Goal: Information Seeking & Learning: Learn about a topic

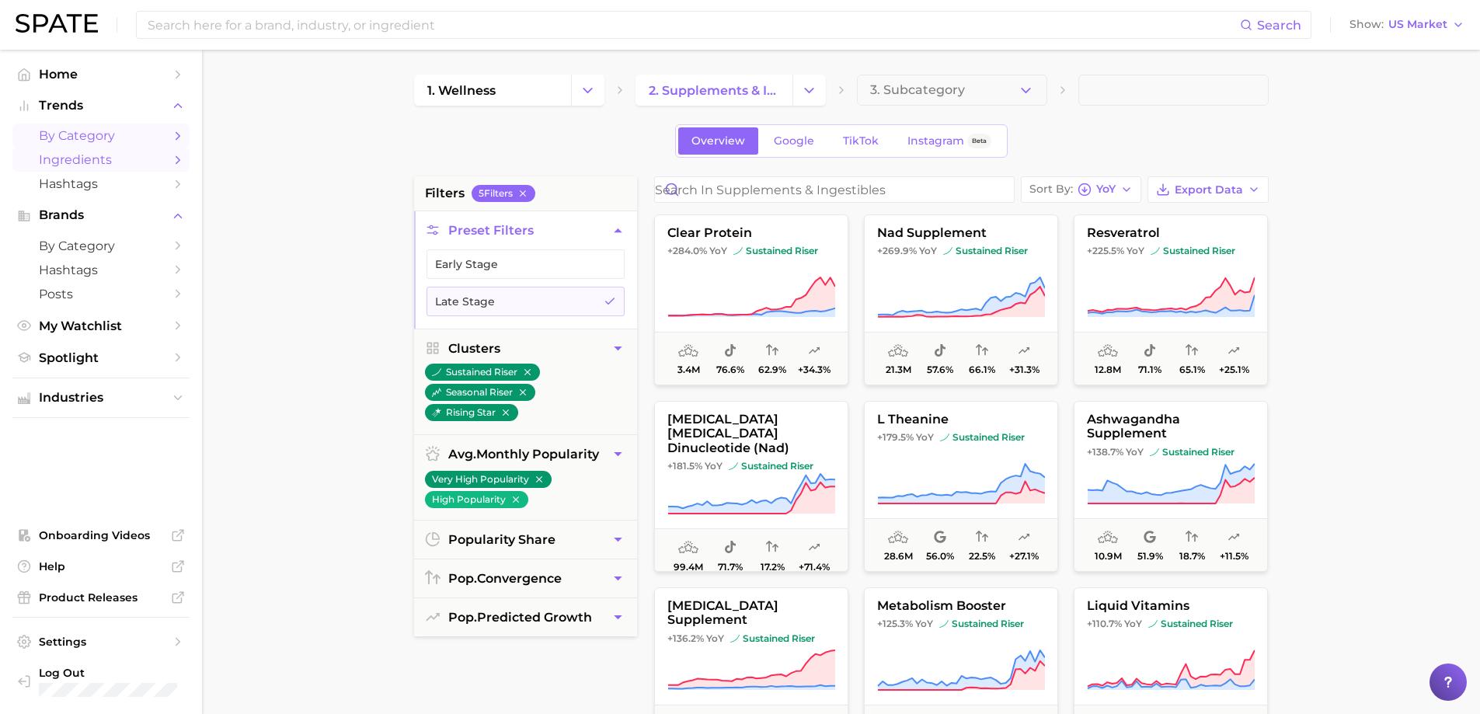
scroll to position [78, 0]
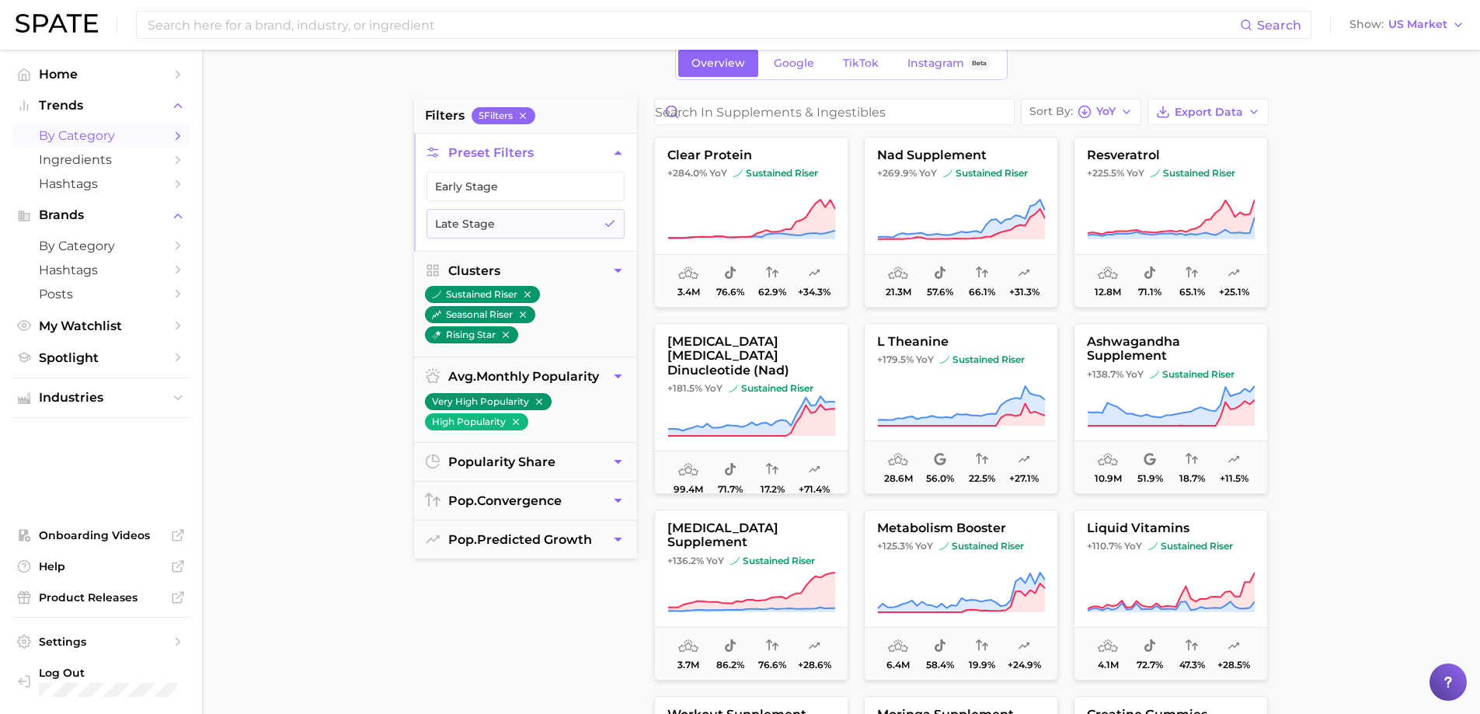
click at [85, 131] on span "by Category" at bounding box center [101, 135] width 124 height 15
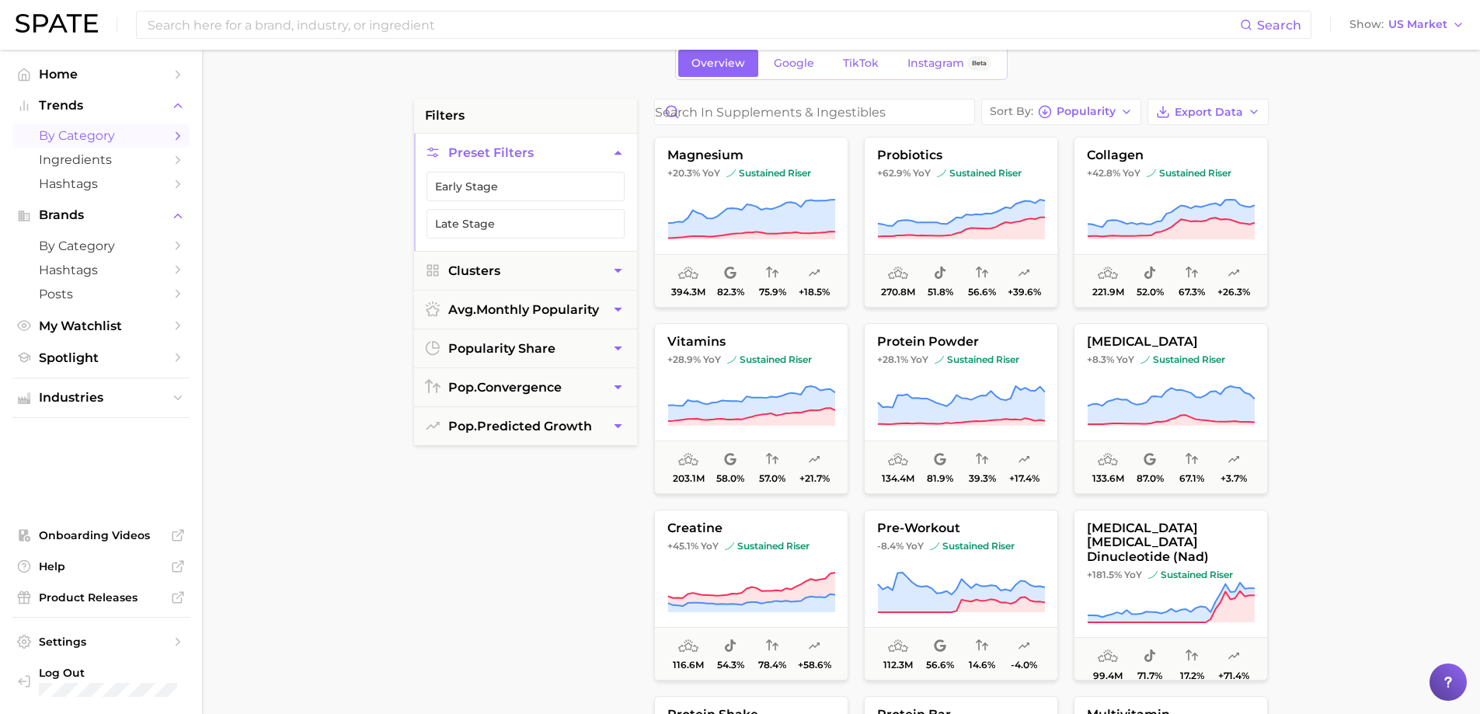
click at [176, 137] on icon "Sidebar" at bounding box center [178, 136] width 14 height 14
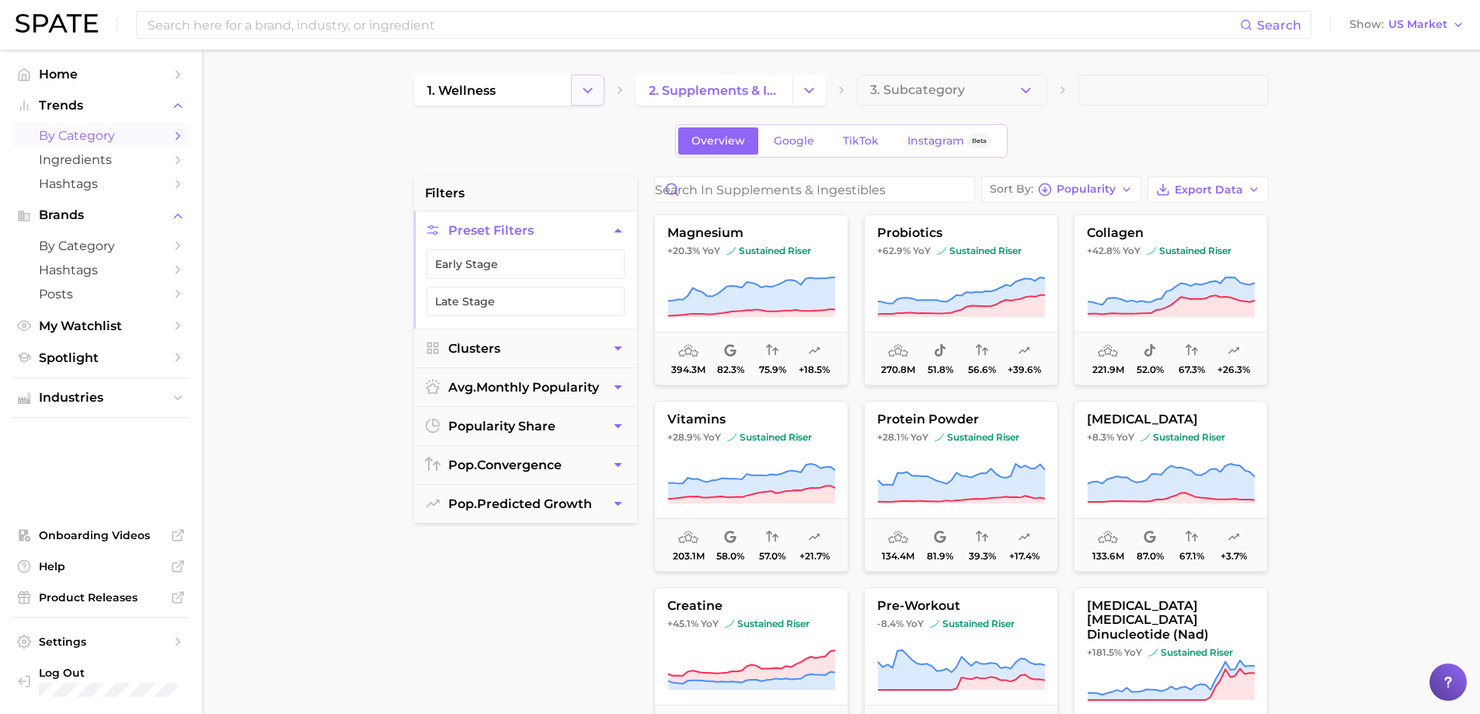
click at [580, 86] on icon "Change Category" at bounding box center [588, 90] width 16 height 16
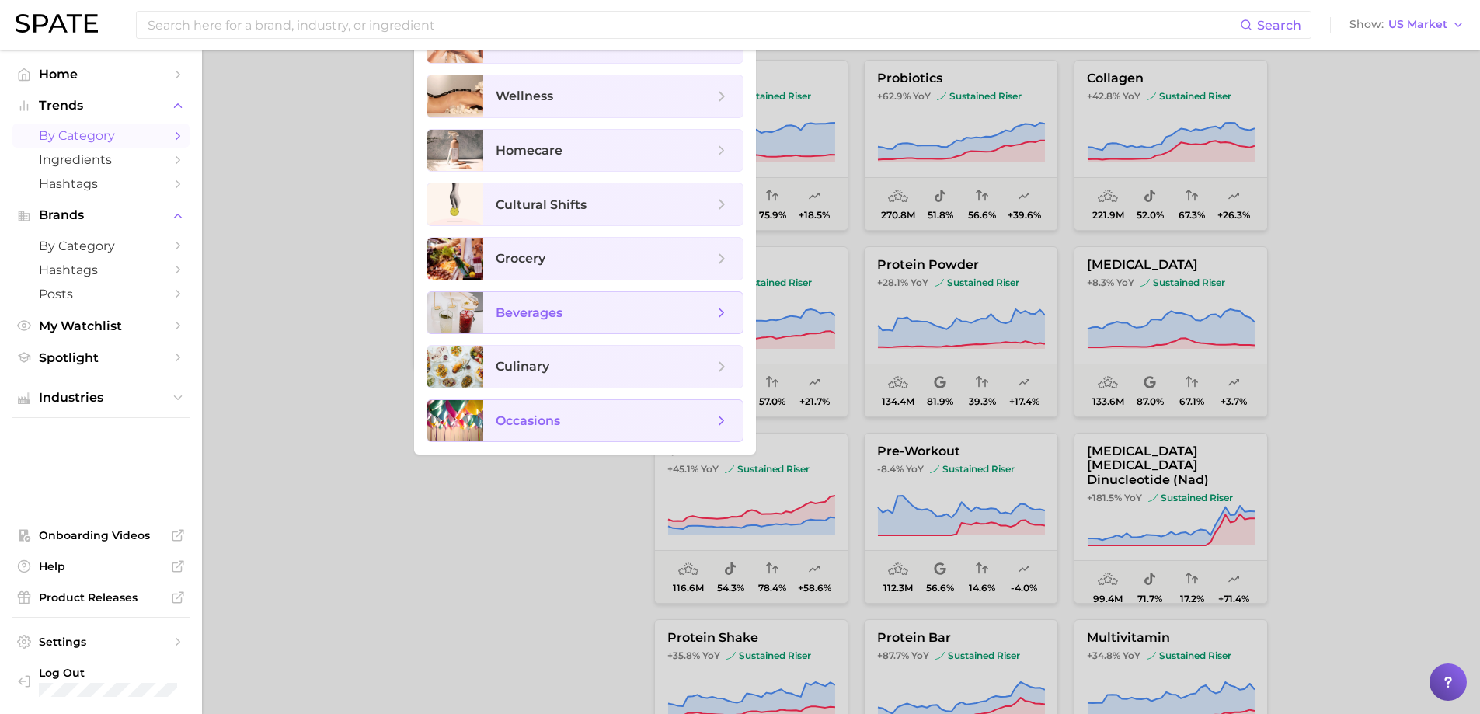
scroll to position [155, 0]
click at [569, 205] on span "cultural shifts" at bounding box center [541, 204] width 91 height 15
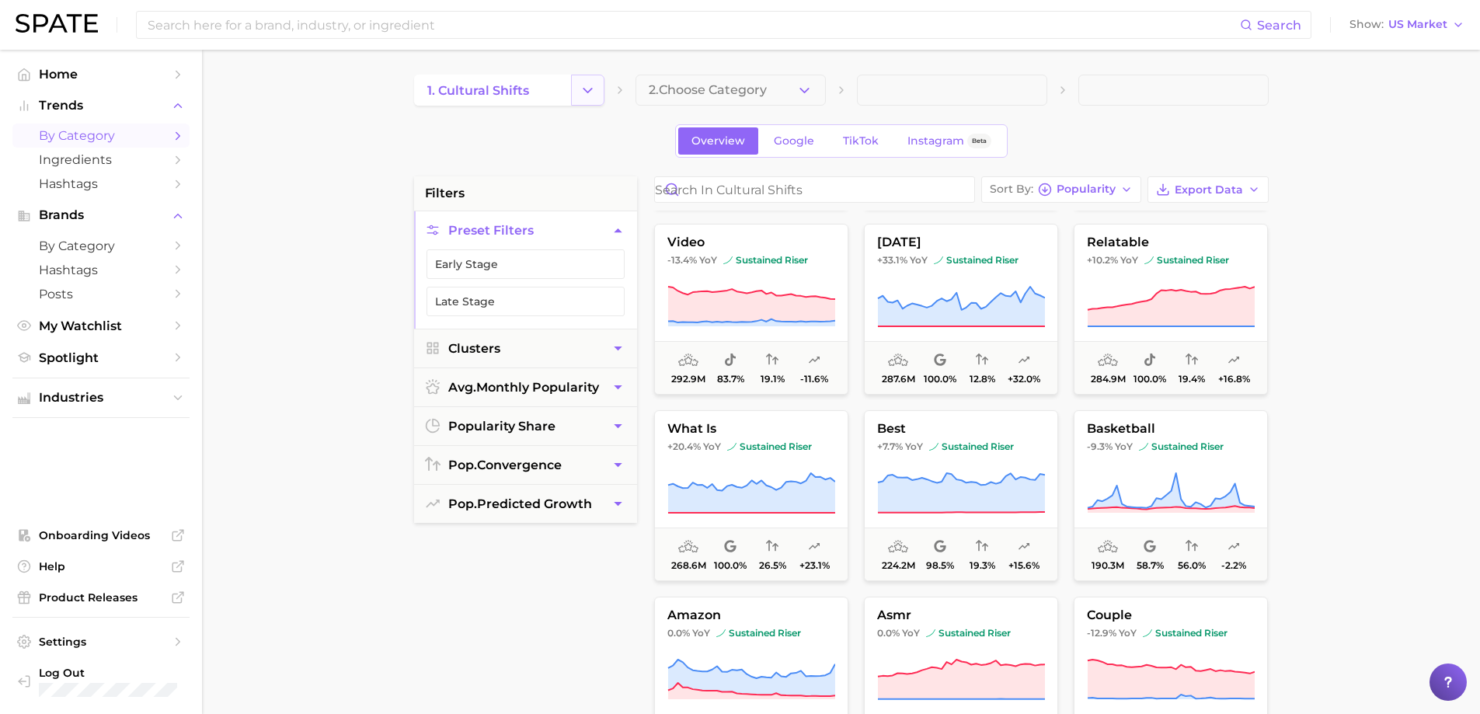
click at [589, 91] on polyline "Change Category" at bounding box center [588, 90] width 9 height 4
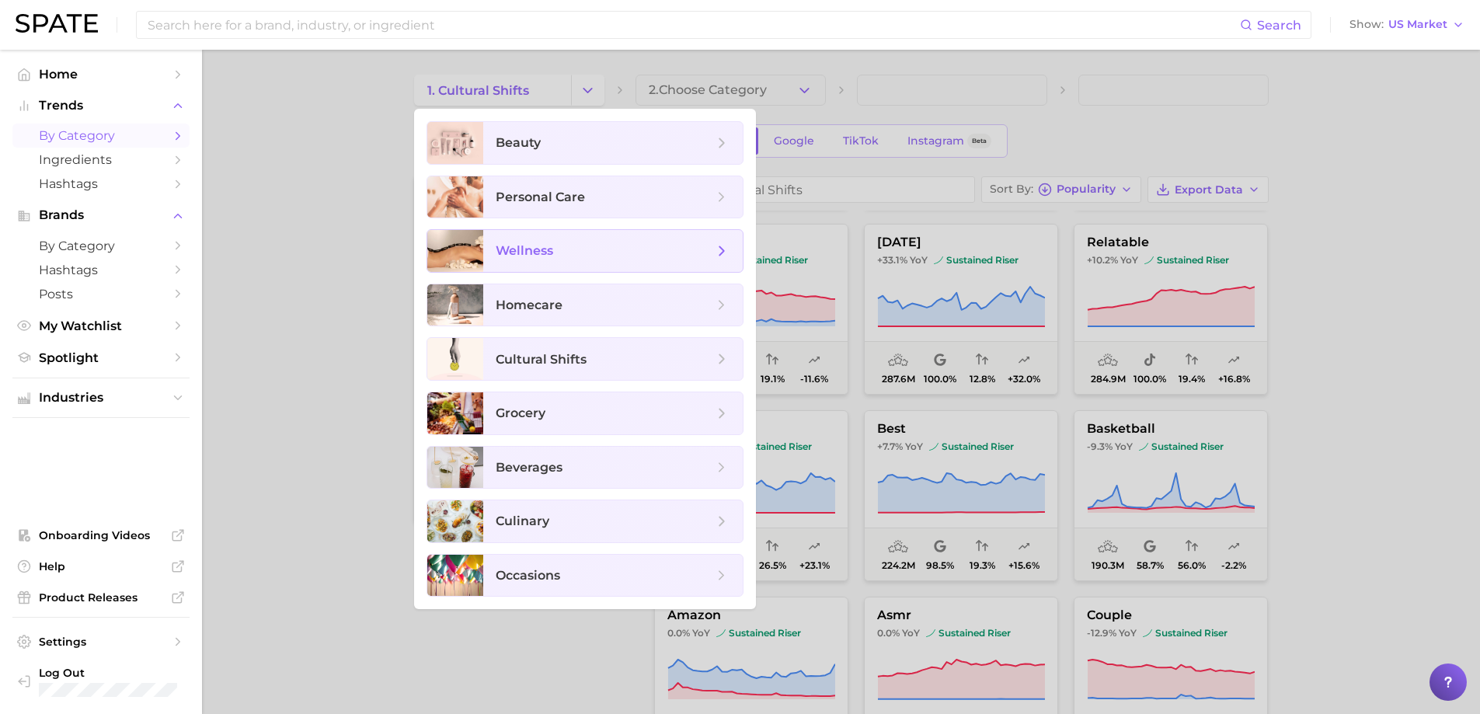
click at [521, 262] on span "wellness" at bounding box center [613, 251] width 260 height 42
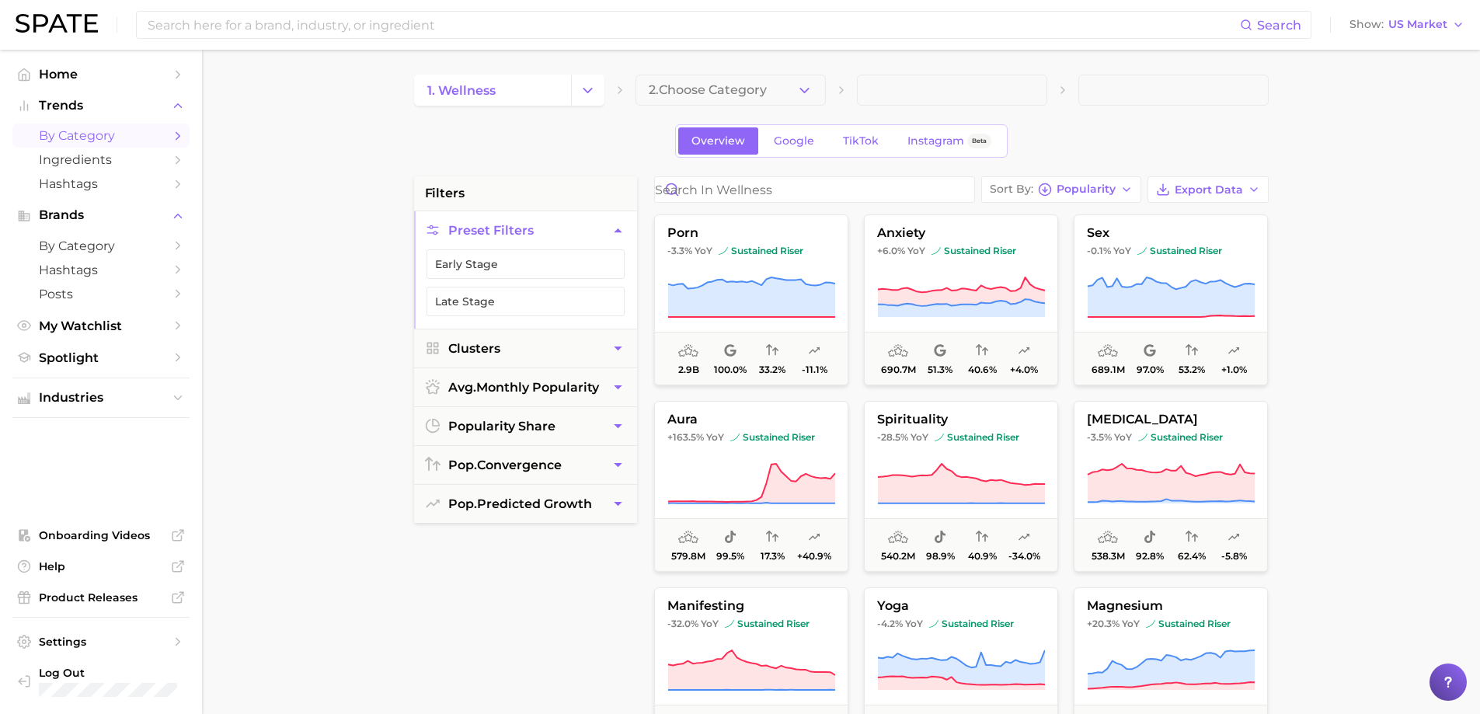
click at [291, 342] on main "1. wellness 2. Choose Category Overview Google TikTok Instagram Beta filters Pr…" at bounding box center [841, 639] width 1278 height 1179
click at [1219, 190] on span "Export Data" at bounding box center [1209, 189] width 68 height 13
click at [1193, 225] on span "Card Data CSV" at bounding box center [1165, 218] width 82 height 13
click at [814, 91] on button "2. Choose Category" at bounding box center [731, 90] width 190 height 31
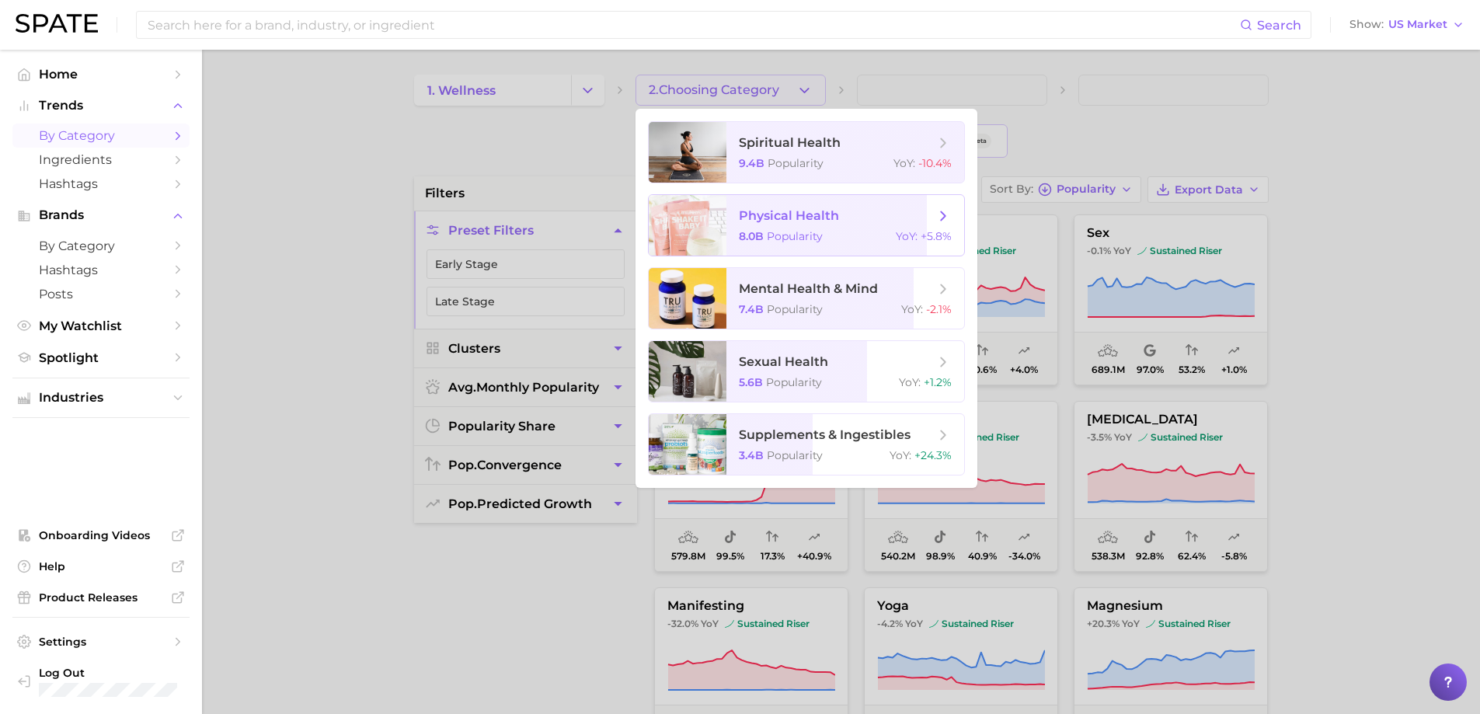
click at [819, 214] on span "physical health" at bounding box center [789, 215] width 100 height 15
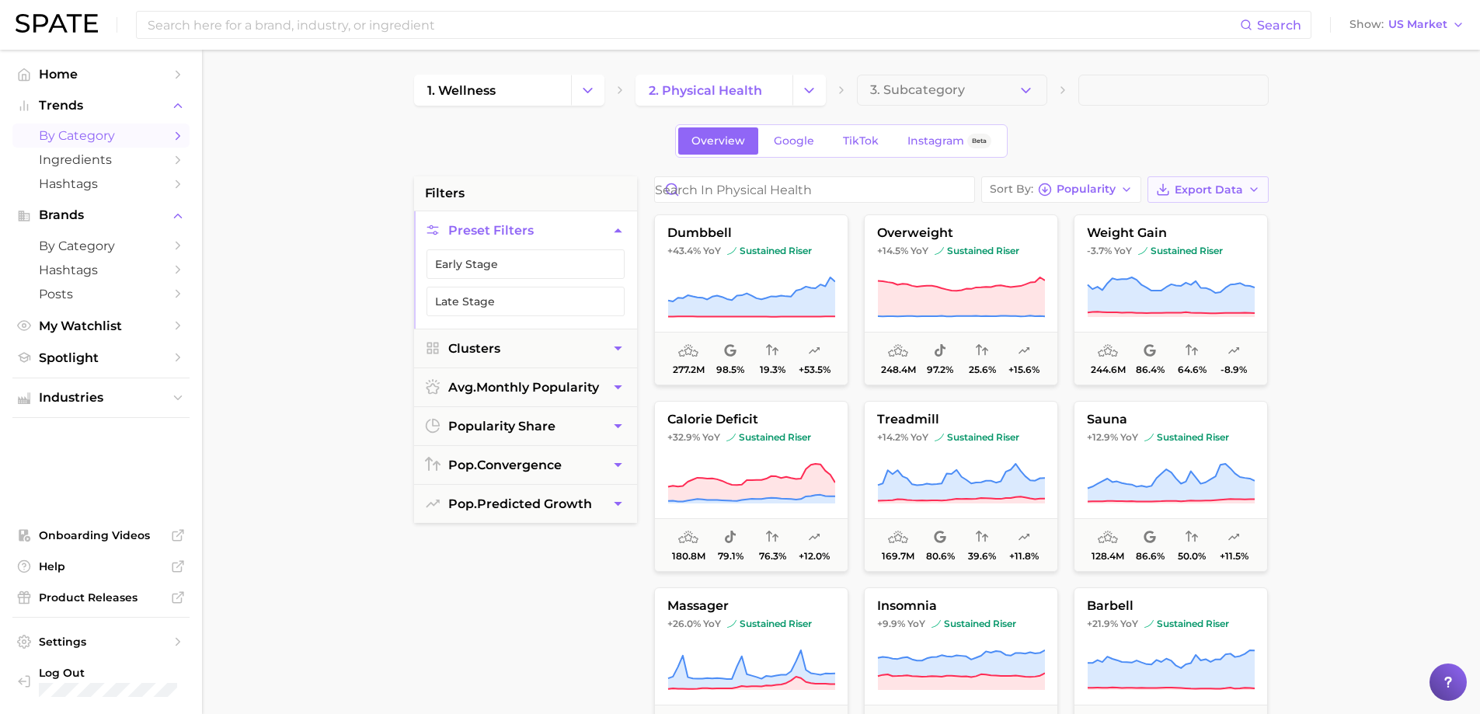
click at [1251, 185] on icon "button" at bounding box center [1254, 189] width 12 height 12
click at [1181, 216] on span "Card Data CSV" at bounding box center [1165, 218] width 82 height 13
click at [818, 96] on button "Change Category" at bounding box center [809, 90] width 33 height 31
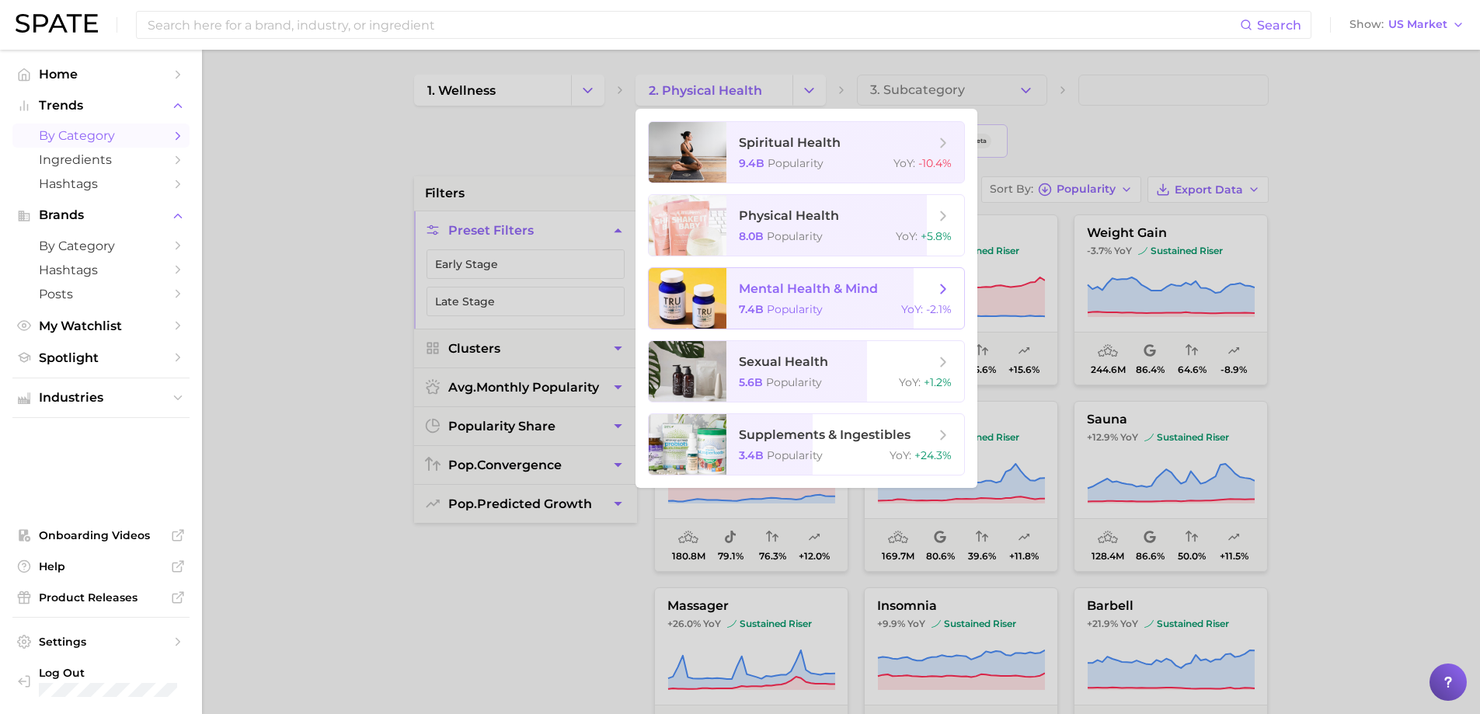
click at [754, 288] on span "mental health & mind" at bounding box center [808, 288] width 139 height 15
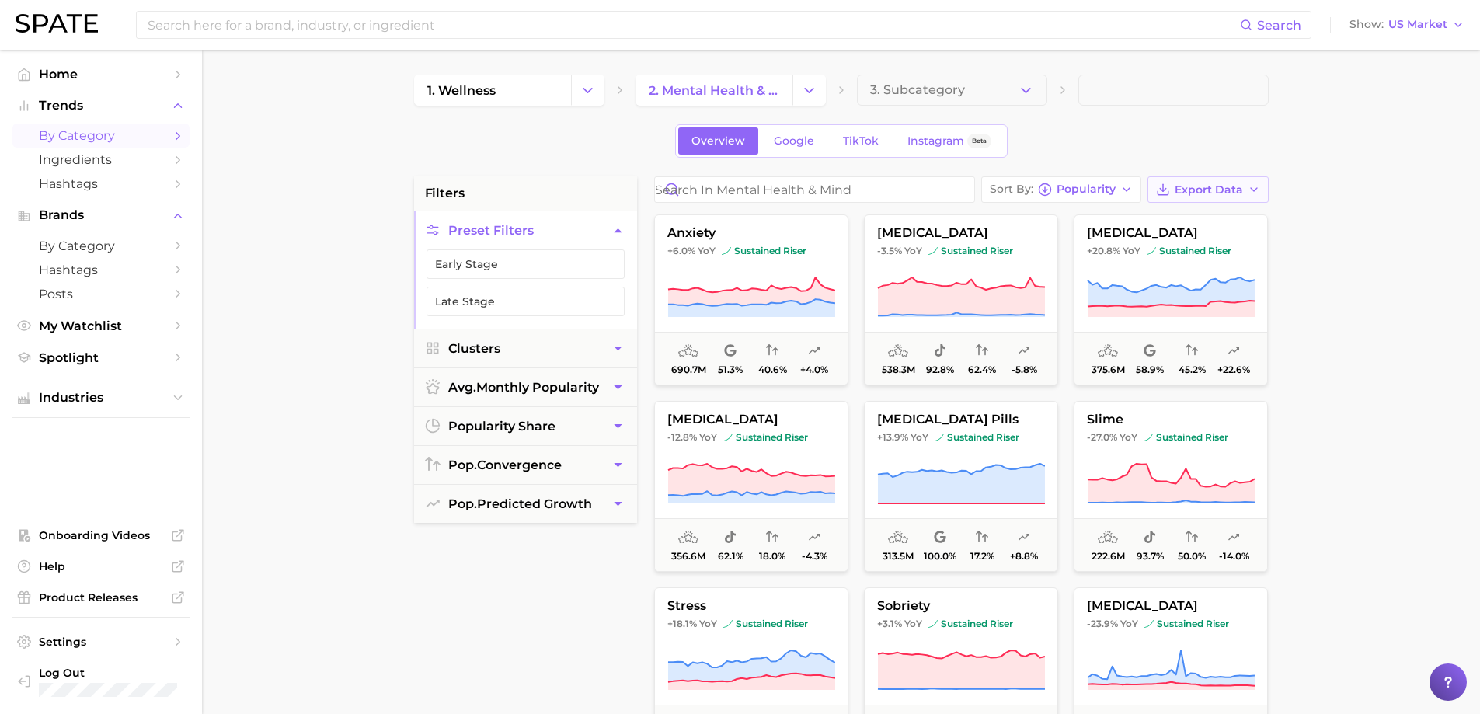
click at [1257, 190] on icon "button" at bounding box center [1254, 189] width 12 height 12
click at [1208, 222] on button "Card Data CSV" at bounding box center [1183, 218] width 171 height 28
click at [727, 95] on span "2. mental health & mind" at bounding box center [714, 90] width 131 height 15
click at [807, 90] on polyline "Change Category" at bounding box center [809, 90] width 9 height 4
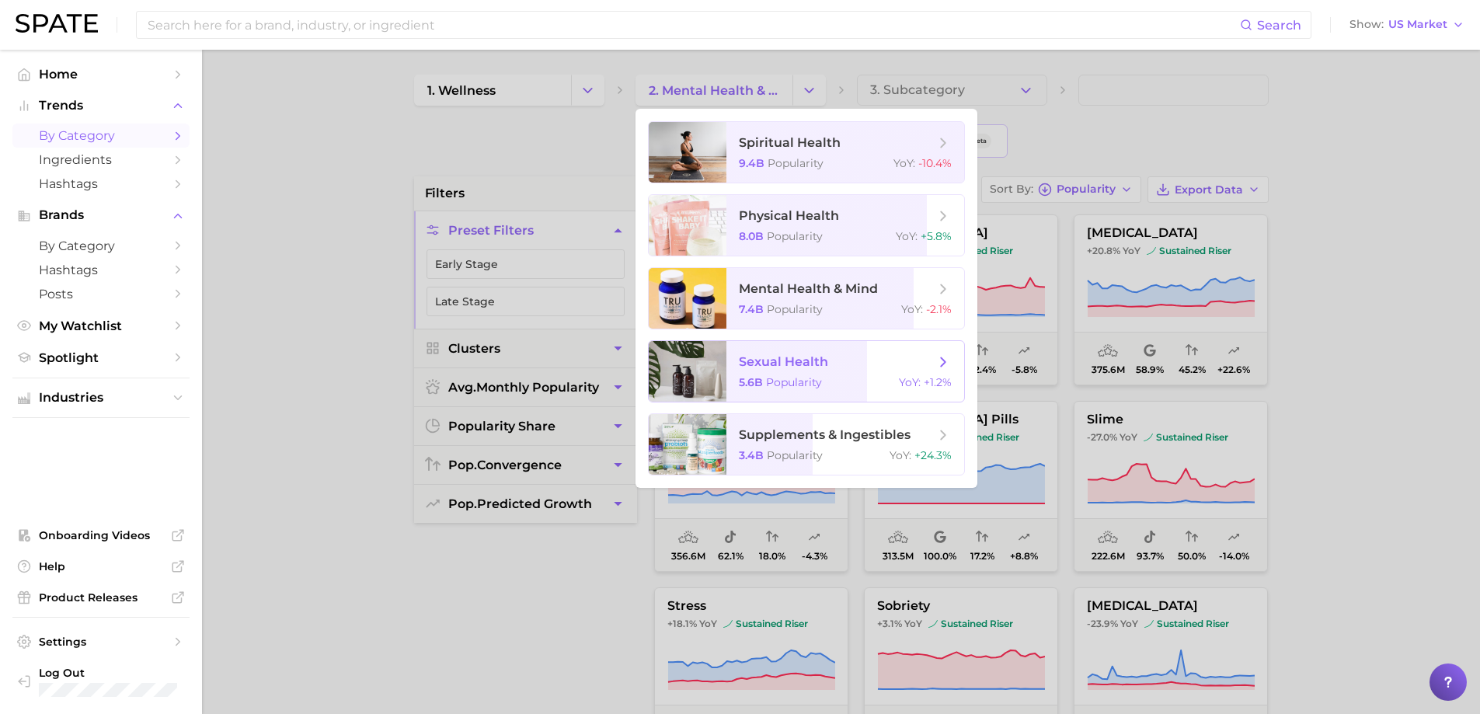
click at [727, 367] on span "sexual health 5.6b Popularity YoY : +1.2%" at bounding box center [846, 371] width 238 height 61
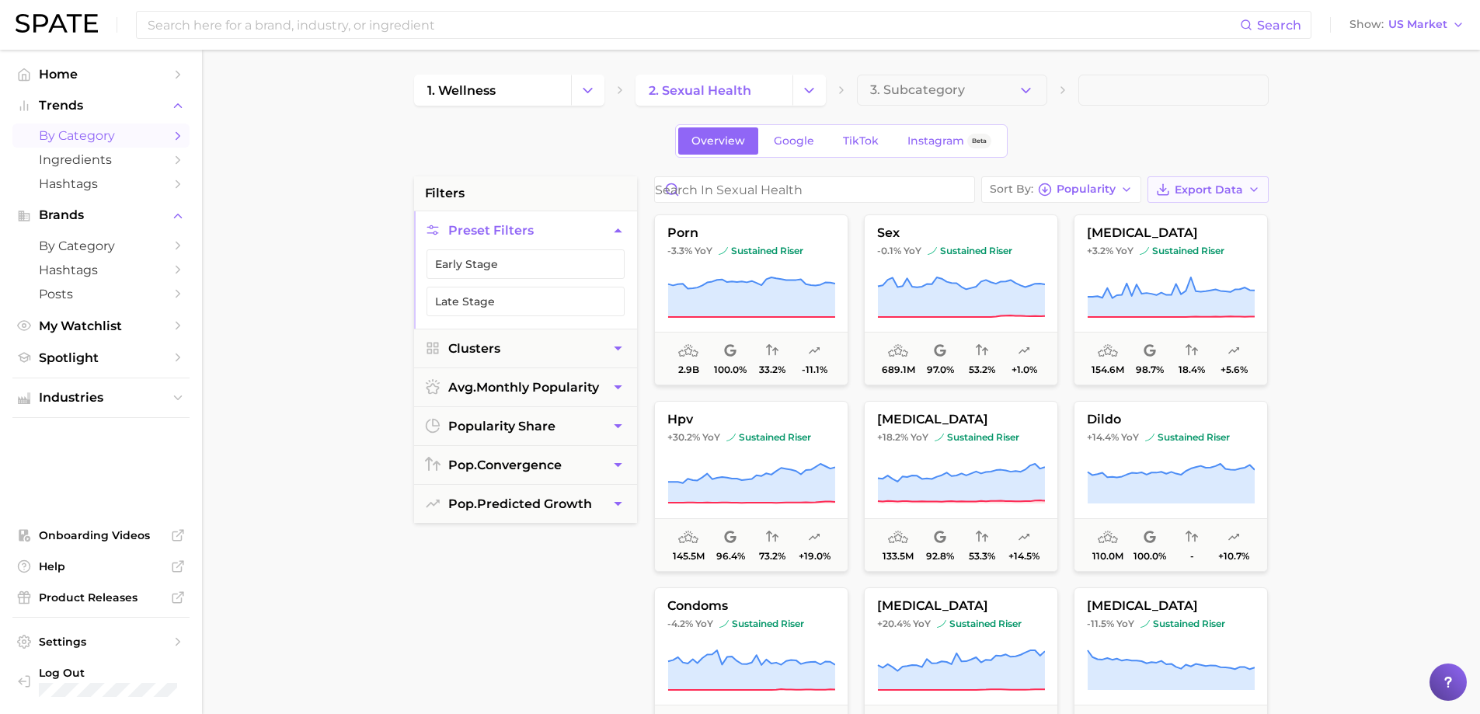
click at [1252, 193] on icon "button" at bounding box center [1254, 189] width 12 height 12
click at [1174, 223] on span "Card Data CSV" at bounding box center [1165, 218] width 82 height 13
click at [807, 93] on icon "Change Category" at bounding box center [809, 90] width 16 height 16
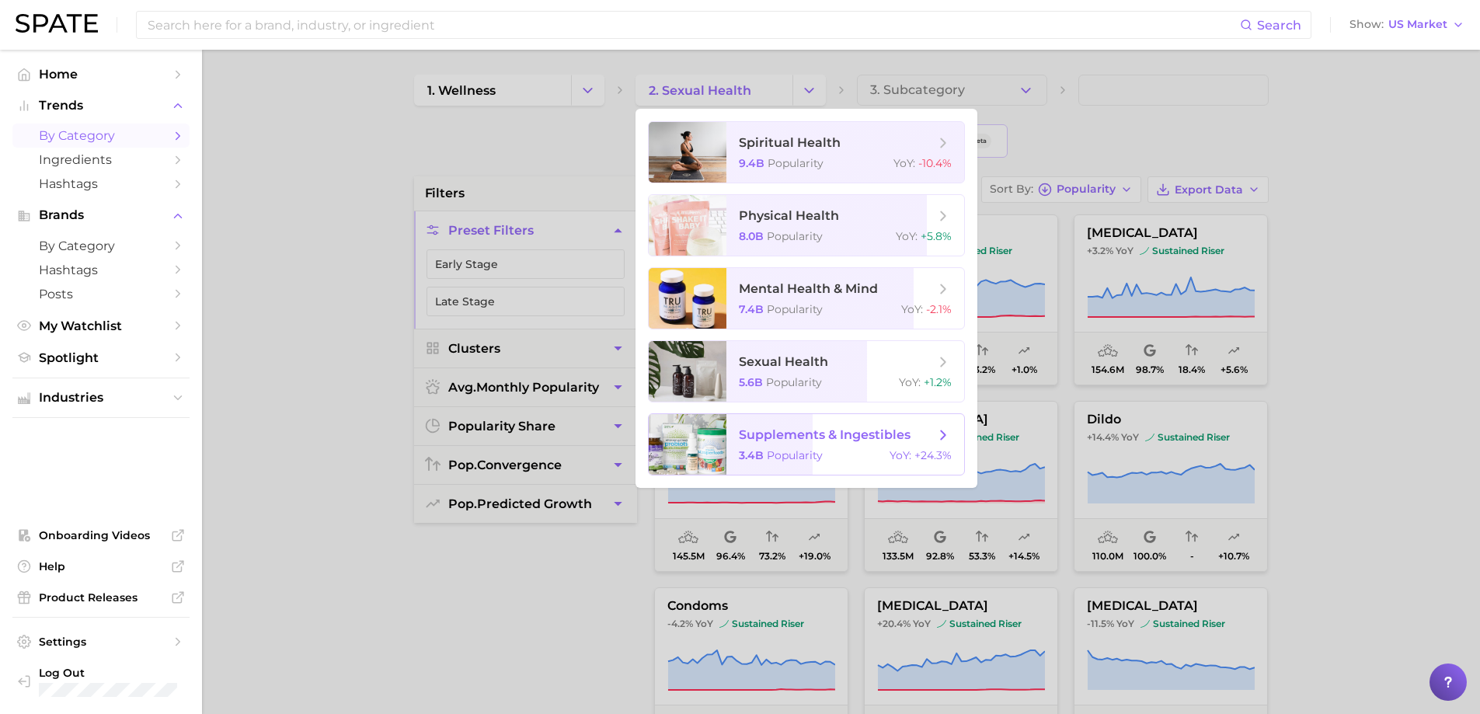
click at [711, 449] on div at bounding box center [688, 444] width 78 height 61
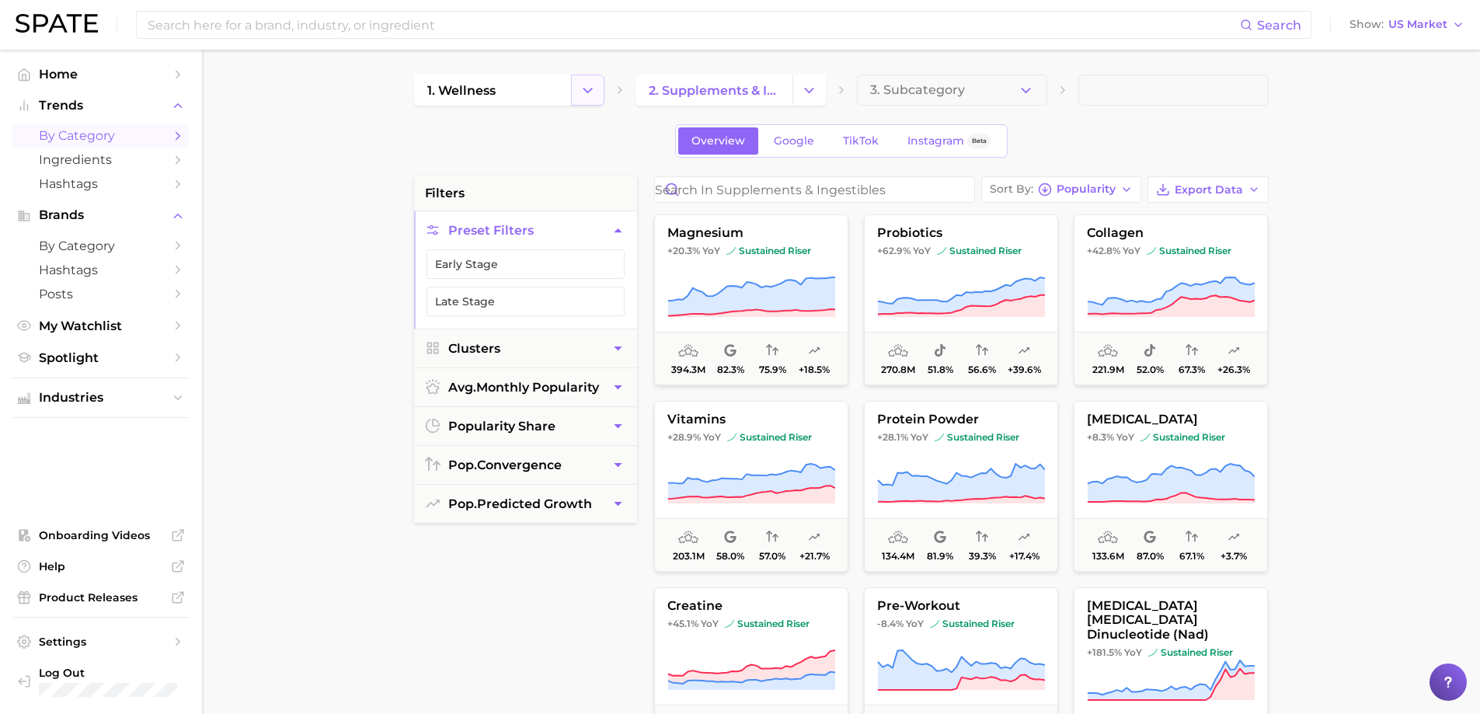
click at [587, 90] on icon "Change Category" at bounding box center [588, 90] width 16 height 16
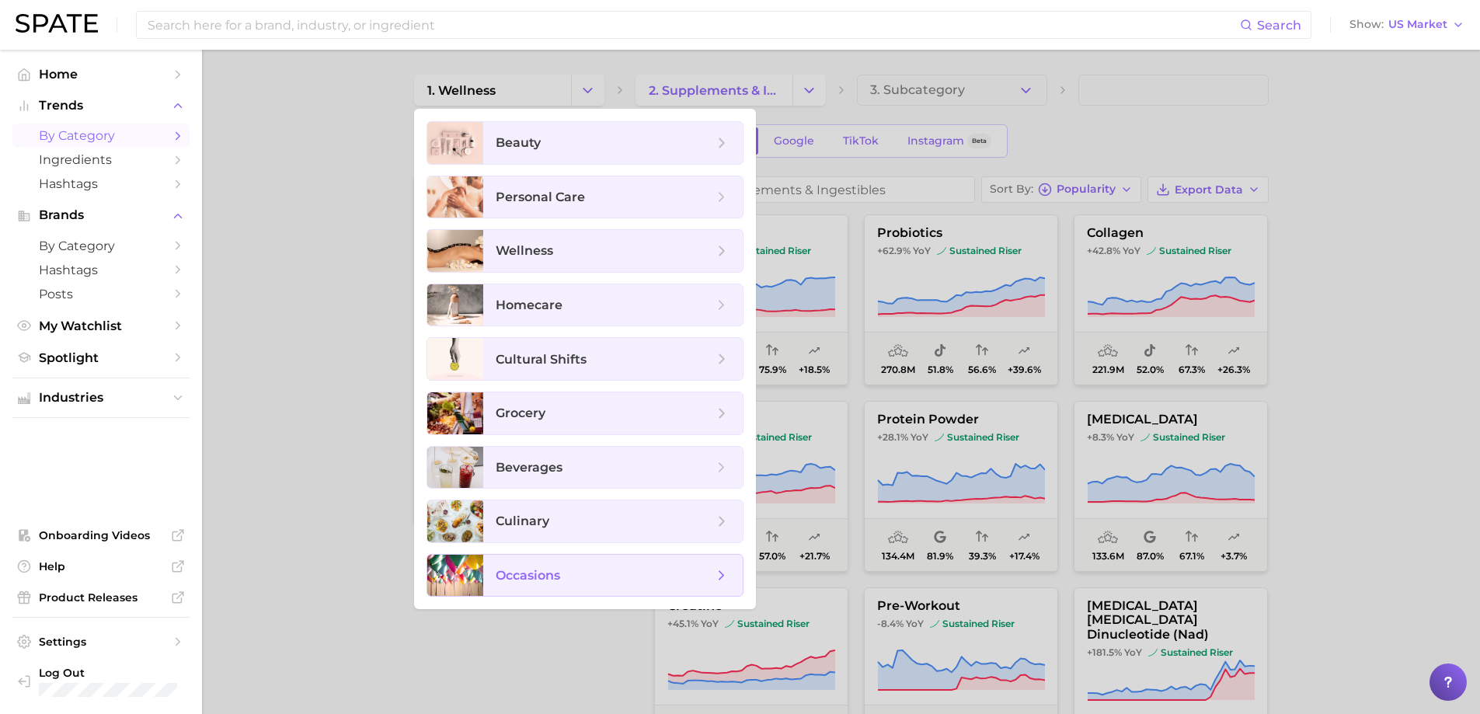
scroll to position [155, 0]
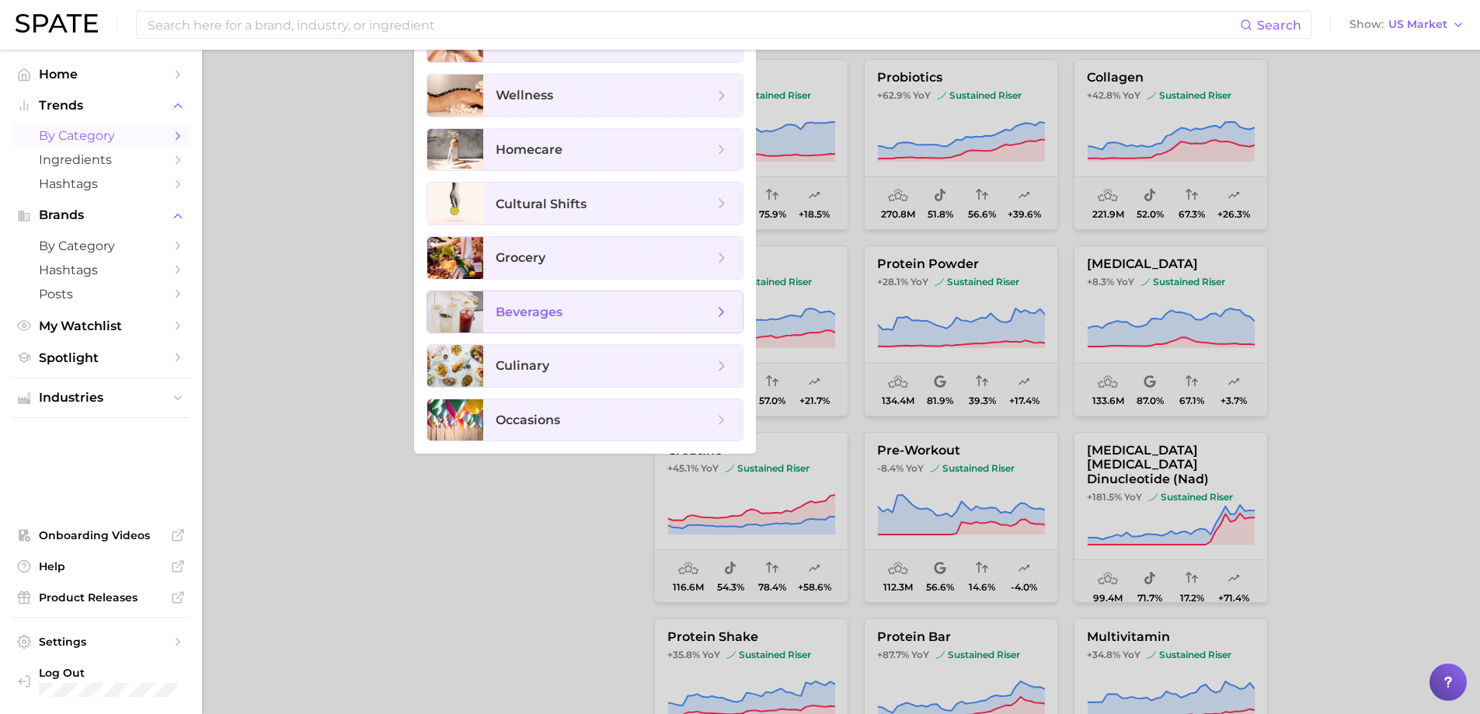
click at [535, 305] on span "beverages" at bounding box center [529, 312] width 67 height 15
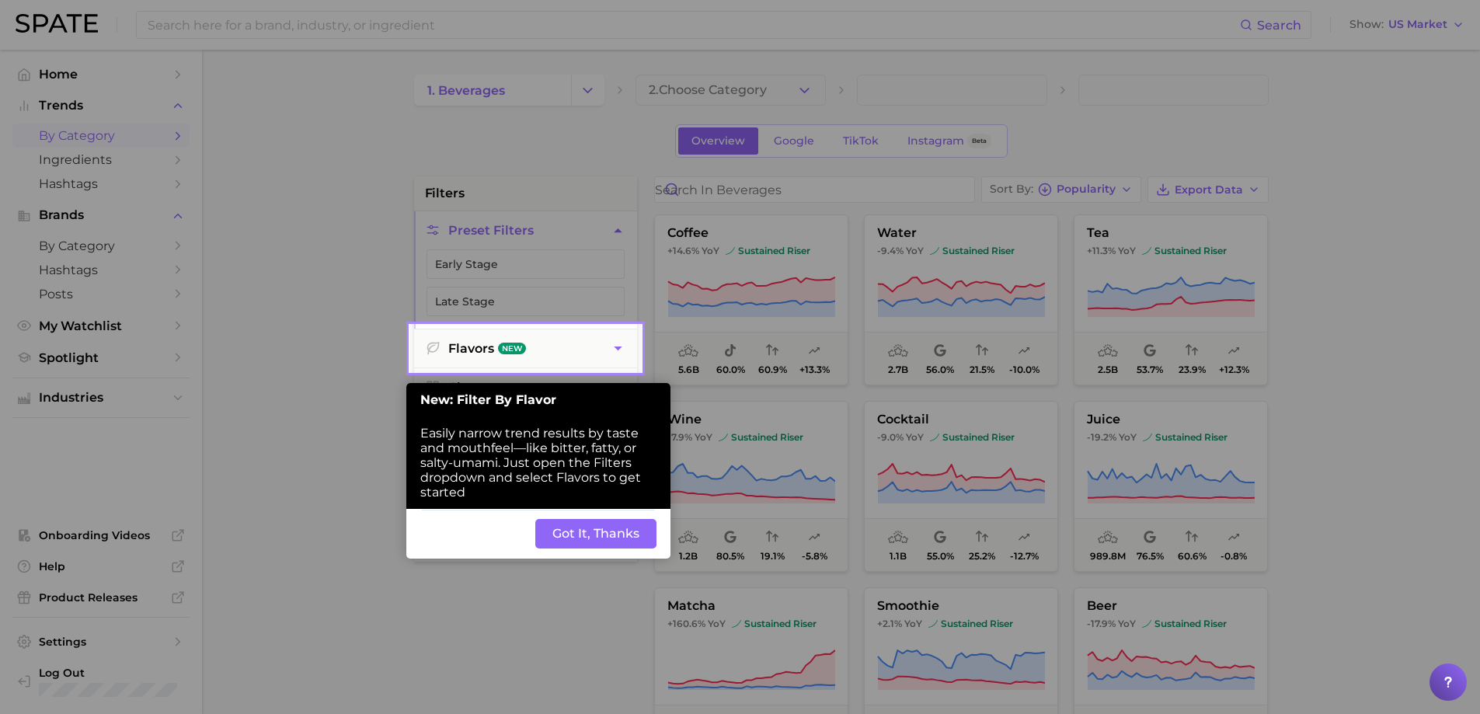
click at [302, 514] on div at bounding box center [205, 614] width 410 height 1229
click at [606, 539] on button "Got It, Thanks" at bounding box center [595, 534] width 121 height 30
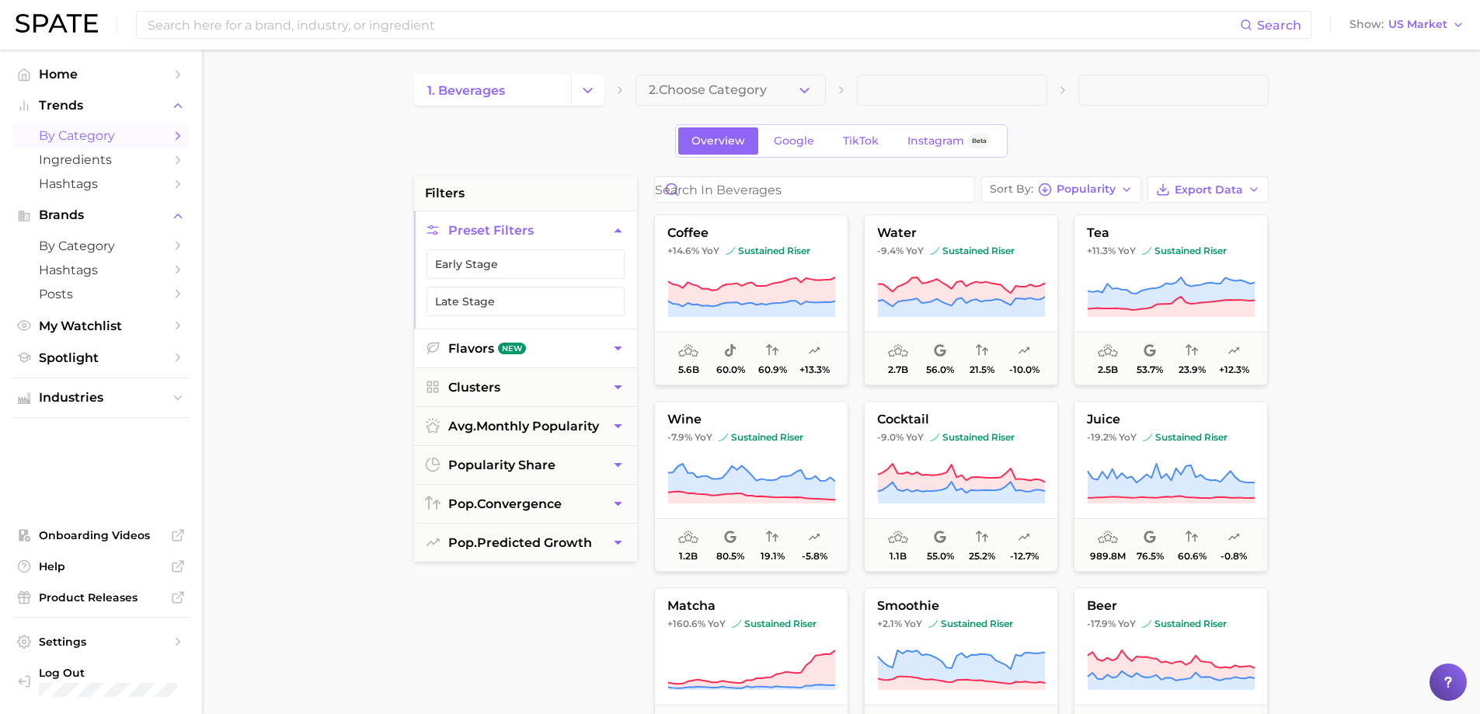
click at [612, 345] on icon "button" at bounding box center [618, 348] width 16 height 16
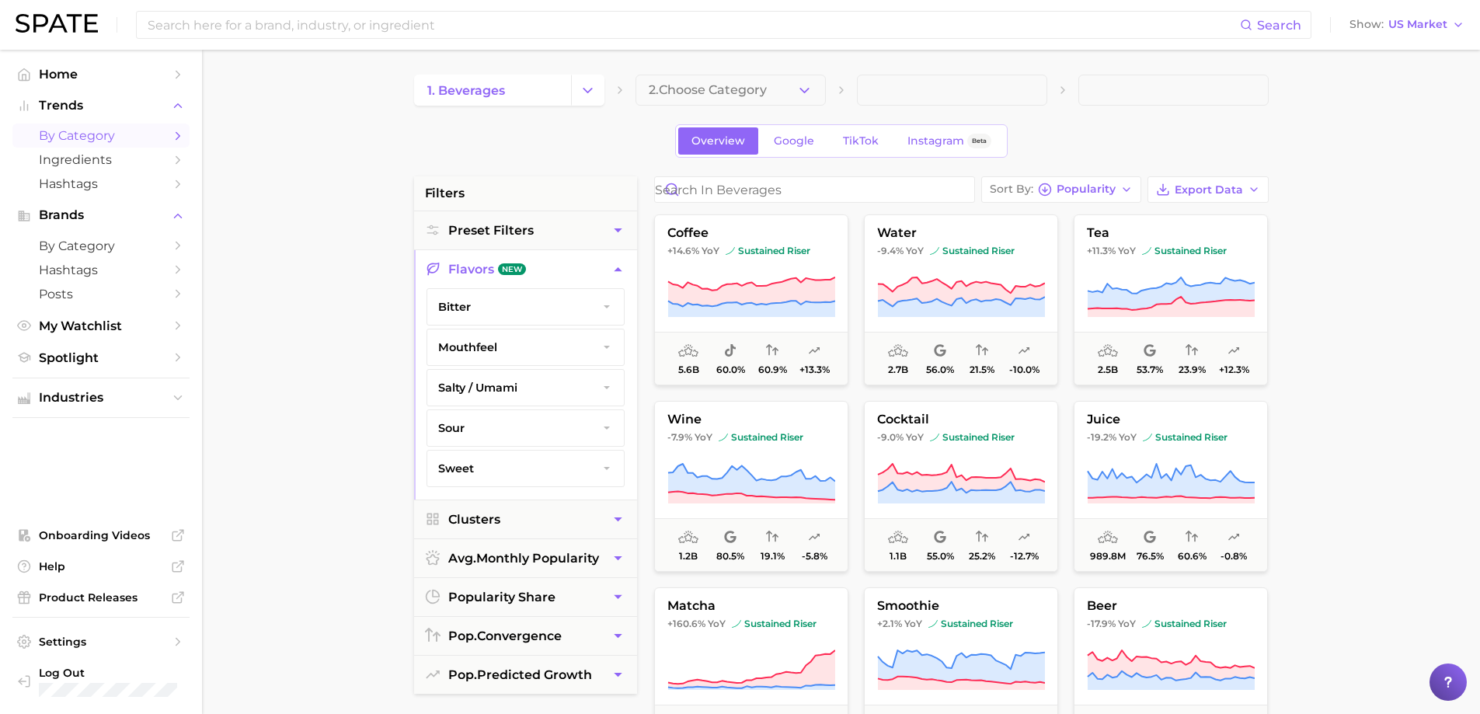
click at [616, 268] on icon "button" at bounding box center [618, 269] width 16 height 16
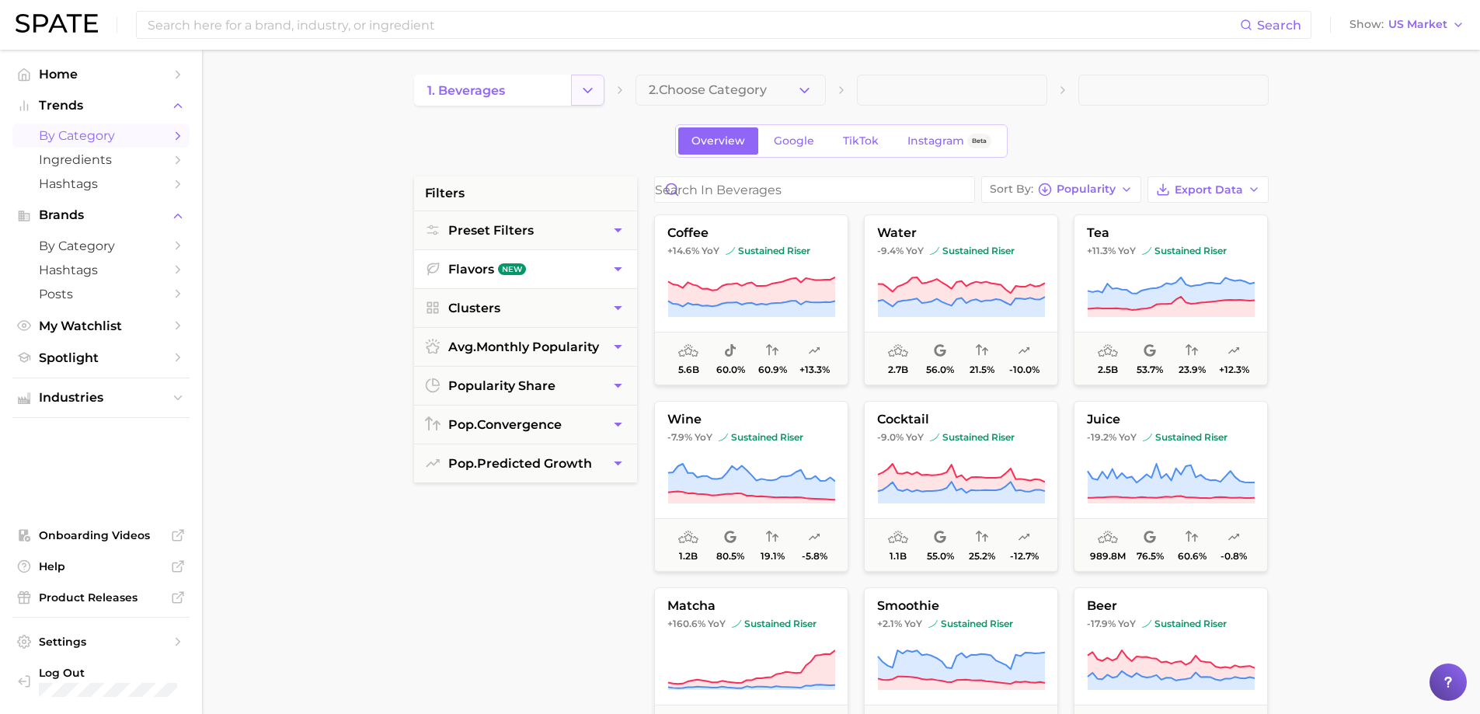
click at [587, 90] on icon "Change Category" at bounding box center [588, 90] width 16 height 16
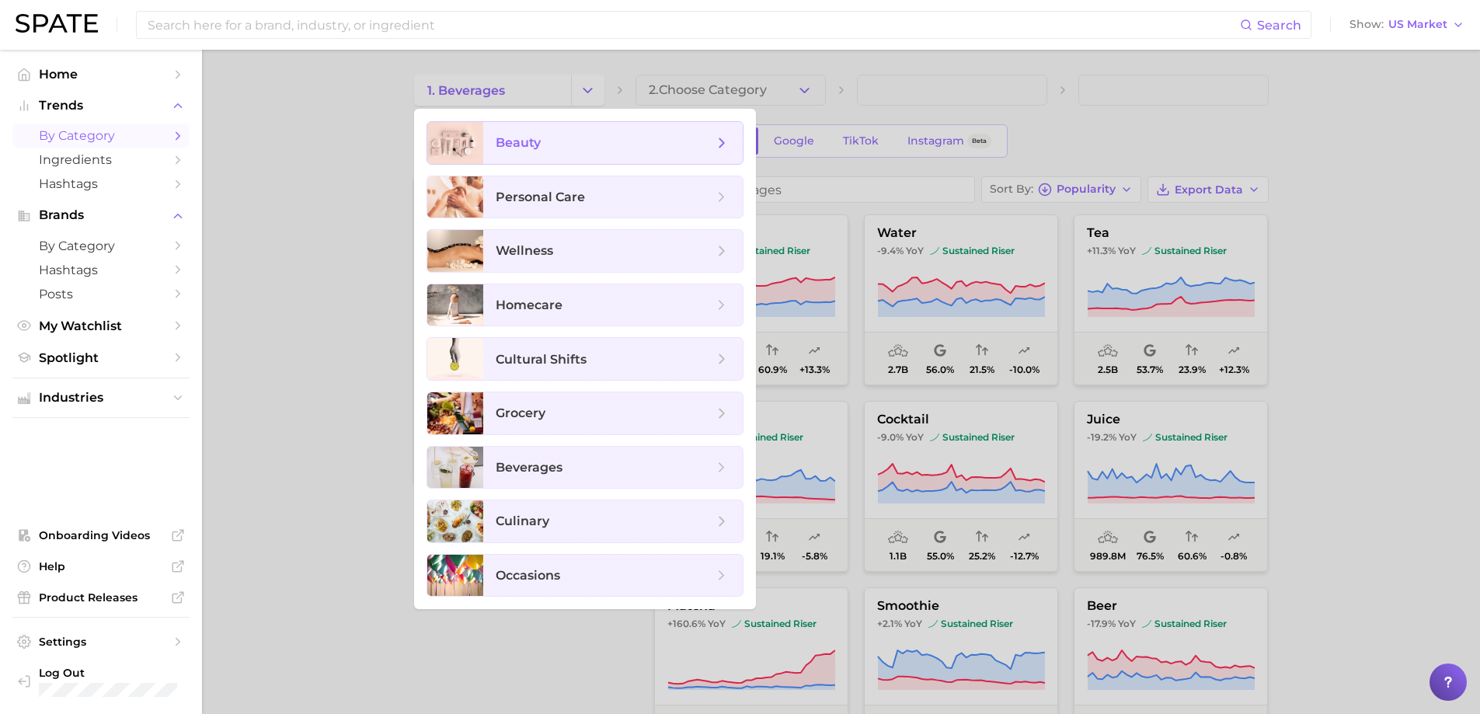
click at [572, 149] on span "beauty" at bounding box center [605, 142] width 218 height 17
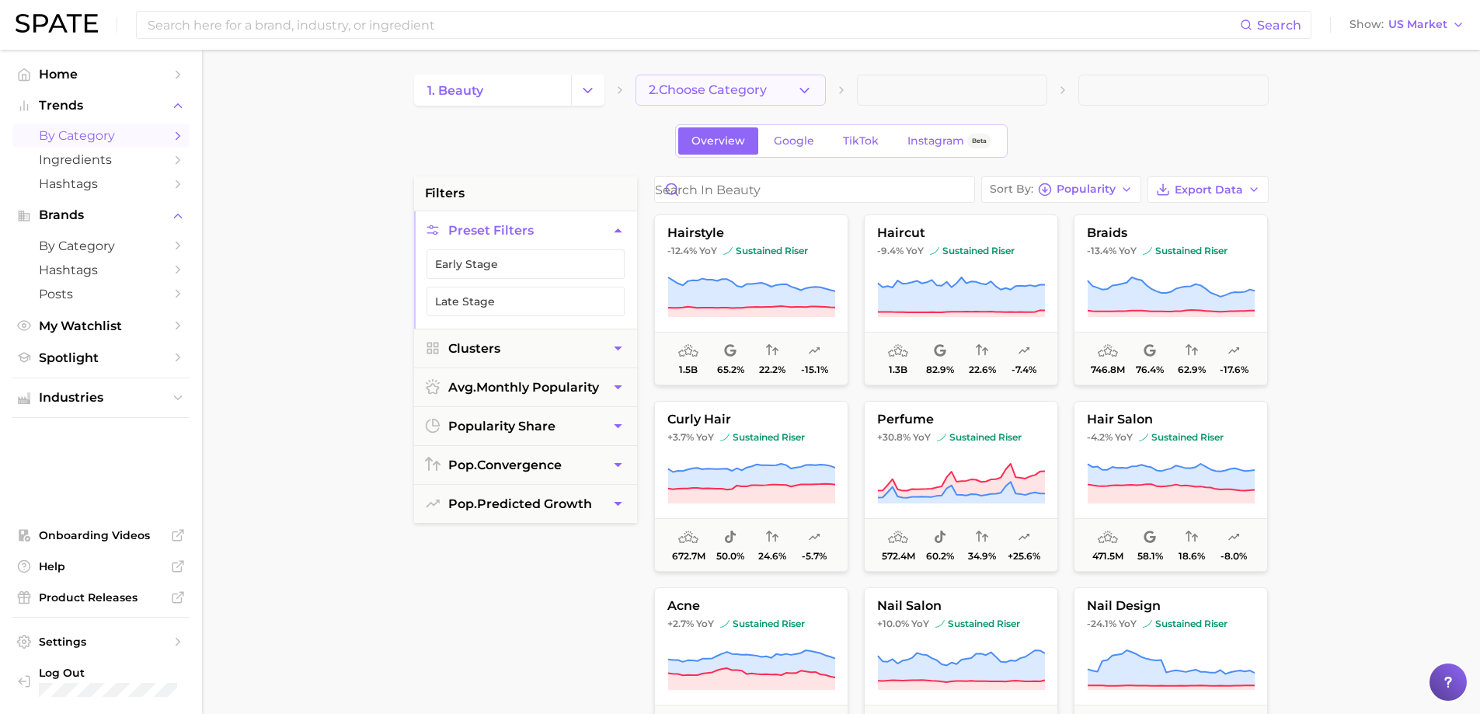
click at [727, 95] on span "2. Choose Category" at bounding box center [708, 90] width 118 height 14
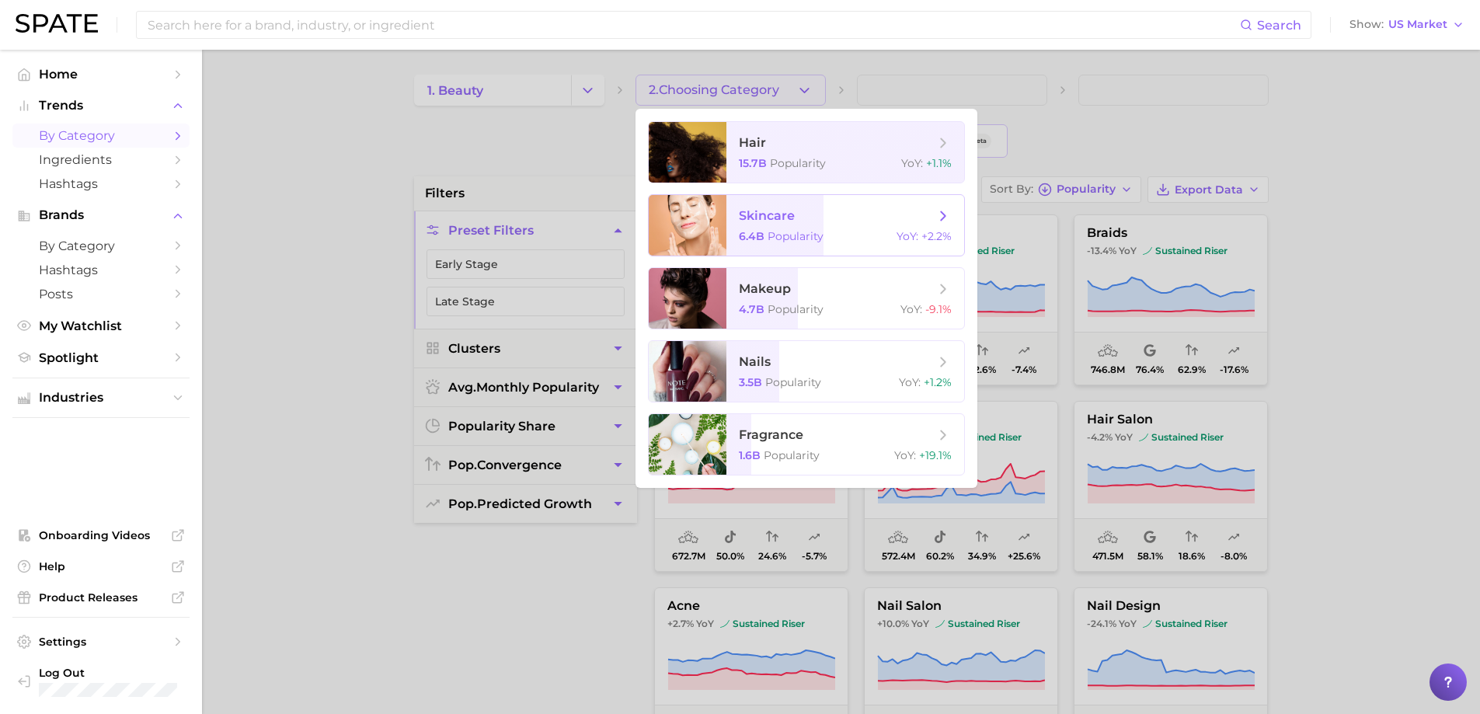
click at [683, 225] on div at bounding box center [688, 225] width 78 height 61
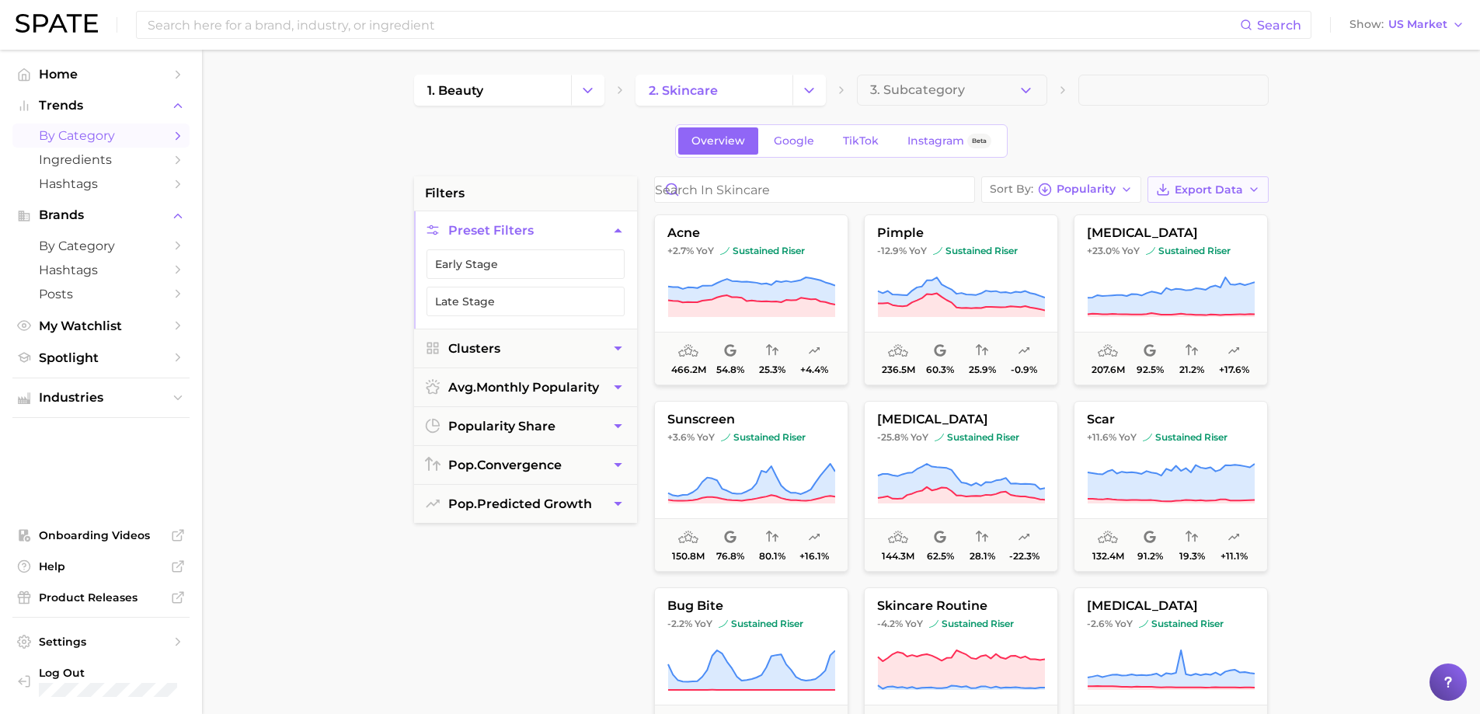
click at [1255, 191] on icon "button" at bounding box center [1254, 189] width 12 height 12
click at [1209, 213] on button "Card Data CSV" at bounding box center [1183, 218] width 171 height 28
click at [264, 15] on input at bounding box center [693, 25] width 1094 height 26
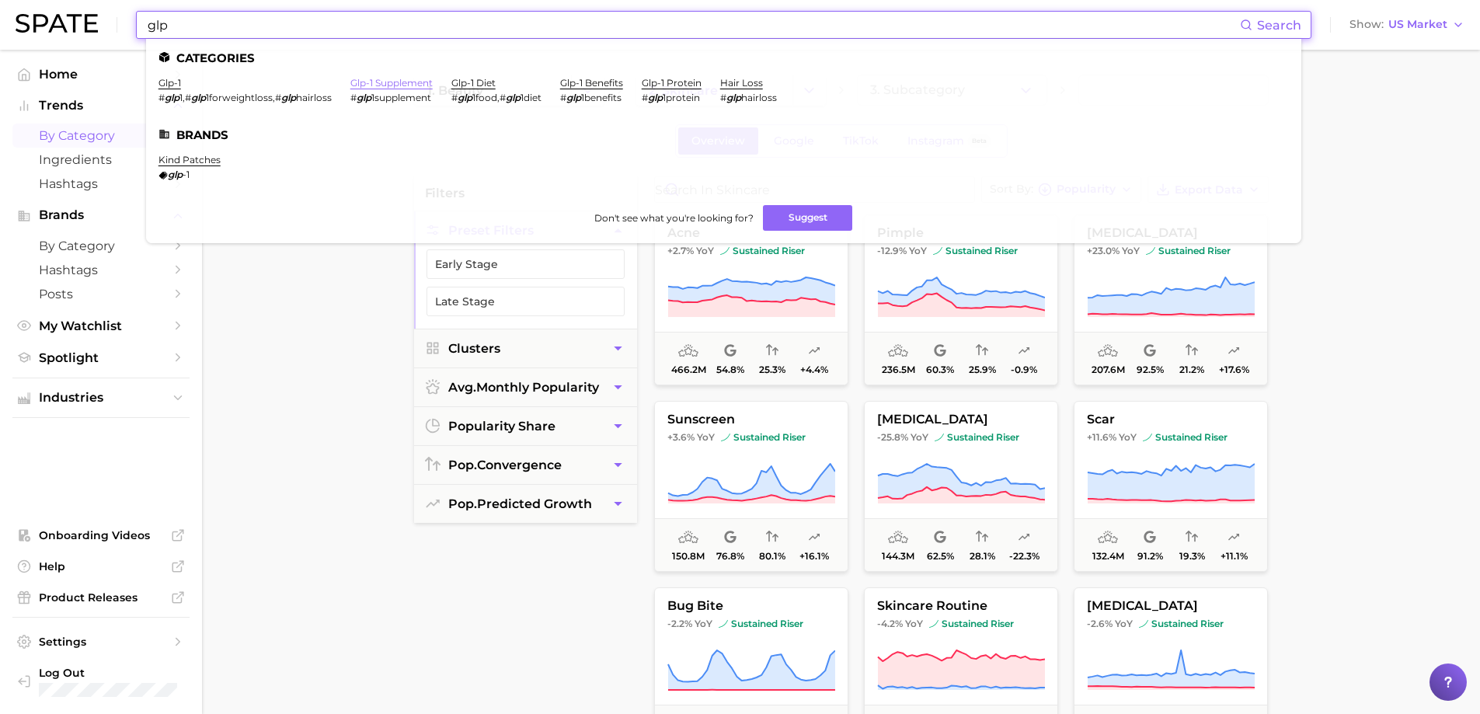
type input "glp"
click at [384, 78] on link "glp-1 supplement" at bounding box center [391, 83] width 82 height 12
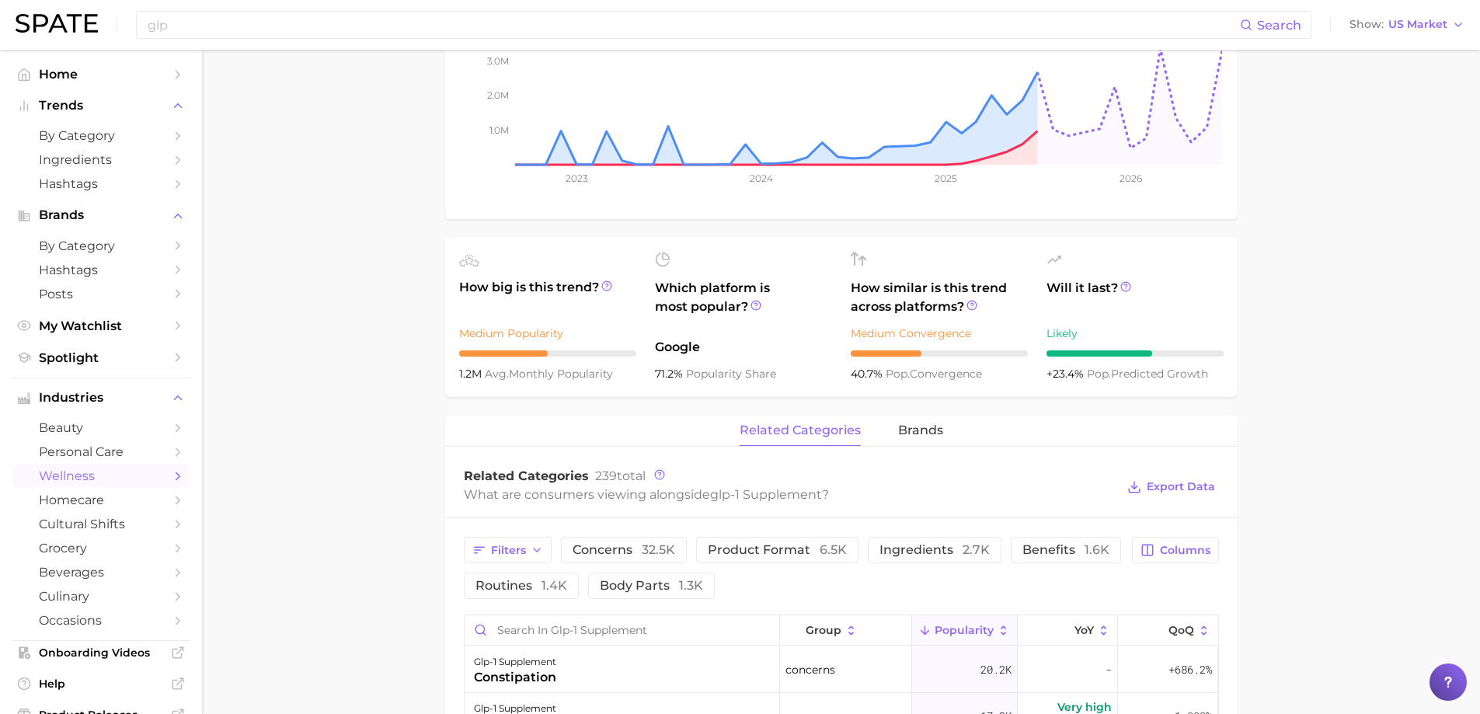
scroll to position [777, 0]
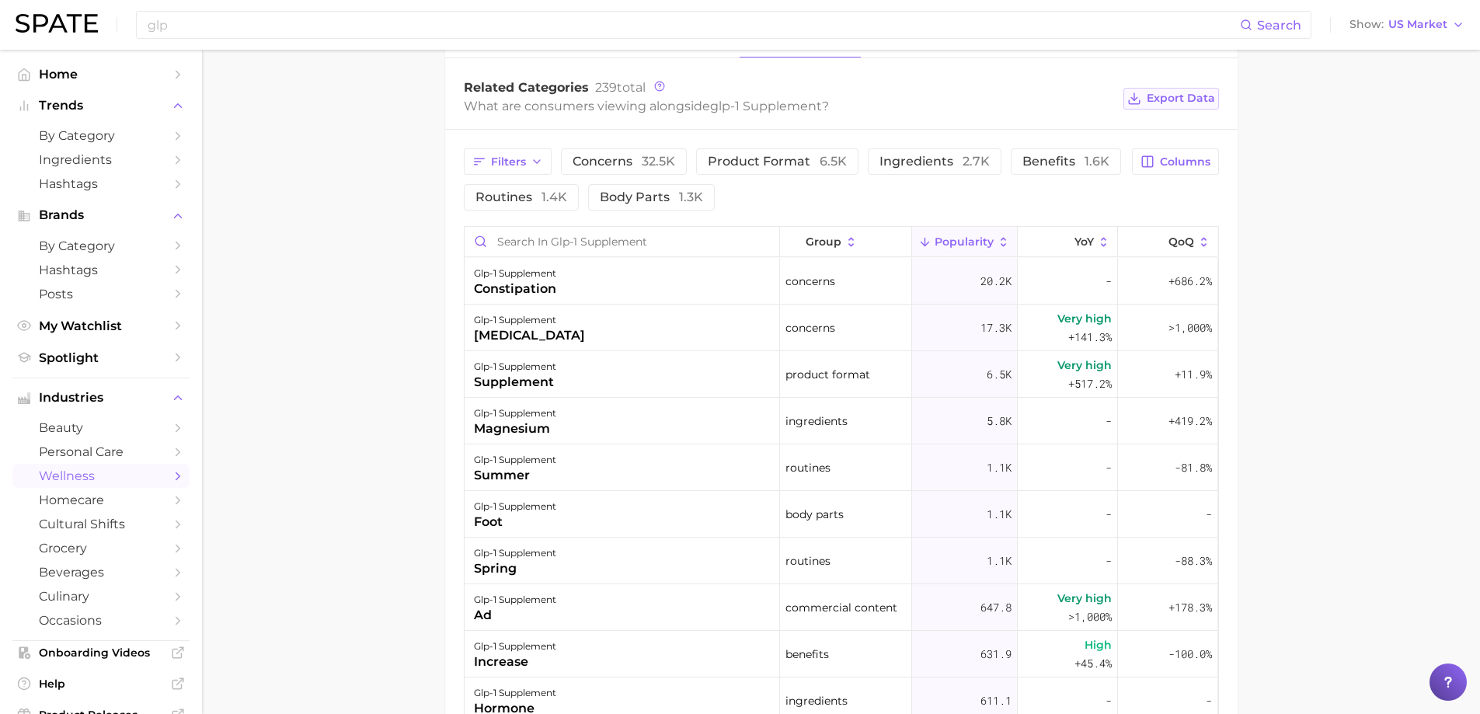
click at [1140, 96] on icon at bounding box center [1135, 99] width 14 height 14
click at [1158, 159] on button "Columns" at bounding box center [1175, 161] width 86 height 26
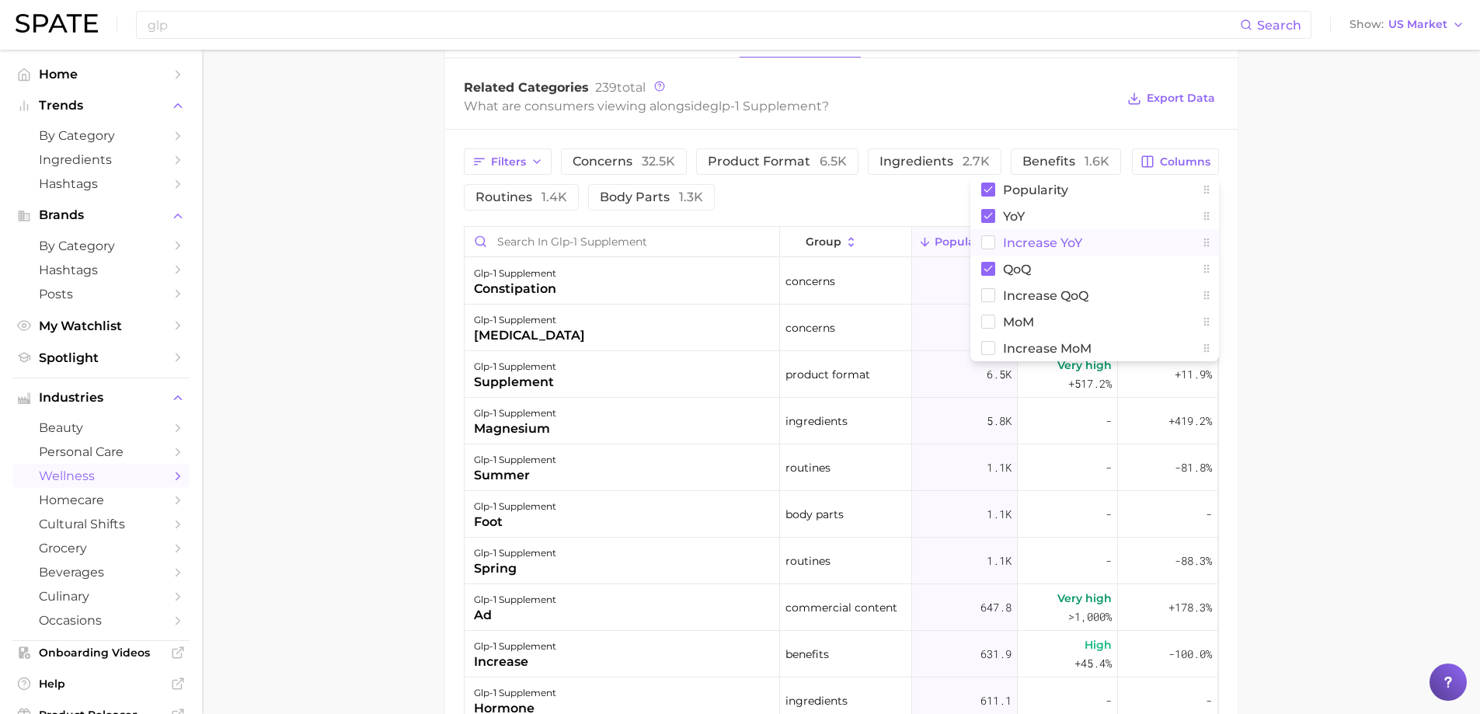
click at [1060, 242] on span "Increase YoY" at bounding box center [1042, 242] width 79 height 13
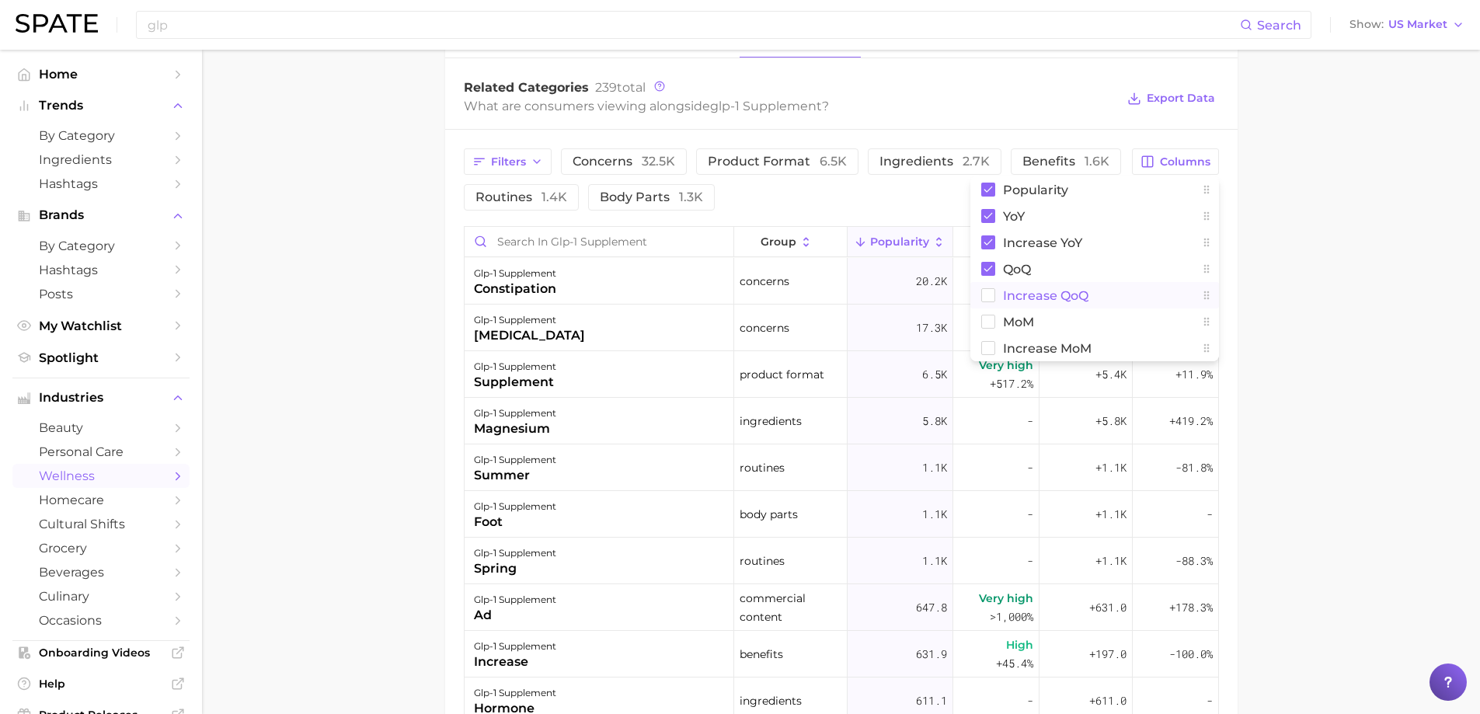
click at [1018, 292] on span "Increase QoQ" at bounding box center [1045, 295] width 85 height 13
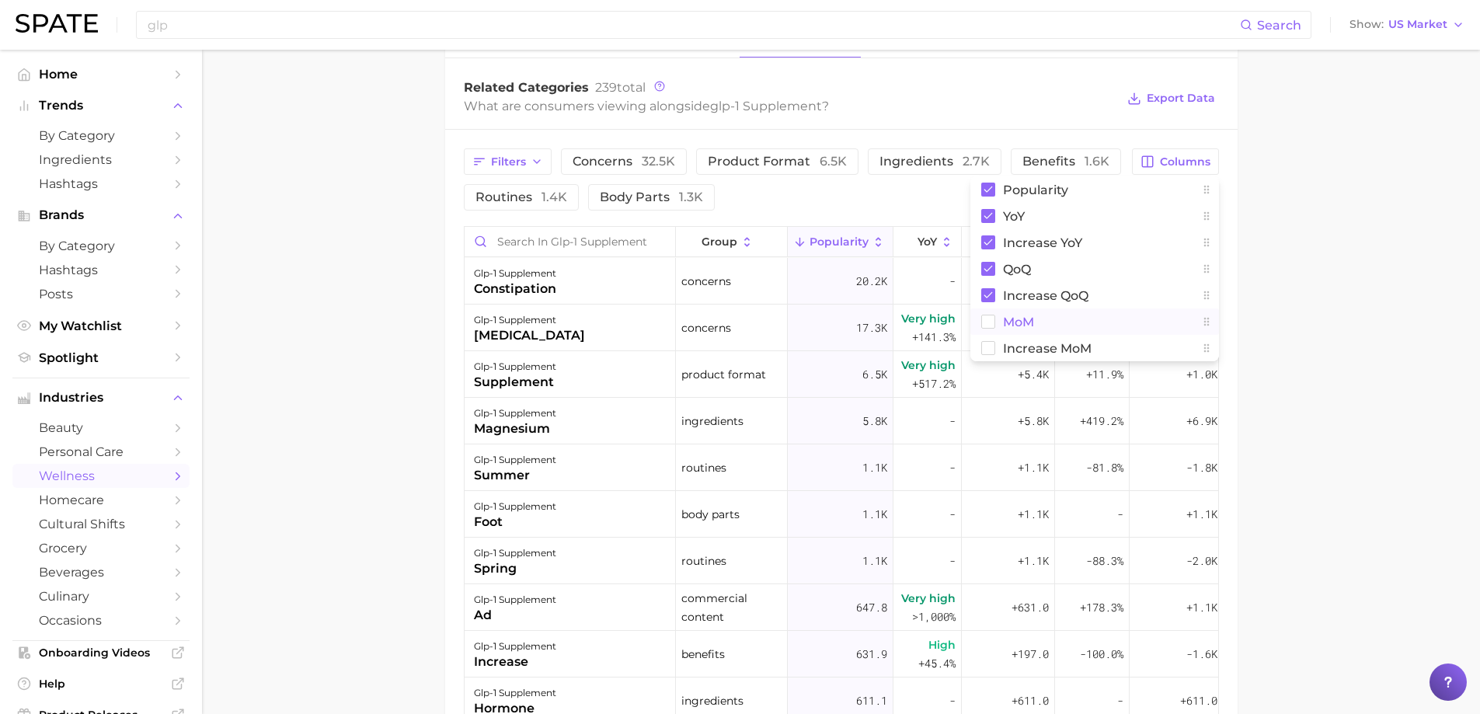
click at [1018, 322] on span "MoM" at bounding box center [1018, 322] width 31 height 13
click at [1025, 350] on span "Increase MoM" at bounding box center [1047, 348] width 89 height 13
click at [1189, 99] on span "Export Data" at bounding box center [1181, 98] width 68 height 13
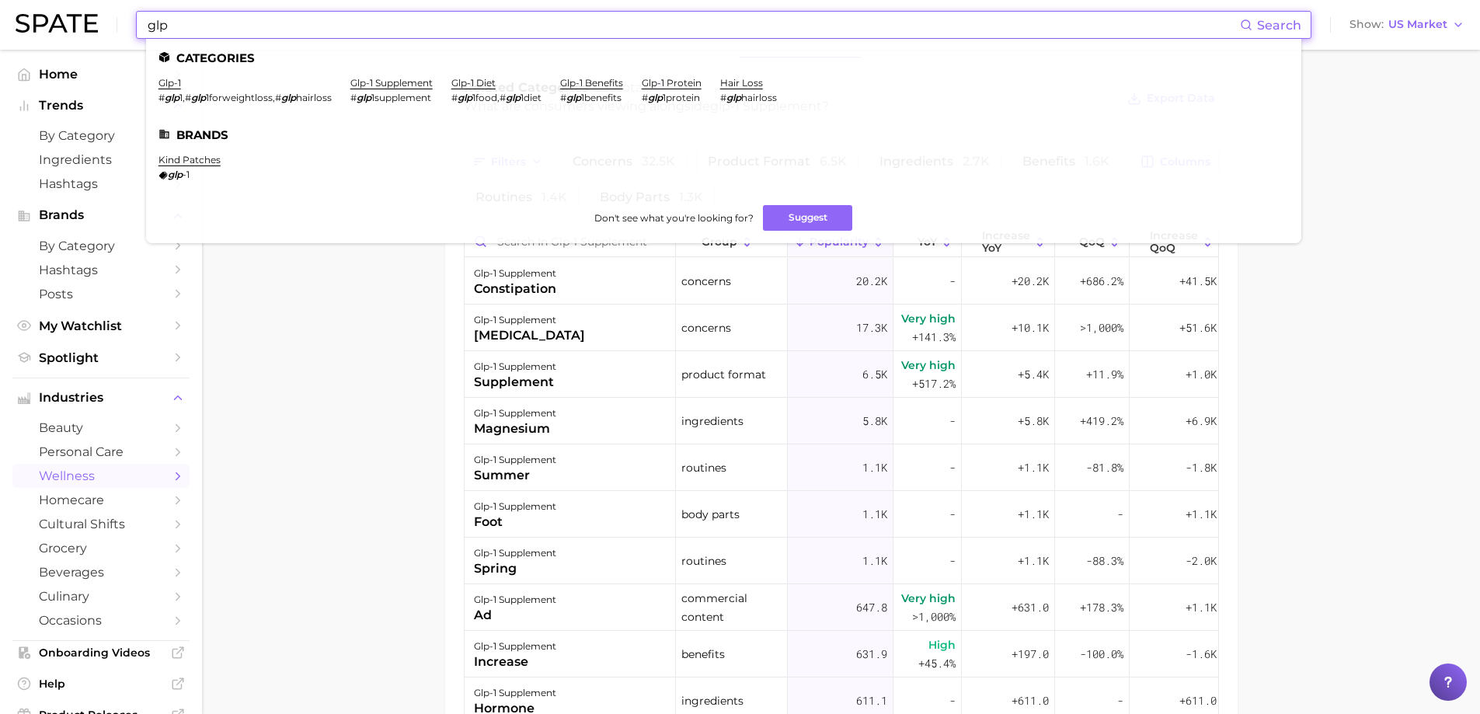
drag, startPoint x: 359, startPoint y: 28, endPoint x: 89, endPoint y: 16, distance: 269.9
click at [89, 16] on div "glp Search Categories glp-1 # glp 1 , # glp 1forweightloss , # glp hairloss glp…" at bounding box center [740, 25] width 1449 height 50
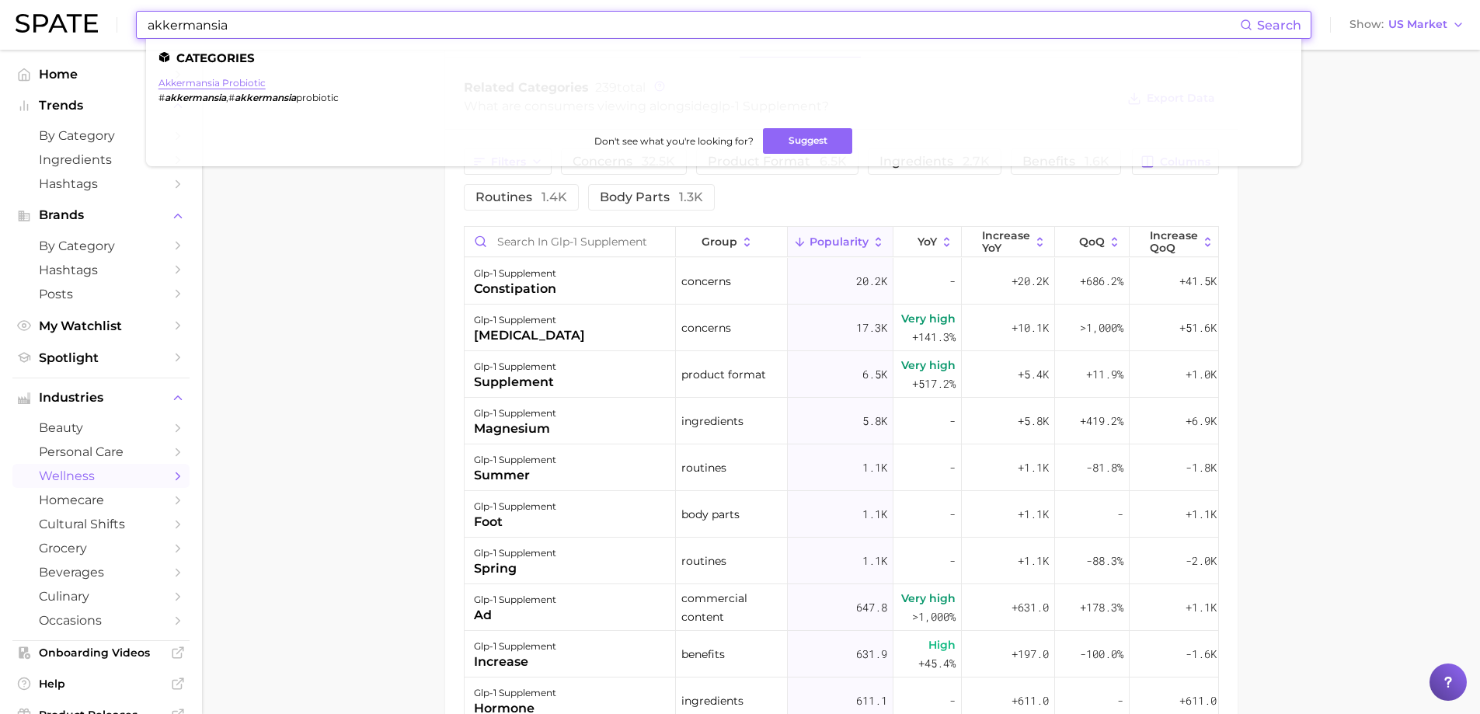
click at [224, 82] on link "akkermansia probiotic" at bounding box center [212, 83] width 107 height 12
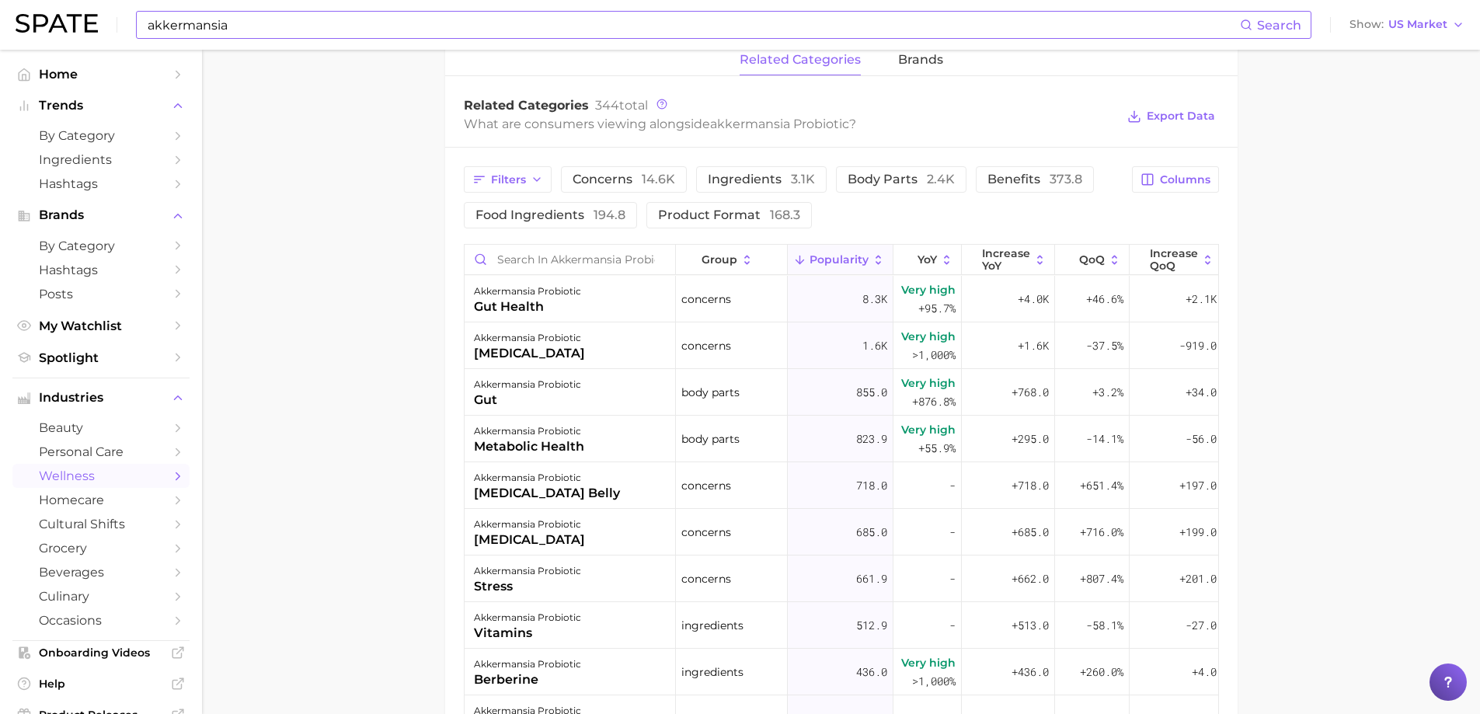
scroll to position [622, 0]
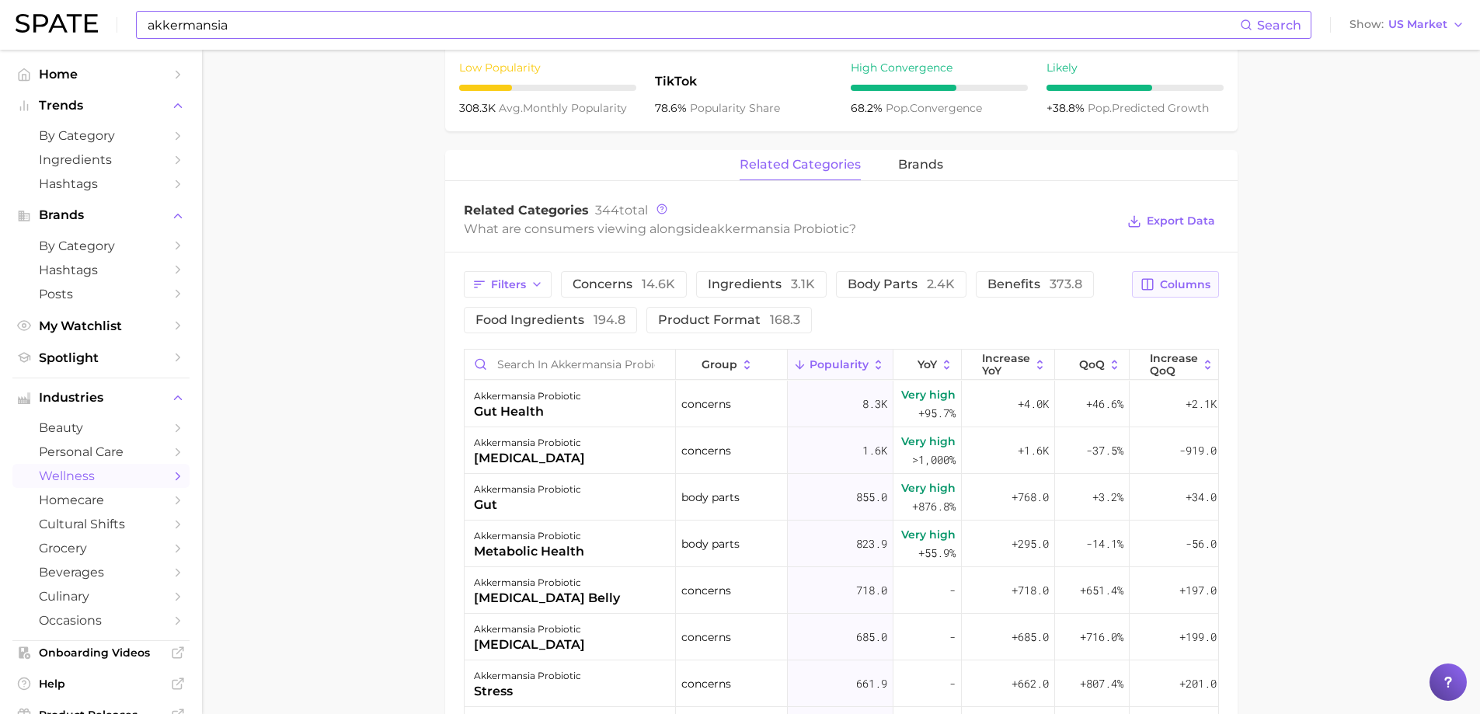
click at [1158, 277] on button "Columns" at bounding box center [1175, 284] width 86 height 26
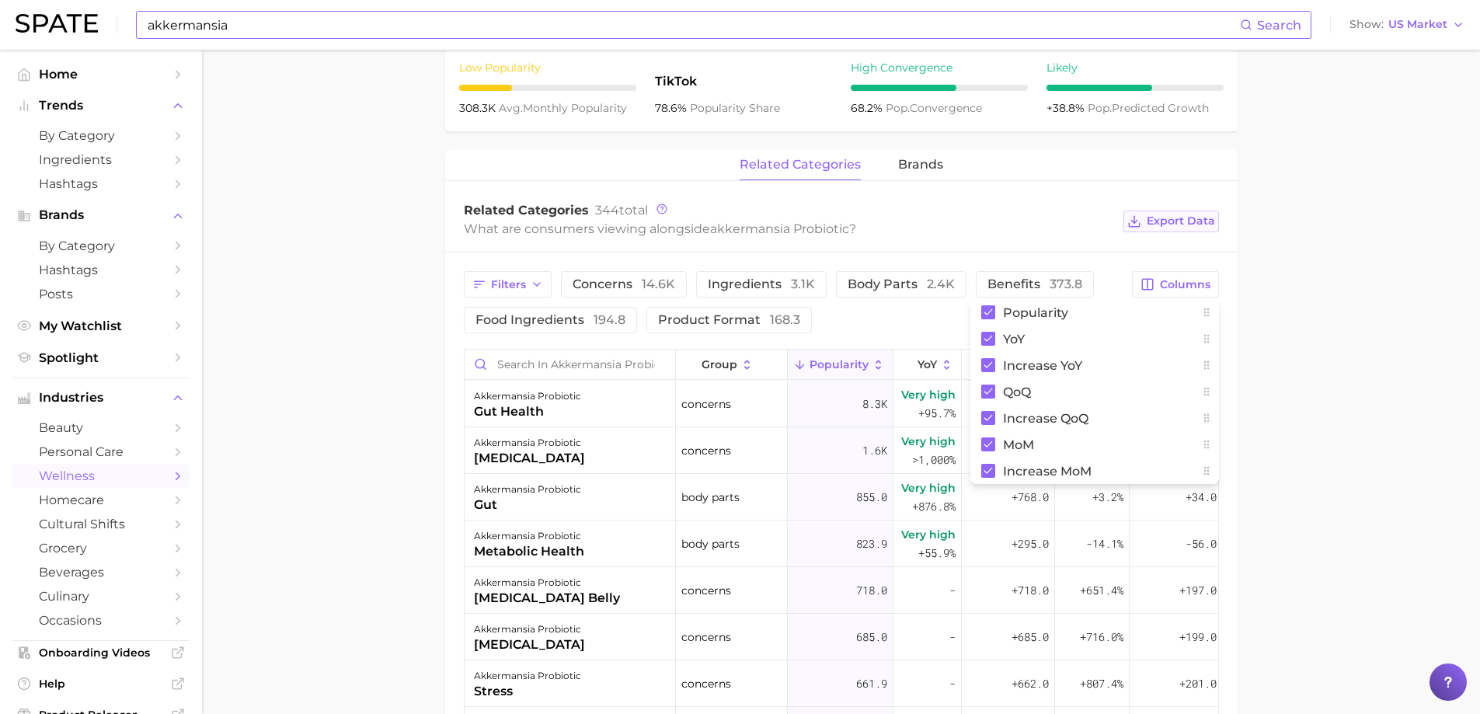
click at [1193, 220] on span "Export Data" at bounding box center [1181, 220] width 68 height 13
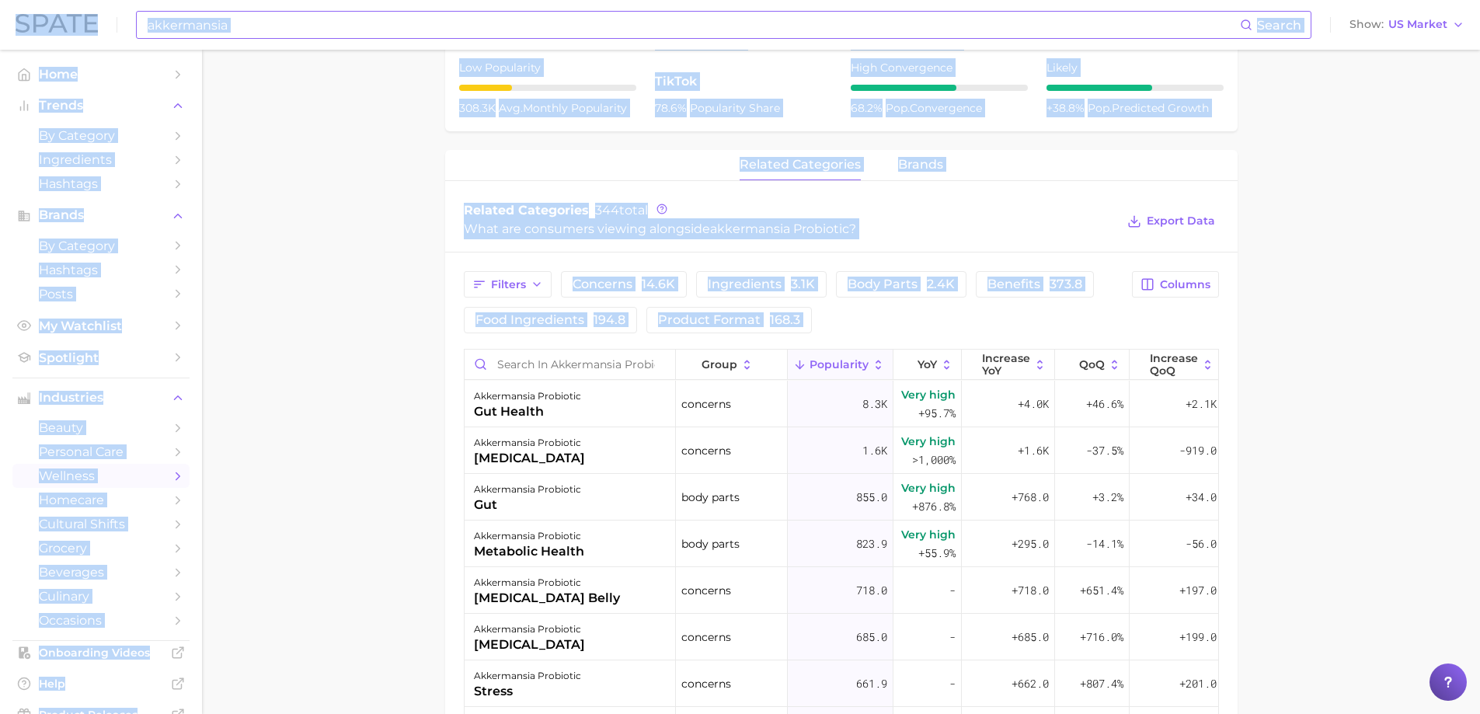
drag, startPoint x: 1480, startPoint y: 358, endPoint x: 1486, endPoint y: 345, distance: 14.6
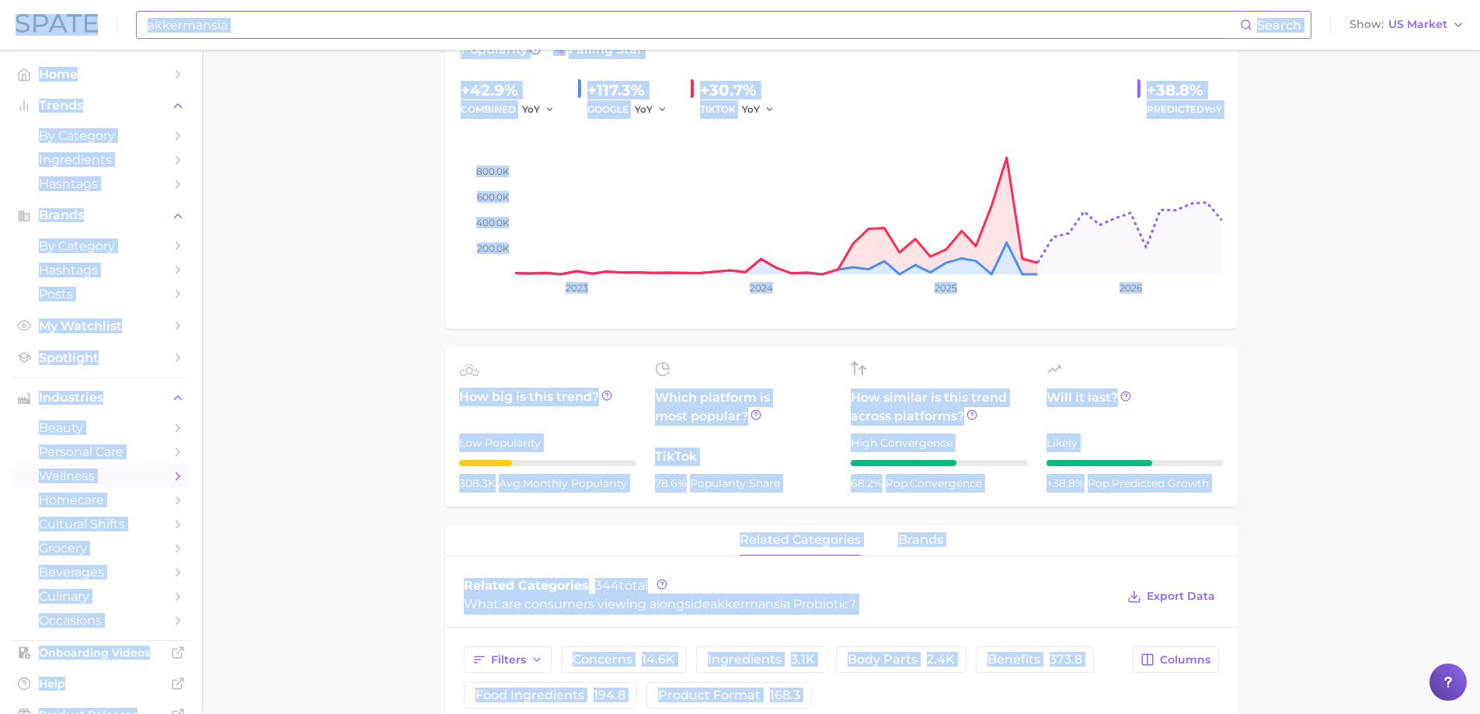
scroll to position [0, 0]
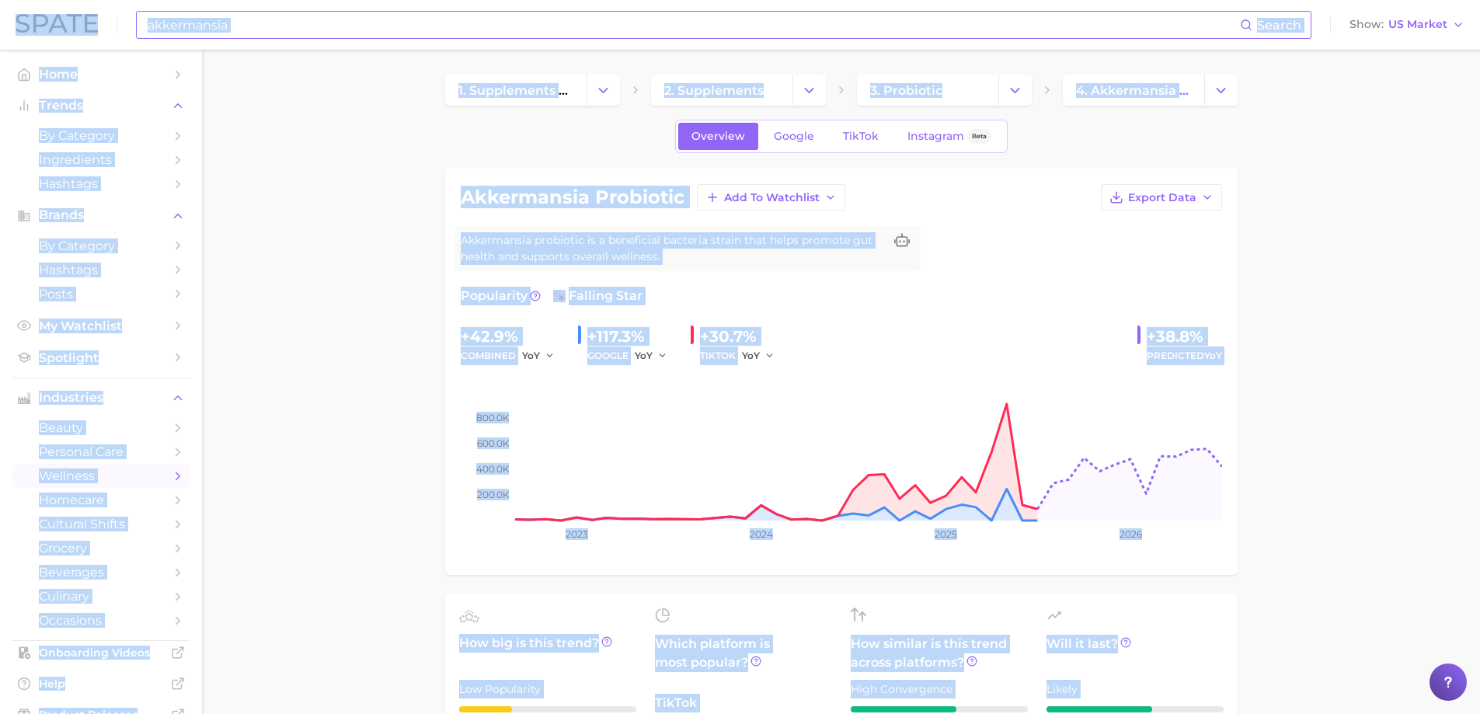
click at [482, 17] on input "akkermansia" at bounding box center [693, 25] width 1094 height 26
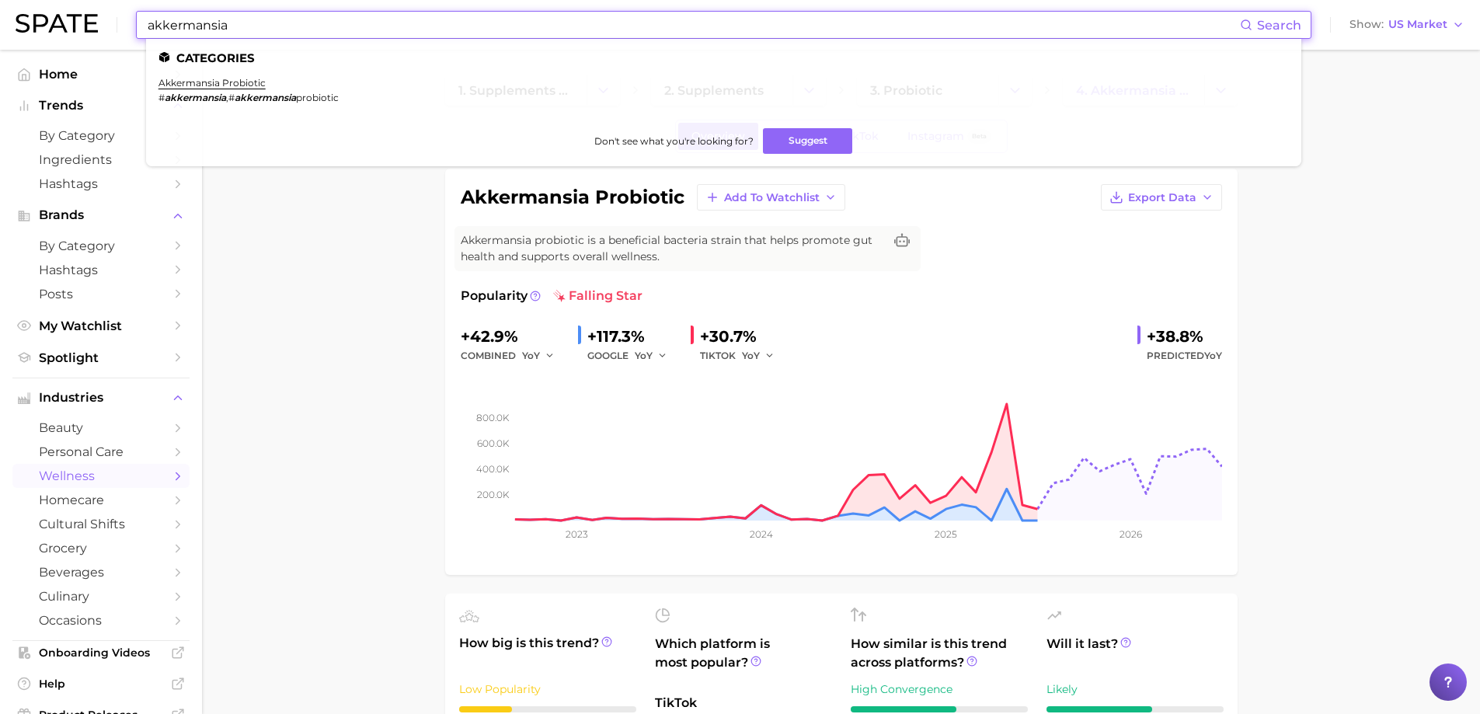
drag, startPoint x: 253, startPoint y: 32, endPoint x: 110, endPoint y: 19, distance: 143.6
click at [110, 19] on div "akkermansia Search Categories akkermansia probiotic # akkermansia , # akkermans…" at bounding box center [740, 25] width 1449 height 50
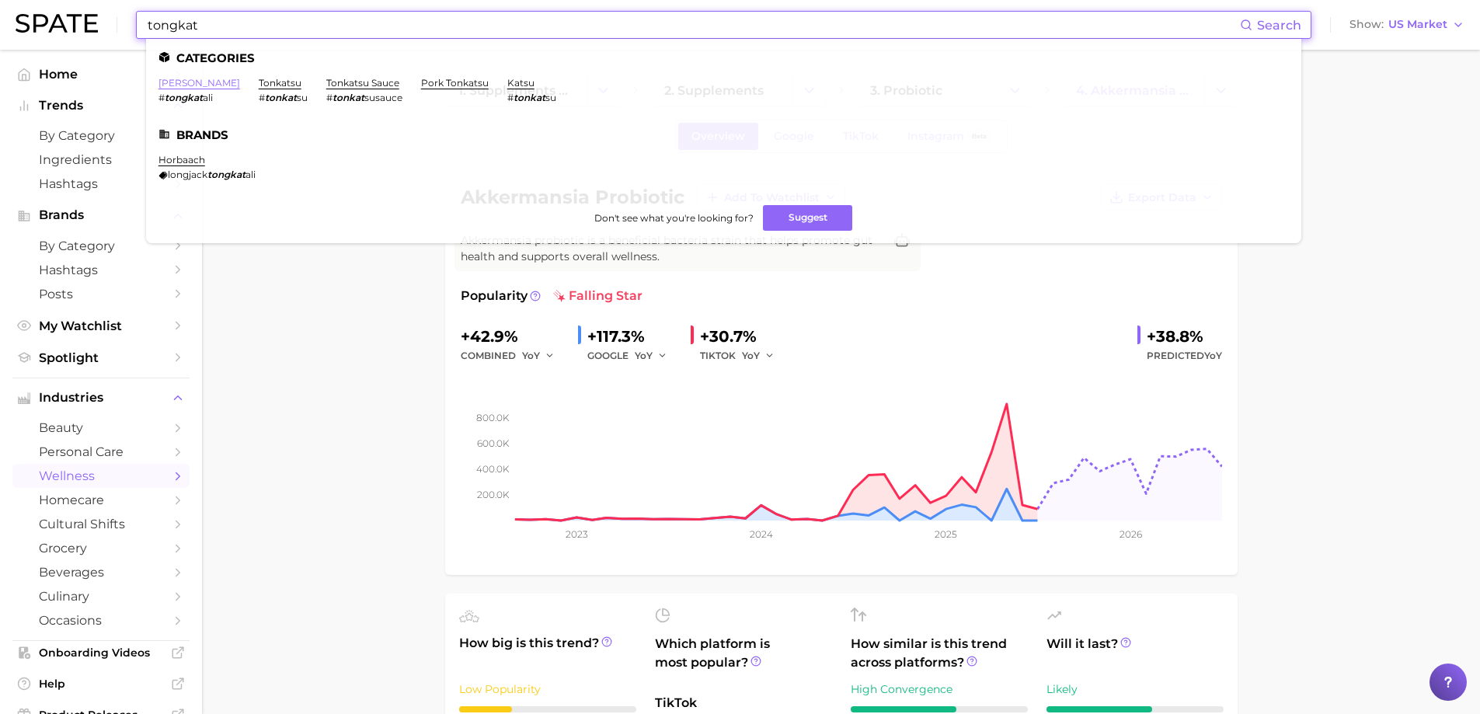
type input "tongkat"
click at [204, 87] on link "[PERSON_NAME]" at bounding box center [200, 83] width 82 height 12
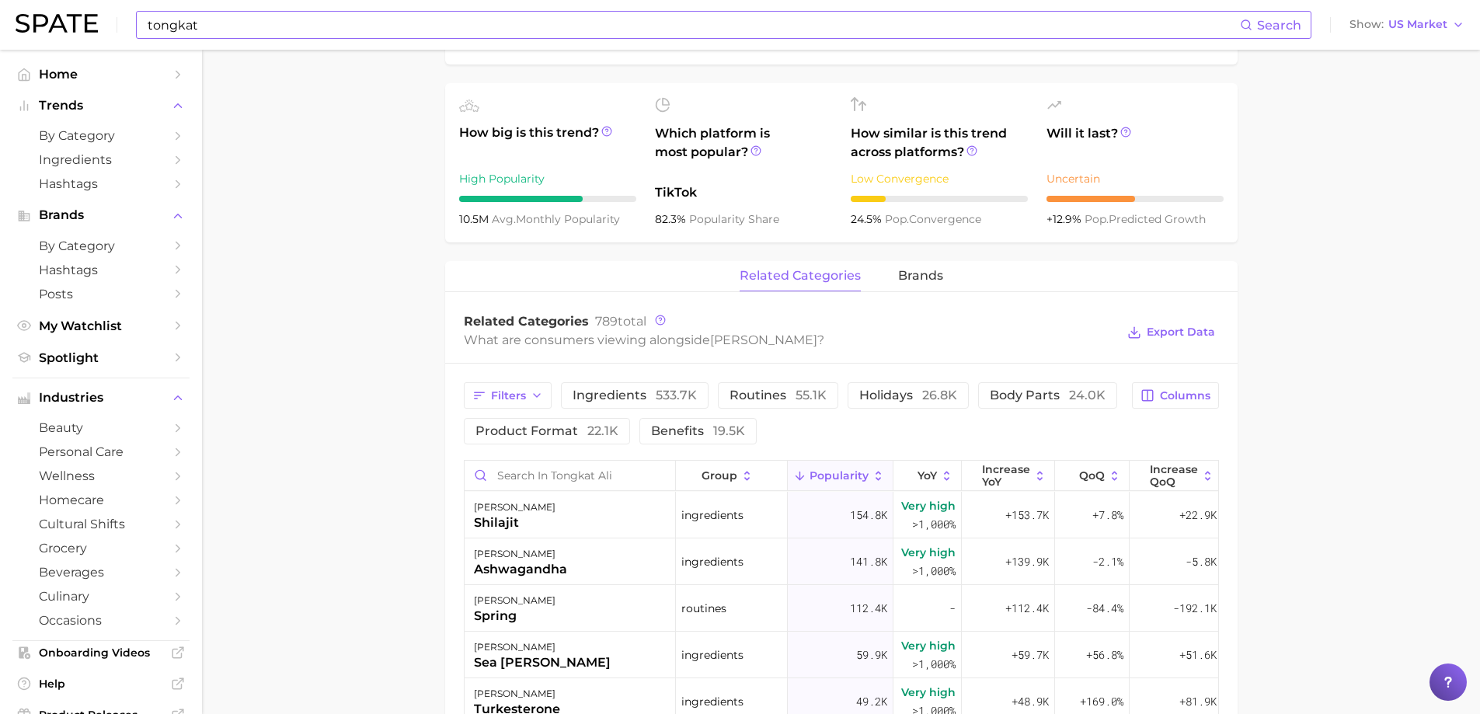
scroll to position [544, 0]
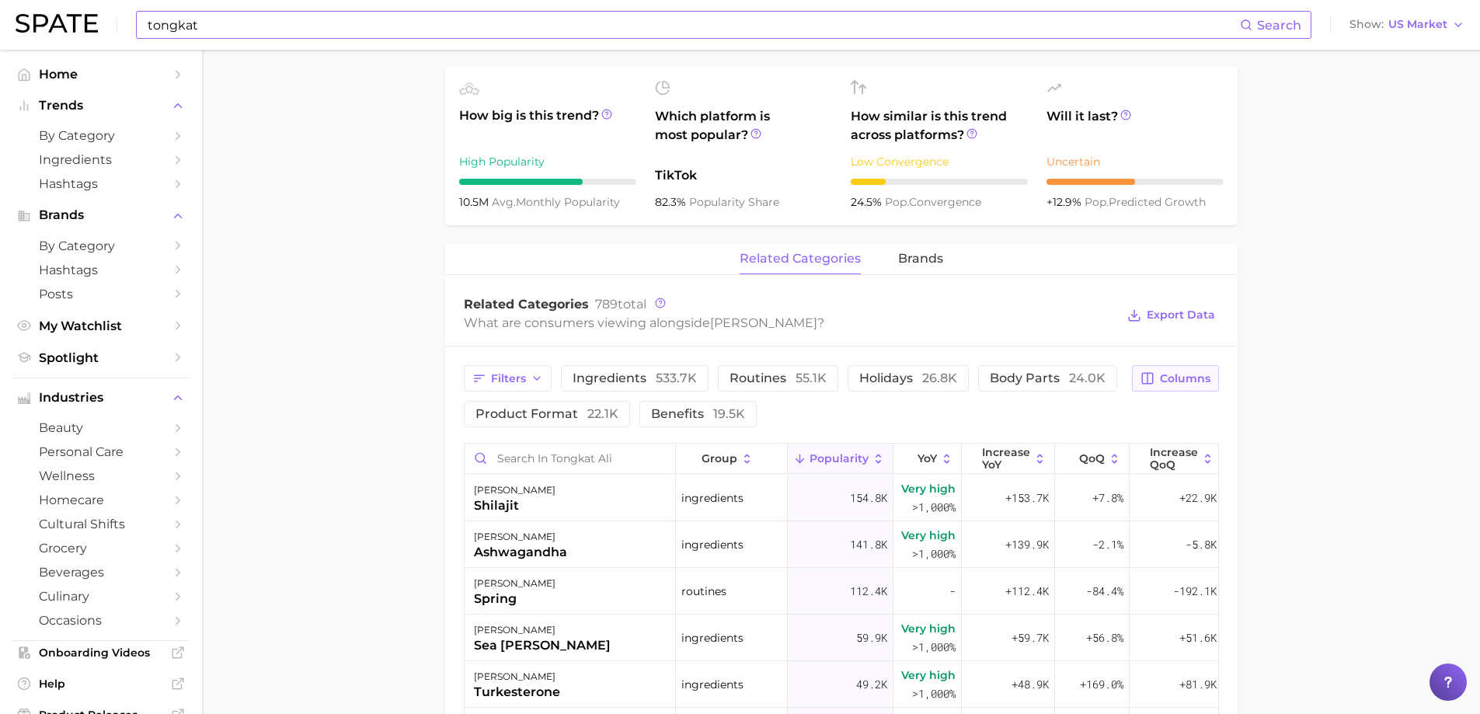
click at [1189, 386] on button "Columns" at bounding box center [1175, 378] width 86 height 26
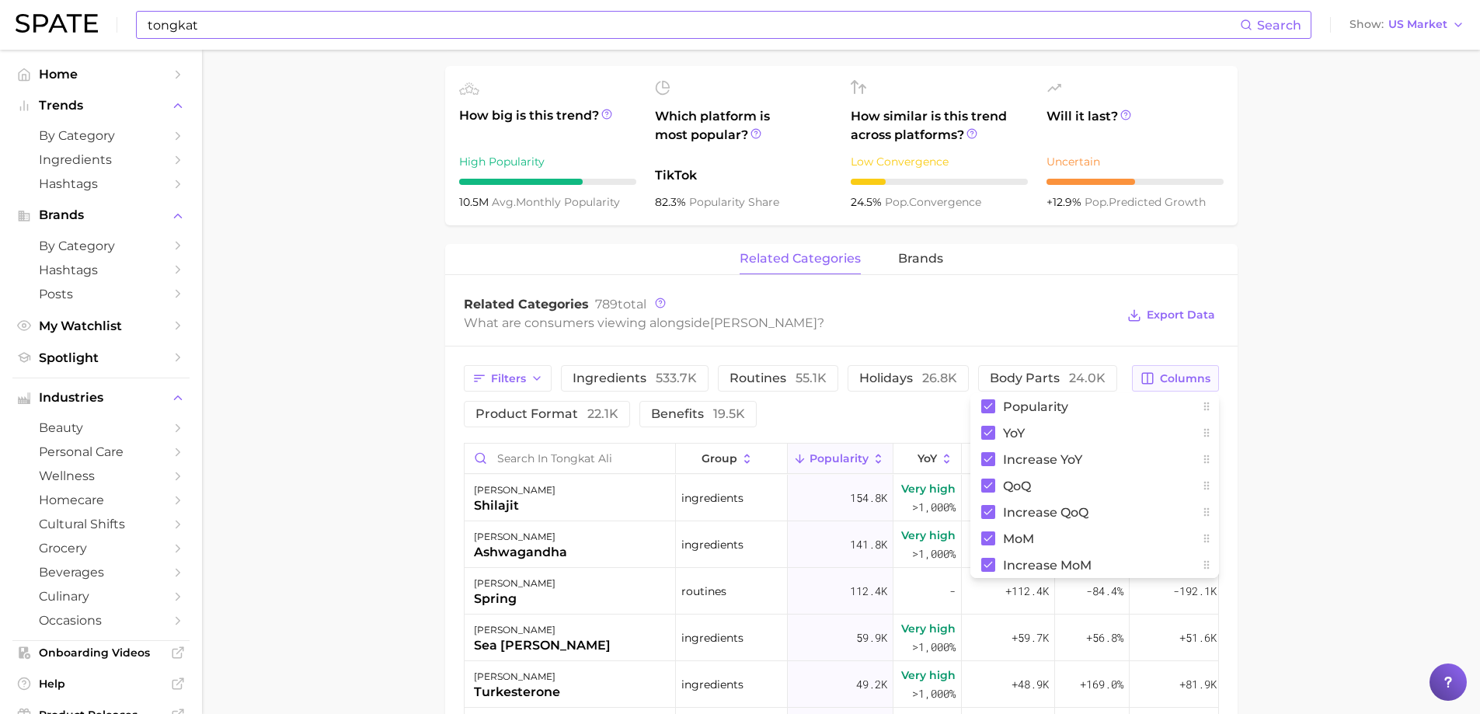
click at [1189, 386] on button "Columns" at bounding box center [1175, 378] width 86 height 26
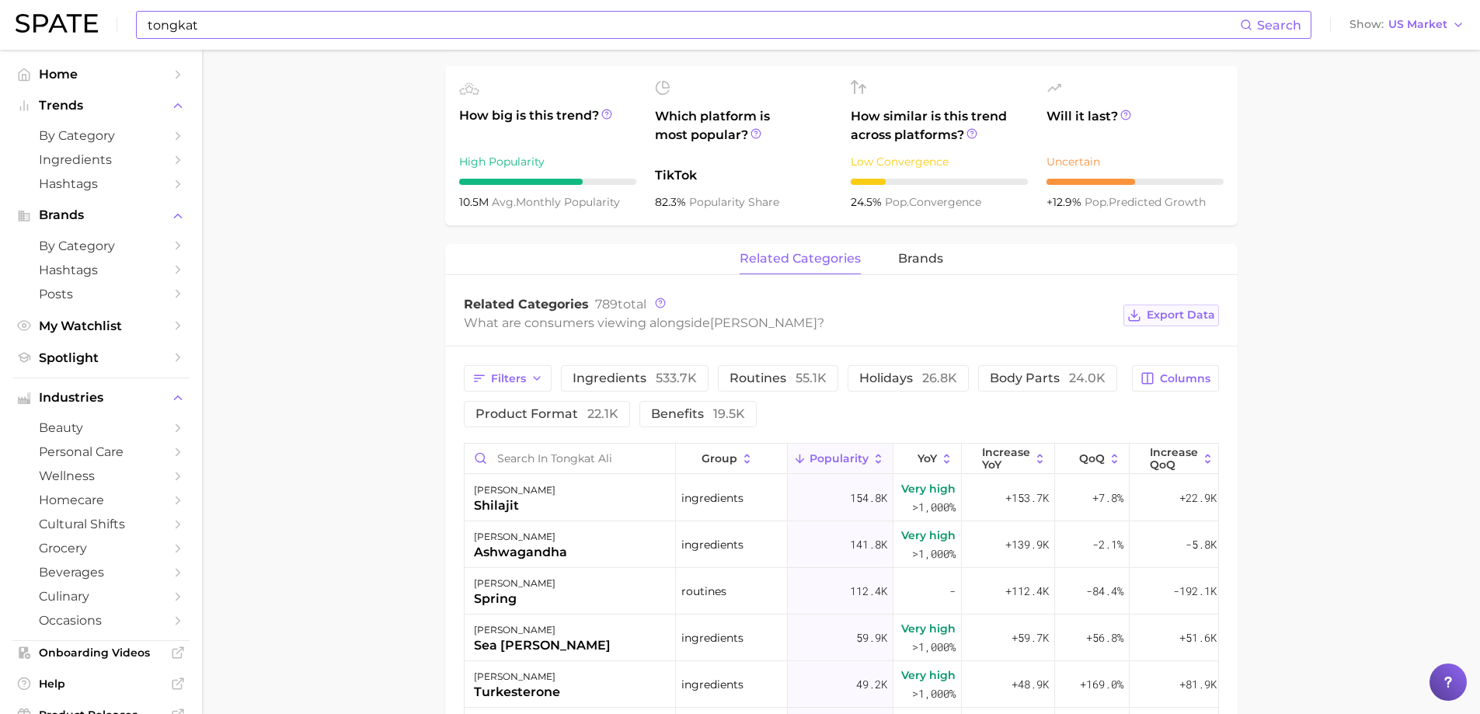
click at [1194, 316] on span "Export Data" at bounding box center [1181, 315] width 68 height 13
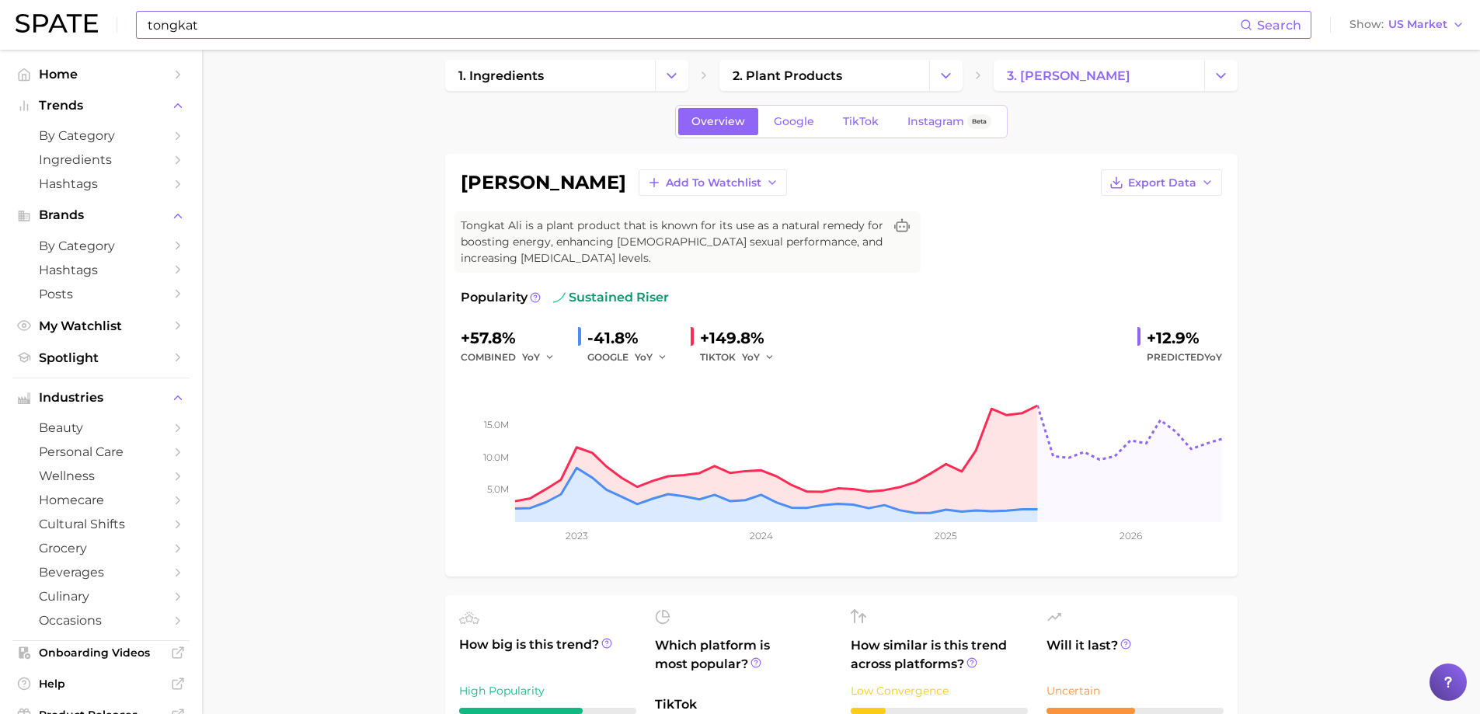
scroll to position [0, 0]
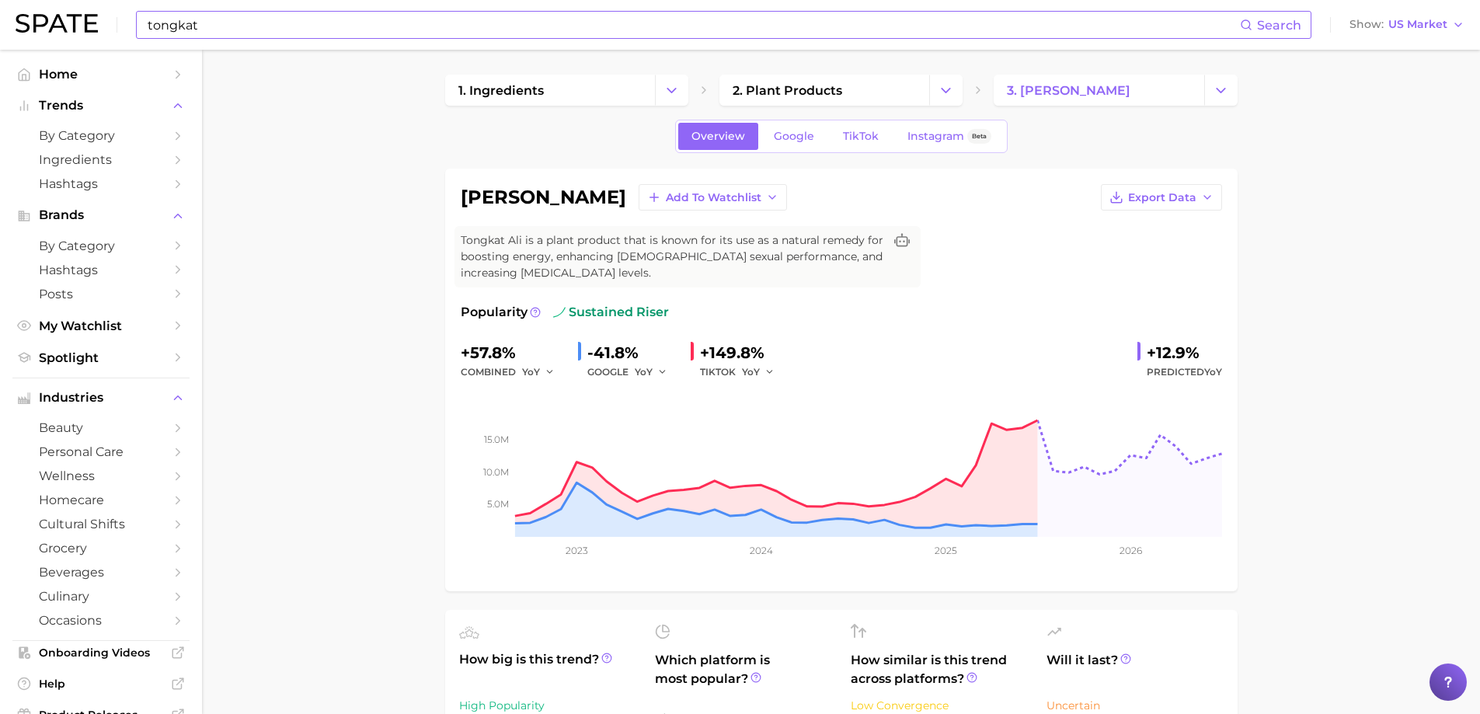
click at [270, 29] on input "tongkat" at bounding box center [693, 25] width 1094 height 26
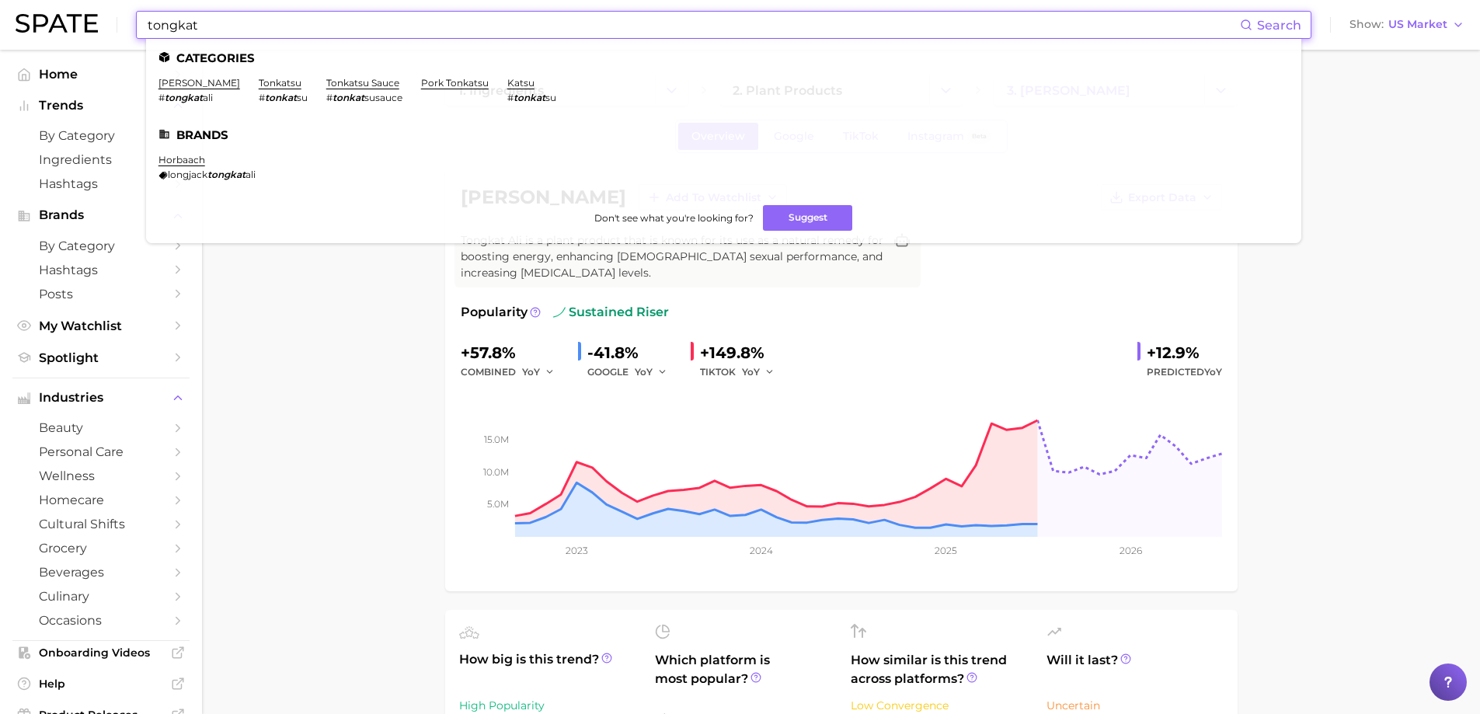
drag, startPoint x: 280, startPoint y: 29, endPoint x: 78, endPoint y: 16, distance: 201.7
click at [78, 16] on div "tongkat Search Categories tongkat ali # tongkat ali tonkatsu # tonkat su tonkat…" at bounding box center [740, 25] width 1449 height 50
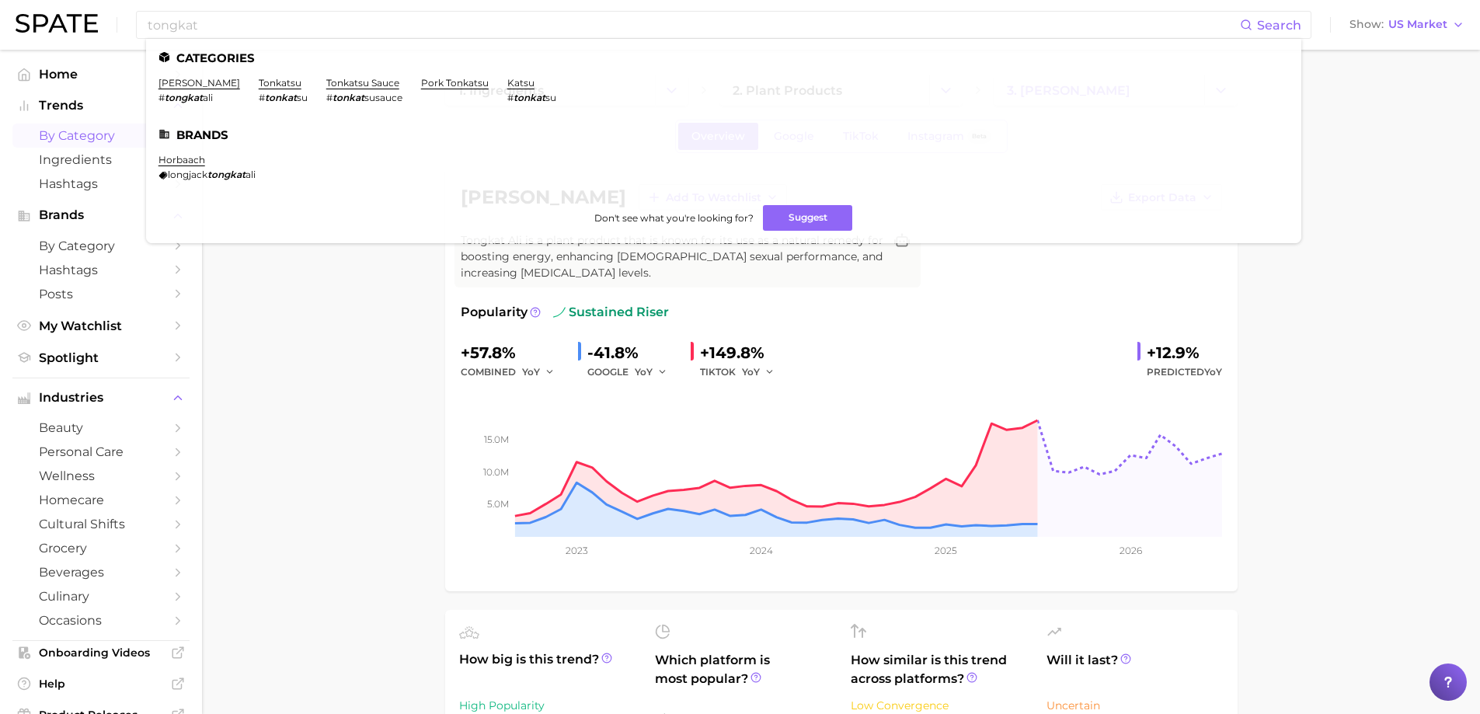
click at [84, 134] on span "by Category" at bounding box center [101, 135] width 124 height 15
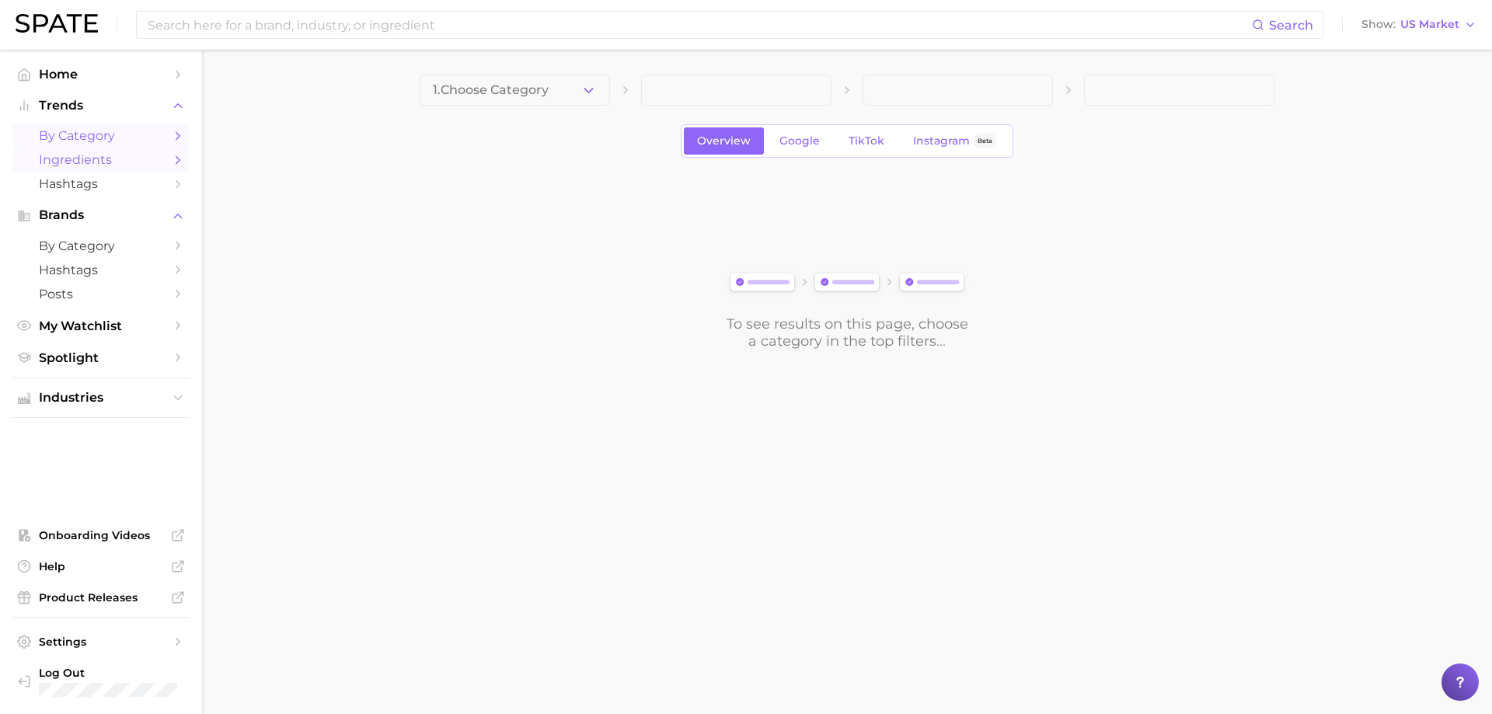
click at [49, 160] on span "Ingredients" at bounding box center [101, 159] width 124 height 15
click at [514, 80] on button "1. Choose Category" at bounding box center [515, 90] width 190 height 31
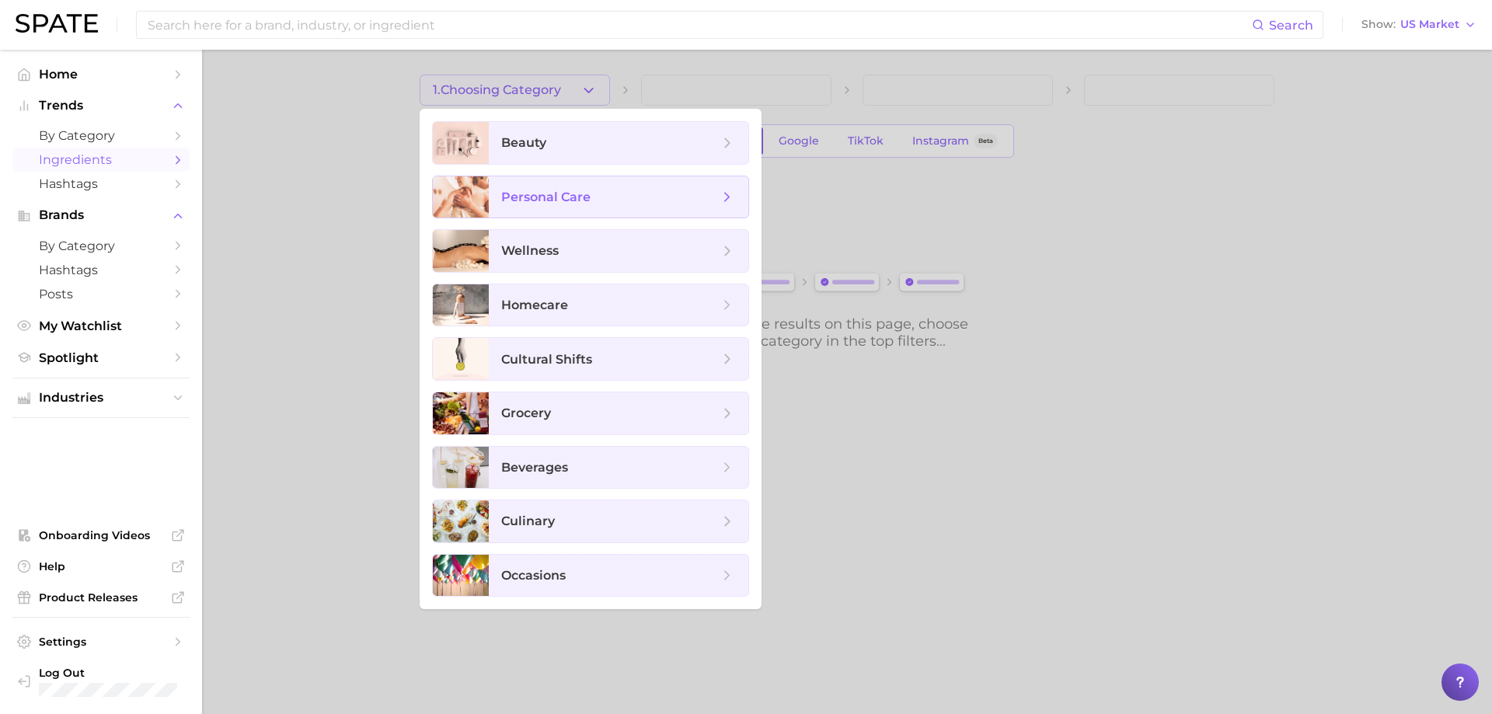
click at [591, 200] on span "personal care" at bounding box center [610, 197] width 218 height 17
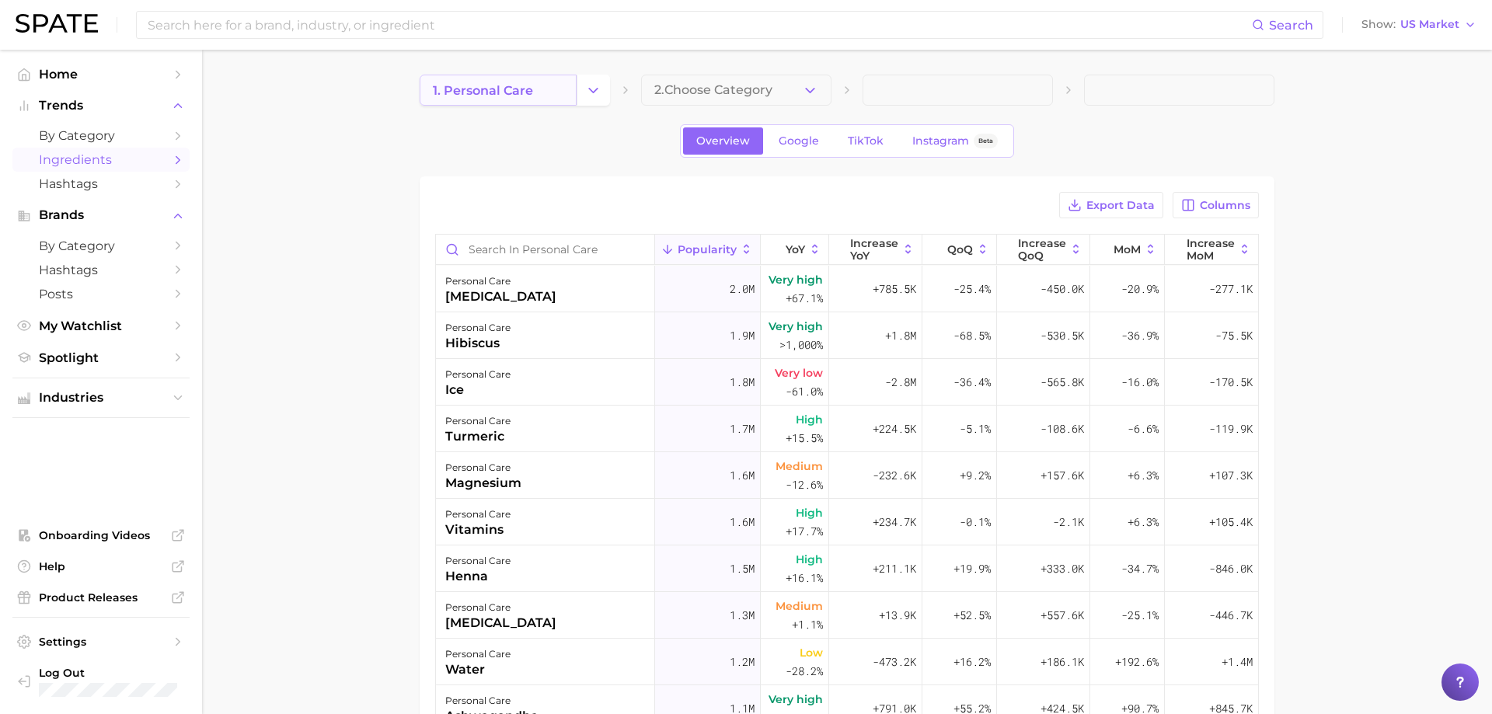
click at [545, 95] on link "1. personal care" at bounding box center [498, 90] width 157 height 31
click at [592, 89] on icon "Change Category" at bounding box center [588, 90] width 16 height 16
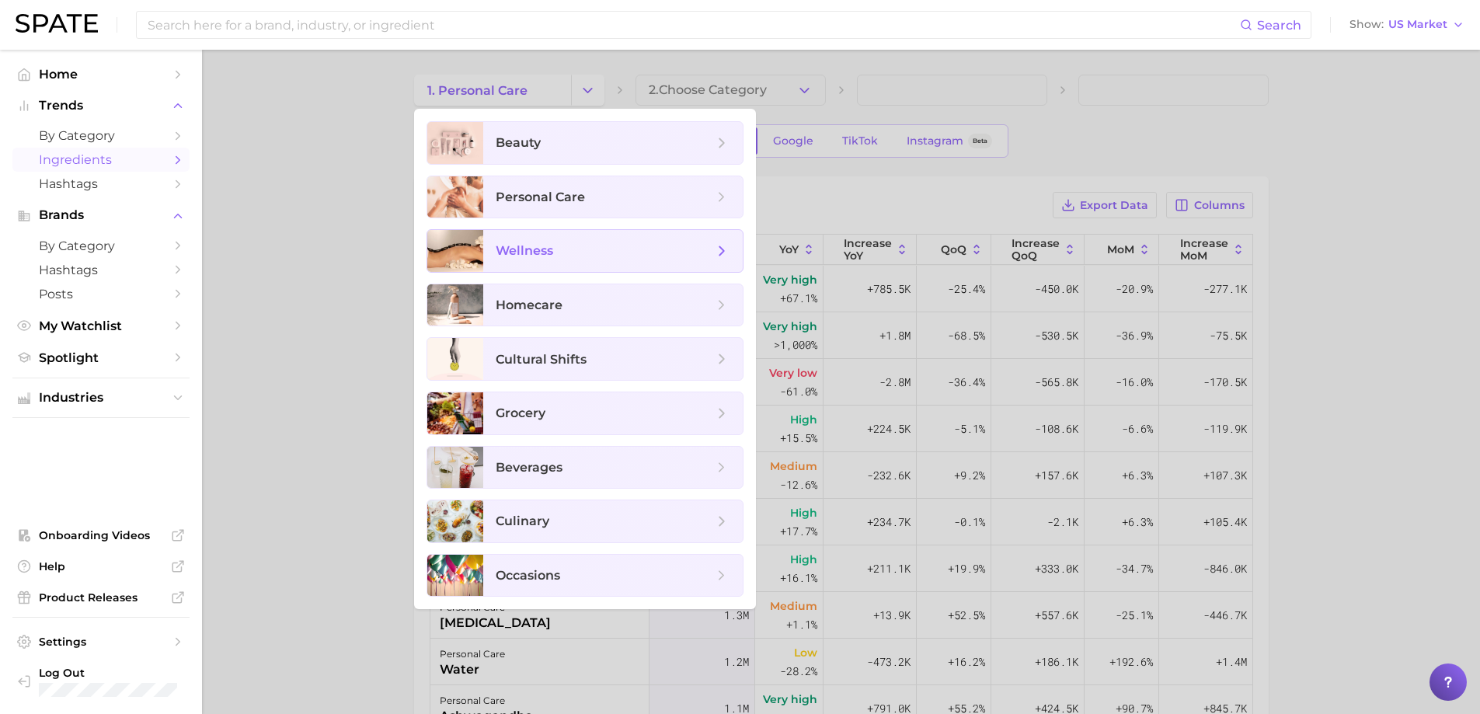
click at [545, 254] on span "wellness" at bounding box center [525, 250] width 58 height 15
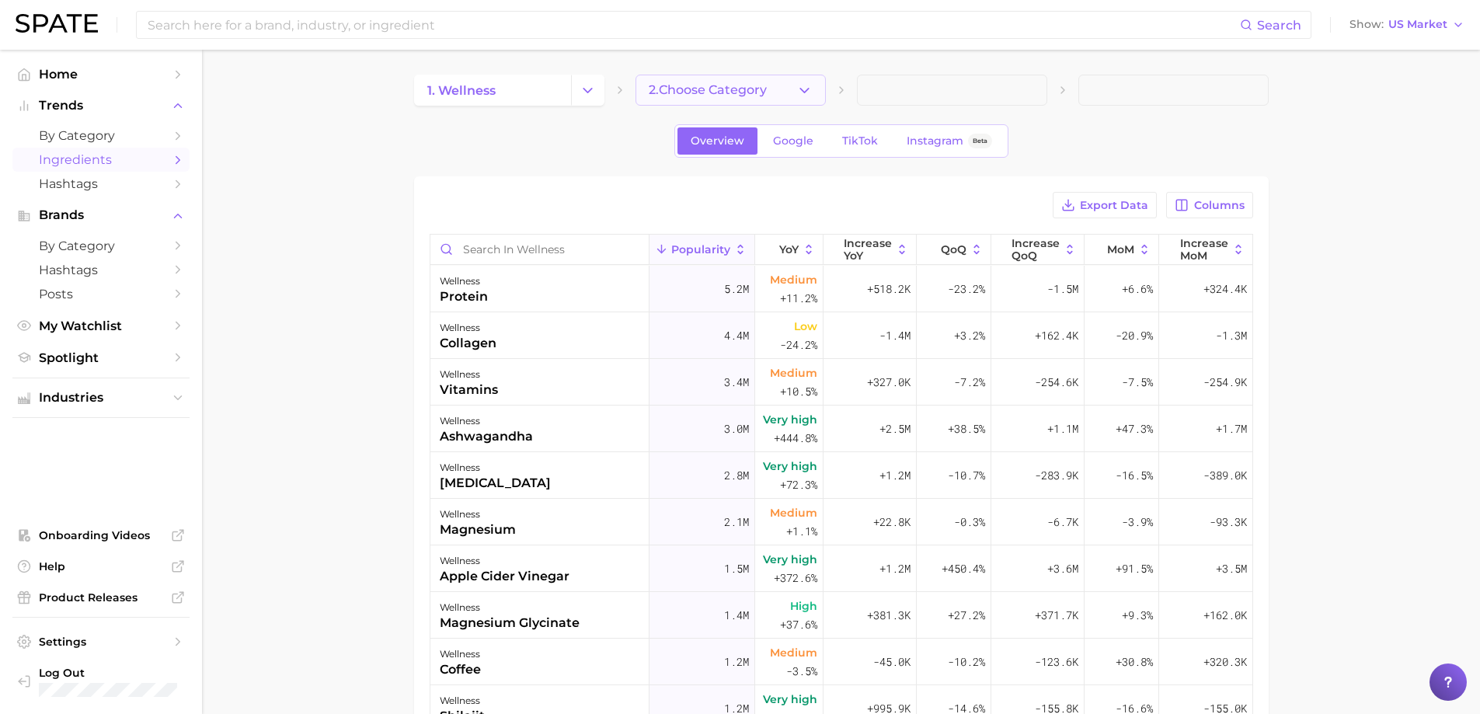
click at [708, 85] on span "2. Choose Category" at bounding box center [708, 90] width 118 height 14
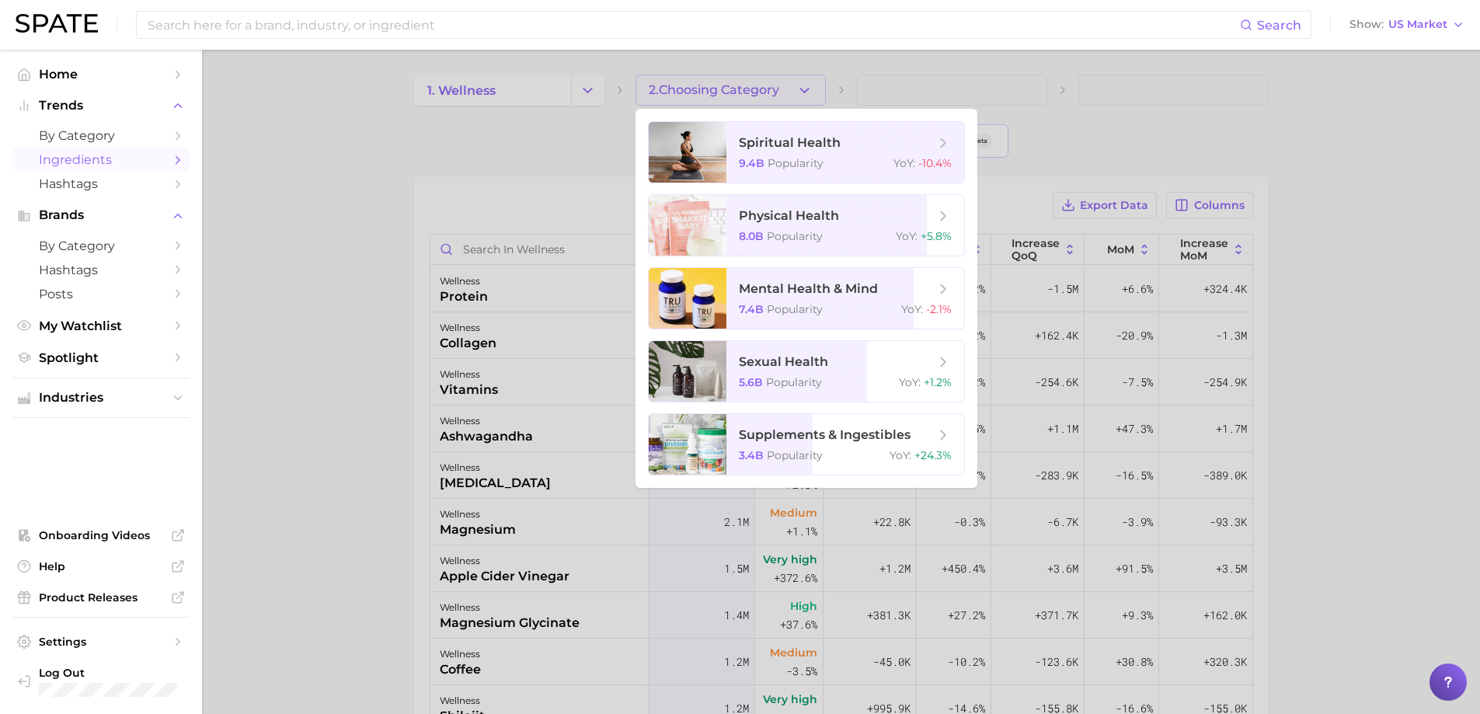
click at [376, 349] on div at bounding box center [740, 357] width 1480 height 714
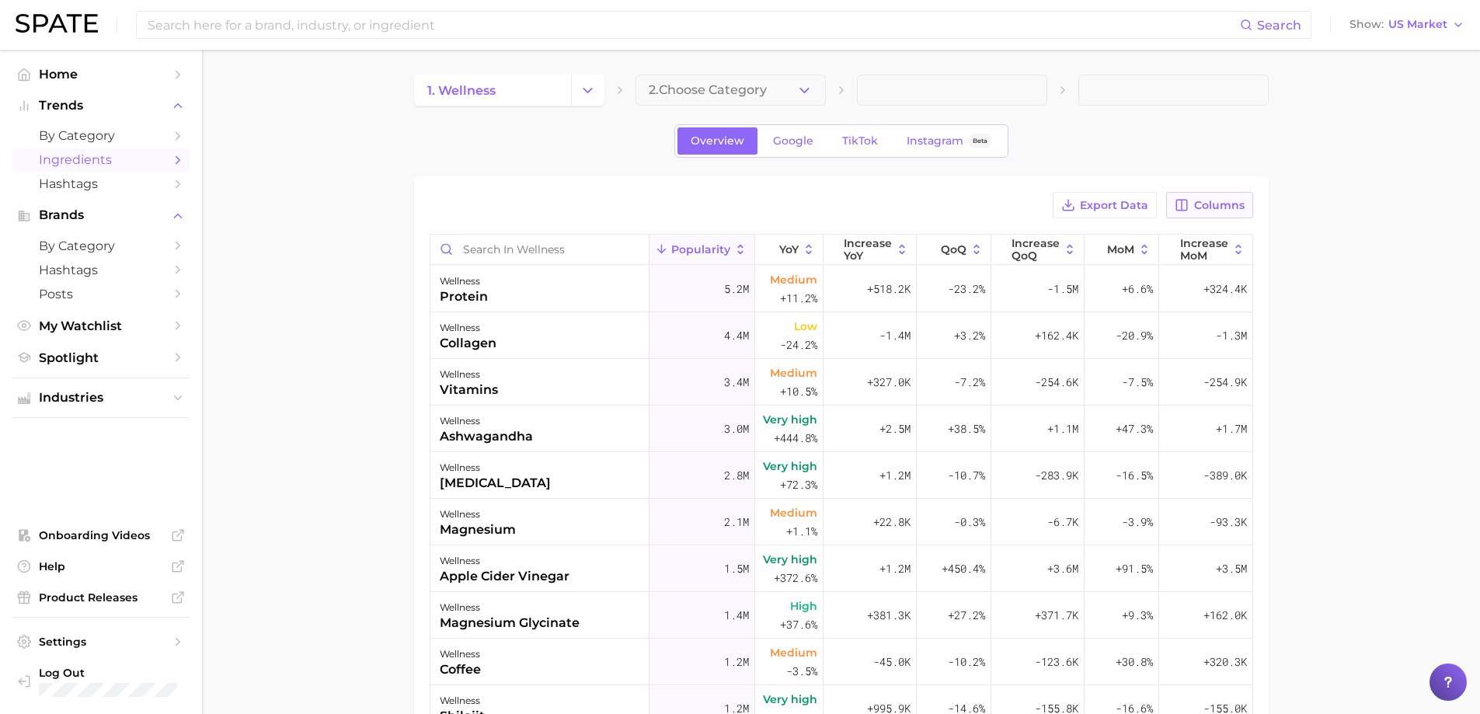
click at [1226, 207] on span "Columns" at bounding box center [1219, 205] width 51 height 13
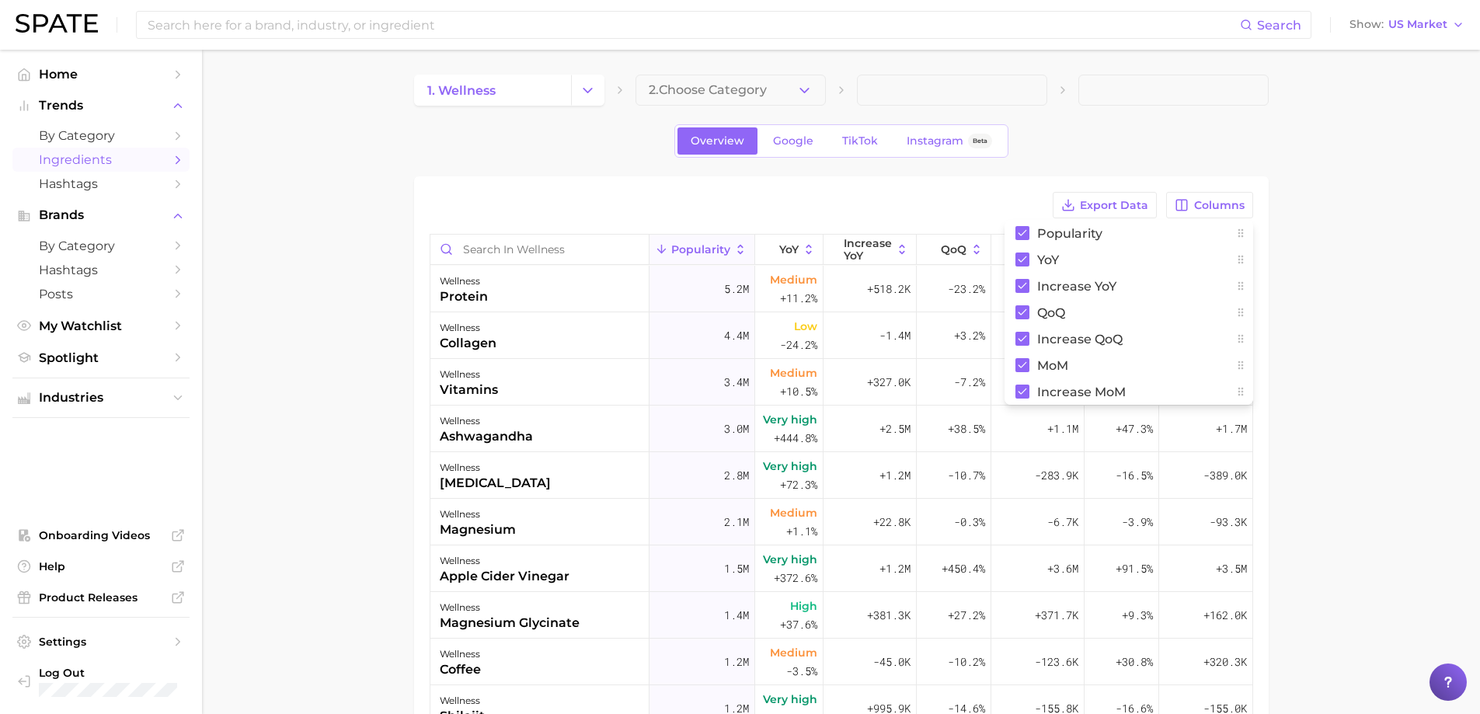
click at [1313, 185] on main "1. wellness 2. Choose Category Overview Google TikTok Instagram Beta Export Dat…" at bounding box center [841, 546] width 1278 height 992
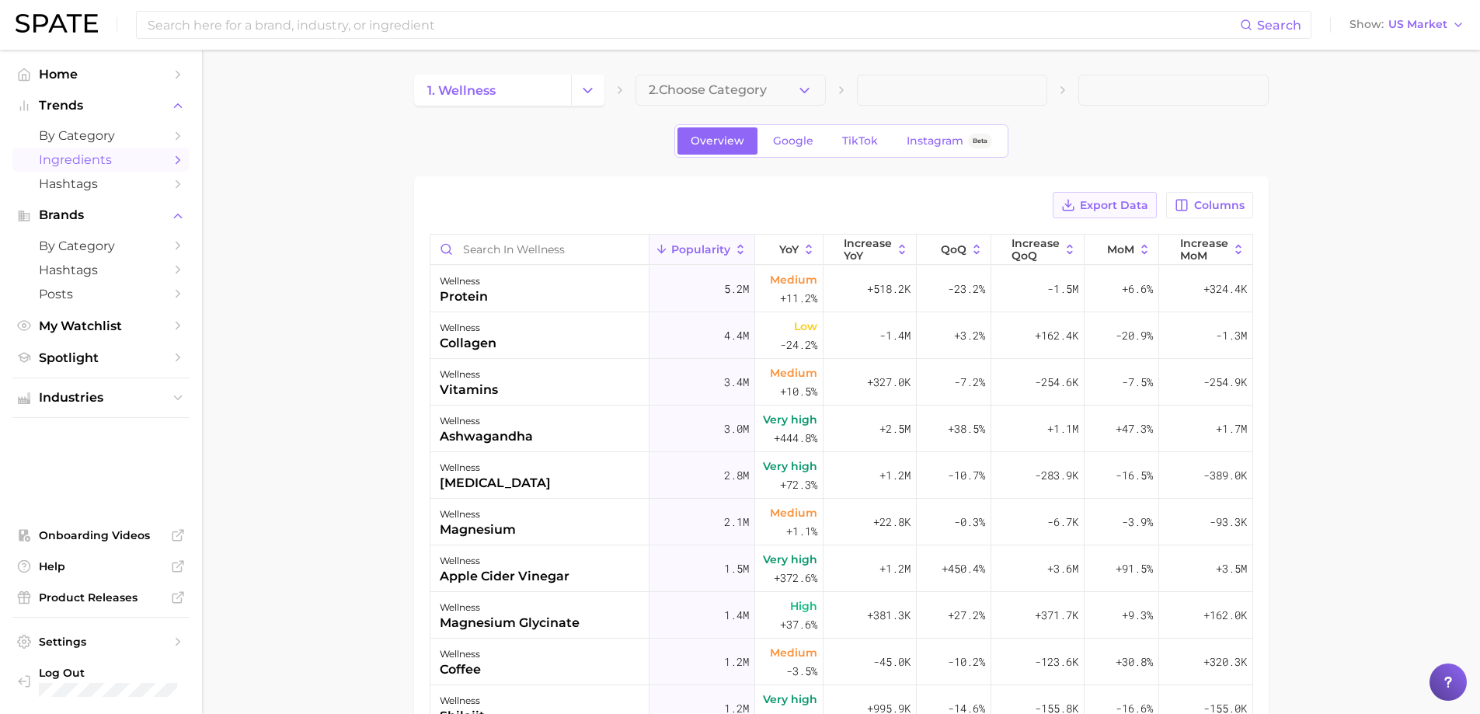
click at [1114, 207] on span "Export Data" at bounding box center [1114, 205] width 68 height 13
click at [101, 250] on span "by Category" at bounding box center [101, 246] width 124 height 15
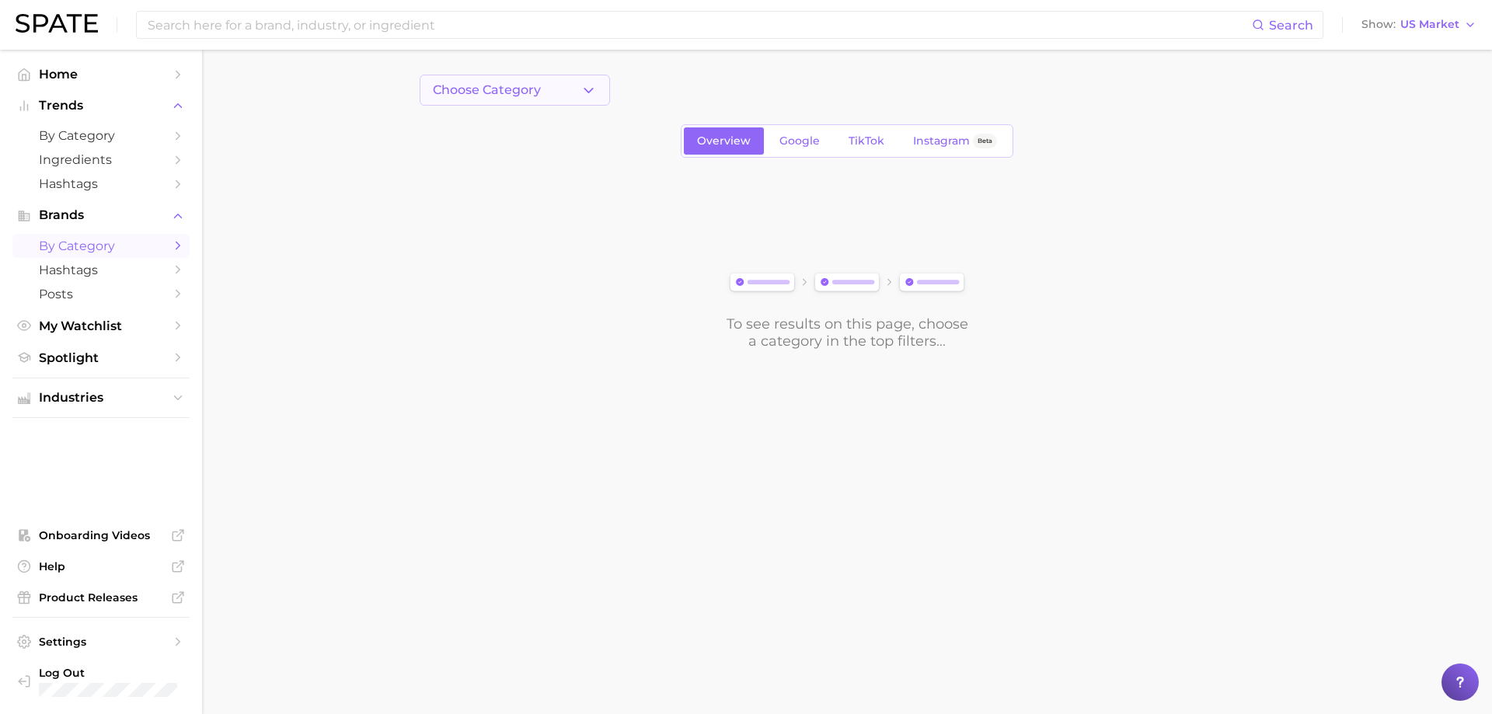
click at [509, 98] on button "Choose Category" at bounding box center [515, 90] width 190 height 31
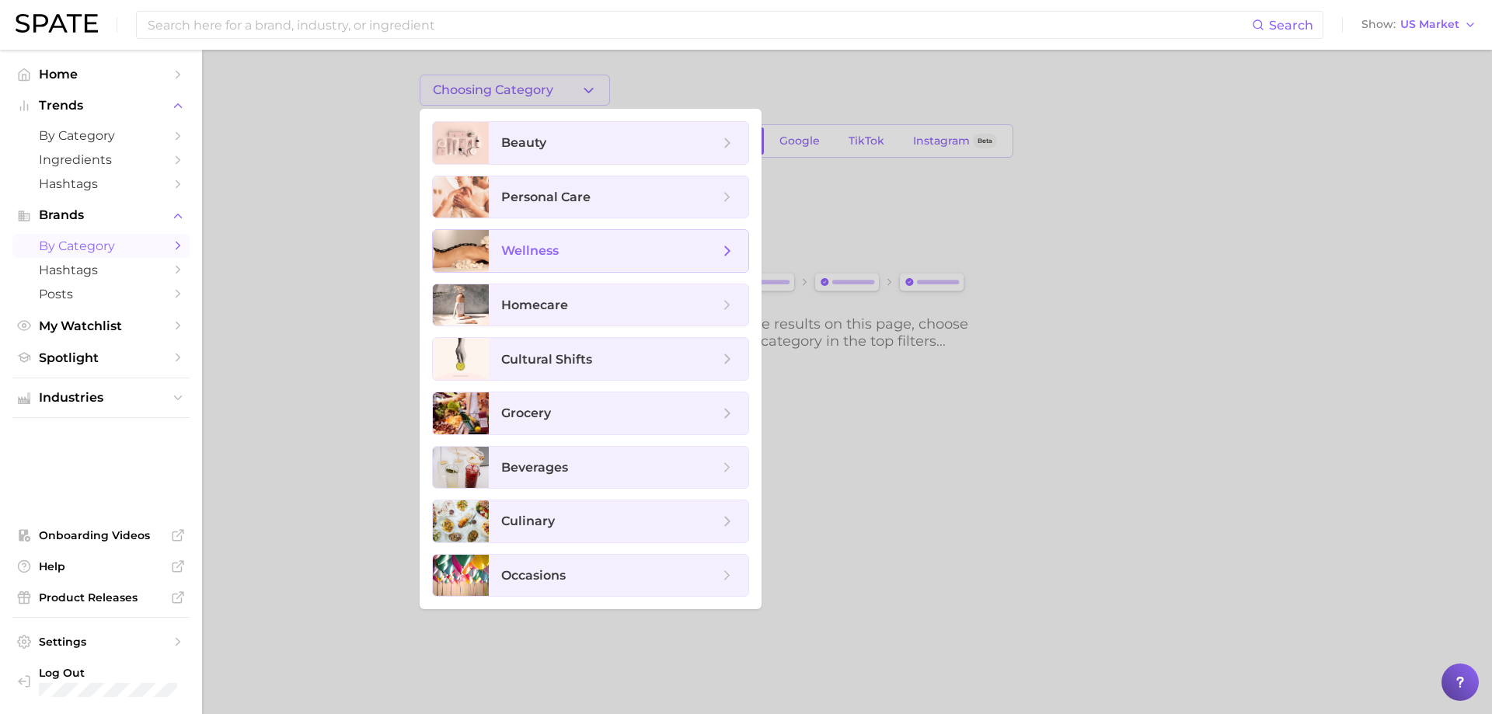
click at [542, 249] on span "wellness" at bounding box center [530, 250] width 58 height 15
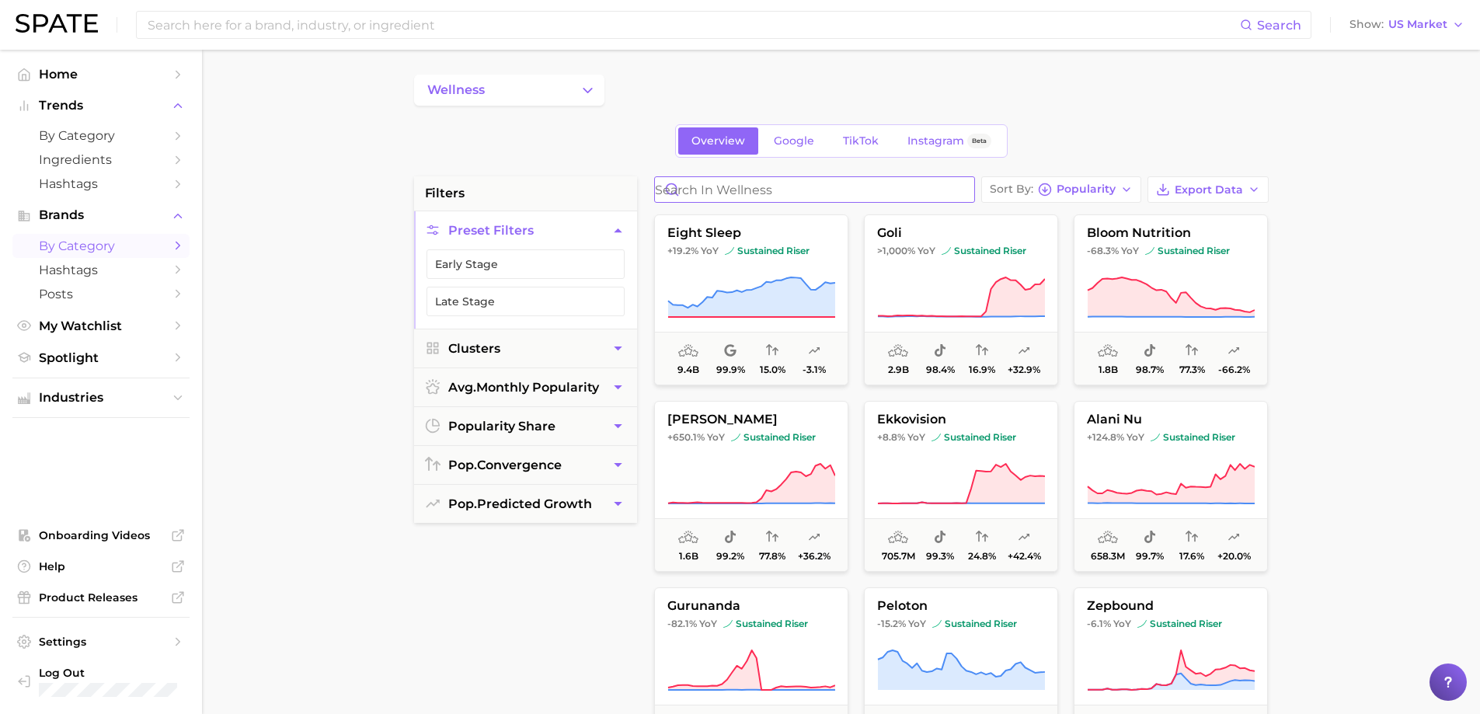
click at [729, 185] on input "Search in wellness" at bounding box center [814, 189] width 319 height 25
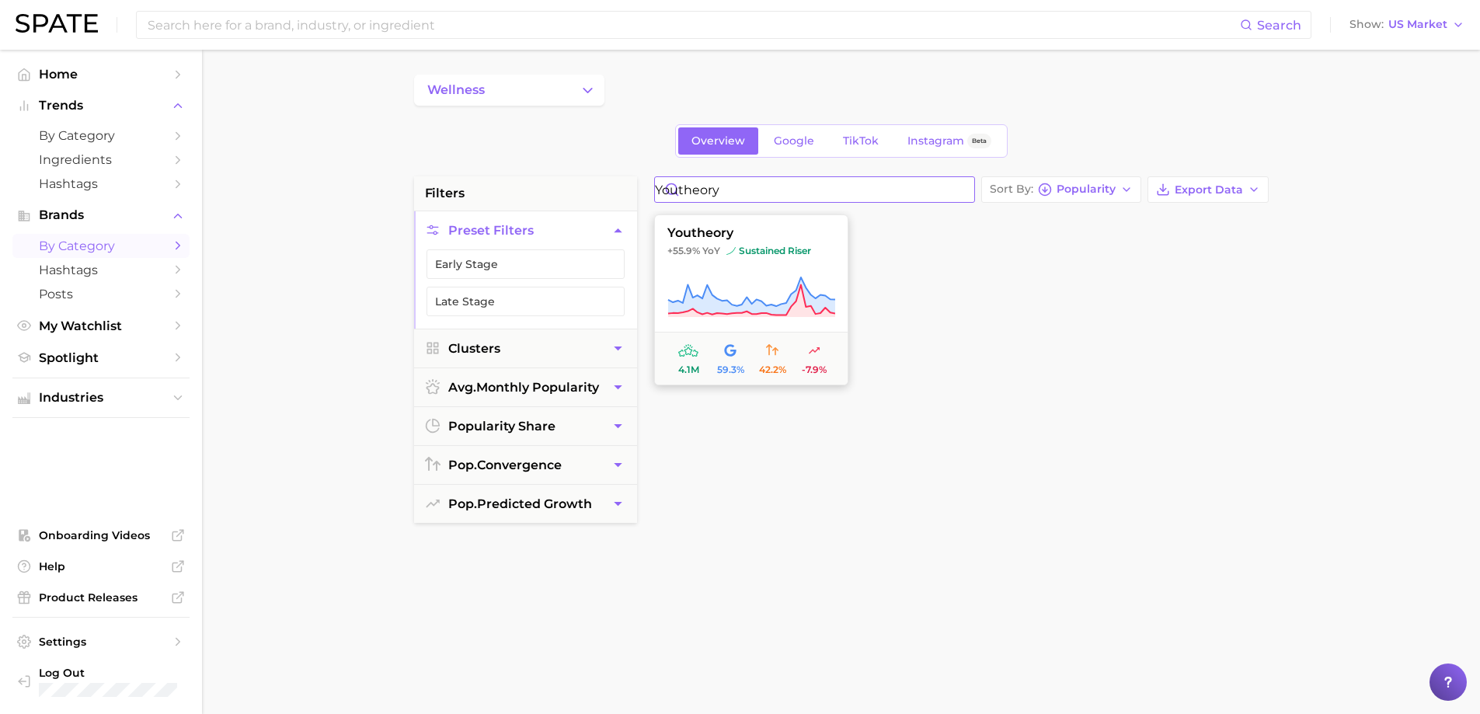
type input "youtheory"
click at [747, 253] on span "sustained riser" at bounding box center [769, 251] width 85 height 12
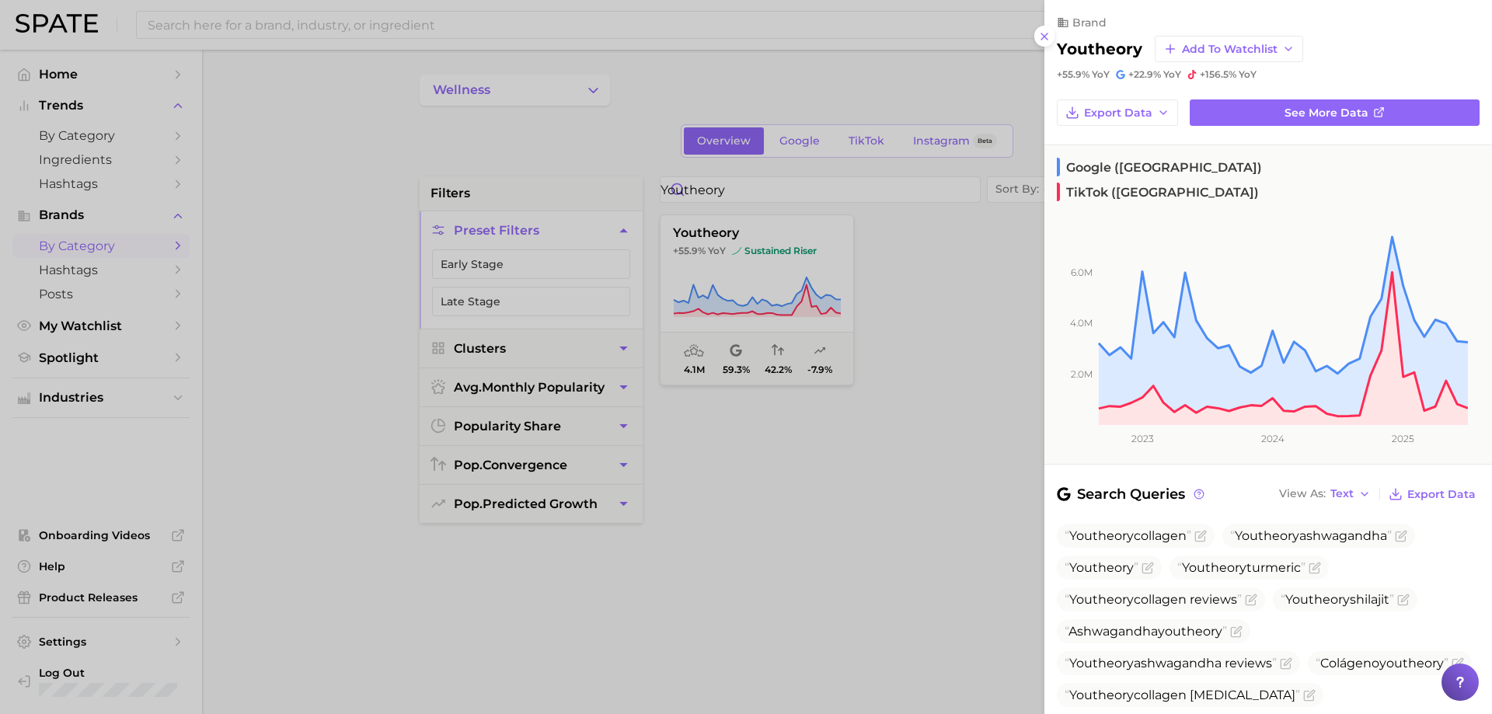
click at [891, 378] on div at bounding box center [746, 357] width 1492 height 714
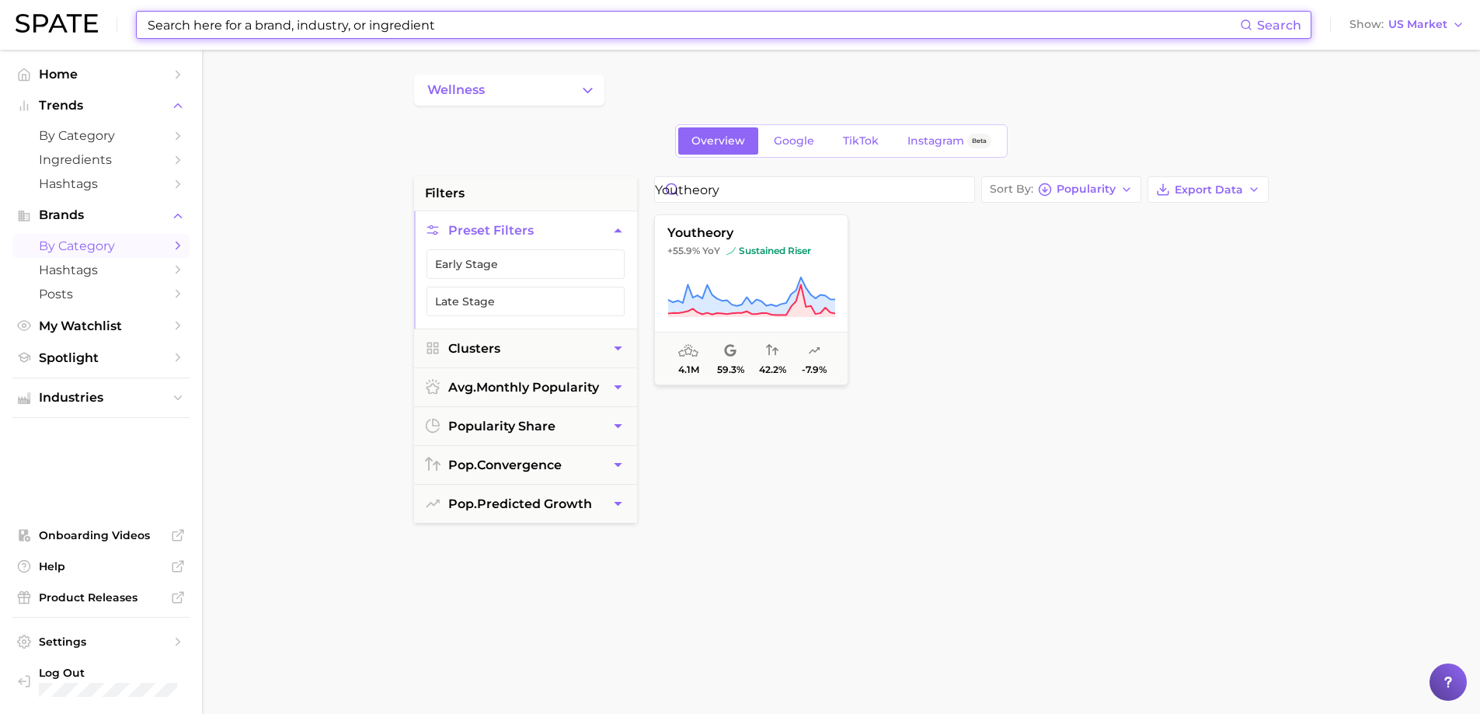
click at [288, 24] on input at bounding box center [693, 25] width 1094 height 26
click at [84, 362] on span "Spotlight" at bounding box center [101, 357] width 124 height 15
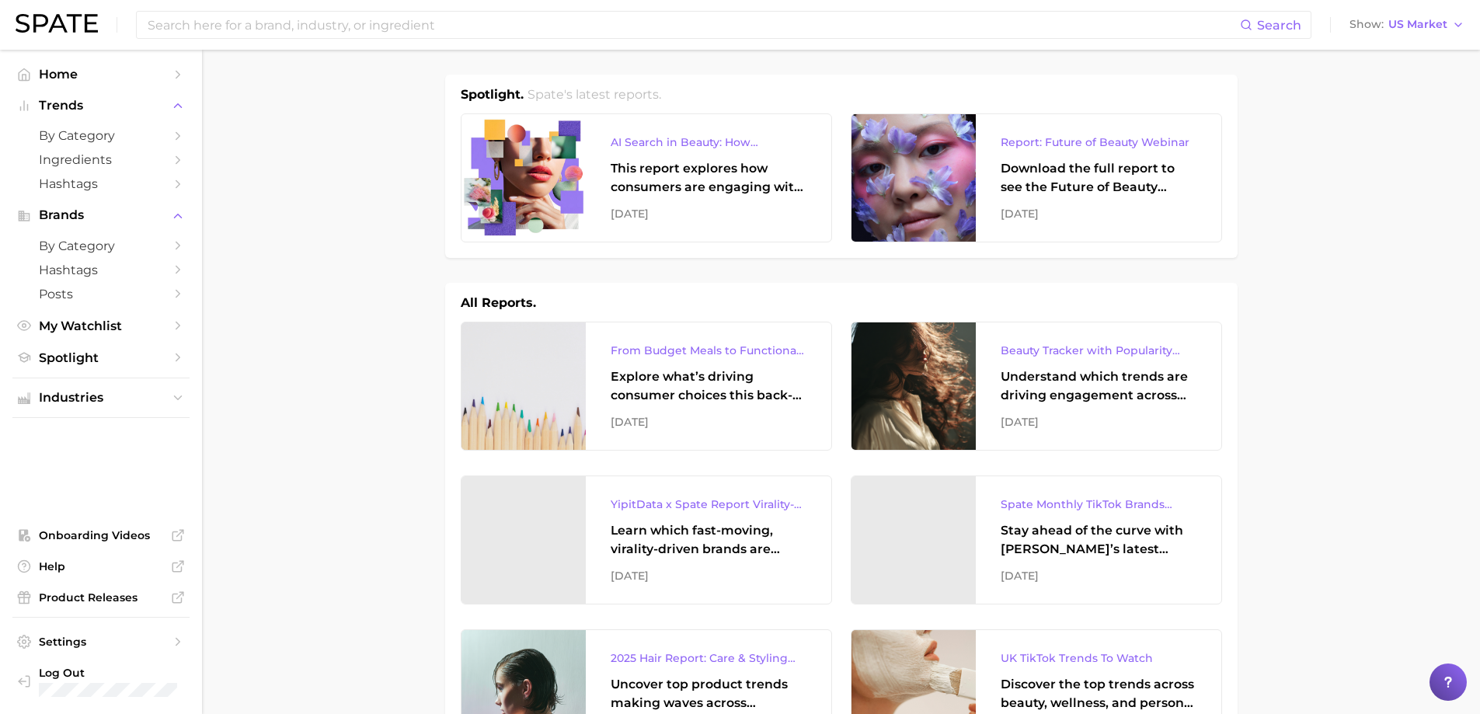
click at [630, 95] on h2 "Spate's latest reports." at bounding box center [595, 94] width 134 height 19
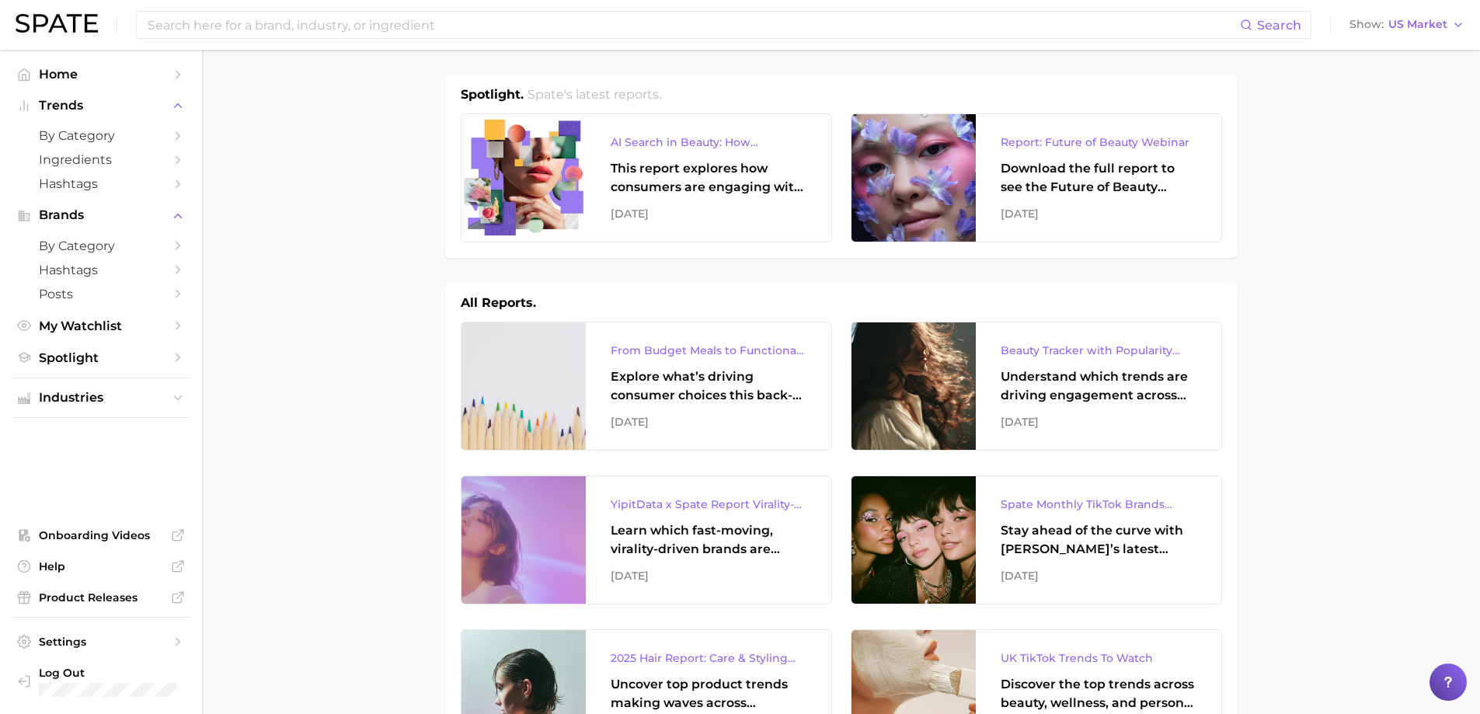
drag, startPoint x: 652, startPoint y: 94, endPoint x: 721, endPoint y: 94, distance: 69.2
click at [654, 94] on h2 "Spate's latest reports." at bounding box center [595, 94] width 134 height 19
click at [85, 132] on span "by Category" at bounding box center [101, 135] width 124 height 15
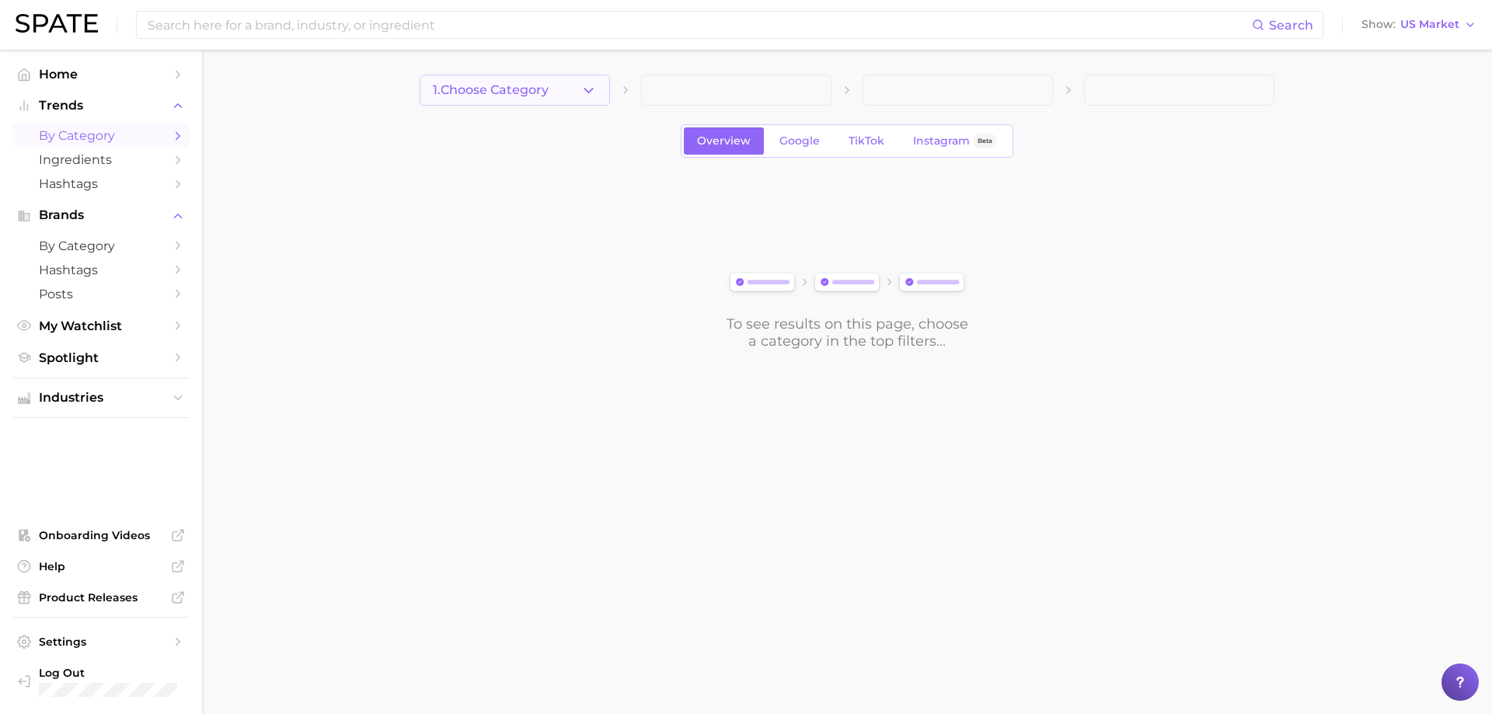
click at [590, 95] on icon "button" at bounding box center [589, 90] width 16 height 16
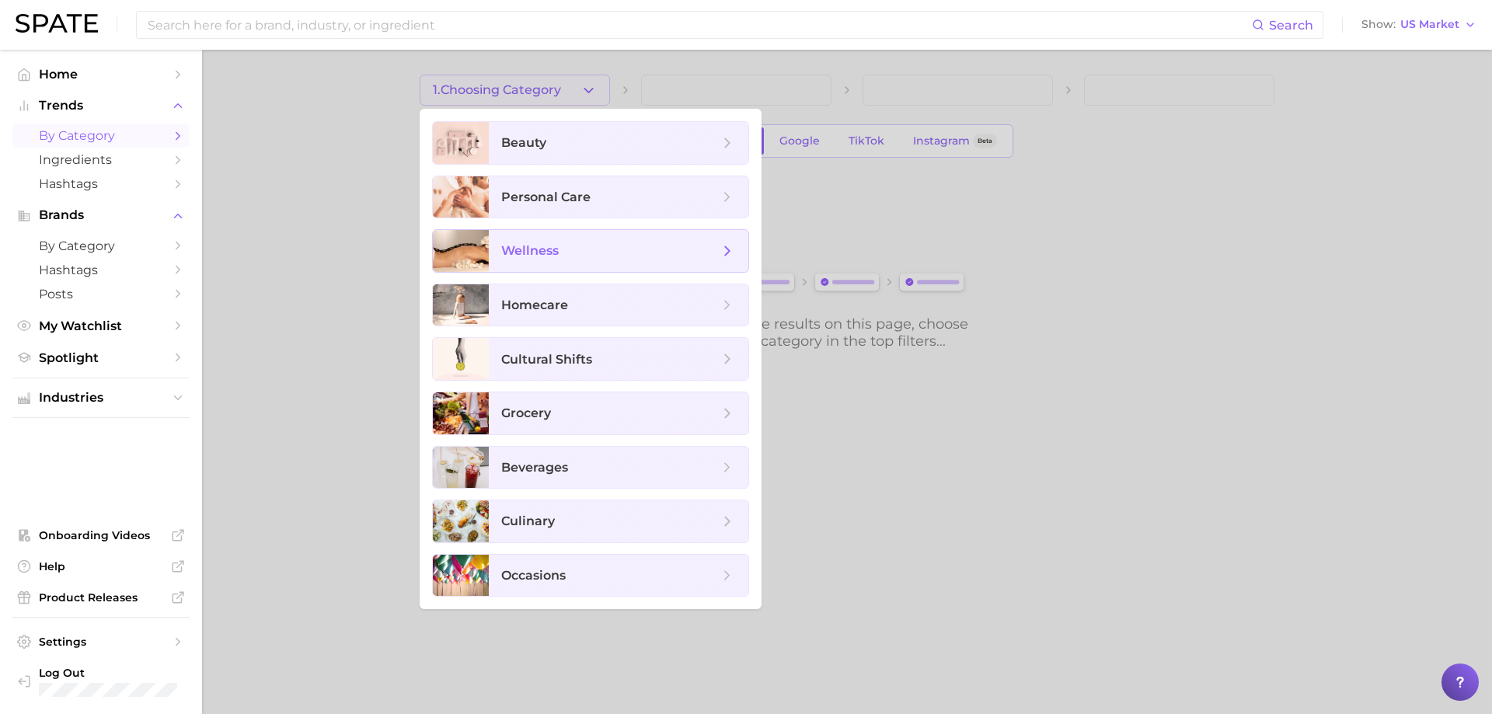
click at [546, 235] on span "wellness" at bounding box center [619, 251] width 260 height 42
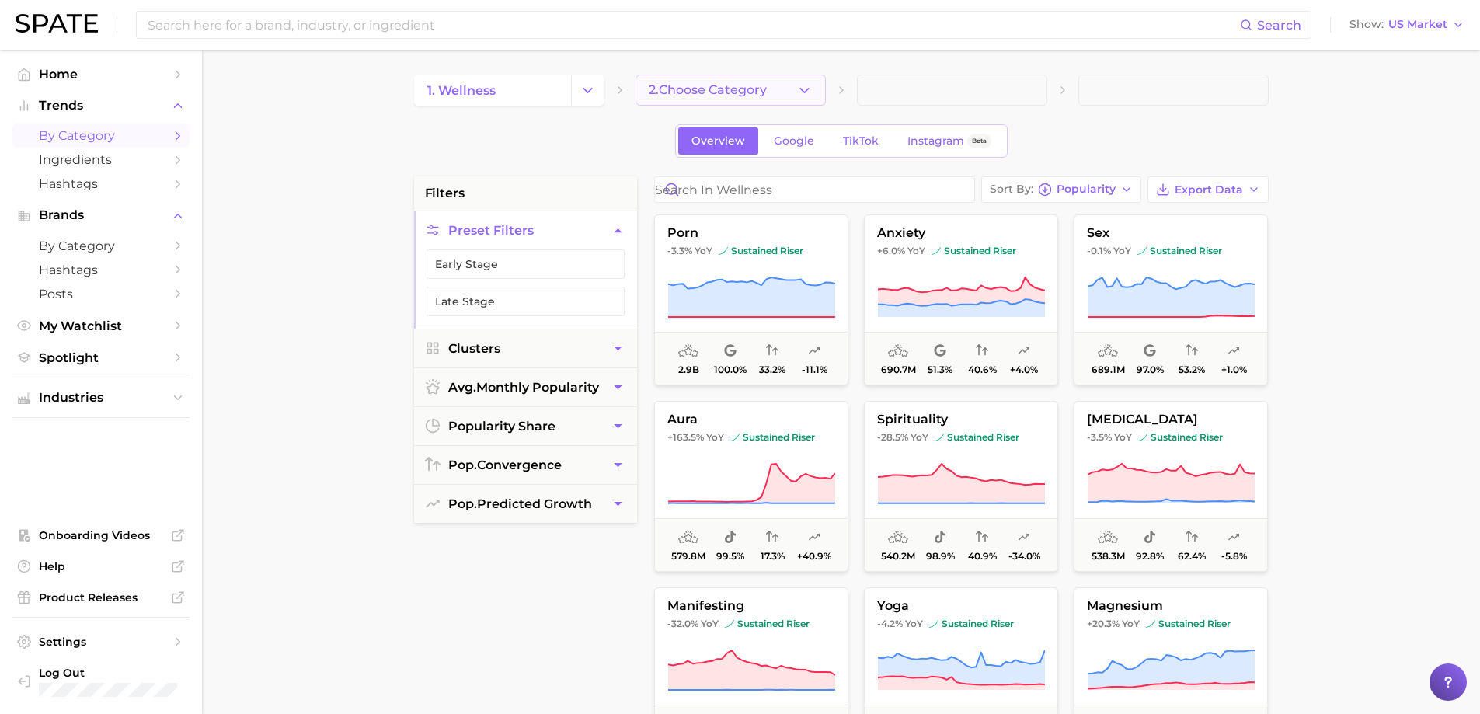
click at [805, 85] on icon "button" at bounding box center [805, 90] width 16 height 16
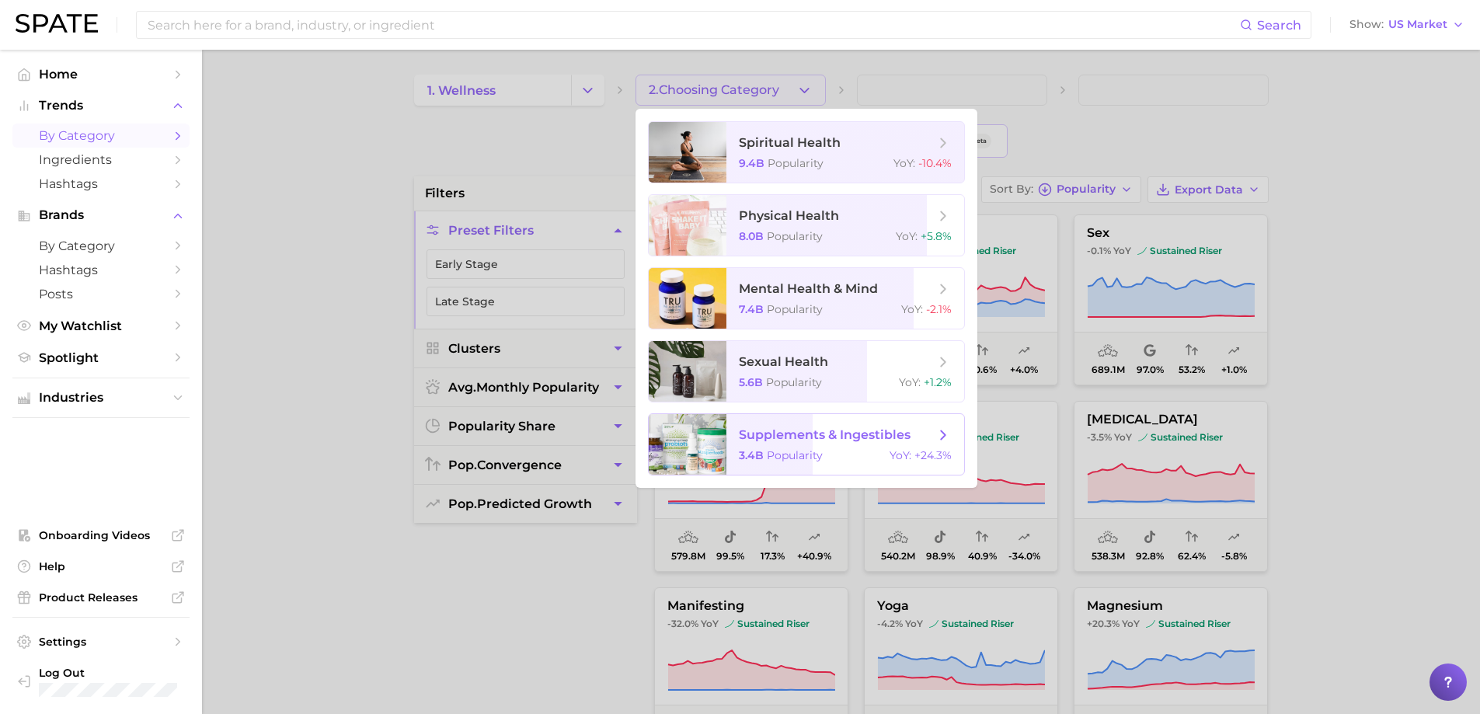
click at [752, 449] on span "3.4b" at bounding box center [751, 455] width 25 height 14
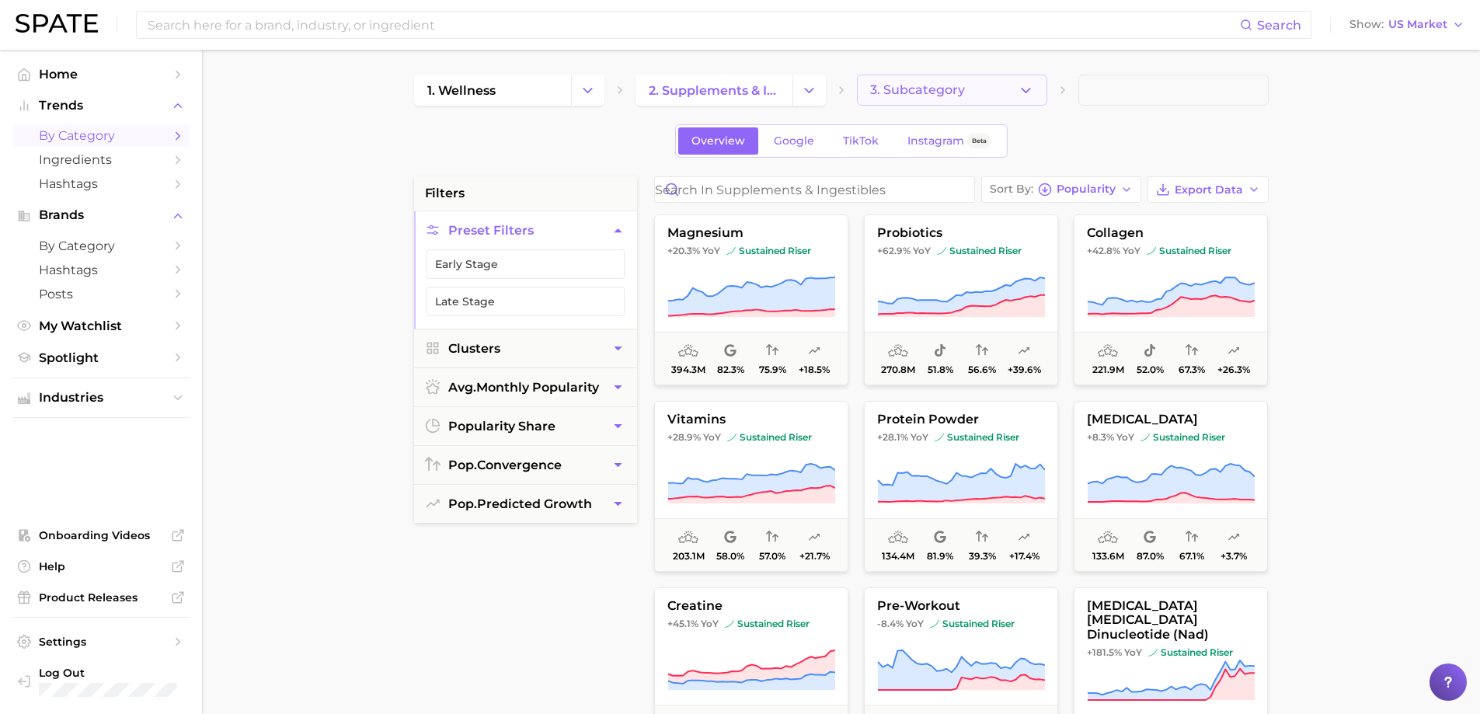
click at [1030, 90] on icon "button" at bounding box center [1026, 90] width 16 height 16
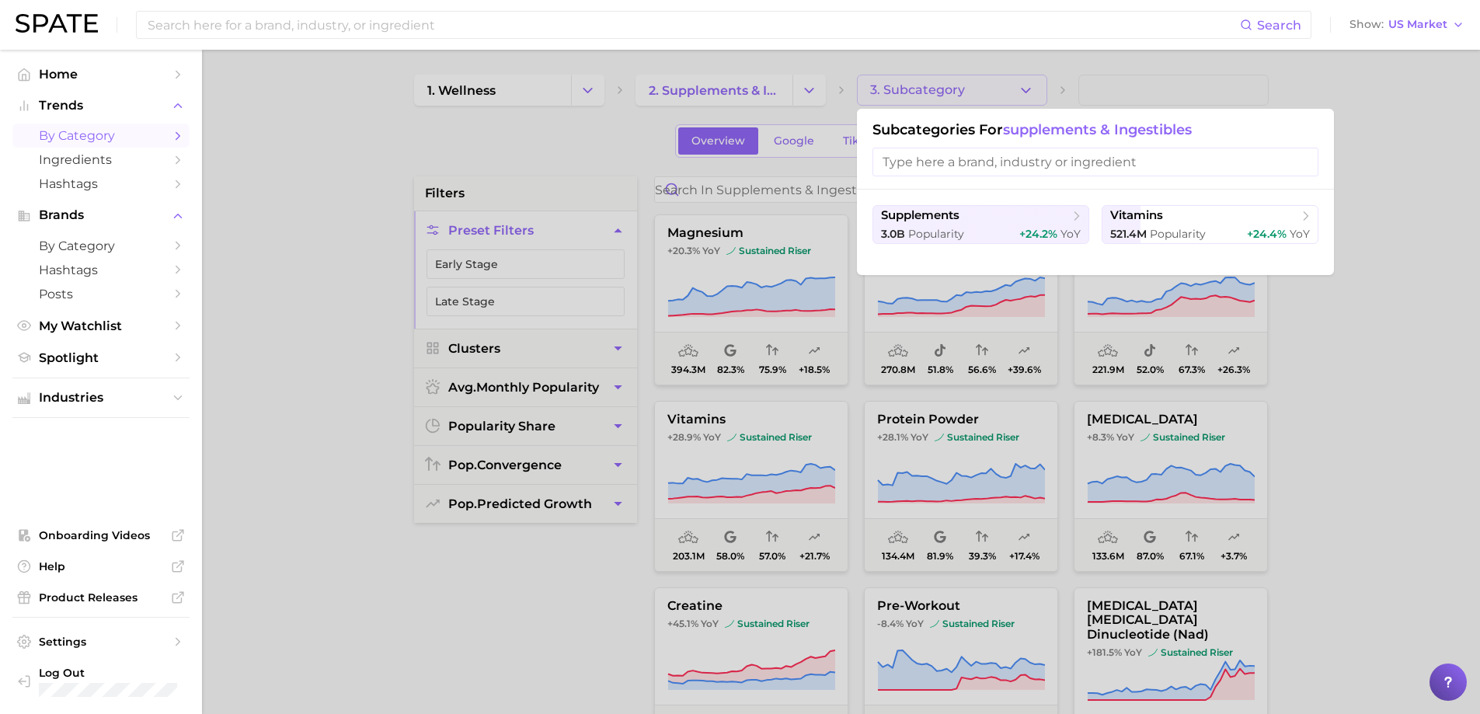
click at [1030, 90] on div at bounding box center [740, 357] width 1480 height 714
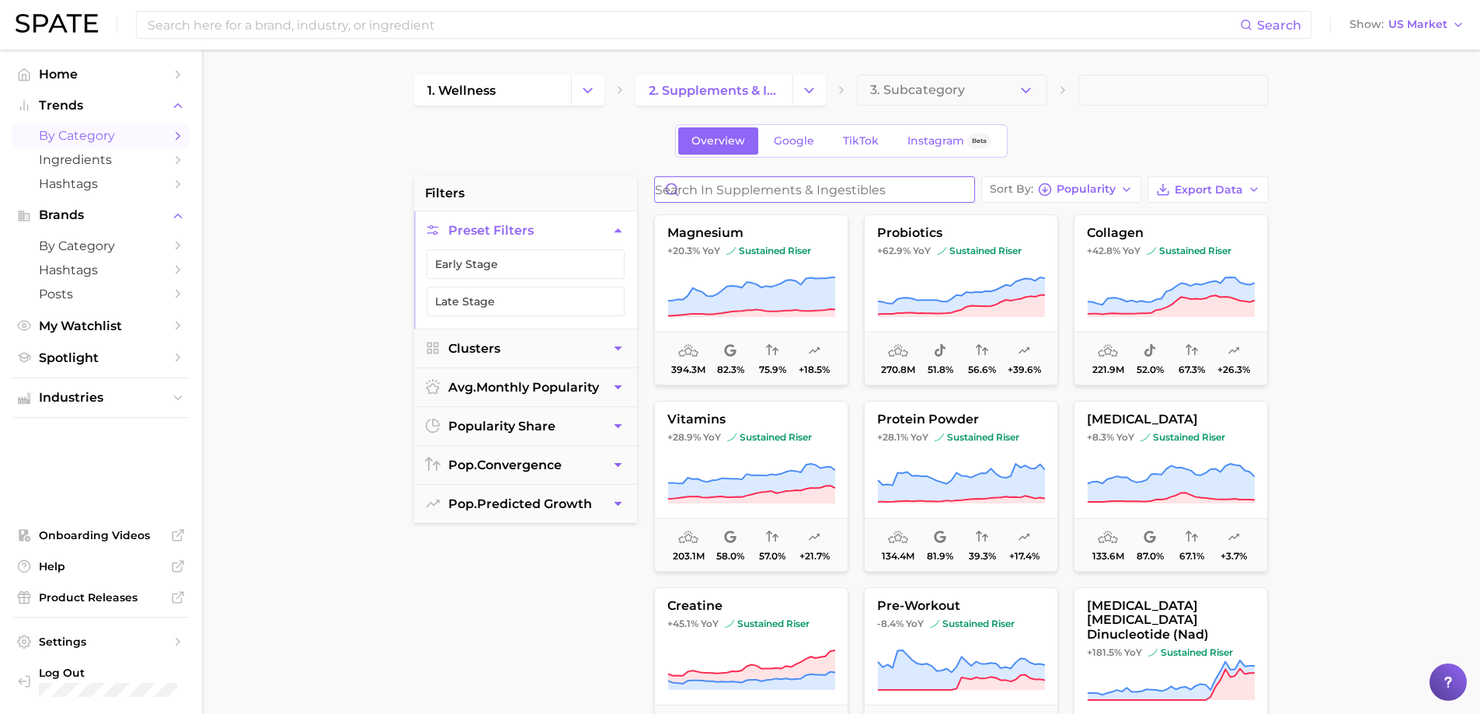
click at [818, 188] on input "Search in supplements & ingestibles" at bounding box center [814, 189] width 319 height 25
click at [89, 67] on span "Home" at bounding box center [101, 74] width 124 height 15
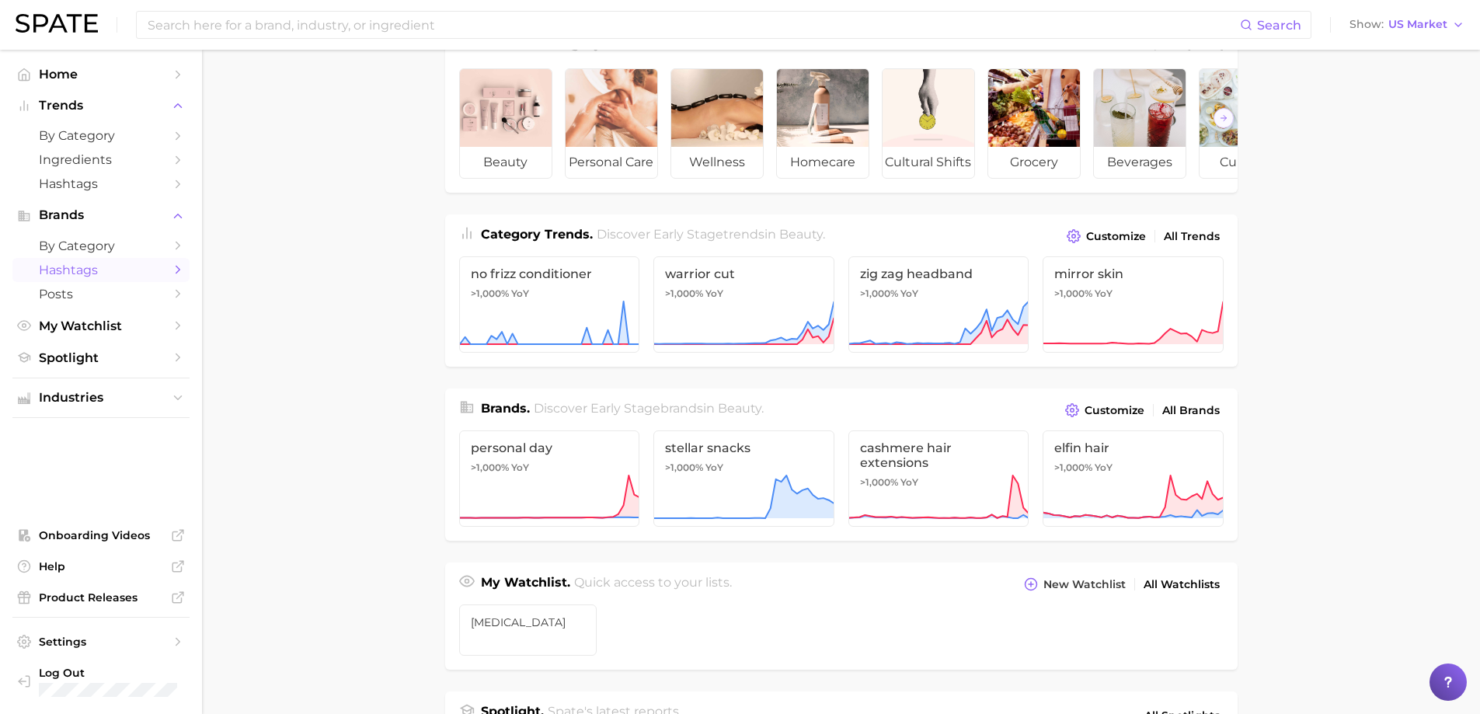
scroll to position [78, 0]
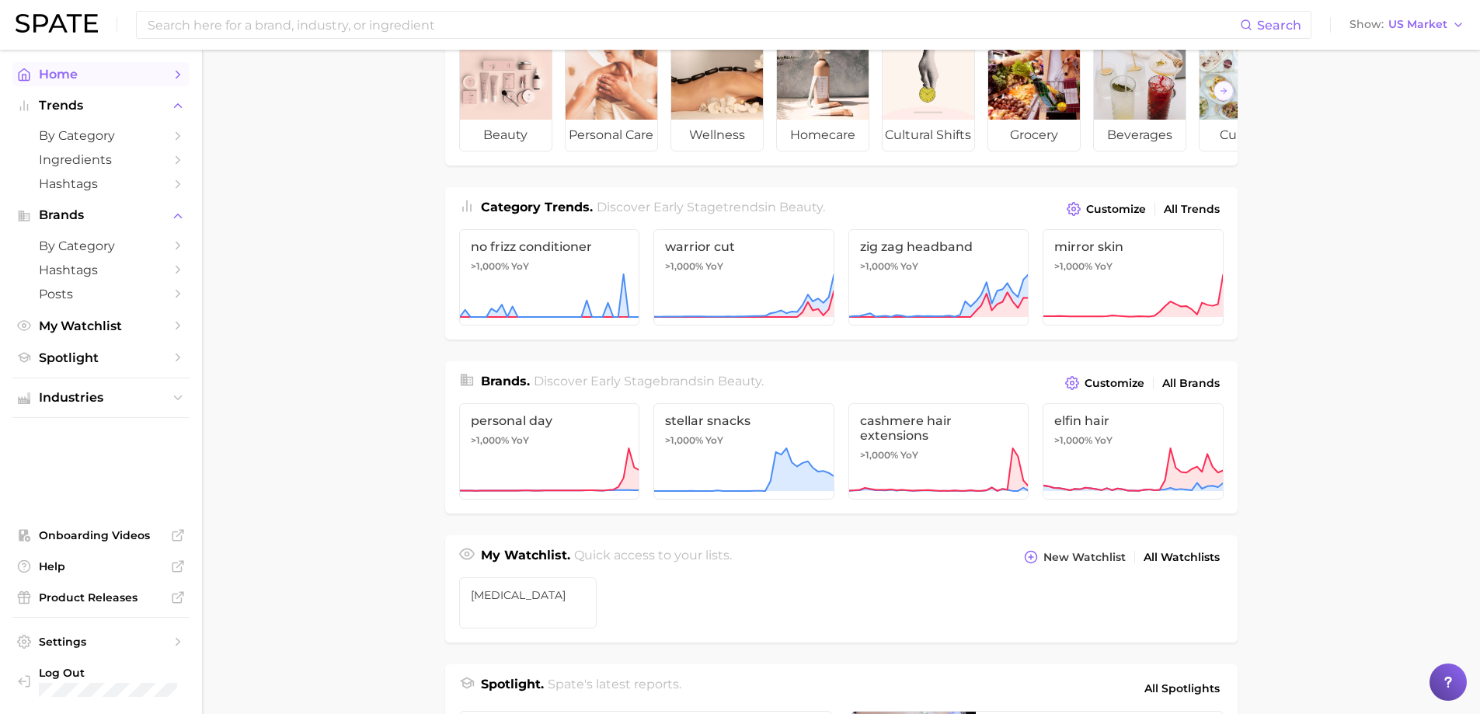
click at [131, 71] on span "Home" at bounding box center [101, 74] width 124 height 15
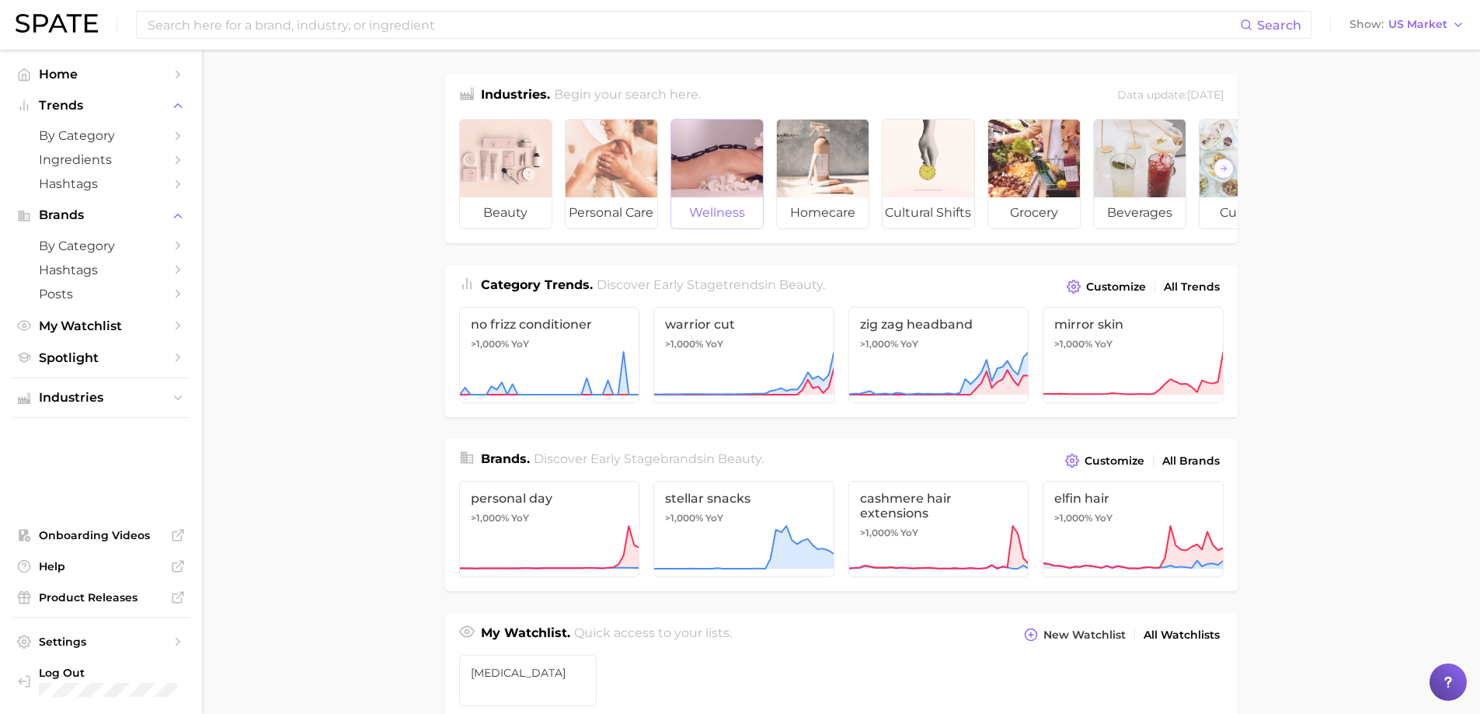
click at [737, 190] on div at bounding box center [717, 159] width 92 height 78
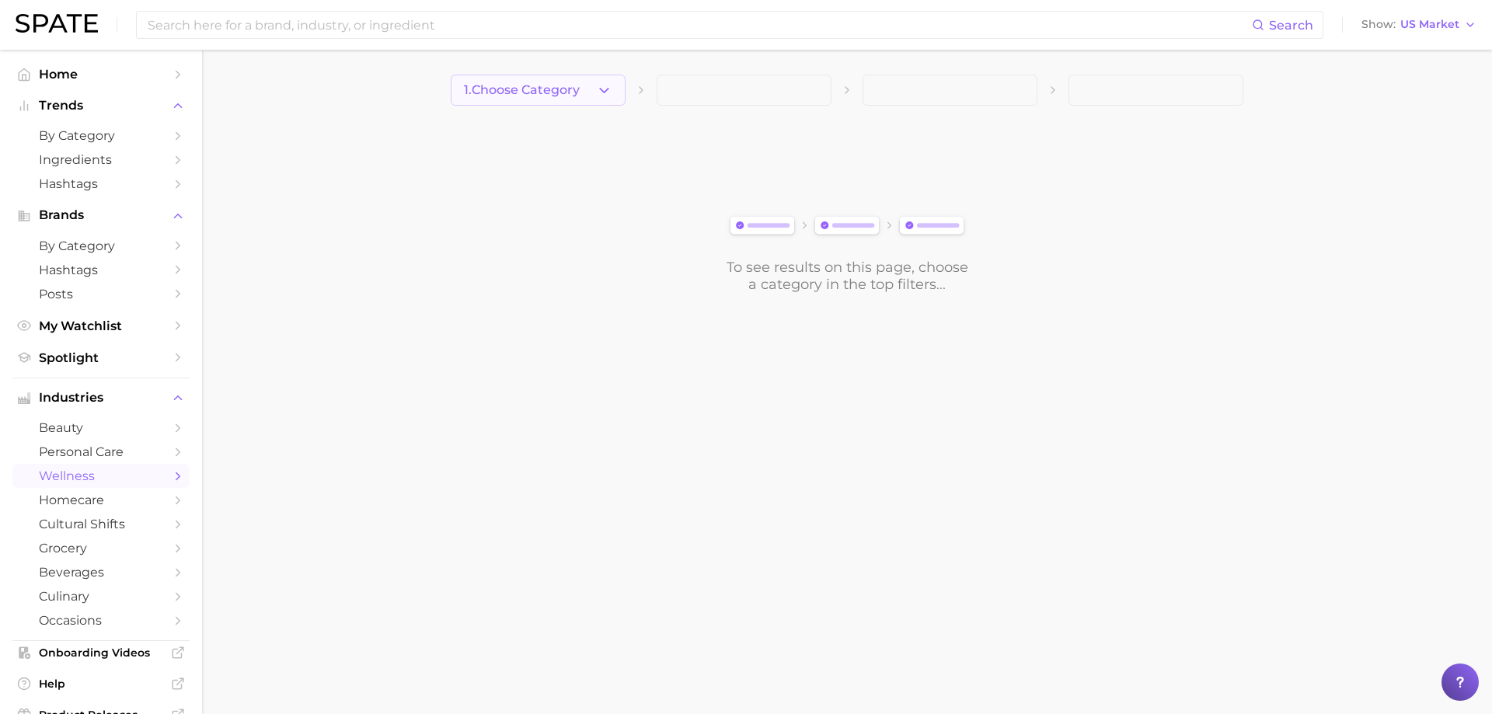
click at [605, 86] on icon "button" at bounding box center [604, 90] width 16 height 16
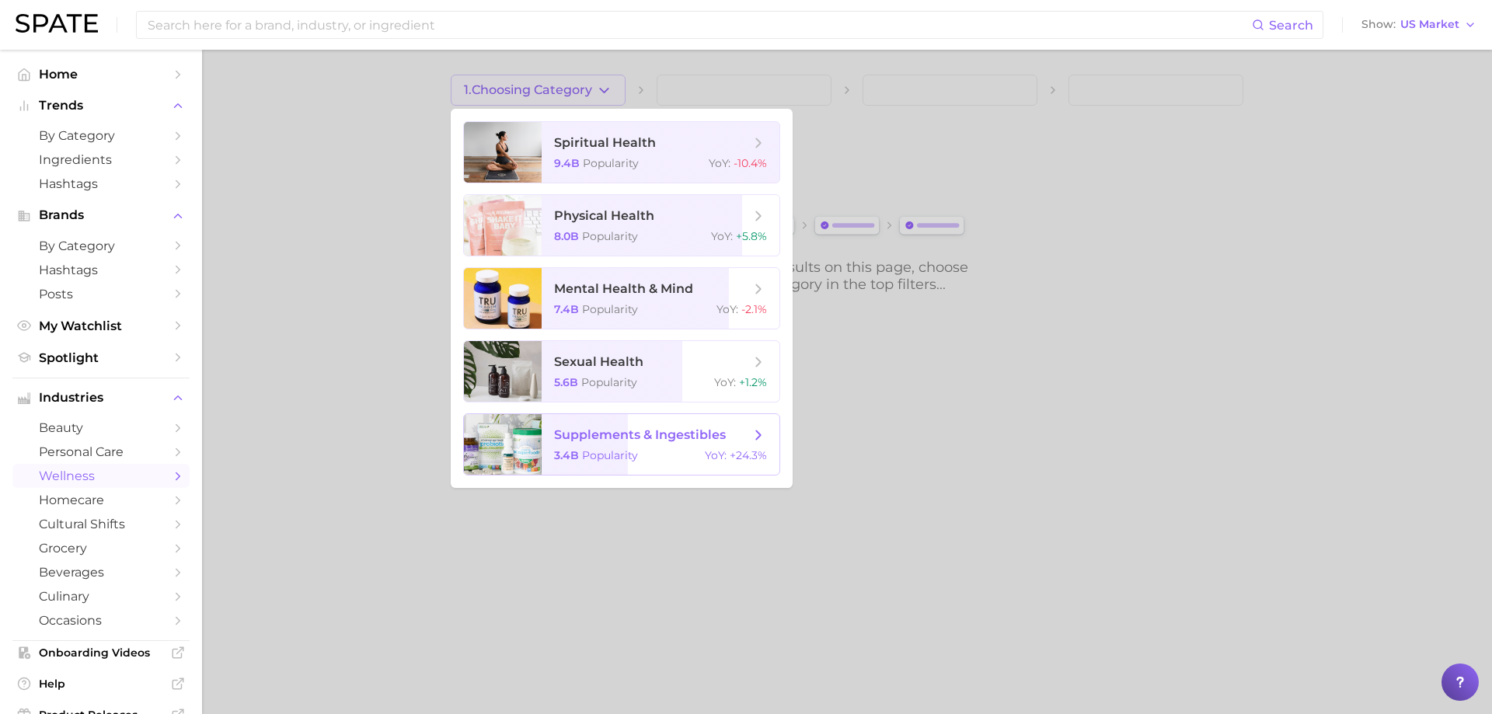
click at [617, 448] on span "Popularity" at bounding box center [610, 455] width 56 height 14
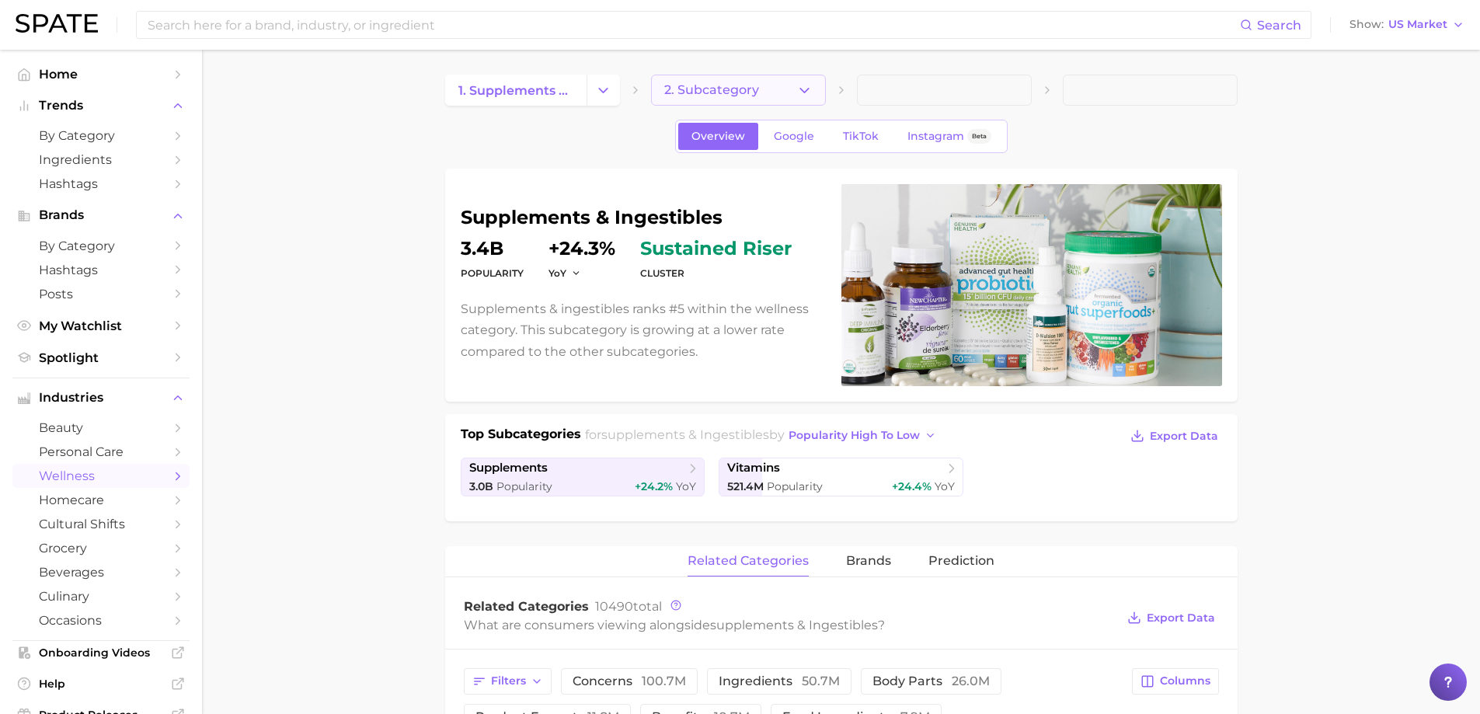
click at [804, 89] on icon "button" at bounding box center [805, 90] width 16 height 16
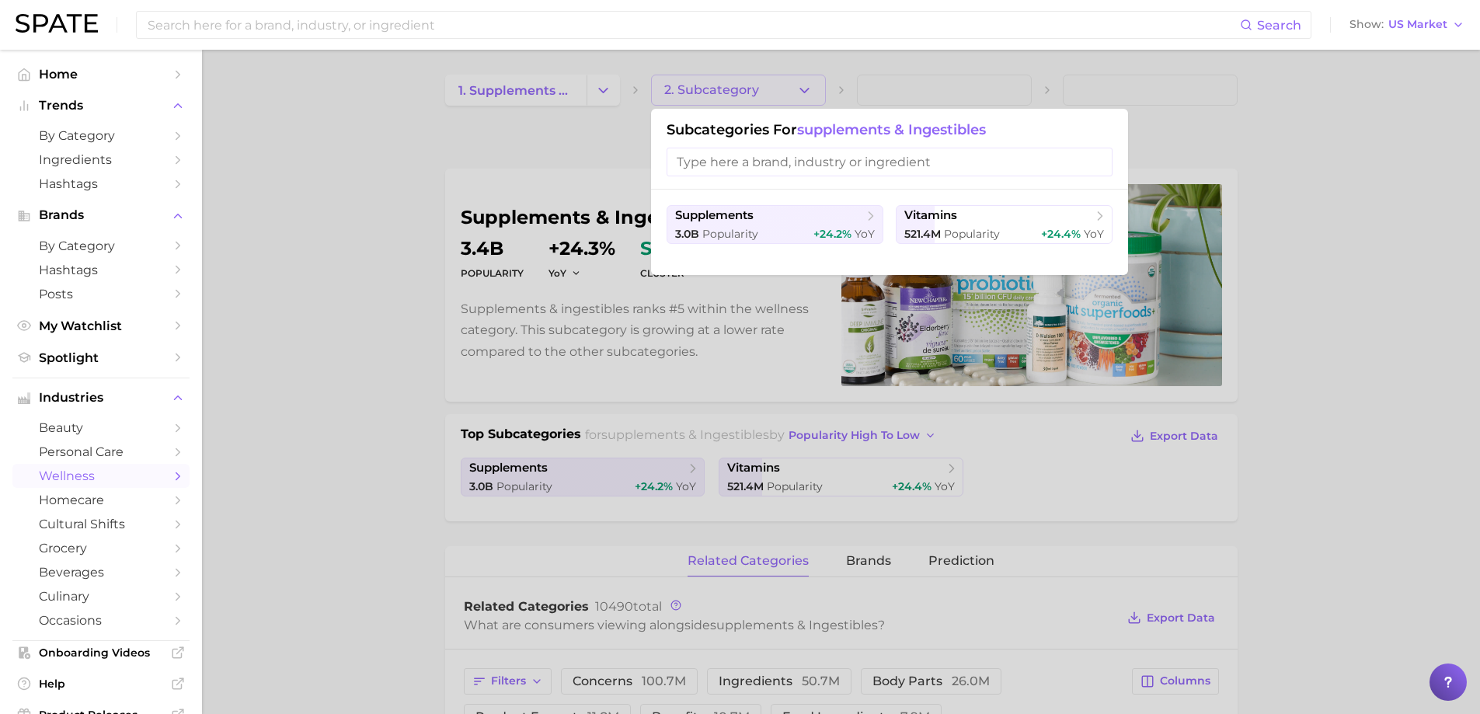
click at [555, 151] on div at bounding box center [740, 357] width 1480 height 714
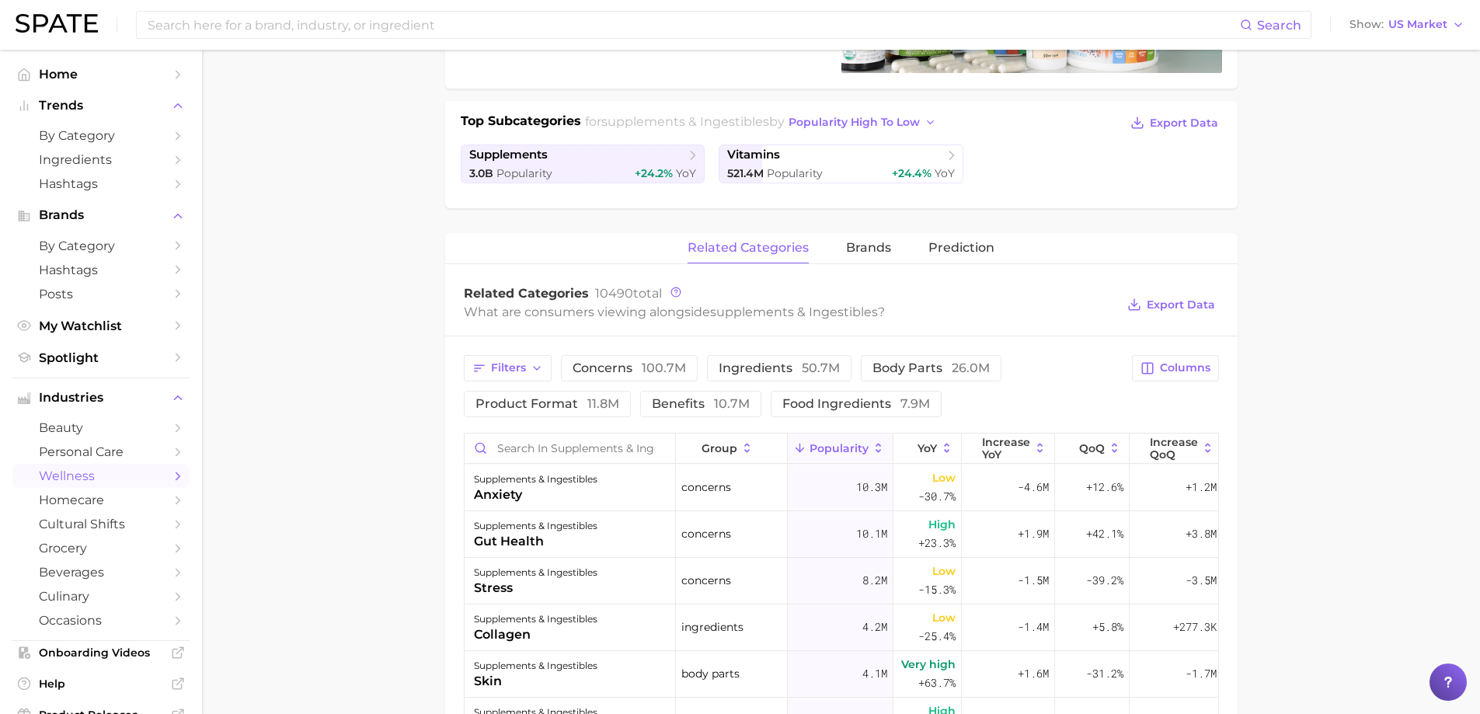
scroll to position [298, 0]
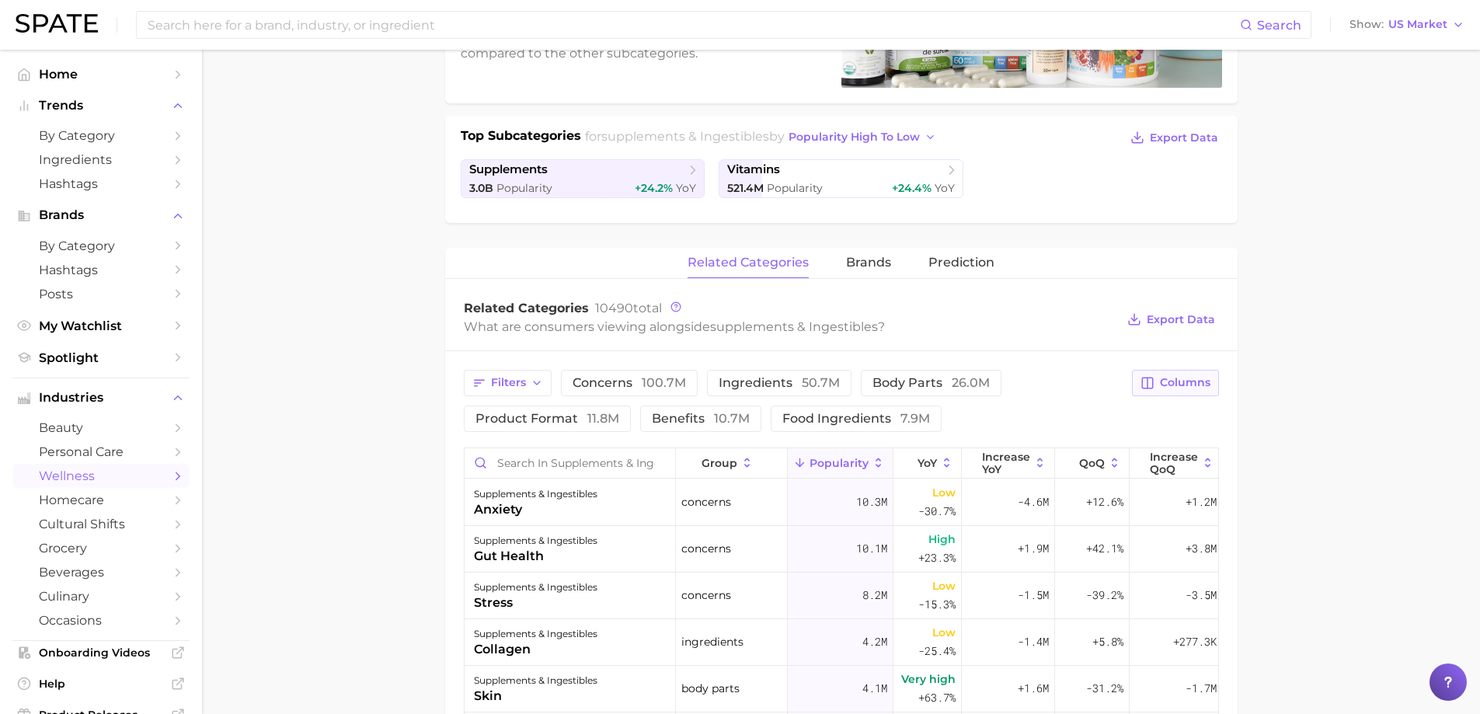
click at [1191, 382] on span "Columns" at bounding box center [1185, 382] width 51 height 13
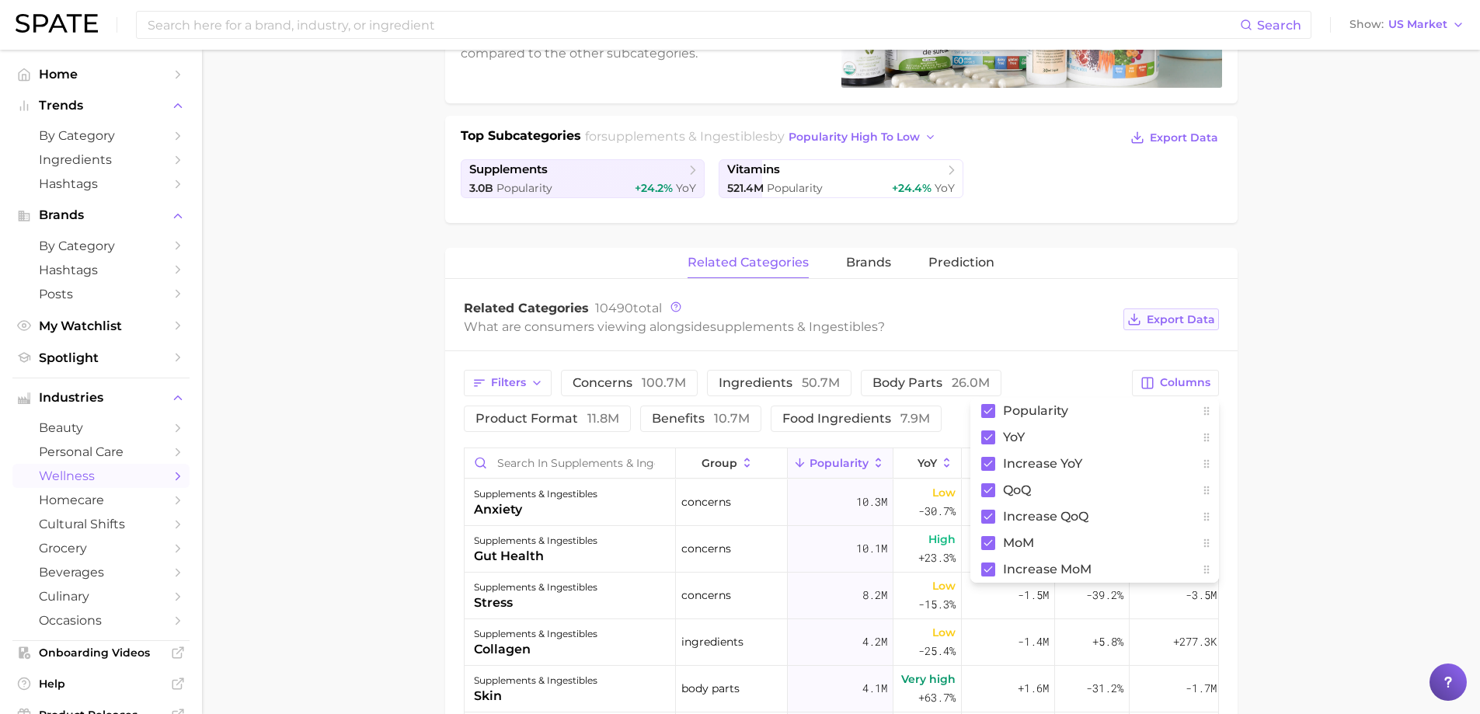
click at [1194, 318] on span "Export Data" at bounding box center [1181, 319] width 68 height 13
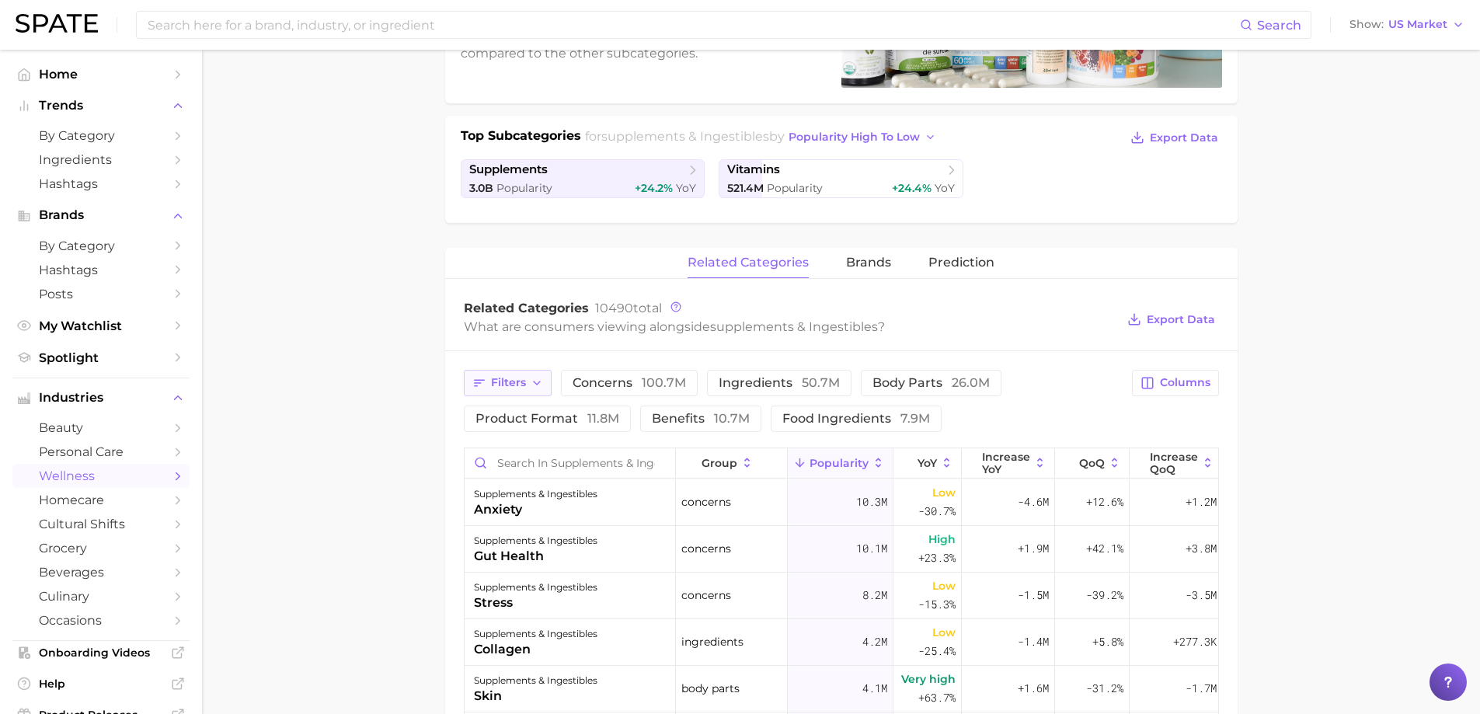
click at [539, 389] on button "Filters" at bounding box center [508, 383] width 88 height 26
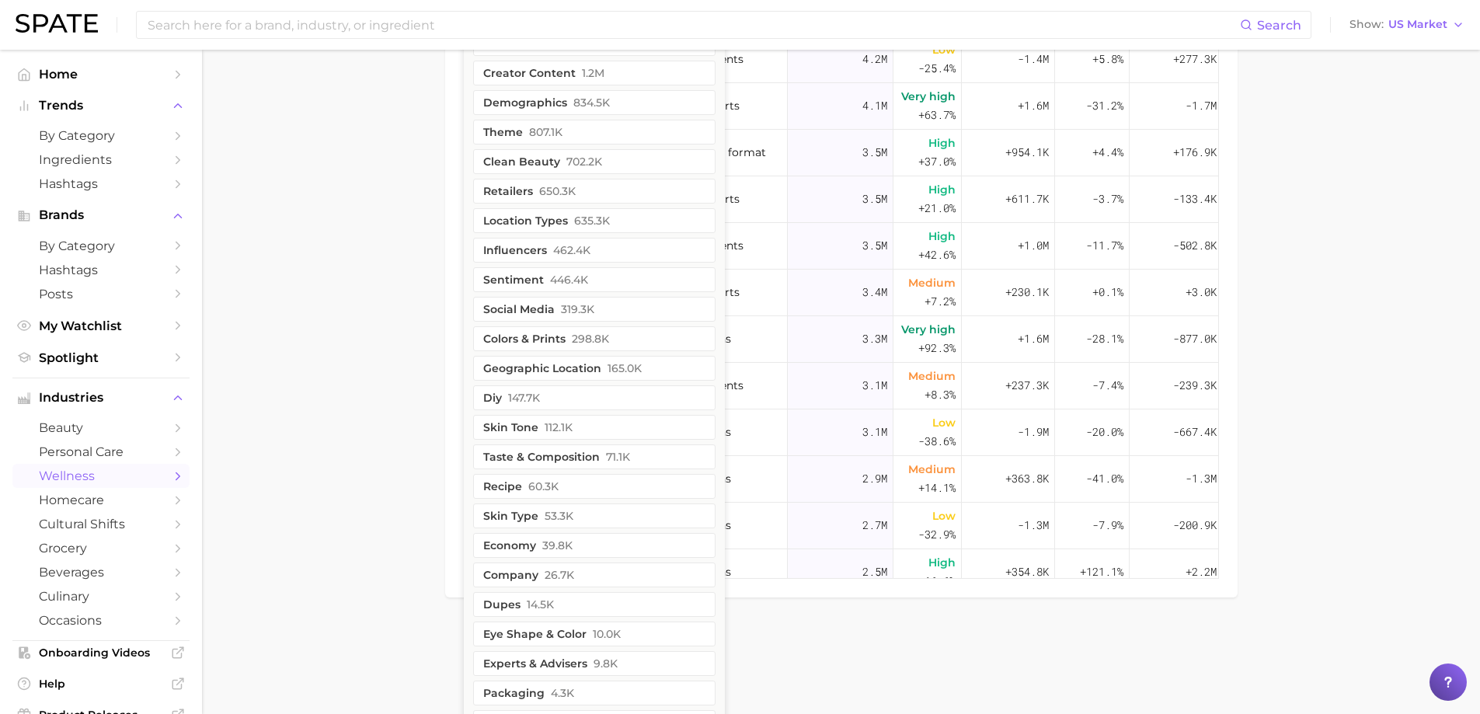
scroll to position [920, 0]
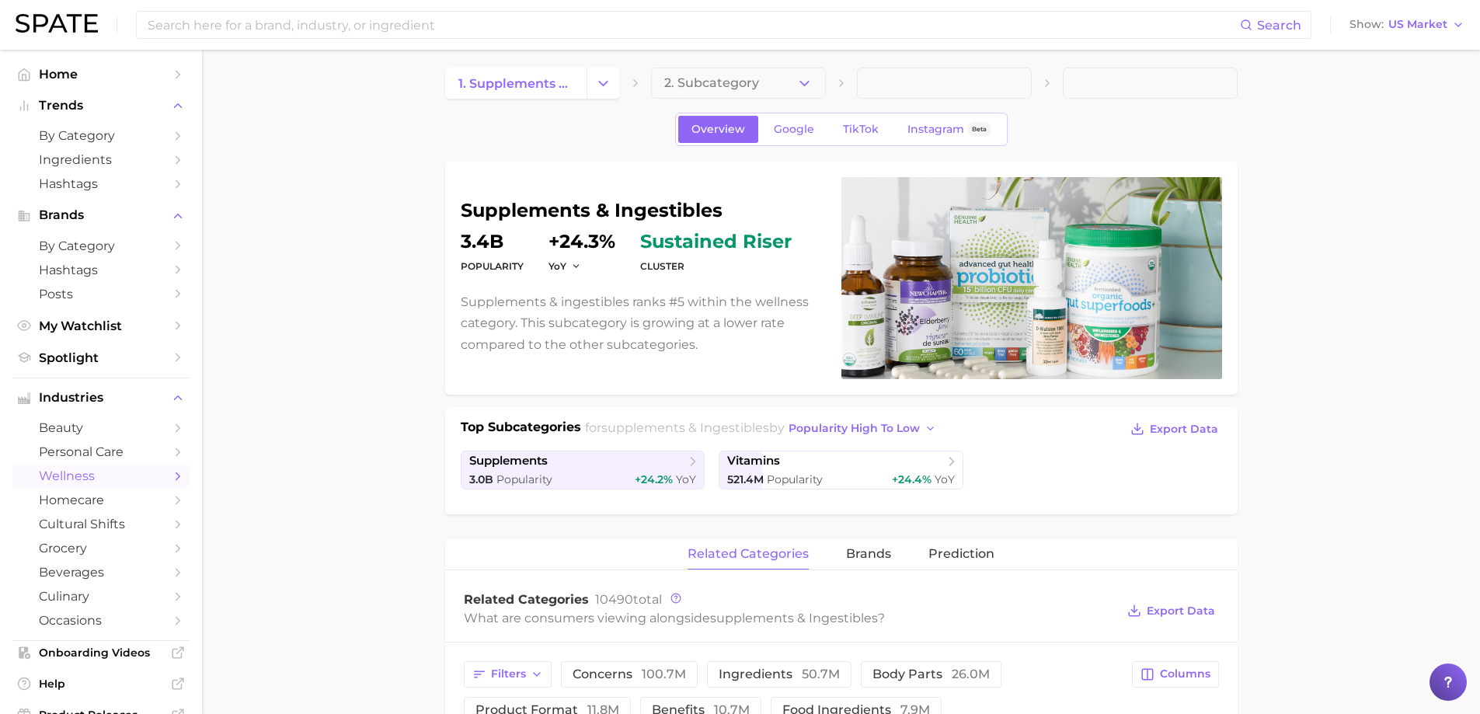
scroll to position [0, 0]
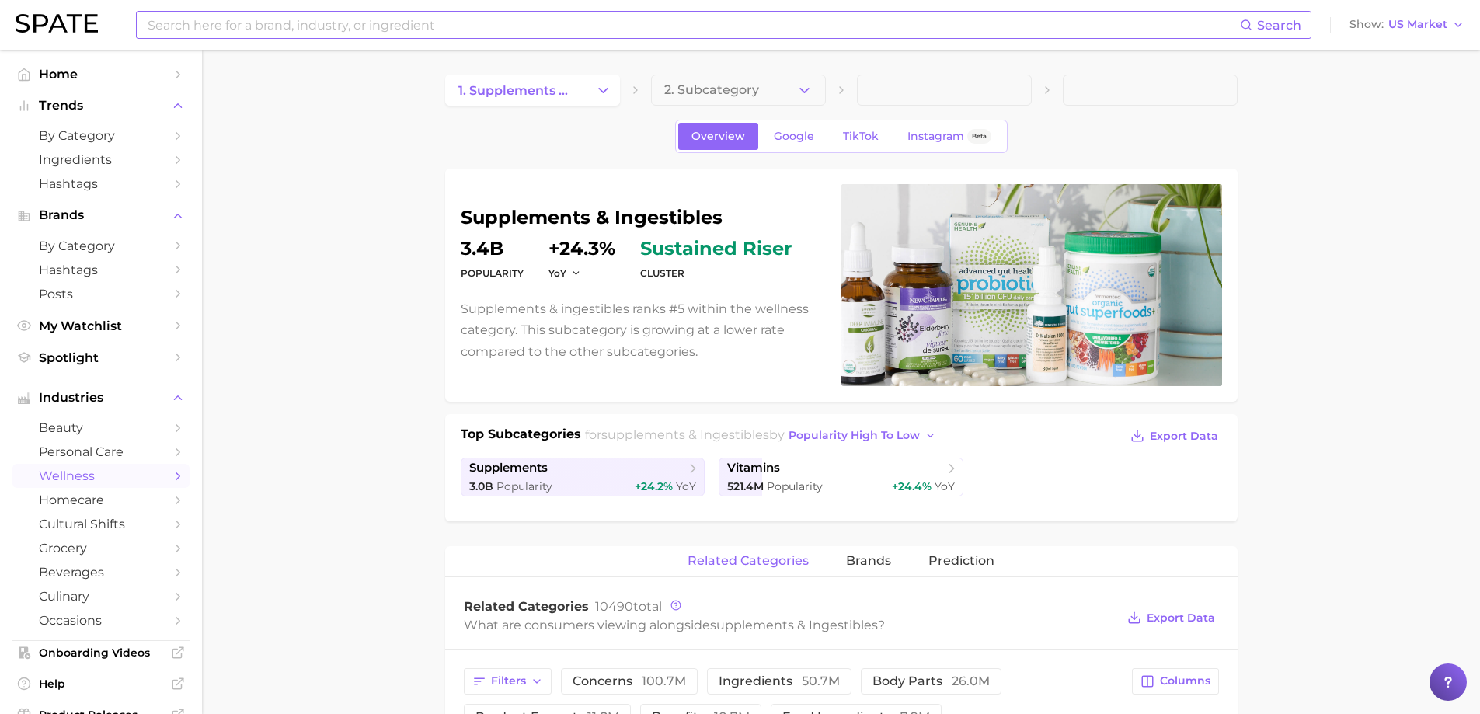
click at [355, 30] on input at bounding box center [693, 25] width 1094 height 26
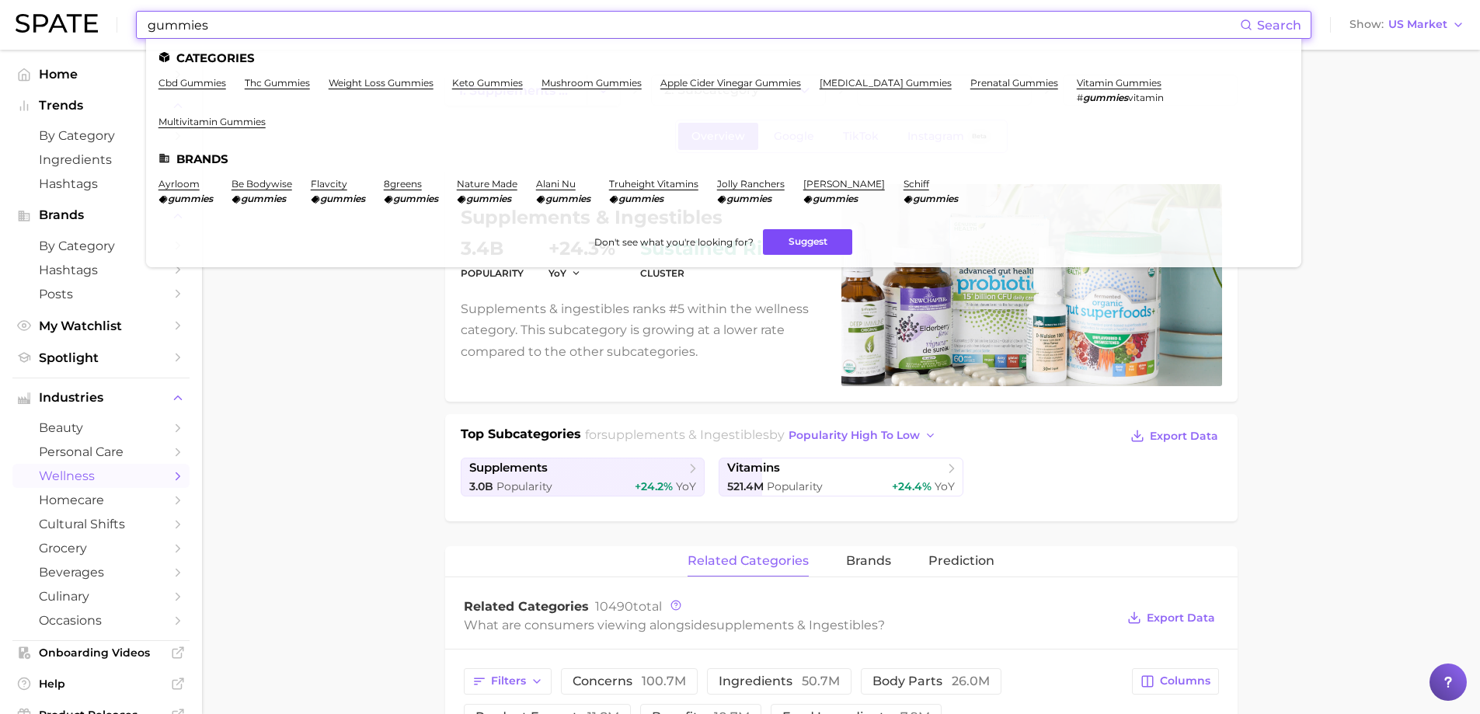
click at [797, 229] on button "Suggest" at bounding box center [807, 242] width 89 height 26
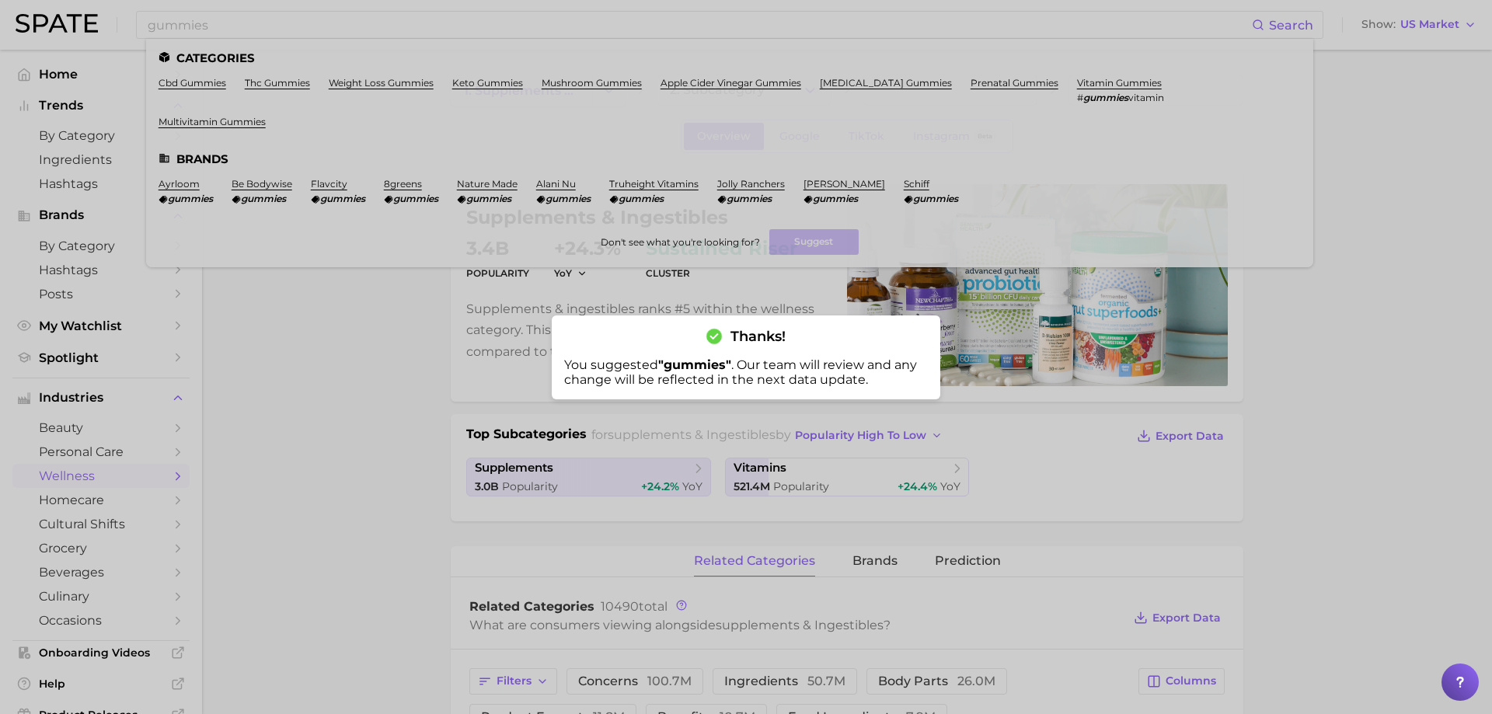
click at [297, 106] on div at bounding box center [746, 357] width 1492 height 714
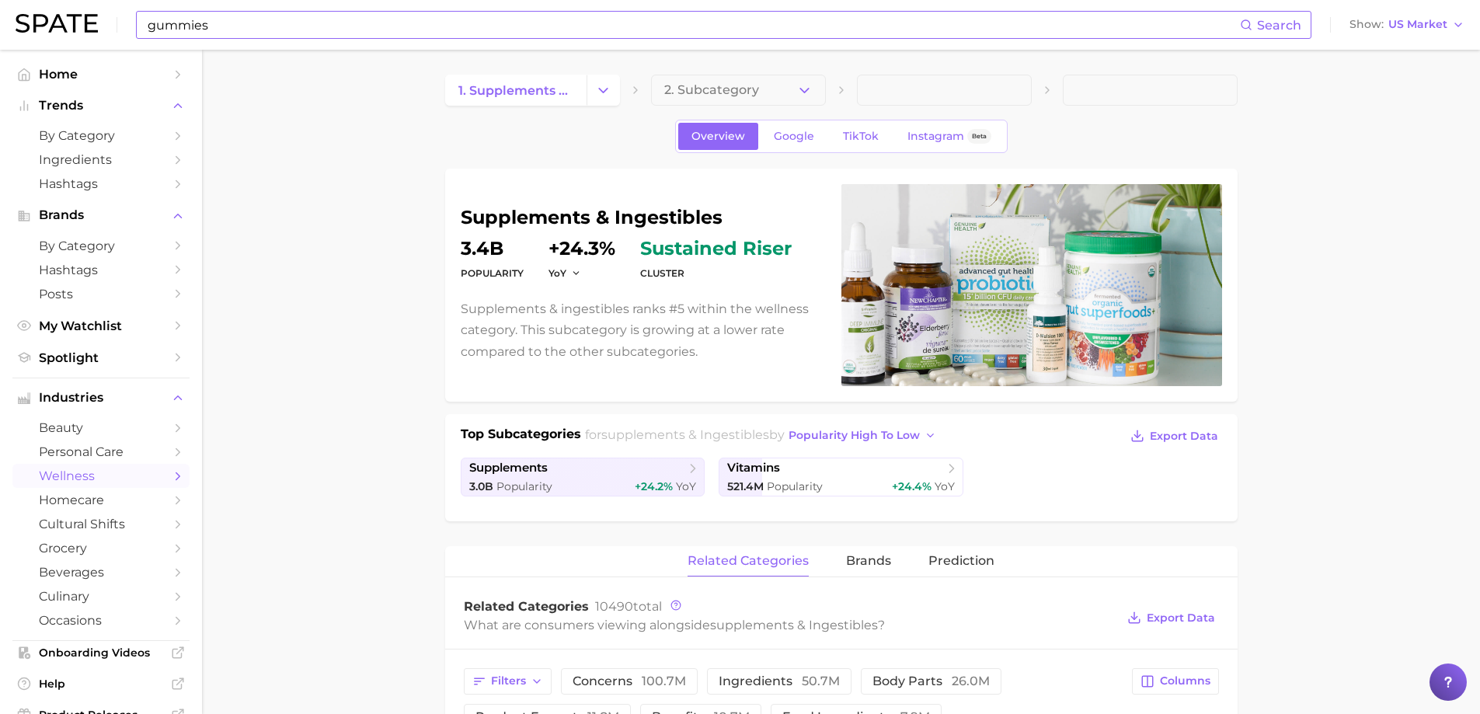
click at [211, 31] on input "gummies" at bounding box center [693, 25] width 1094 height 26
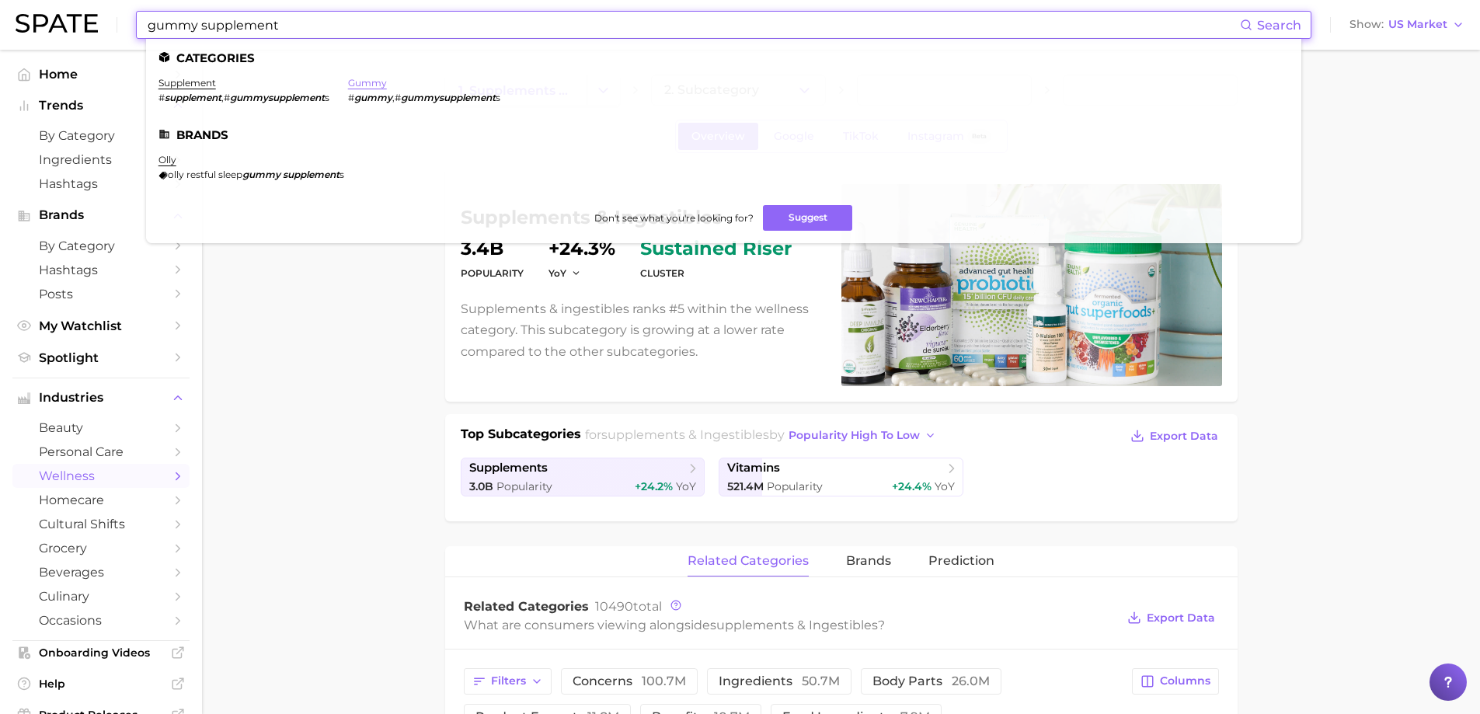
type input "gummy supplement"
click at [368, 81] on link "gummy" at bounding box center [367, 83] width 39 height 12
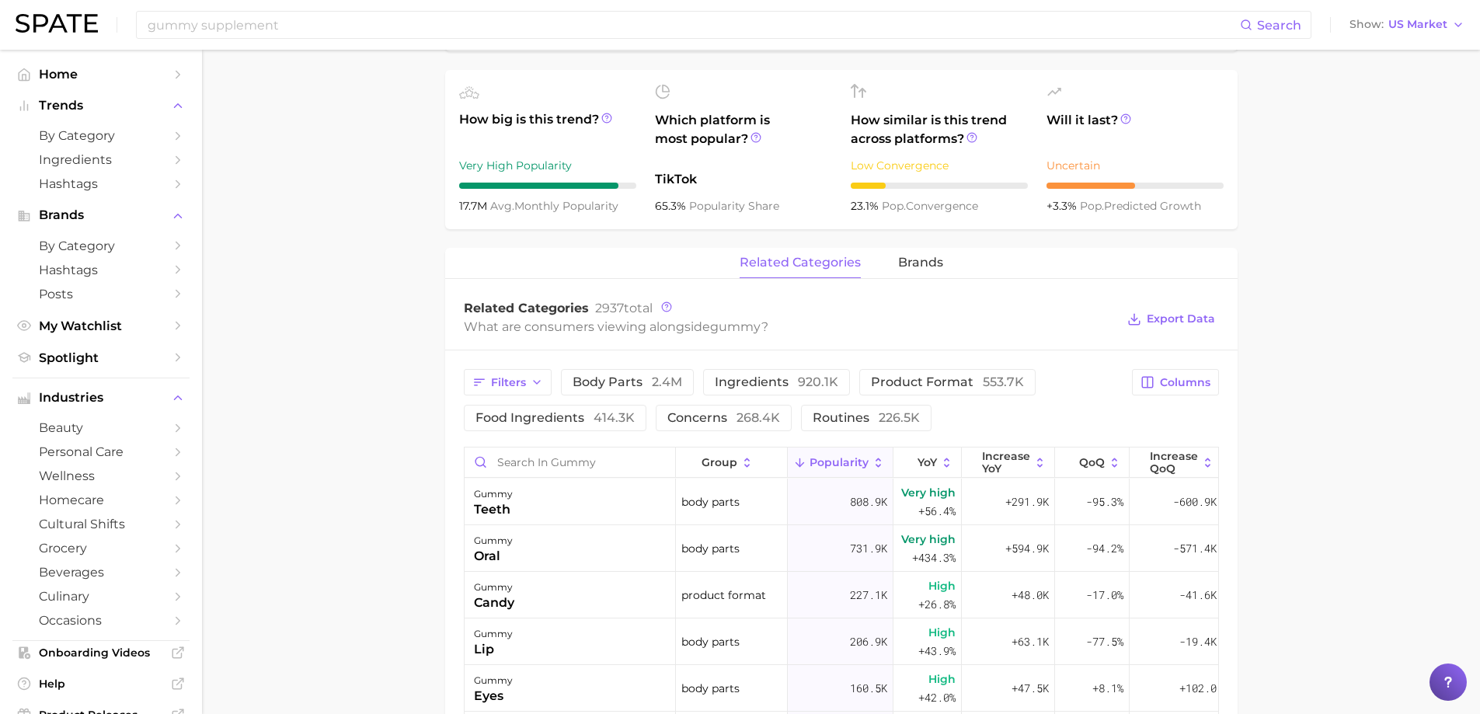
scroll to position [523, 0]
click at [1193, 388] on span "Columns" at bounding box center [1185, 383] width 51 height 13
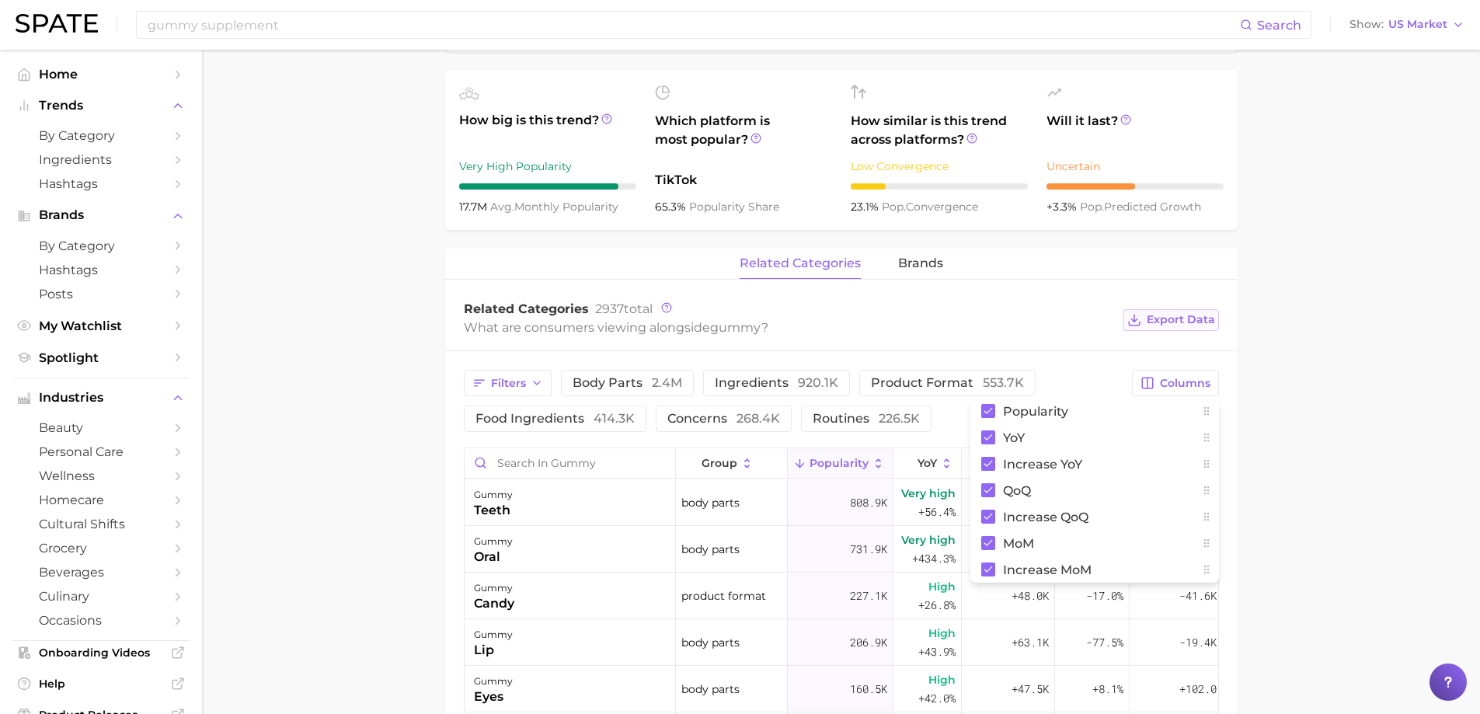
click at [1186, 323] on span "Export Data" at bounding box center [1181, 319] width 68 height 13
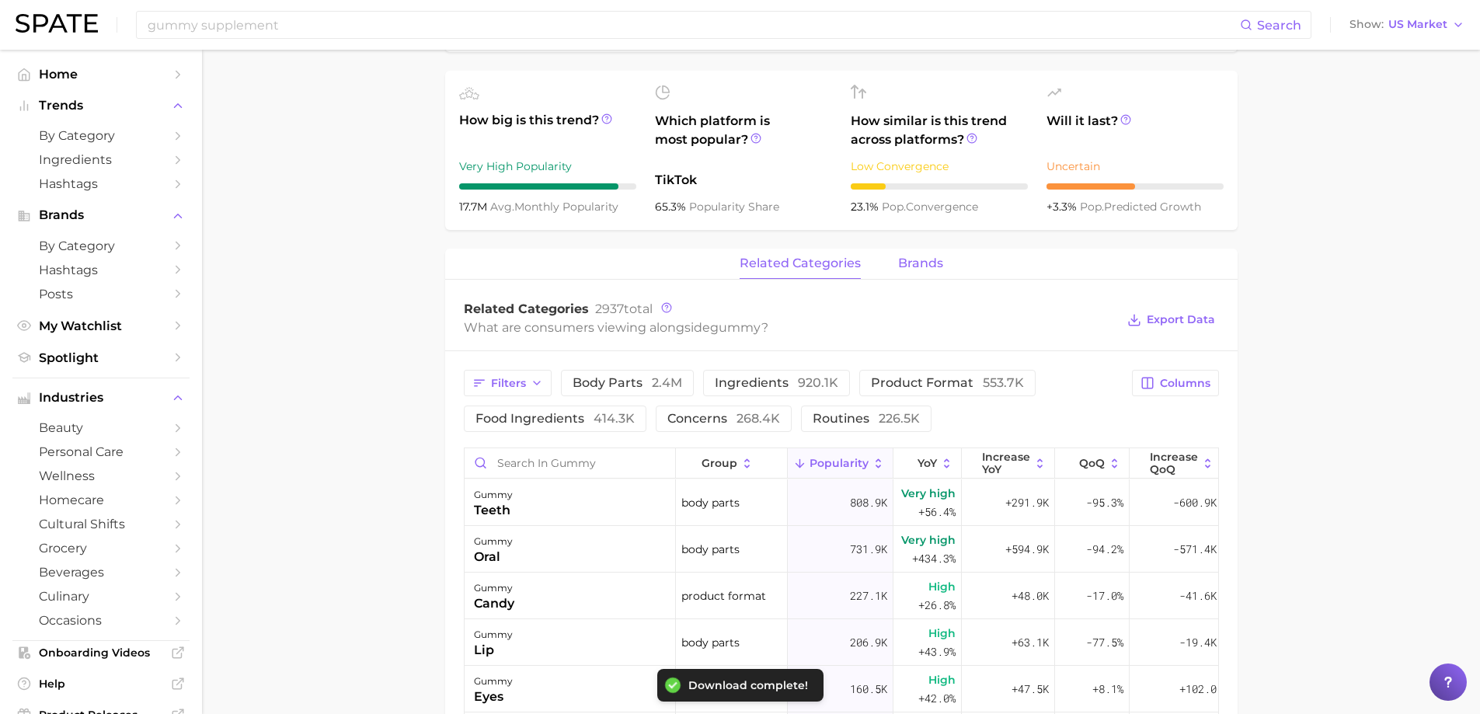
click at [919, 265] on span "brands" at bounding box center [920, 263] width 45 height 14
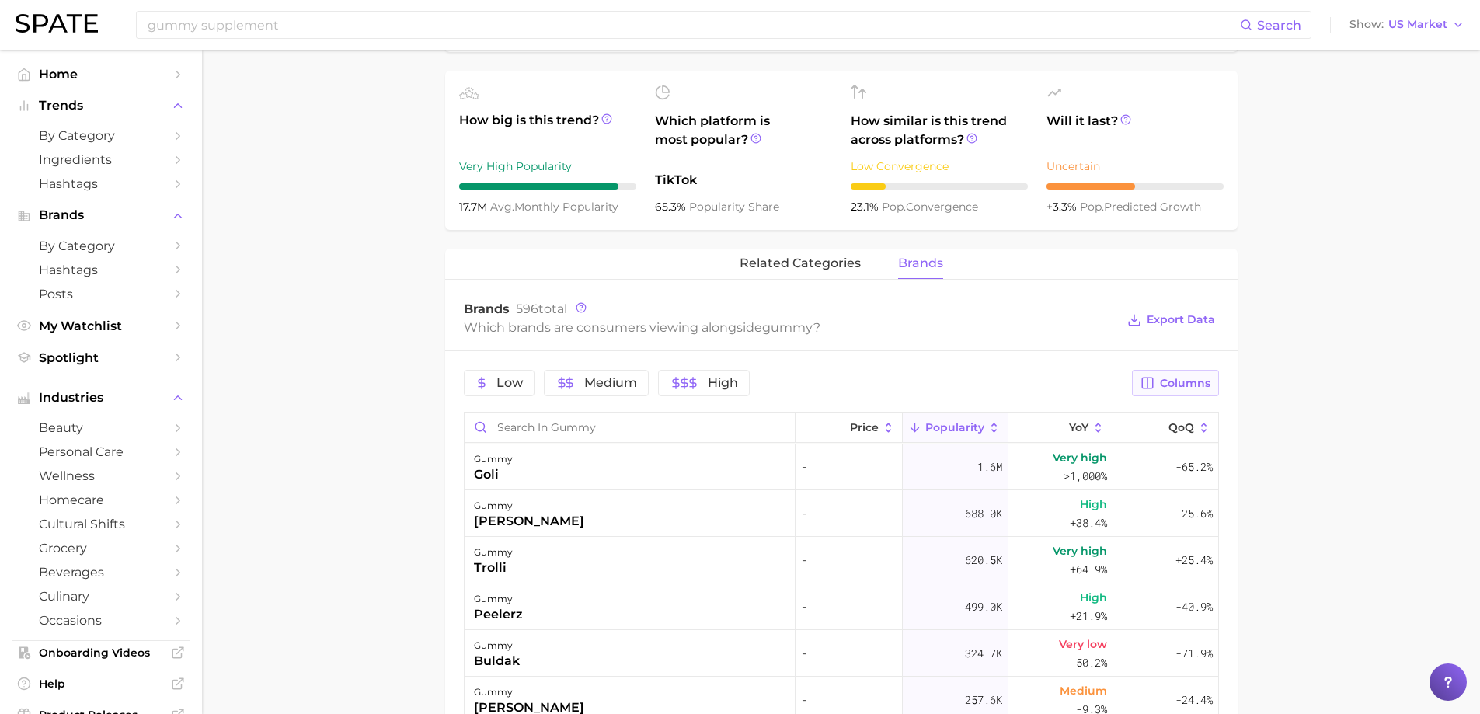
click at [1174, 385] on span "Columns" at bounding box center [1185, 383] width 51 height 13
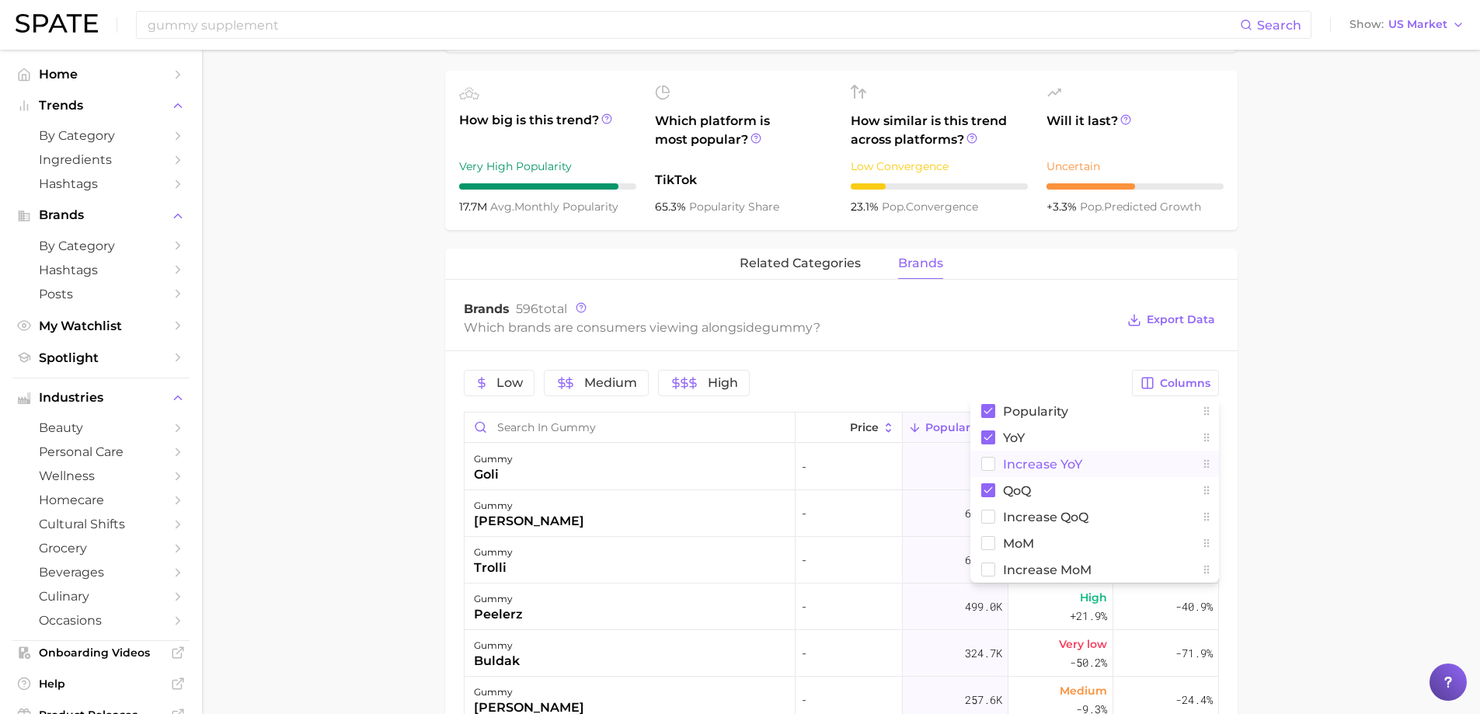
click at [1037, 459] on span "Increase YoY" at bounding box center [1042, 464] width 79 height 13
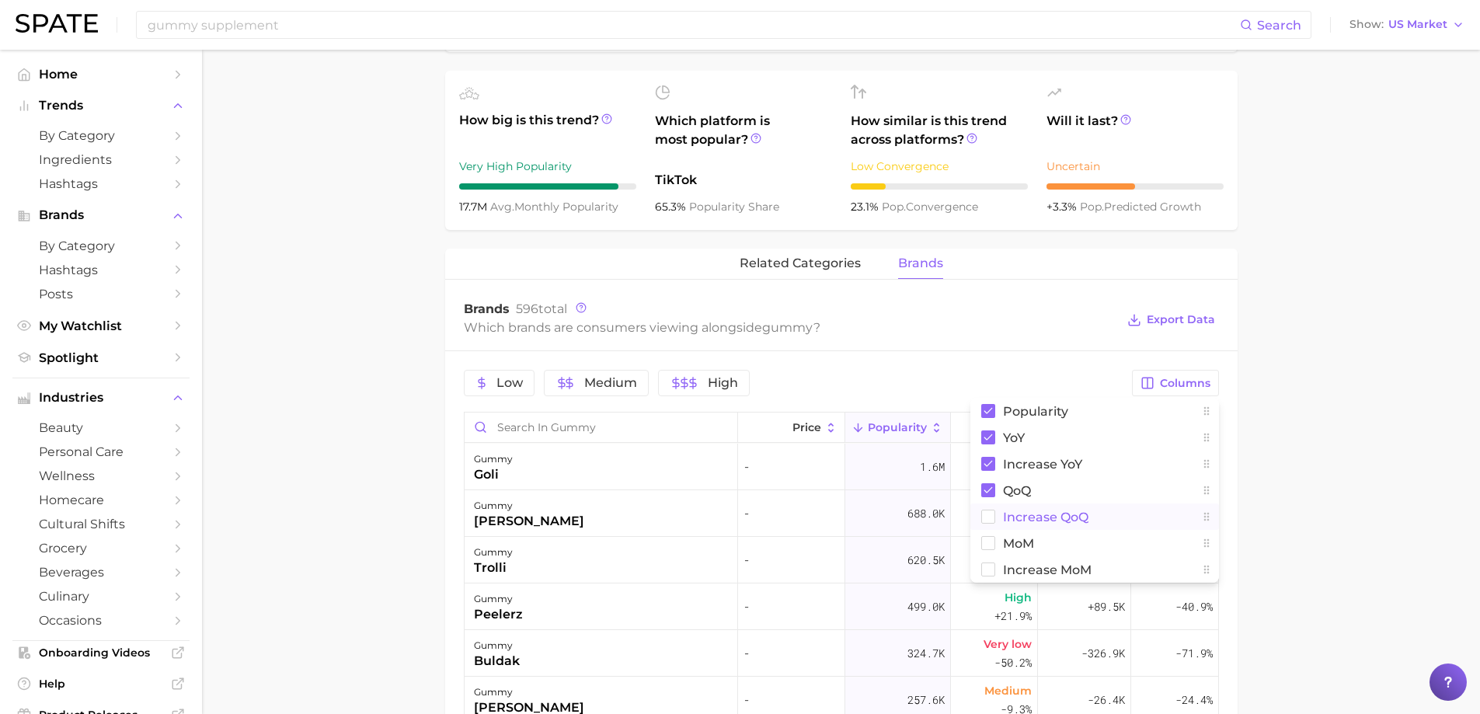
click at [1013, 514] on span "Increase QoQ" at bounding box center [1045, 517] width 85 height 13
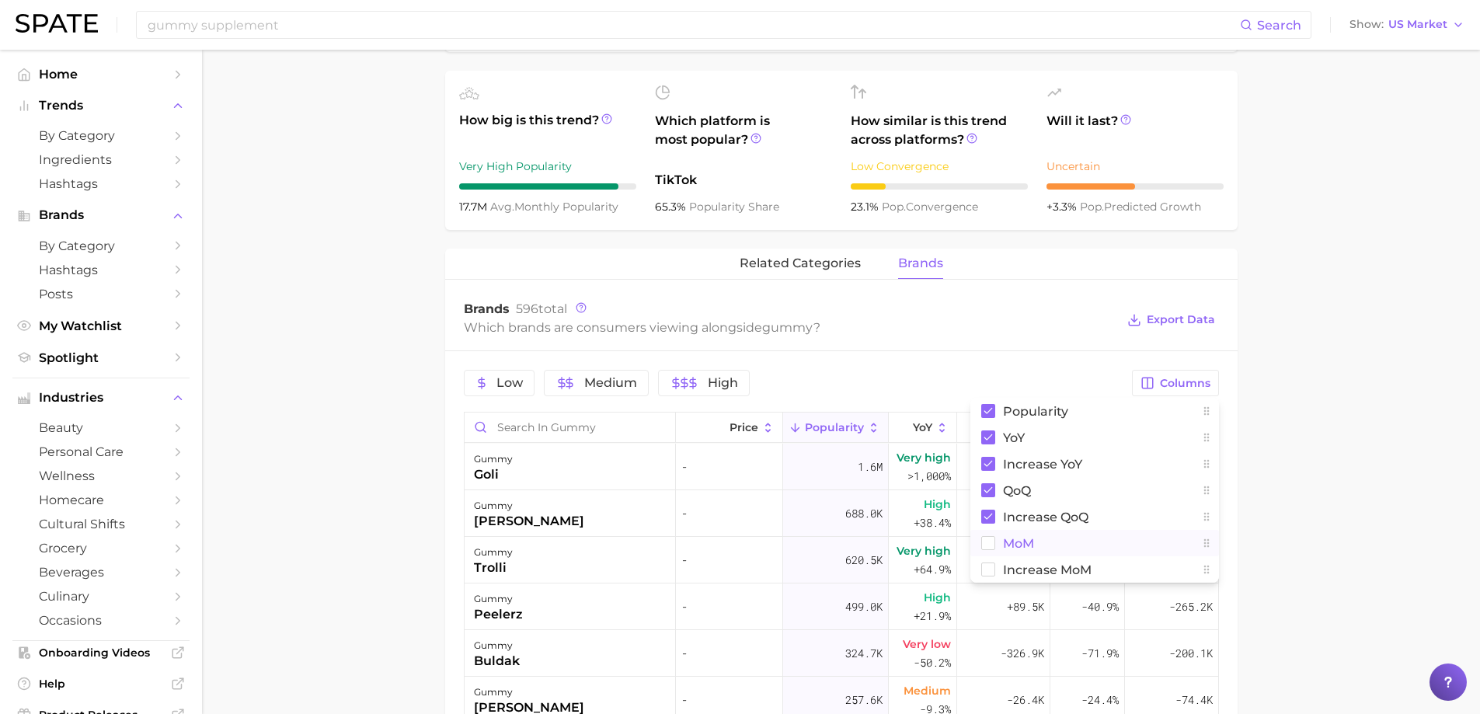
click at [1016, 546] on span "MoM" at bounding box center [1018, 543] width 31 height 13
click at [1022, 573] on span "Increase MoM" at bounding box center [1047, 569] width 89 height 13
click at [1180, 325] on span "Export Data" at bounding box center [1181, 319] width 68 height 13
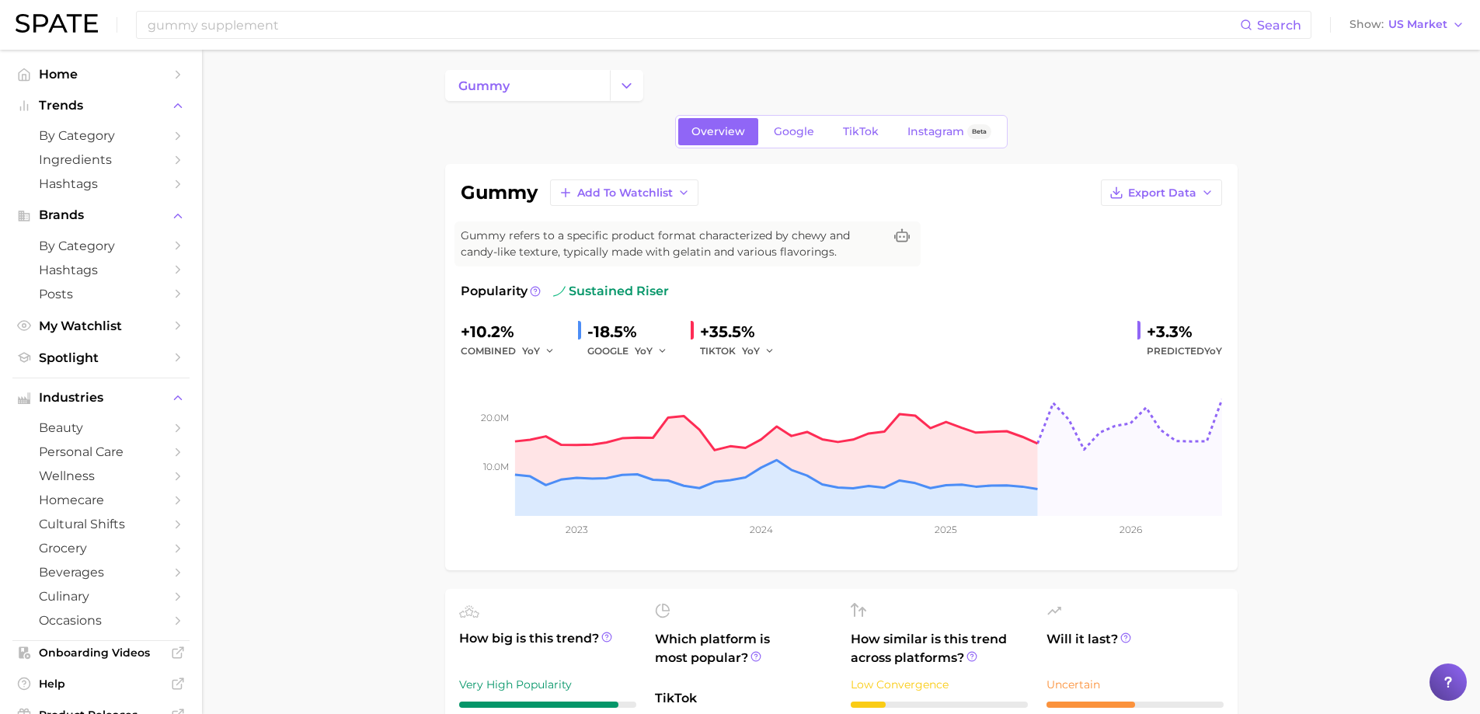
scroll to position [0, 0]
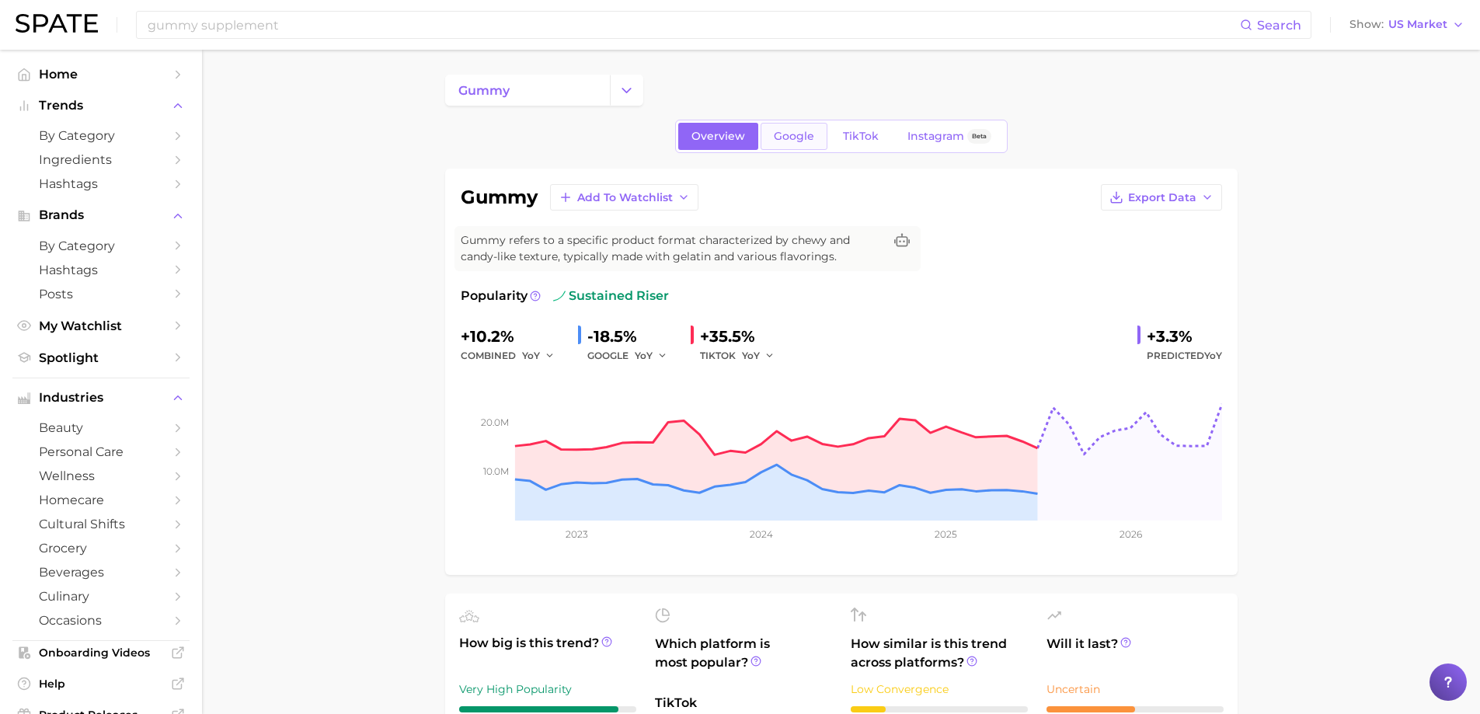
click at [787, 132] on span "Google" at bounding box center [794, 136] width 40 height 13
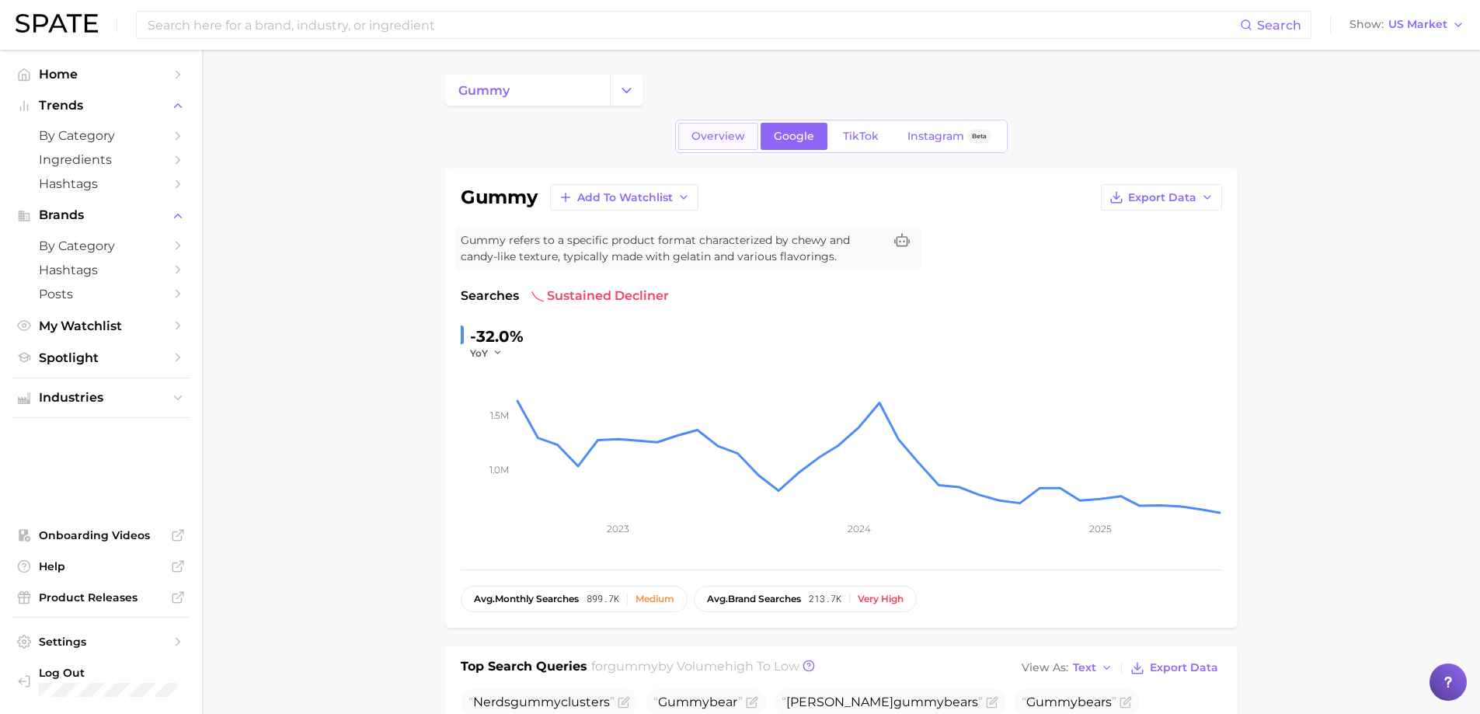
click at [709, 142] on span "Overview" at bounding box center [719, 136] width 54 height 13
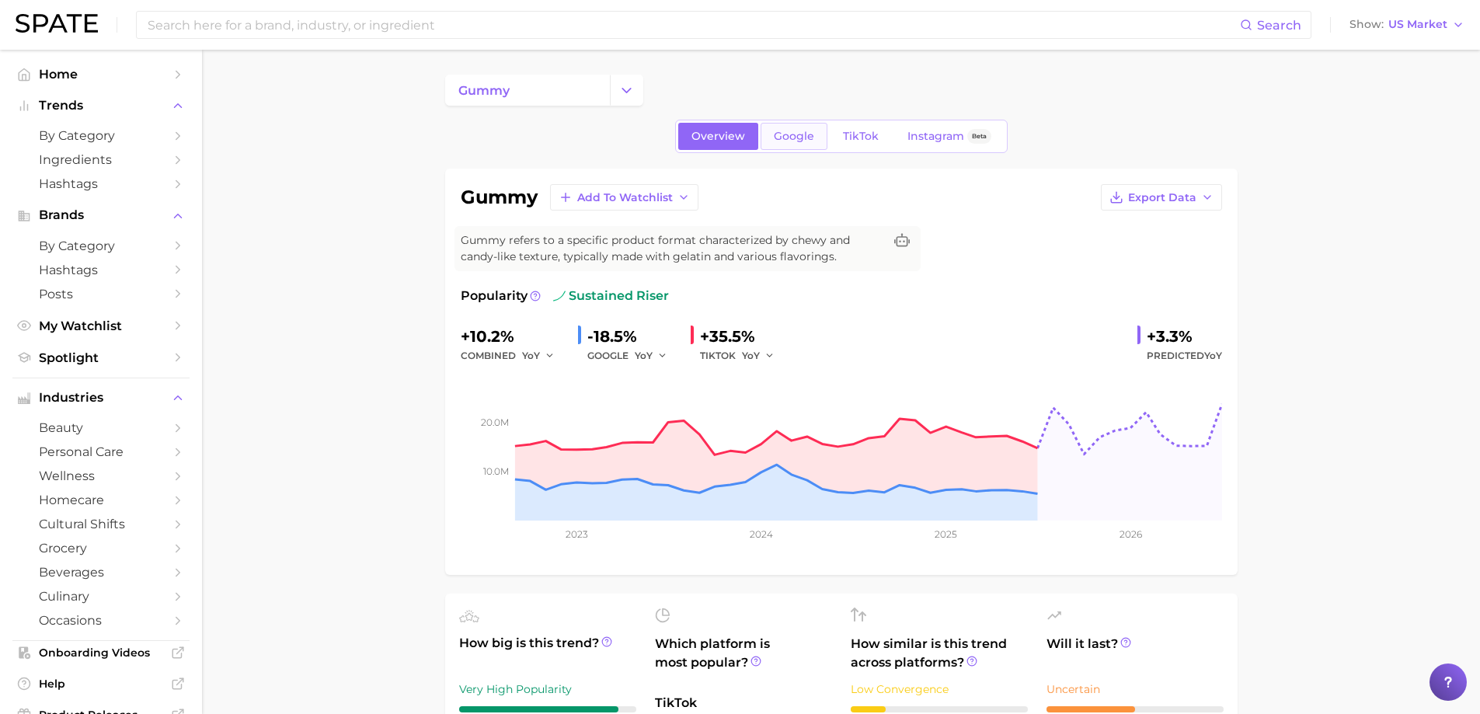
click at [783, 144] on link "Google" at bounding box center [794, 136] width 67 height 27
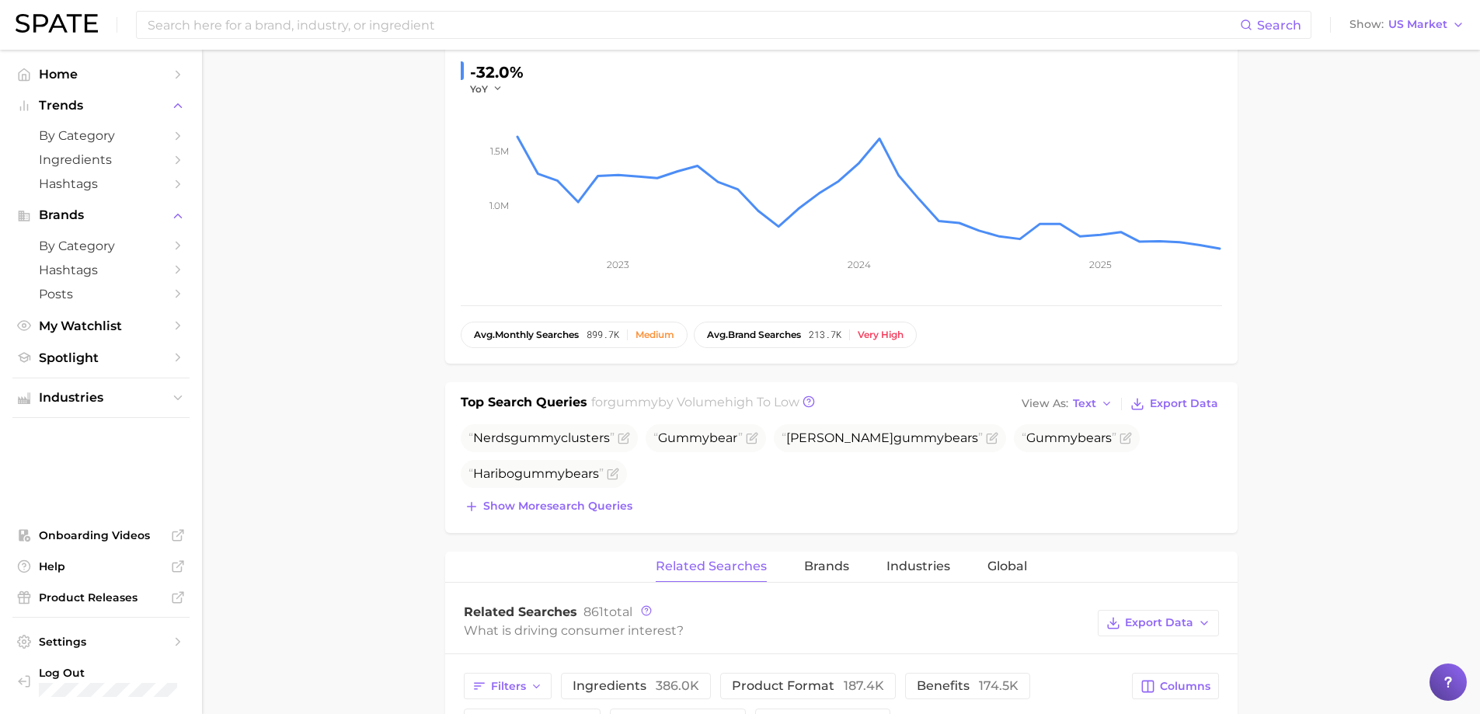
scroll to position [311, 0]
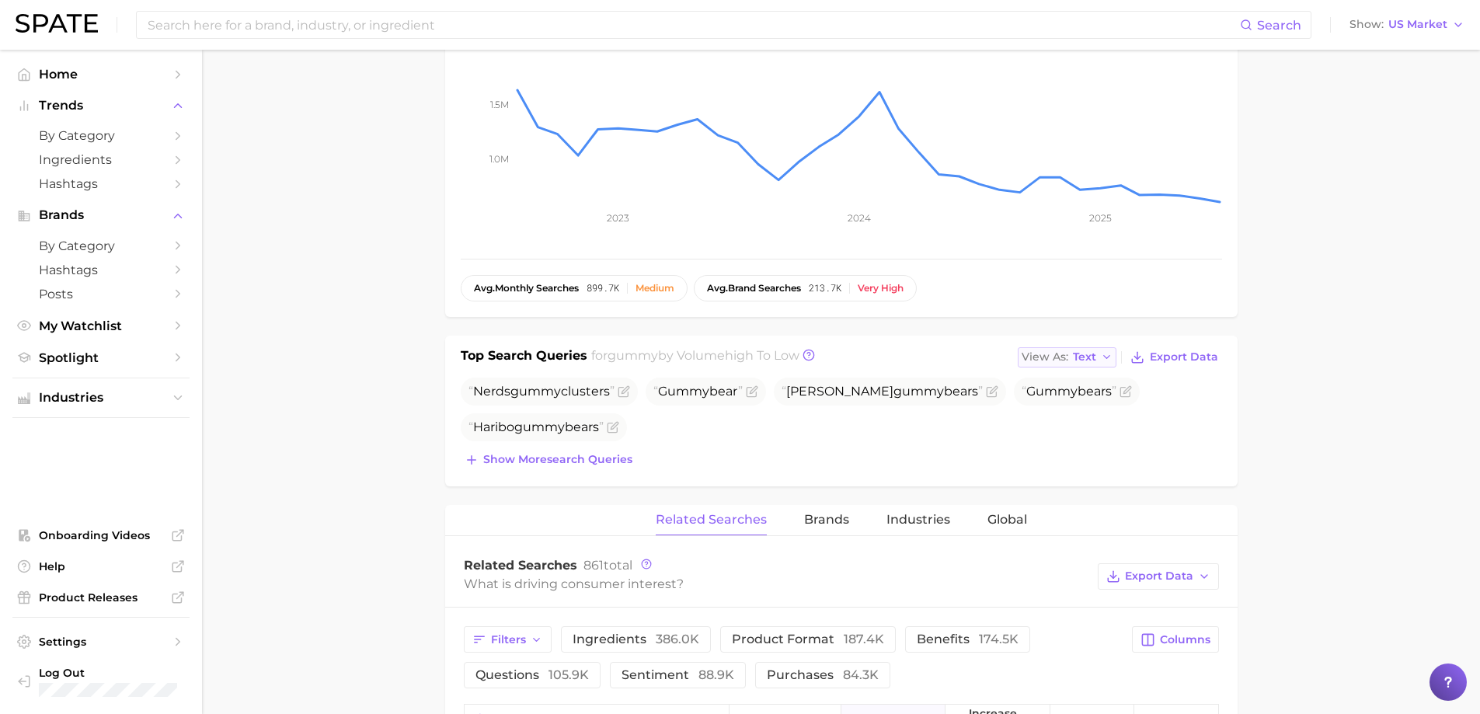
click at [1090, 358] on span "Text" at bounding box center [1084, 357] width 23 height 9
click at [1072, 377] on button "Text" at bounding box center [1103, 383] width 171 height 28
click at [583, 458] on span "Show more search queries" at bounding box center [557, 459] width 149 height 13
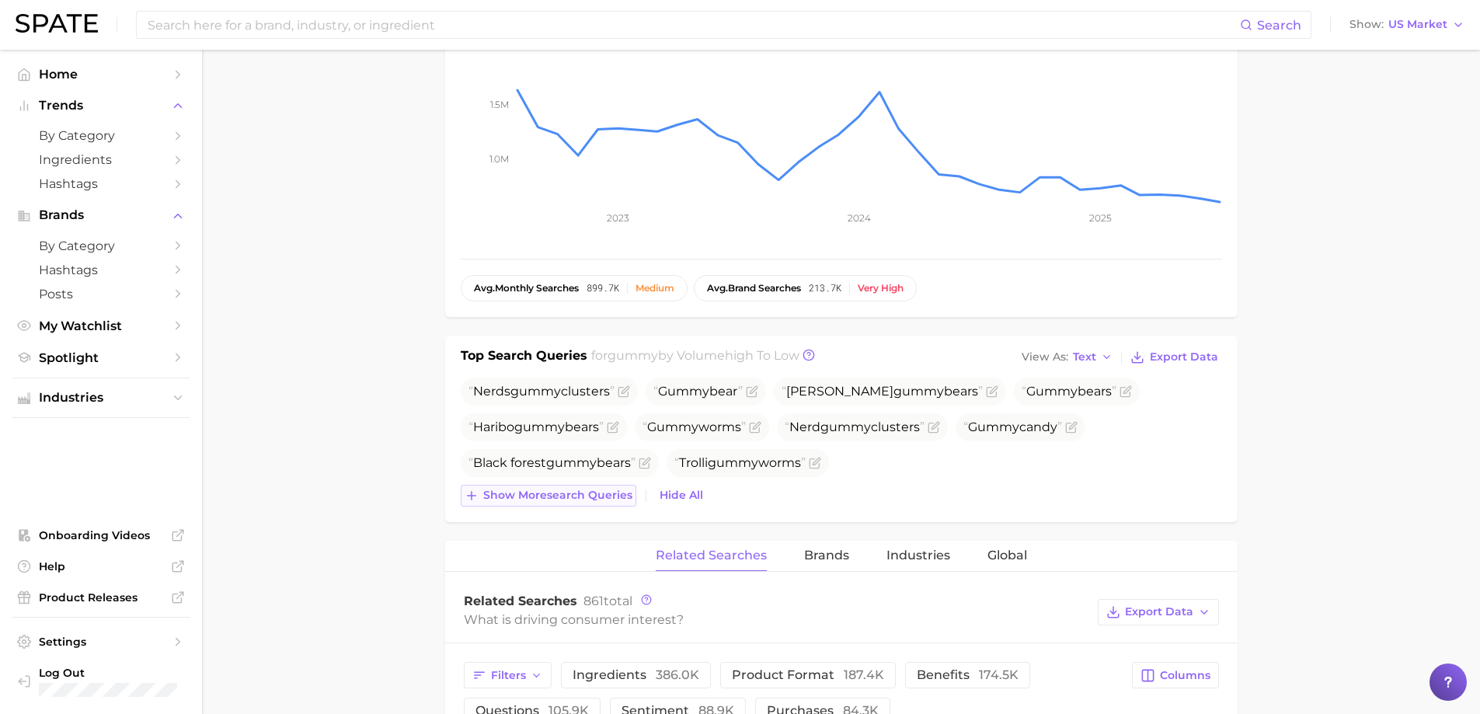
click at [579, 499] on span "Show more search queries" at bounding box center [557, 495] width 149 height 13
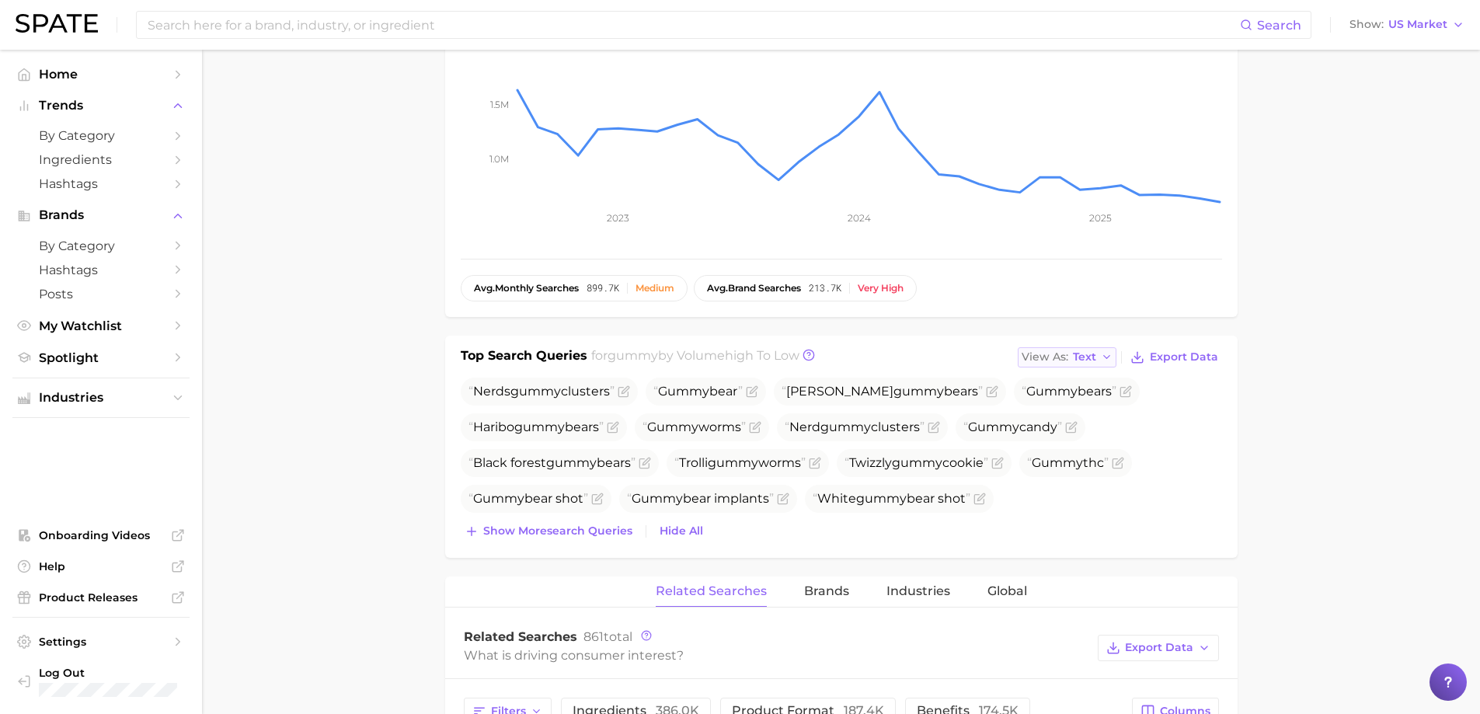
click at [1098, 354] on button "View As Text" at bounding box center [1067, 357] width 99 height 20
click at [1063, 408] on span "Table" at bounding box center [1059, 410] width 30 height 13
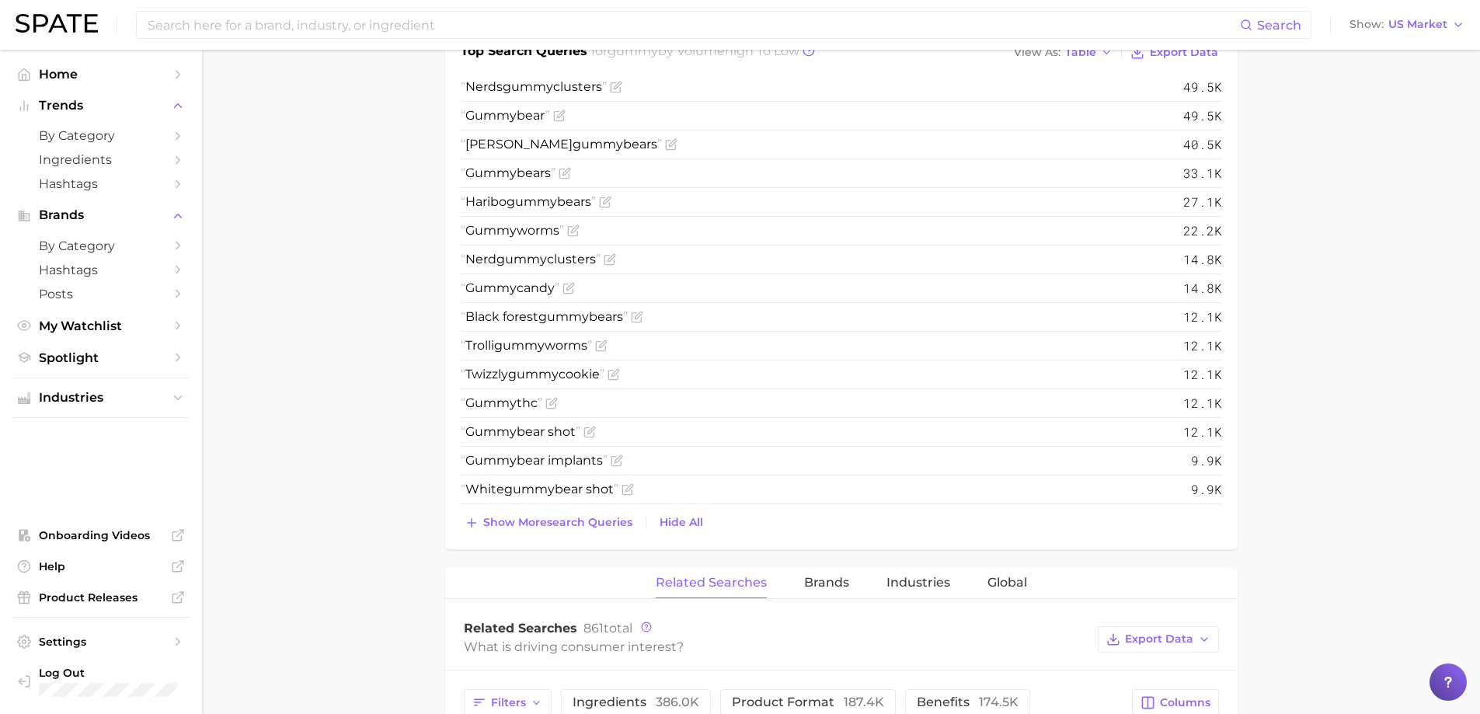
scroll to position [622, 0]
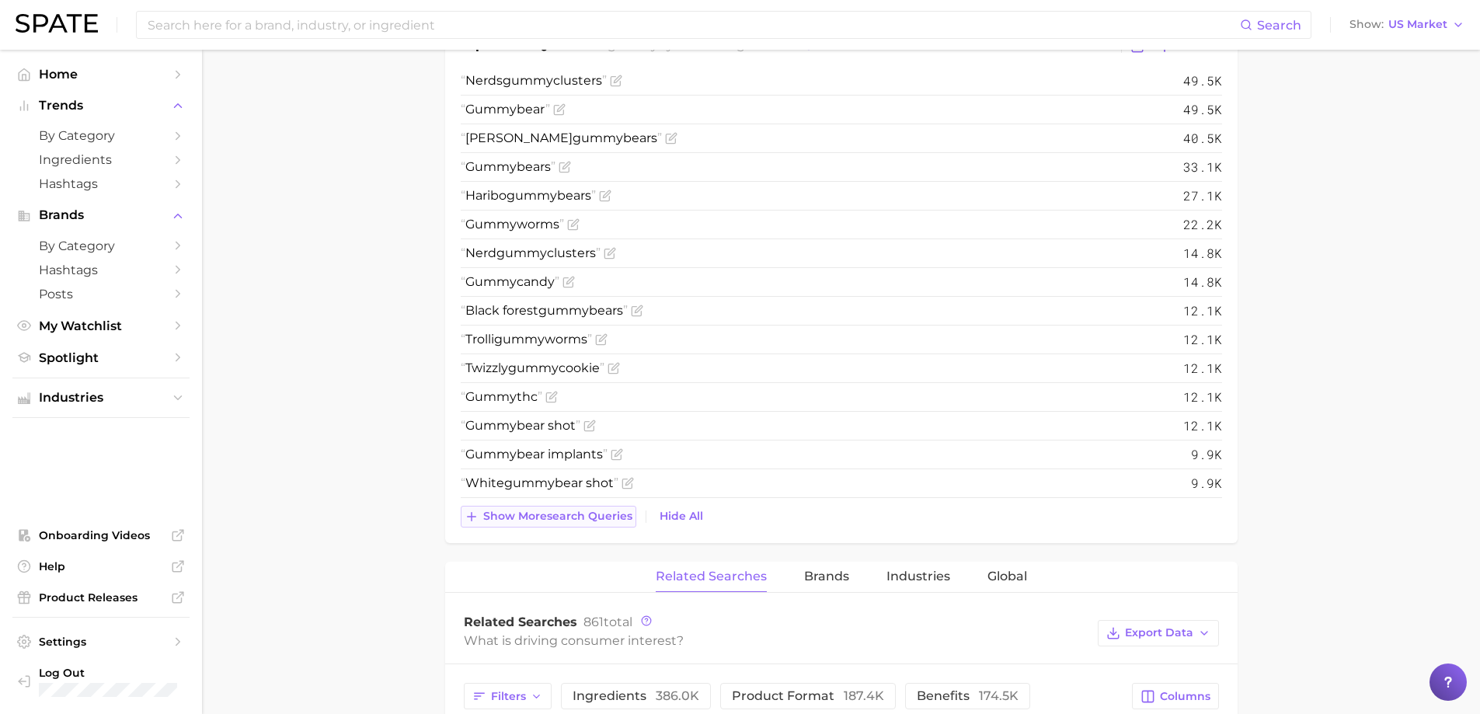
click at [569, 513] on span "Show more search queries" at bounding box center [557, 516] width 149 height 13
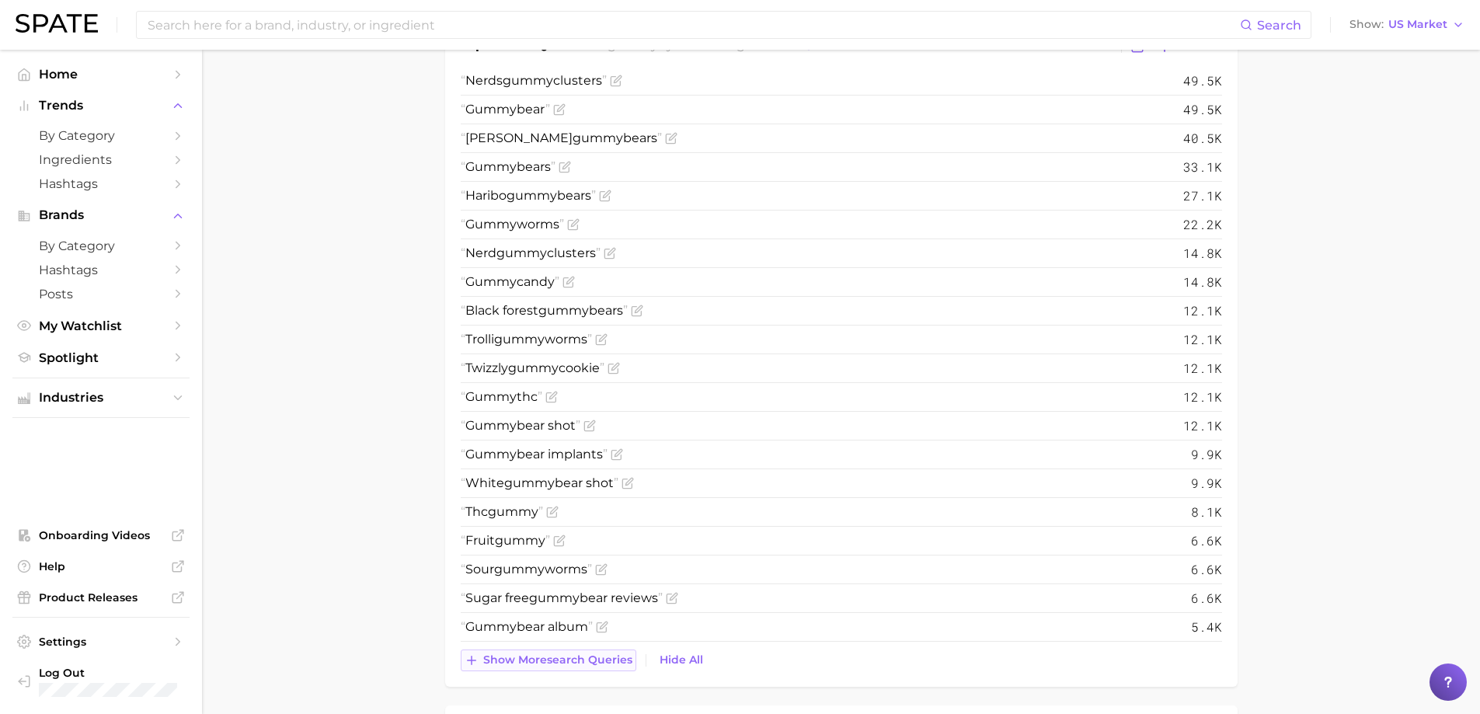
click at [546, 664] on span "Show more search queries" at bounding box center [557, 660] width 149 height 13
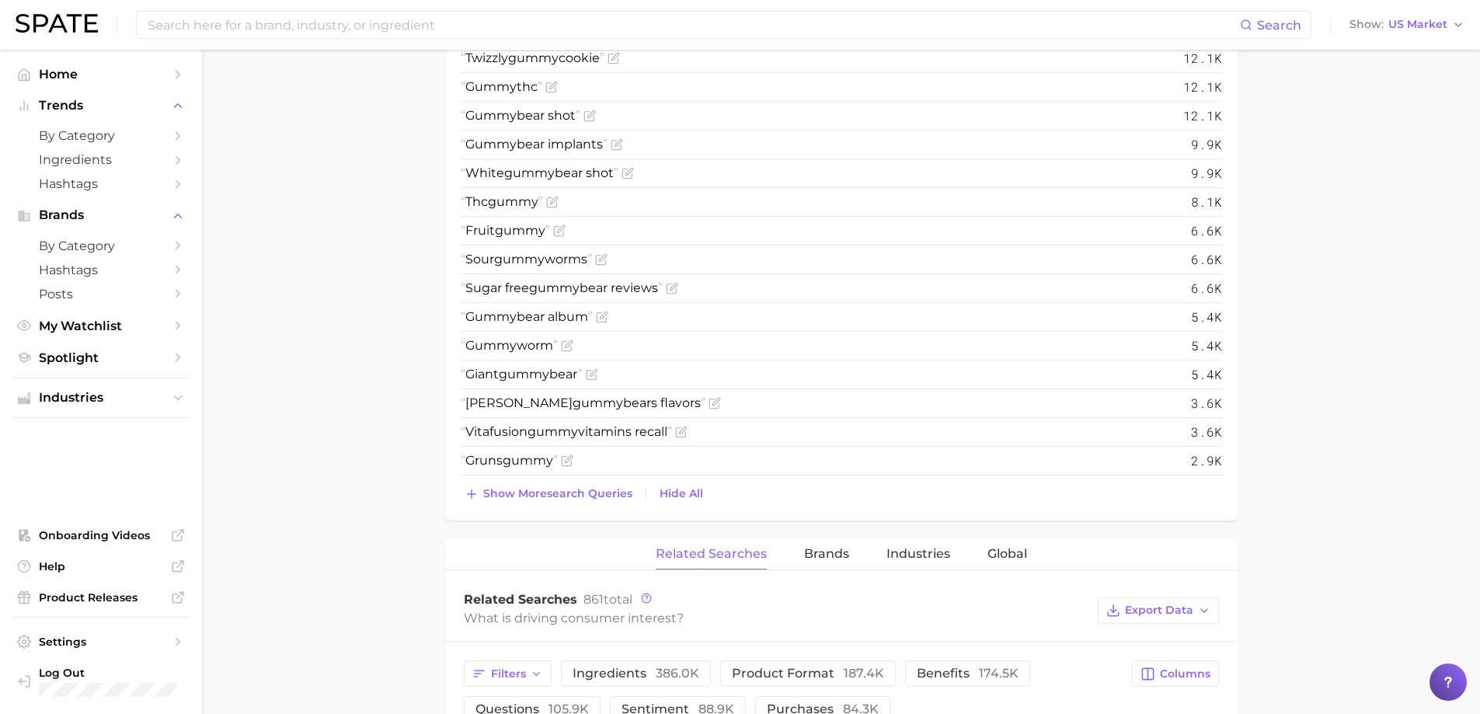
scroll to position [933, 0]
click at [557, 500] on button "Show more search queries" at bounding box center [549, 494] width 176 height 22
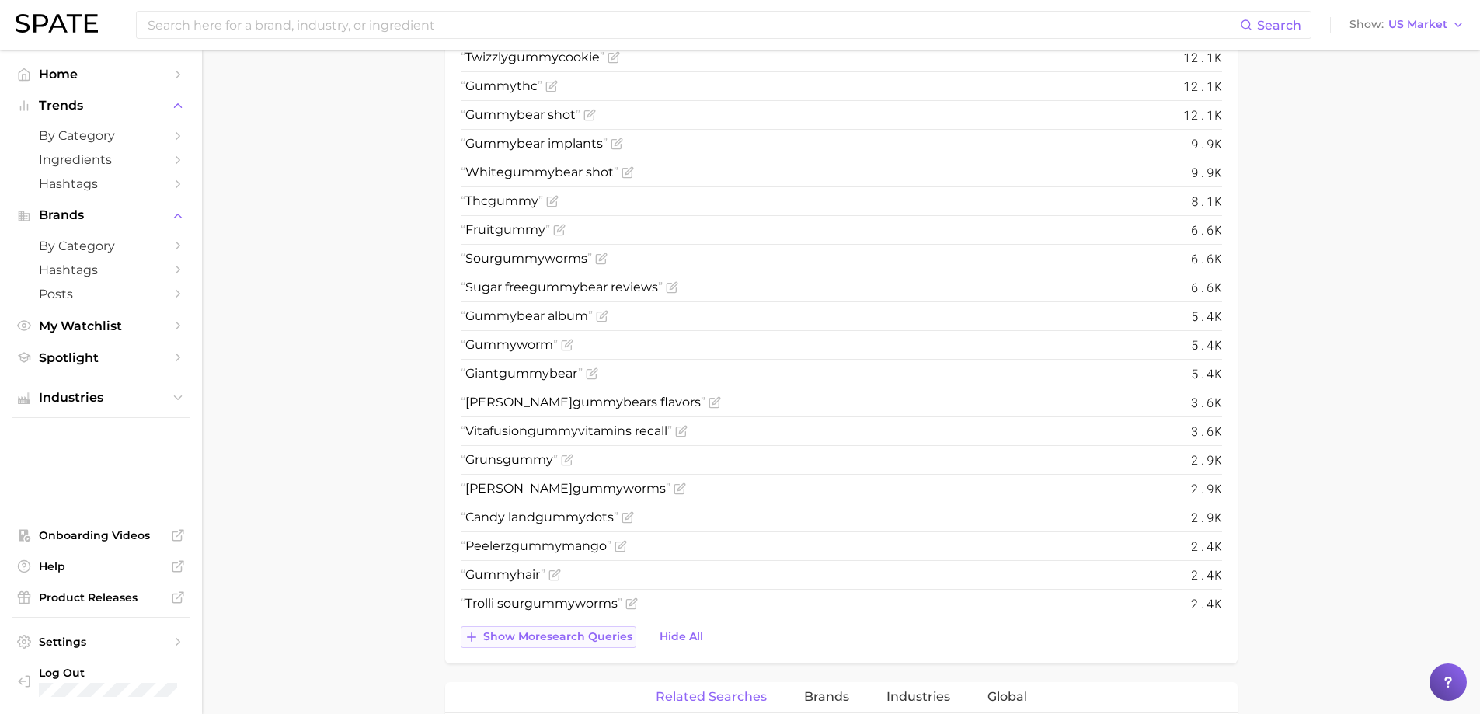
click at [542, 636] on span "Show more search queries" at bounding box center [557, 636] width 149 height 13
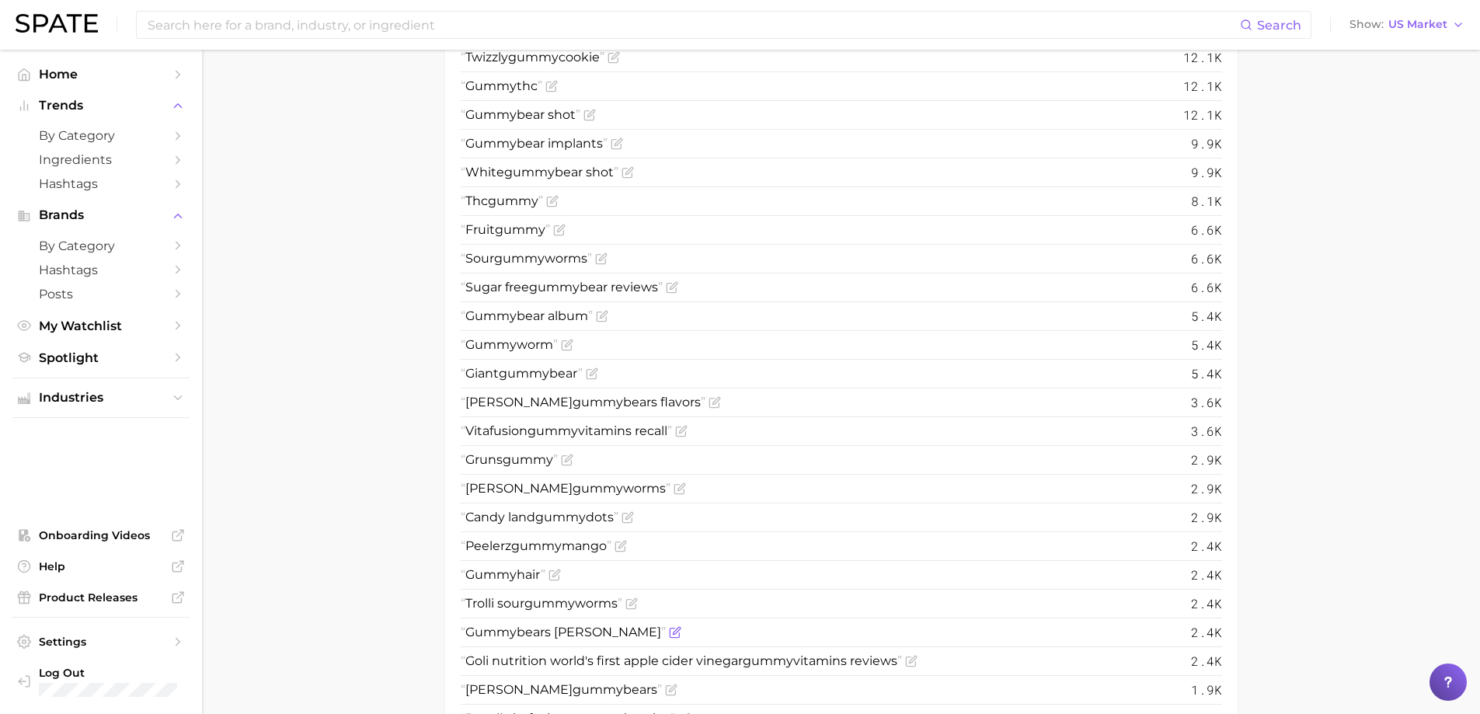
scroll to position [1243, 0]
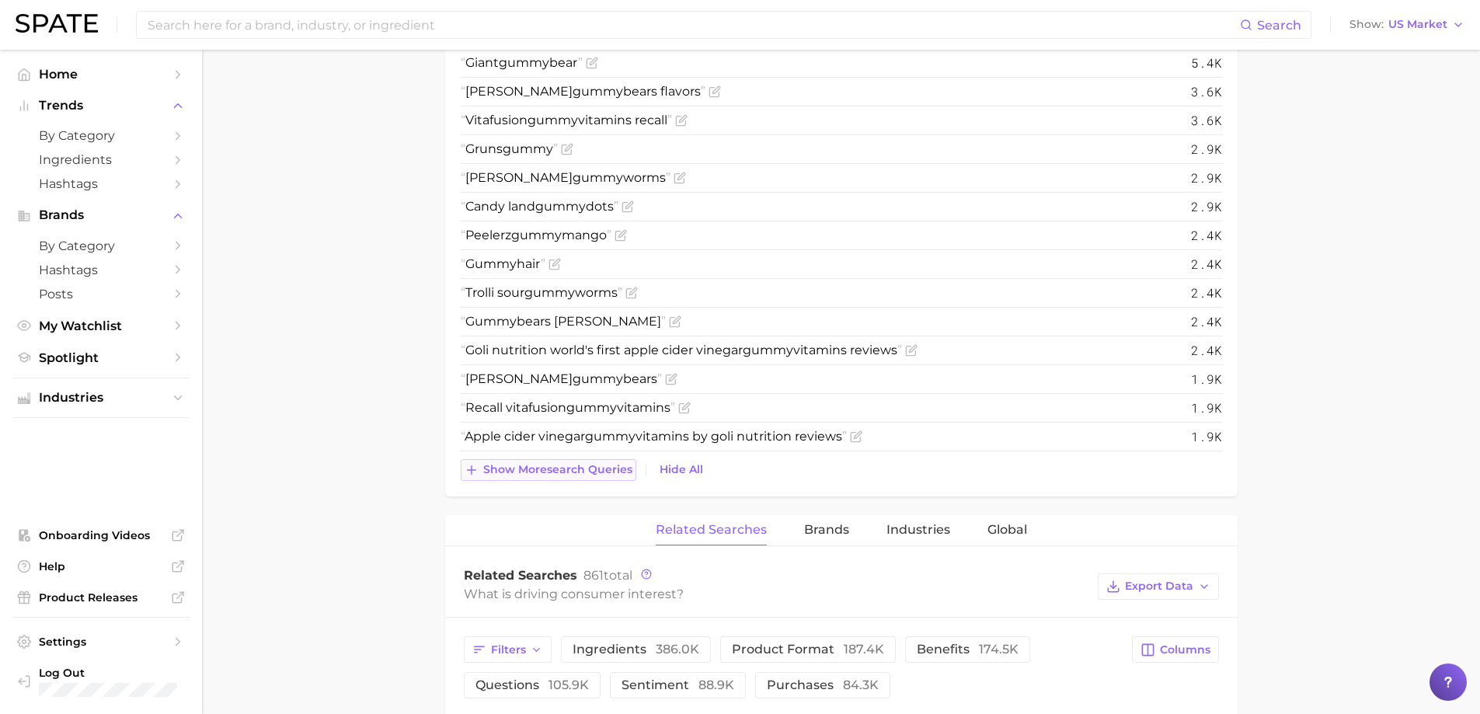
click at [567, 476] on span "Show more search queries" at bounding box center [557, 469] width 149 height 13
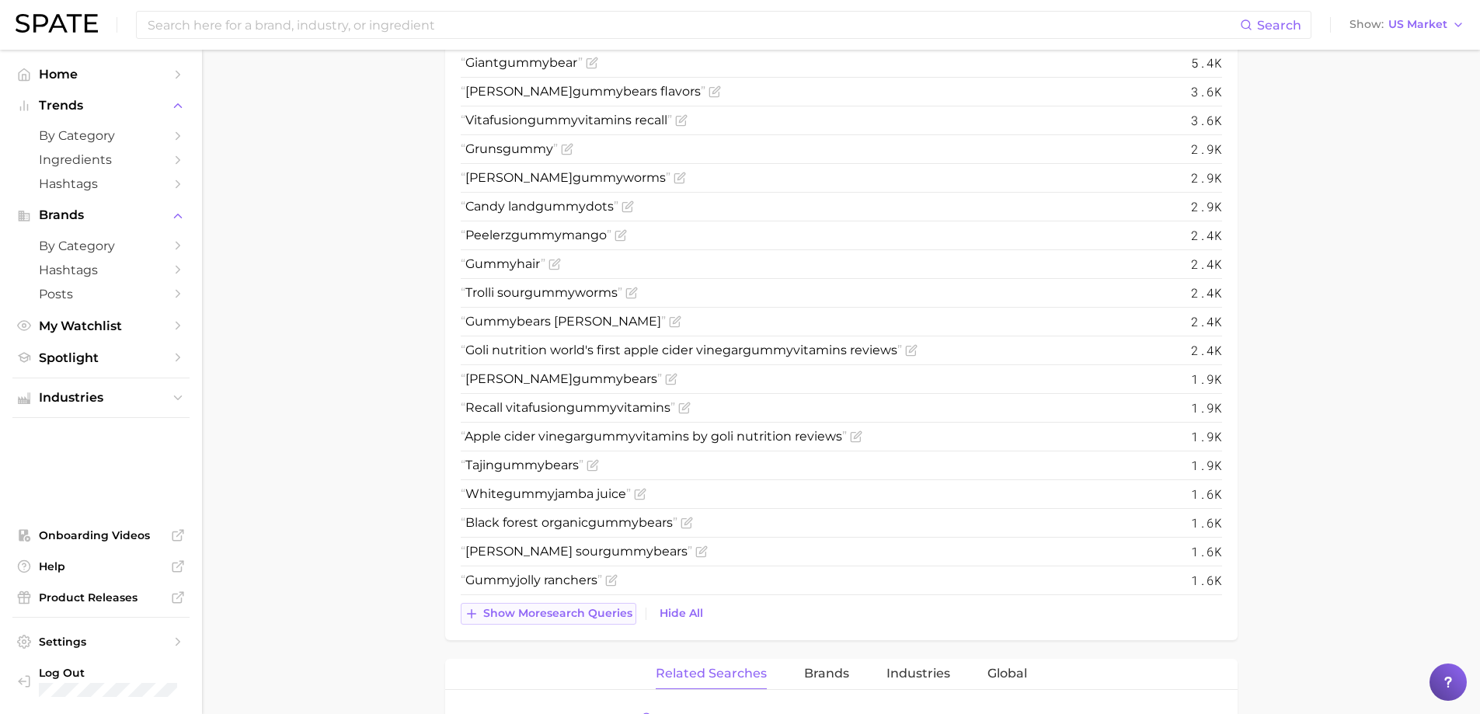
click at [565, 612] on span "Show more search queries" at bounding box center [557, 613] width 149 height 13
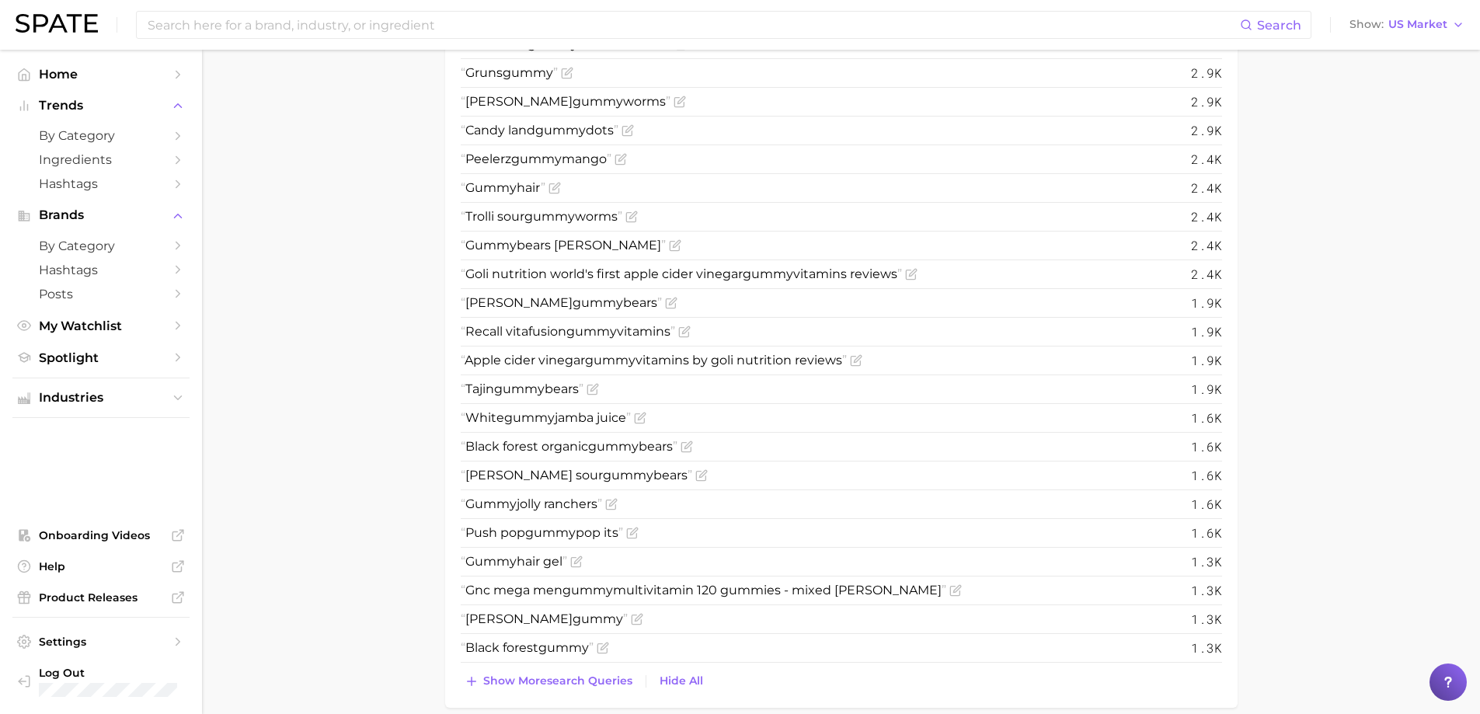
scroll to position [1321, 0]
click at [569, 675] on span "Show more search queries" at bounding box center [557, 679] width 149 height 13
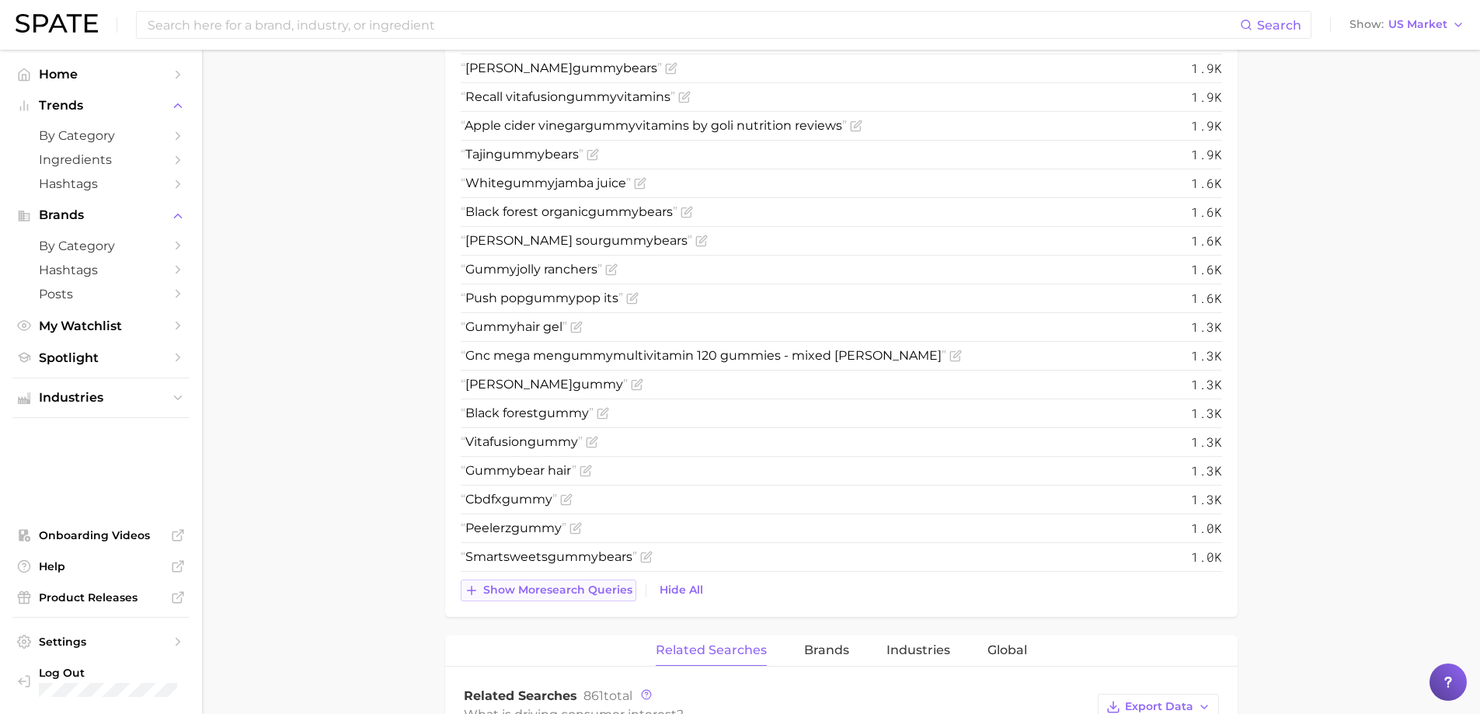
click at [574, 594] on span "Show more search queries" at bounding box center [557, 590] width 149 height 13
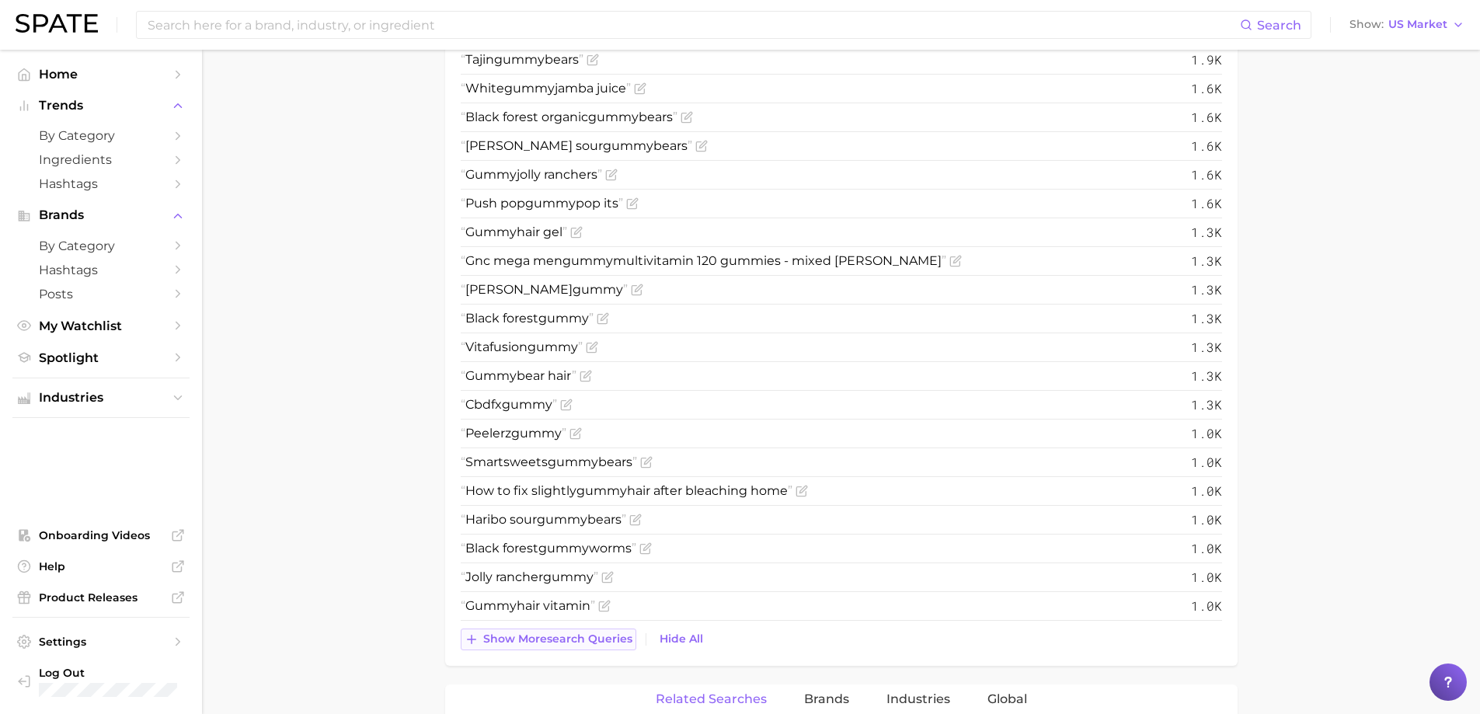
scroll to position [1865, 0]
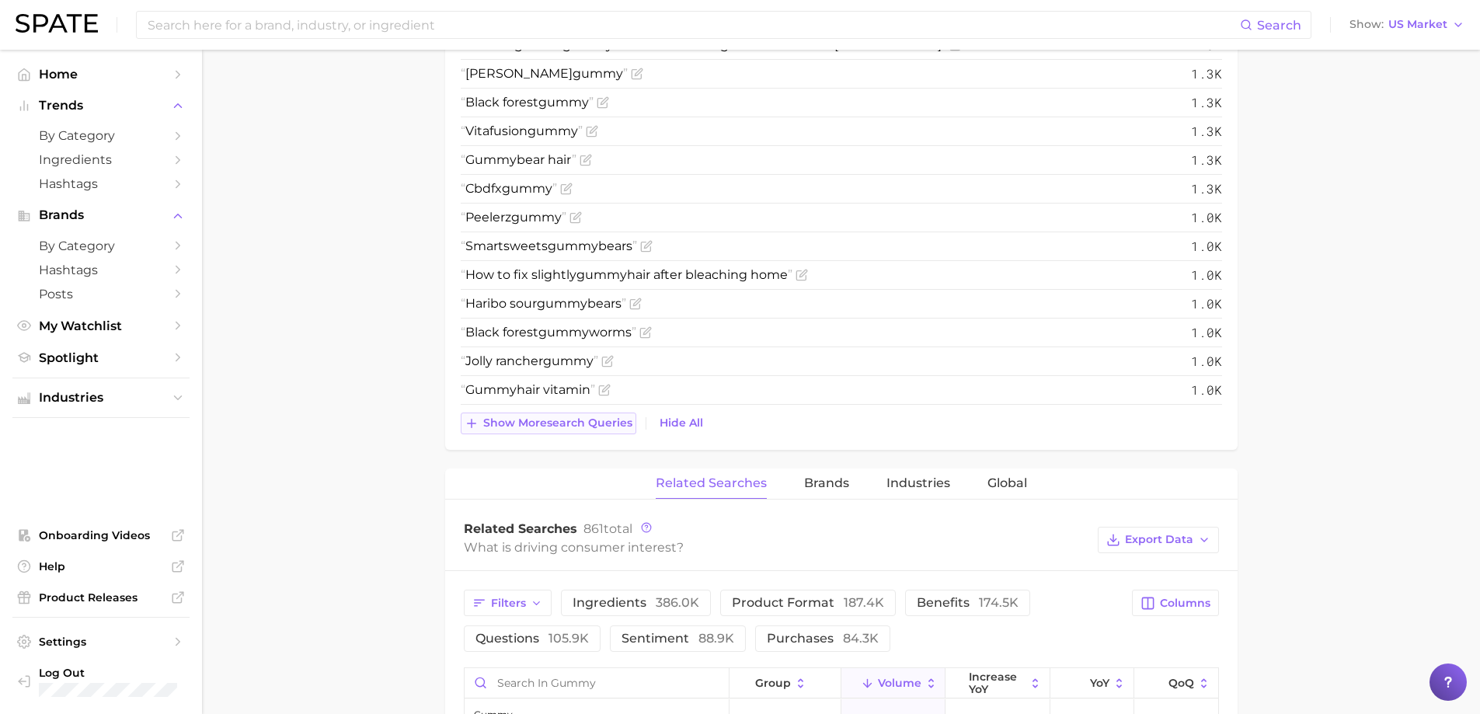
click at [595, 422] on span "Show more search queries" at bounding box center [557, 423] width 149 height 13
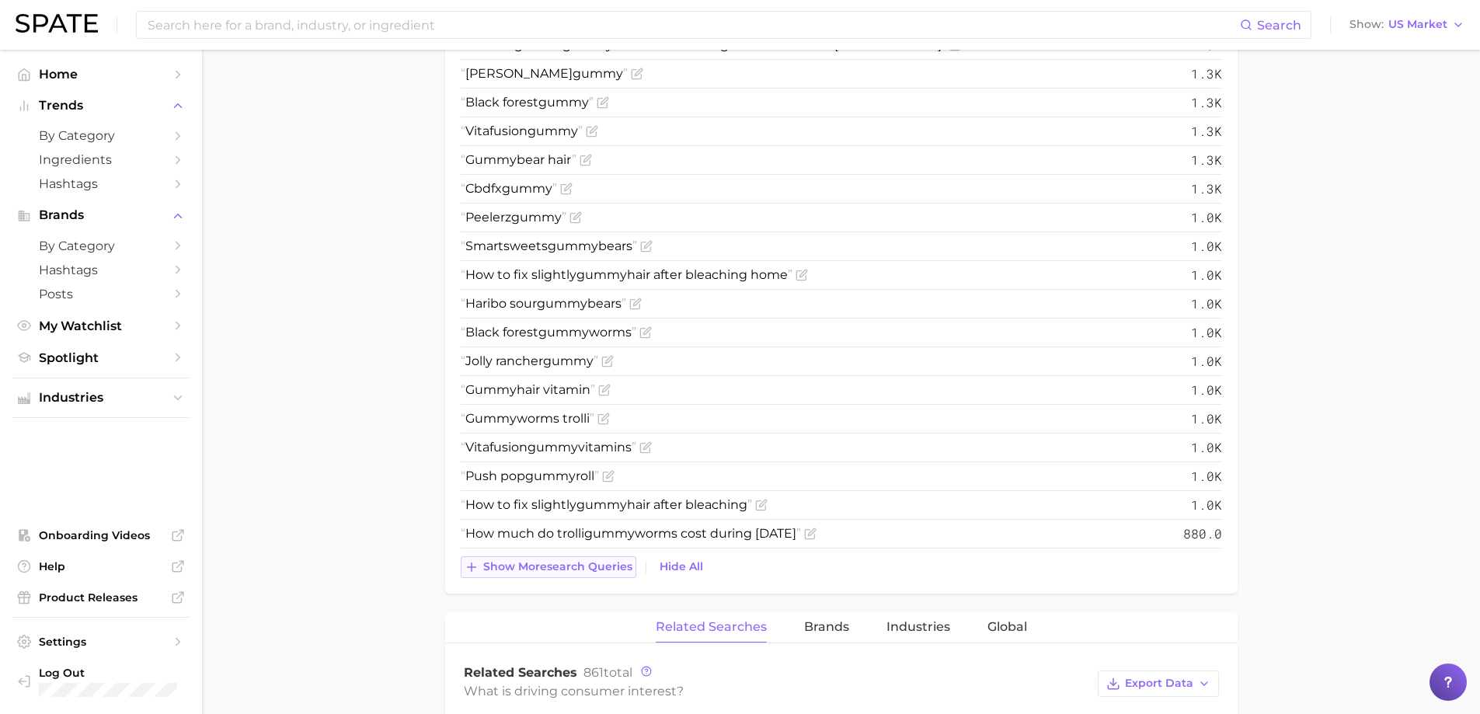
click at [588, 562] on span "Show more search queries" at bounding box center [557, 566] width 149 height 13
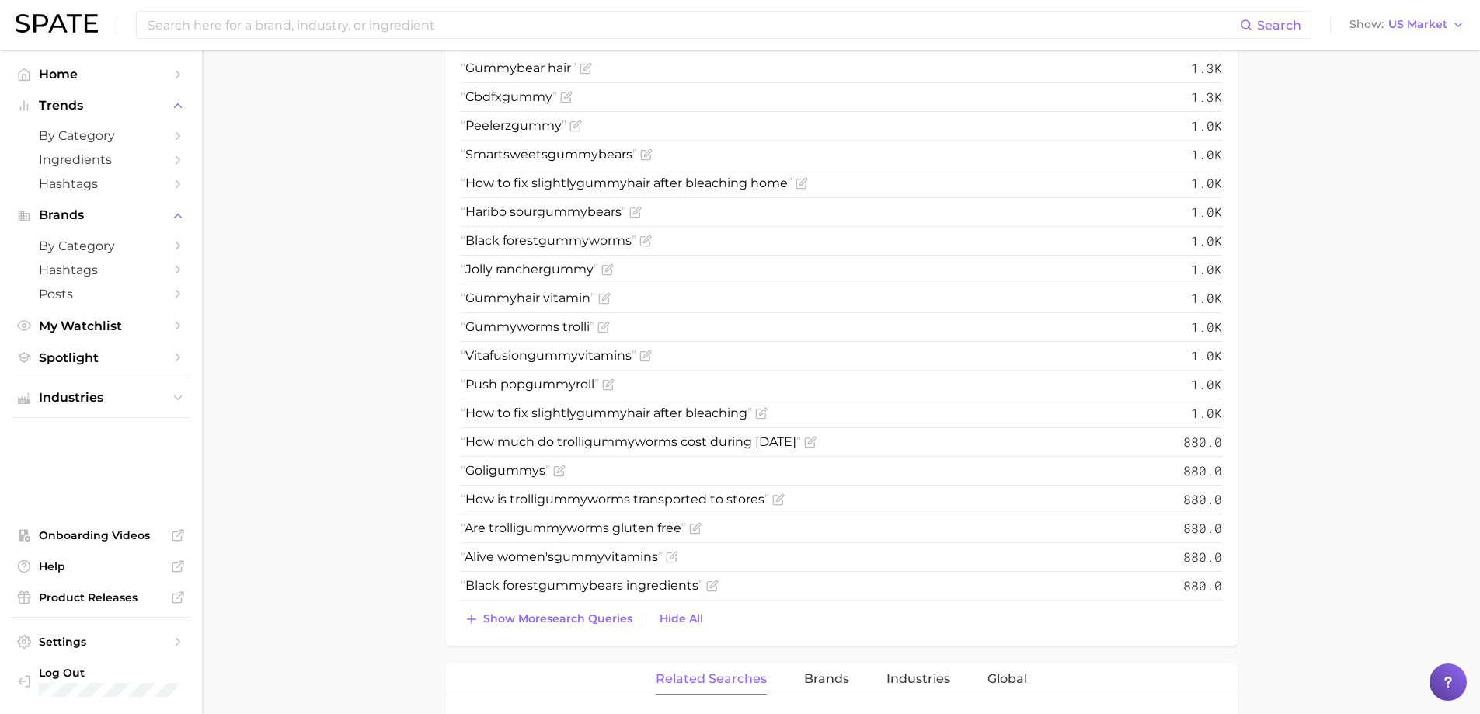
scroll to position [2176, 0]
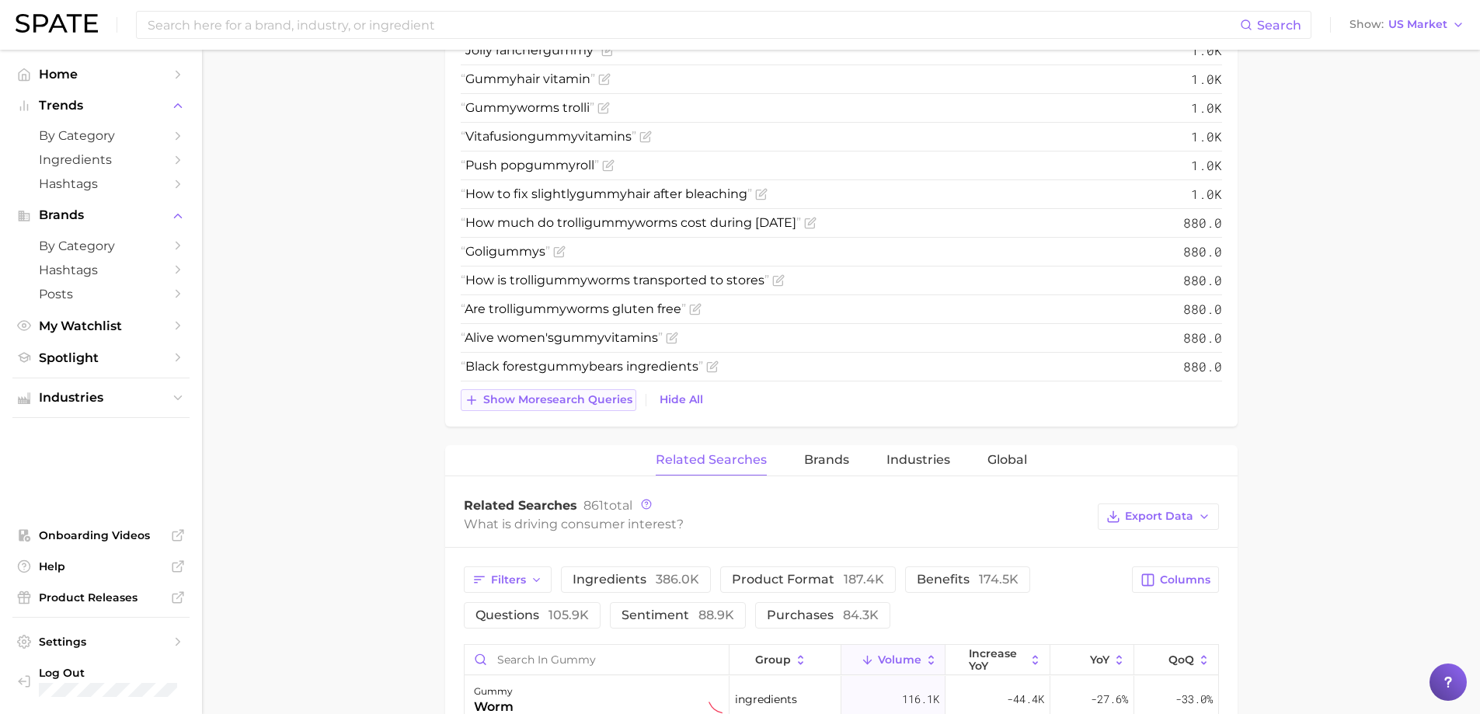
click at [605, 394] on span "Show more search queries" at bounding box center [557, 399] width 149 height 13
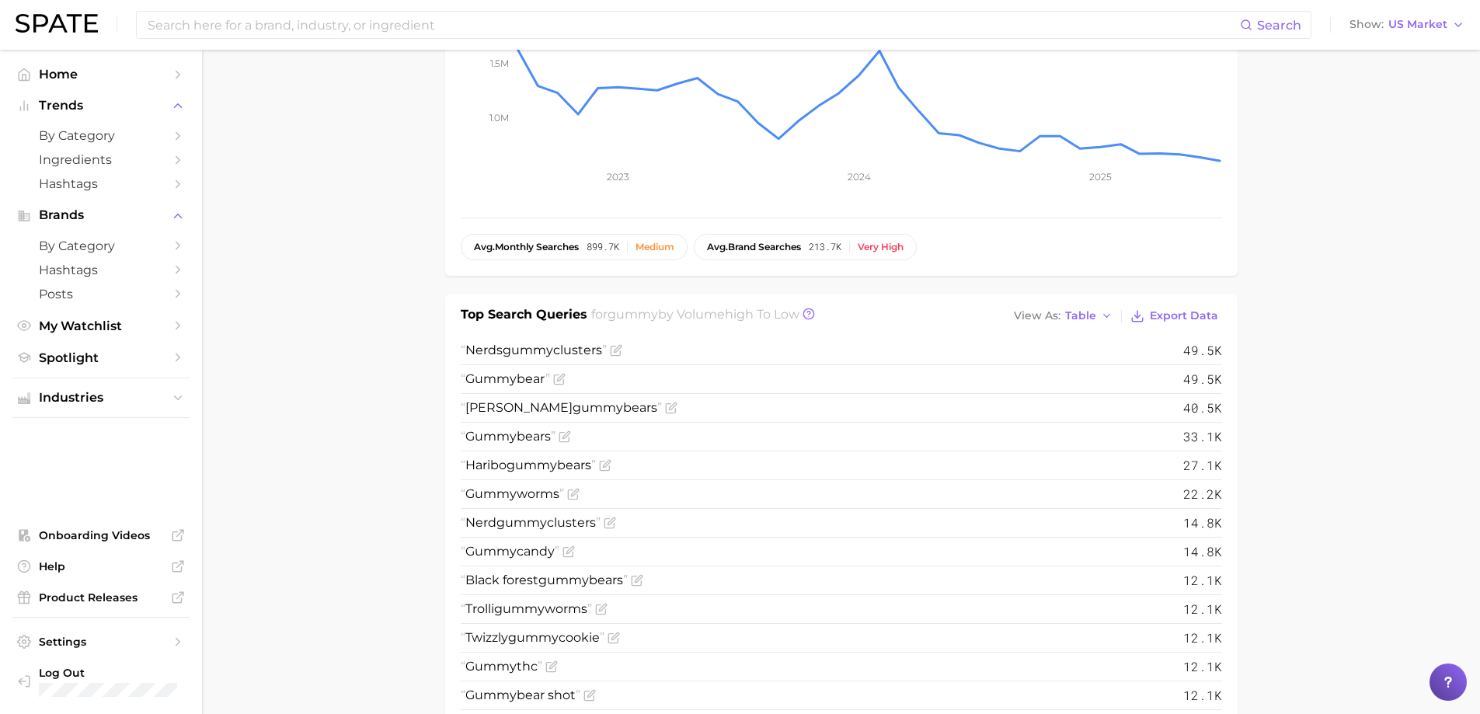
scroll to position [233, 0]
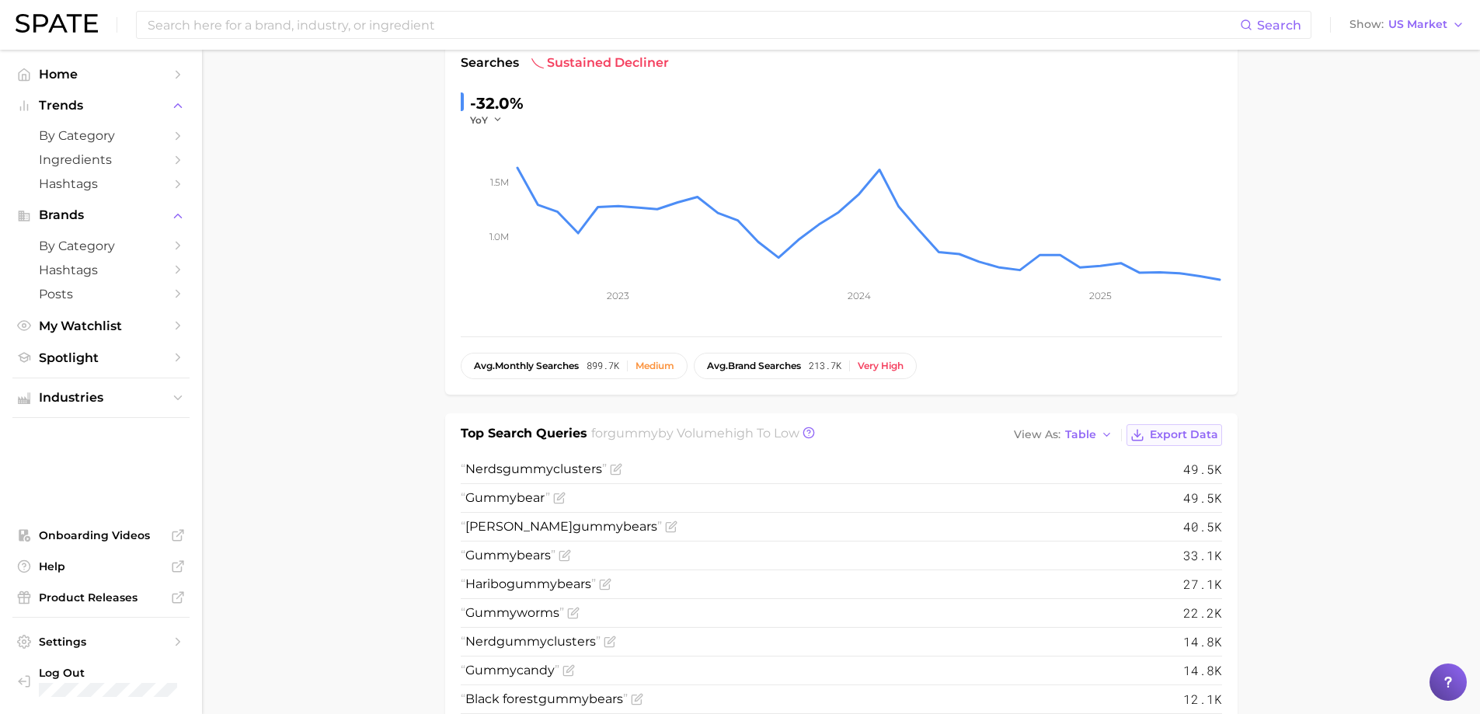
click at [1205, 440] on span "Export Data" at bounding box center [1184, 434] width 68 height 13
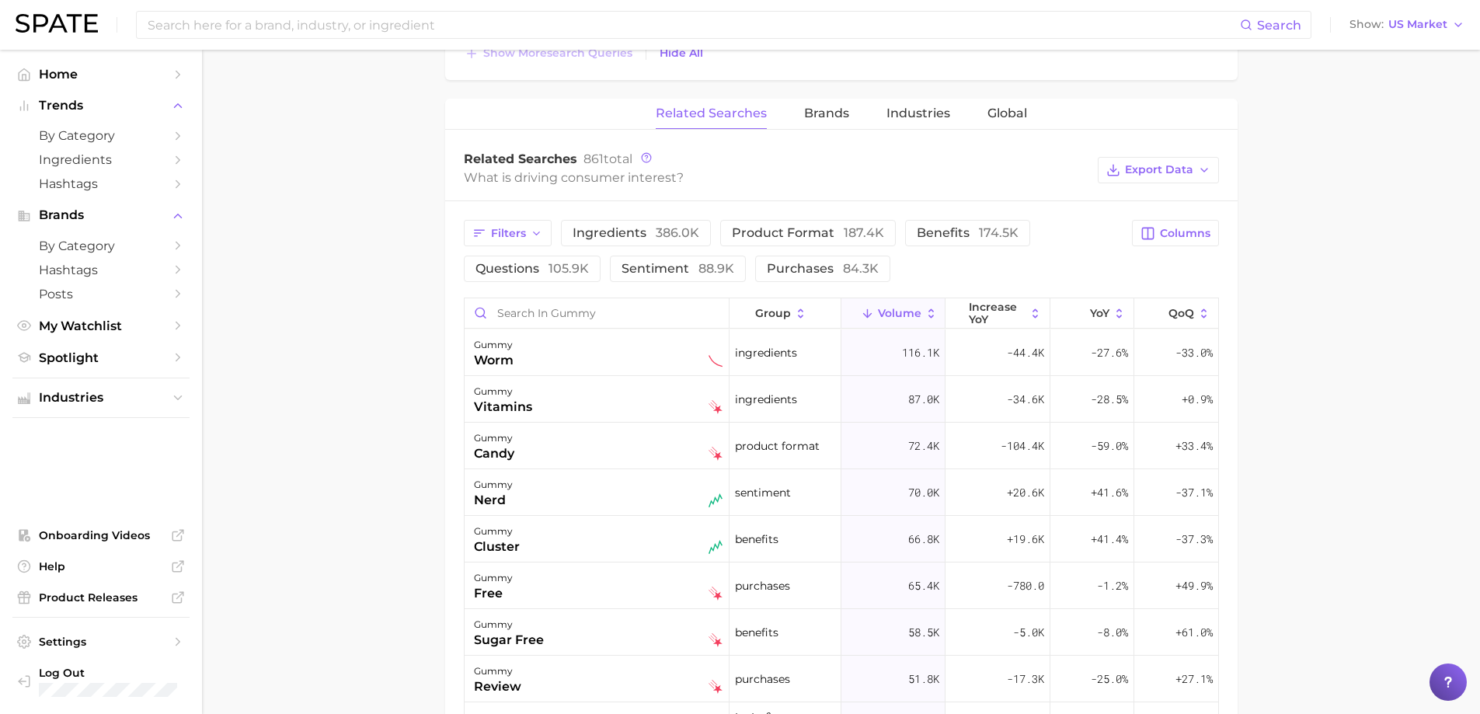
scroll to position [2679, 0]
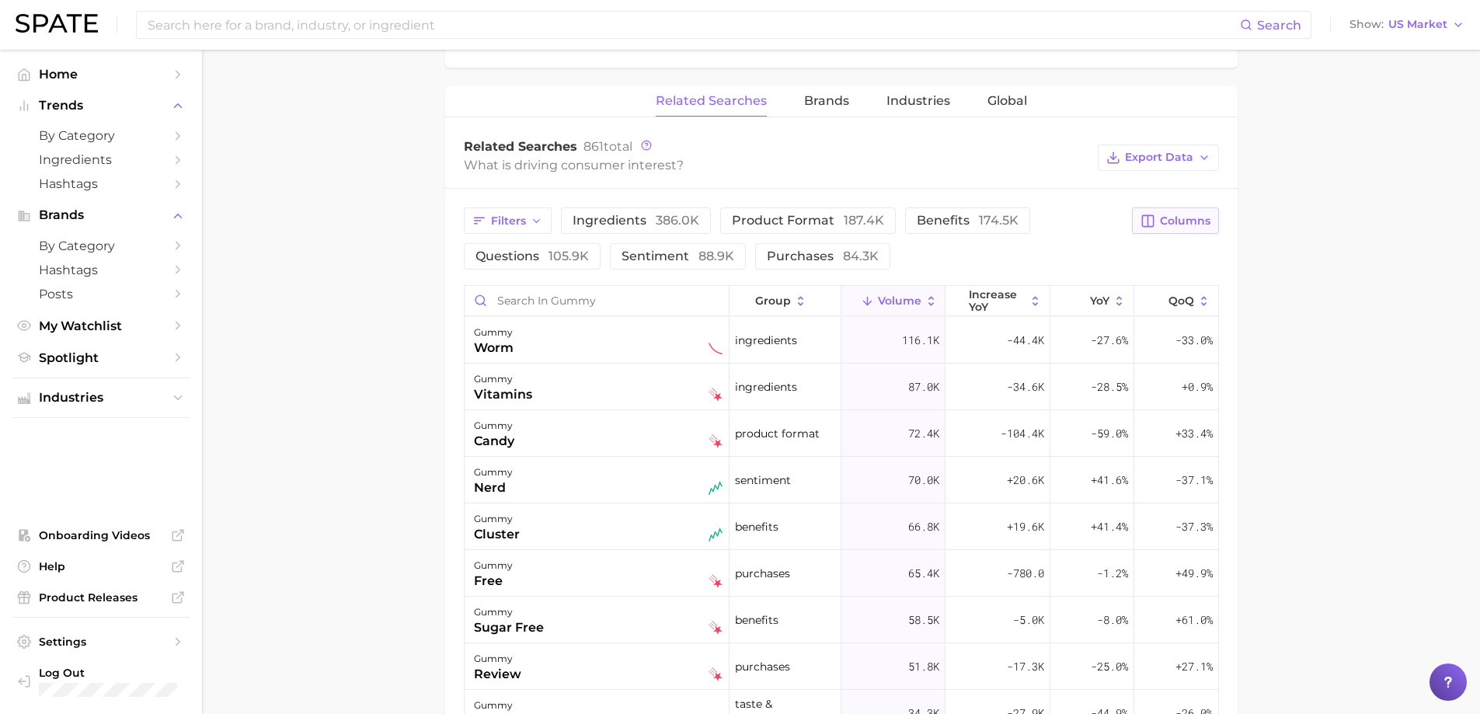
click at [1188, 210] on button "Columns" at bounding box center [1175, 220] width 86 height 26
click at [1063, 331] on span "increase QoQ" at bounding box center [1045, 328] width 85 height 13
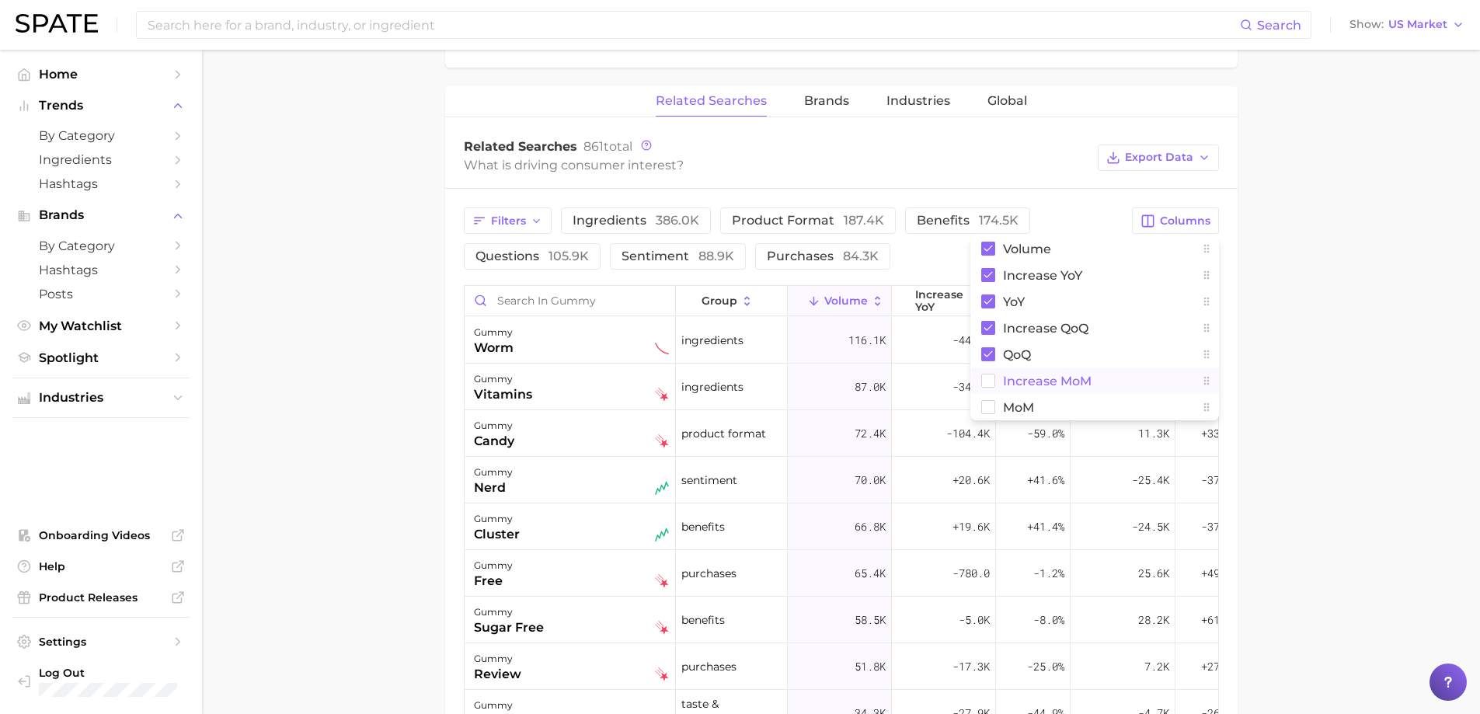
click at [1039, 375] on span "increase MoM" at bounding box center [1047, 381] width 89 height 13
click at [1023, 413] on span "MoM" at bounding box center [1018, 407] width 31 height 13
click at [1208, 157] on icon "button" at bounding box center [1204, 158] width 12 height 12
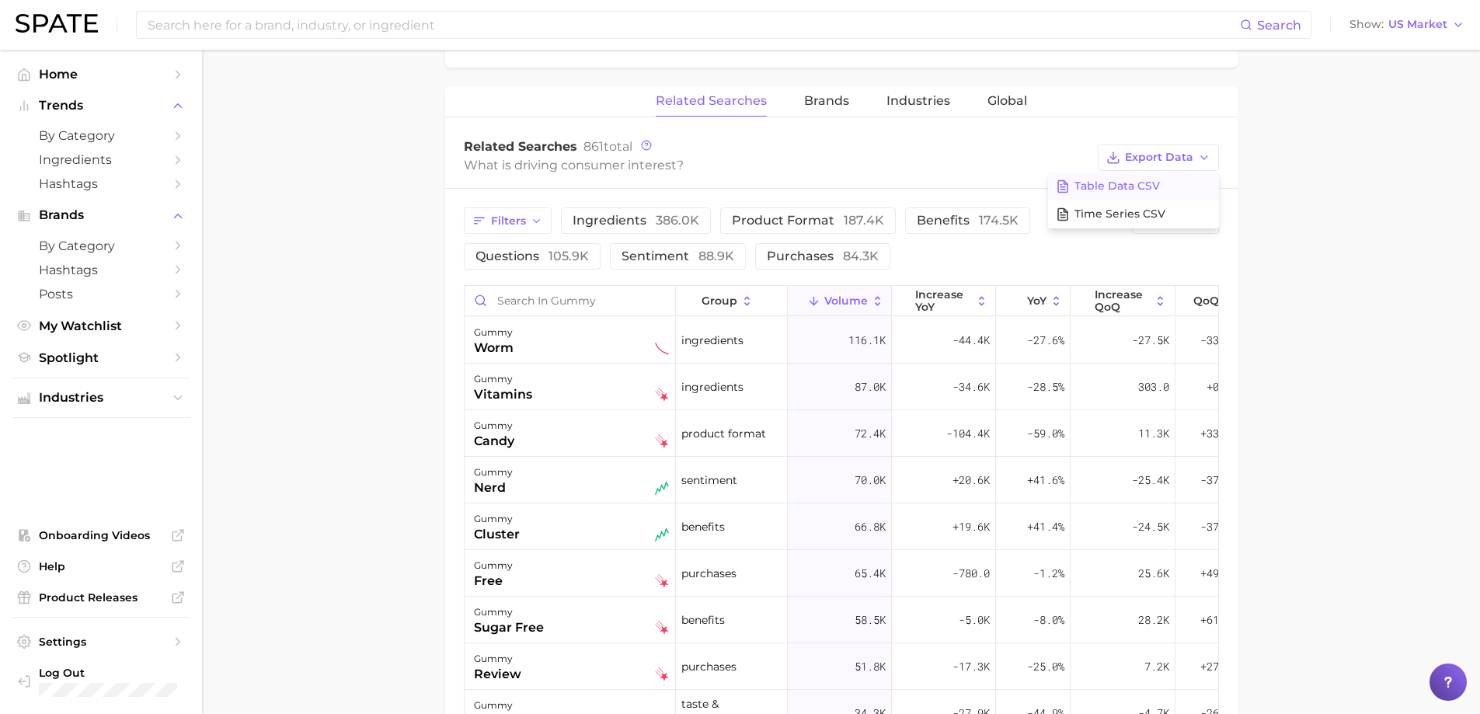
click at [1131, 187] on span "Table Data CSV" at bounding box center [1117, 186] width 85 height 13
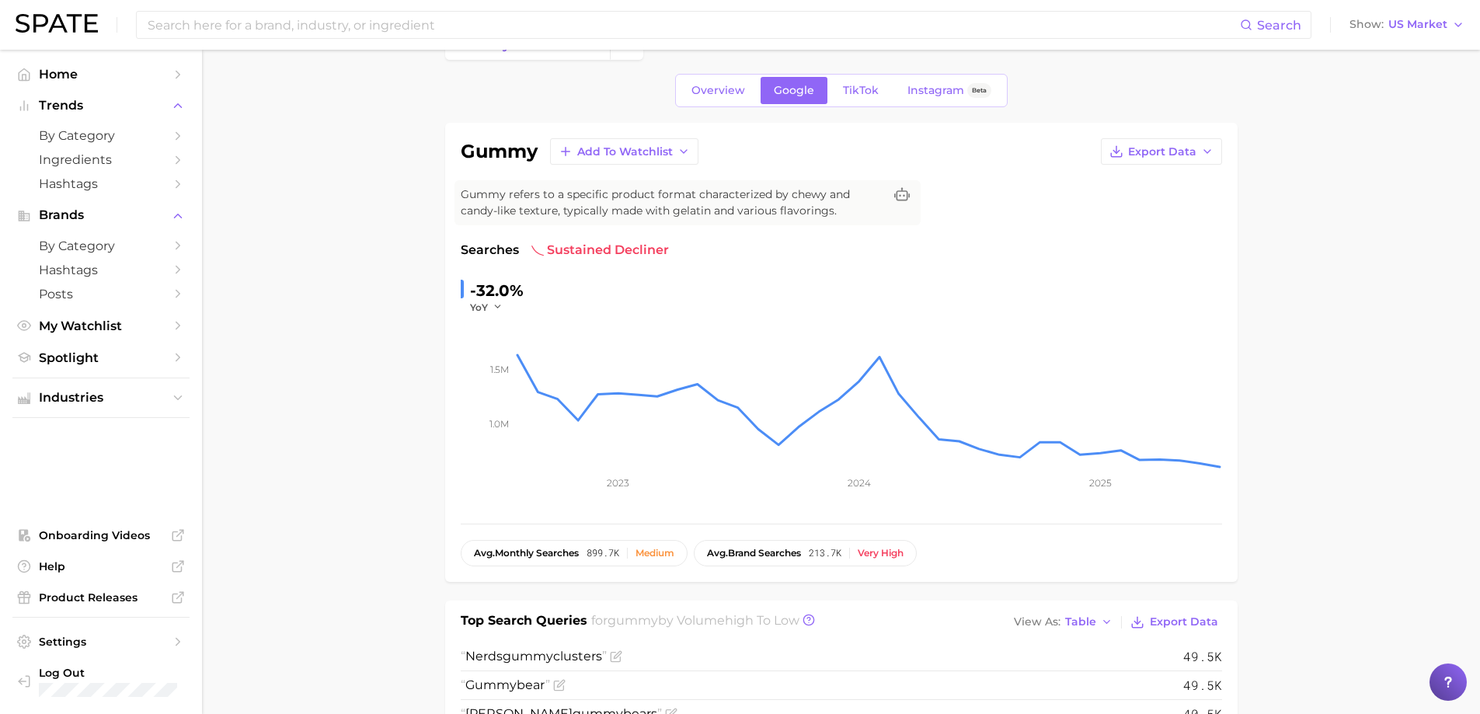
scroll to position [25, 0]
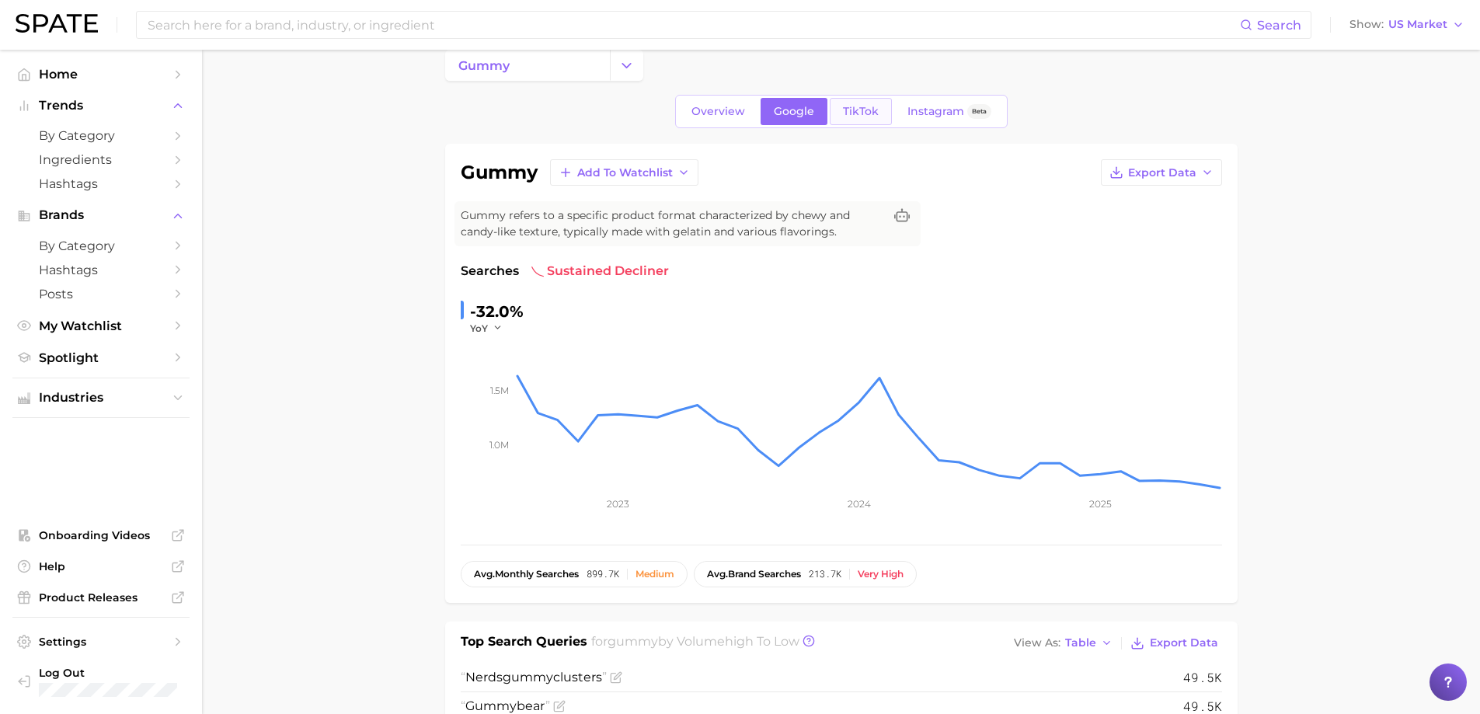
click at [866, 110] on span "TikTok" at bounding box center [861, 111] width 36 height 13
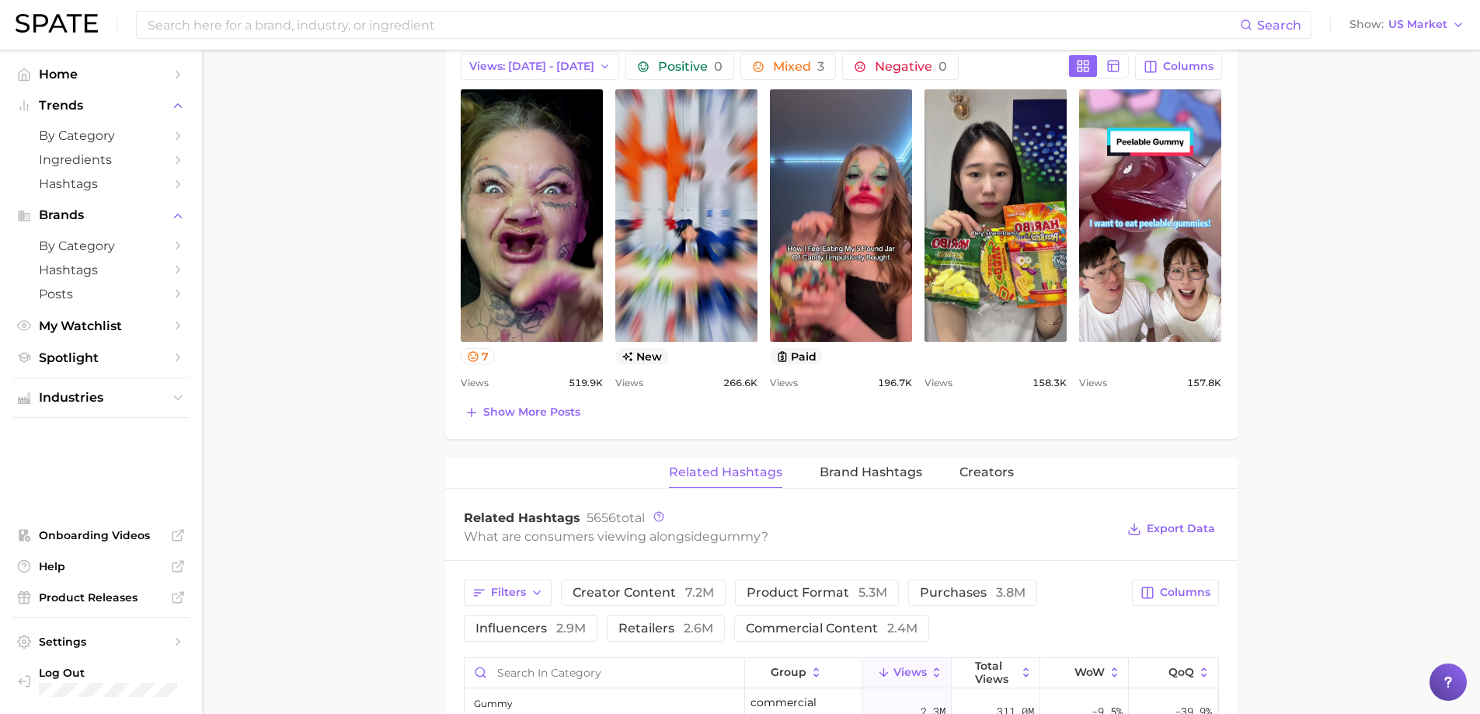
scroll to position [1088, 0]
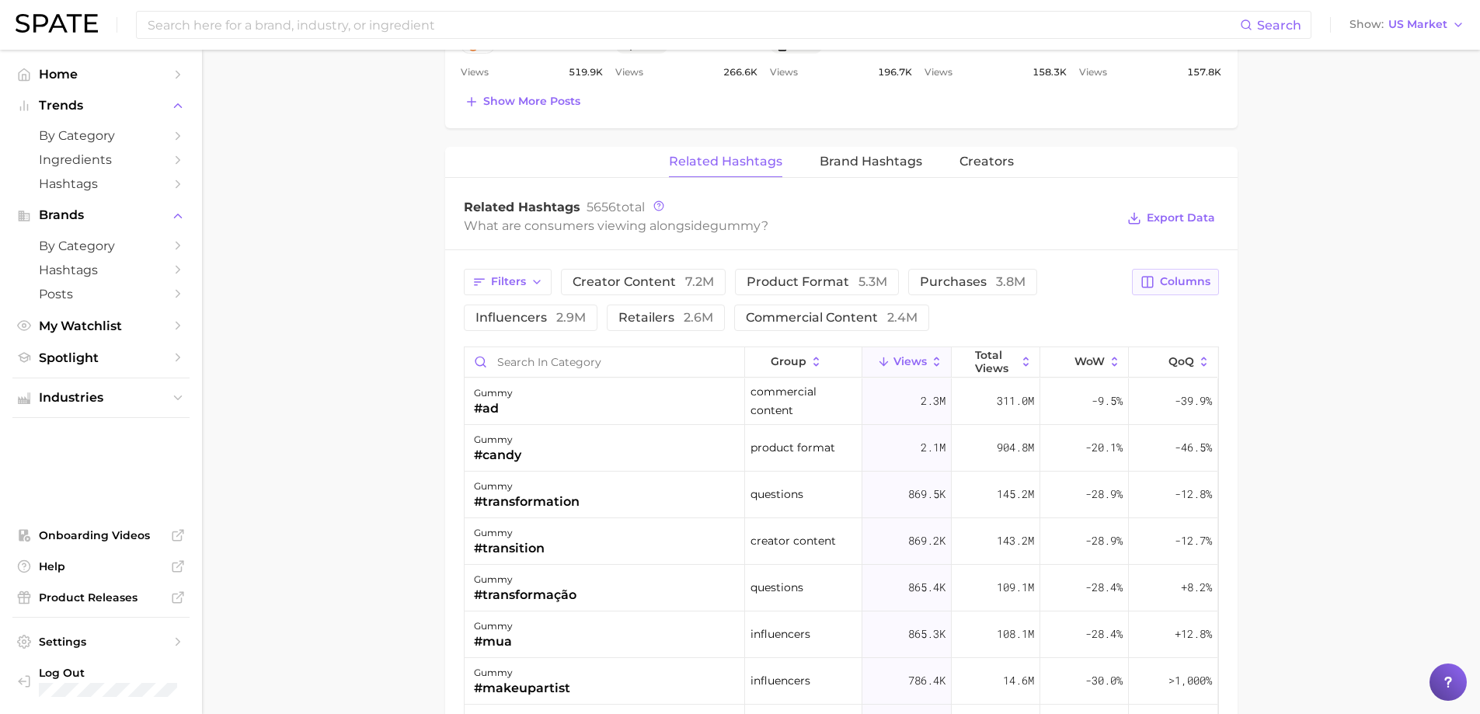
click at [1160, 287] on span "Columns" at bounding box center [1185, 281] width 51 height 13
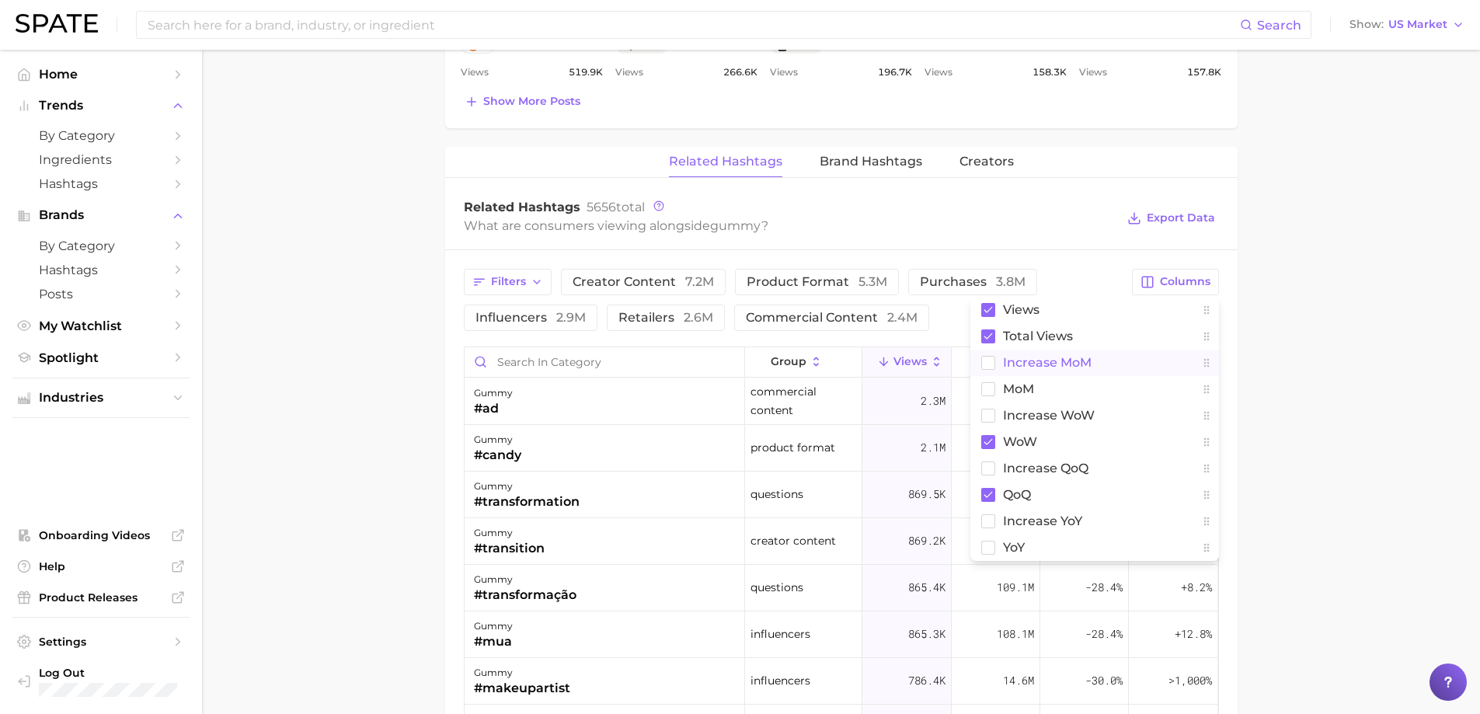
click at [1050, 363] on span "increase MoM" at bounding box center [1047, 362] width 89 height 13
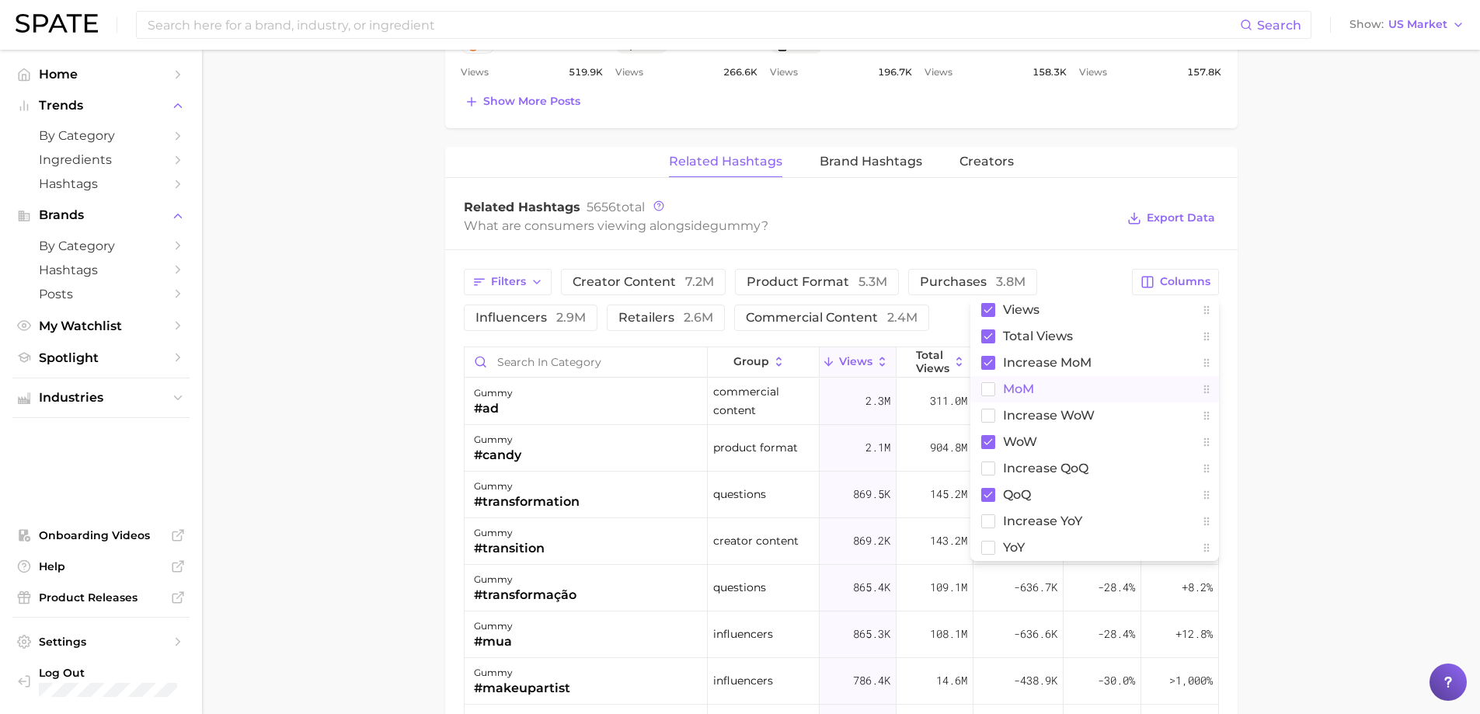
click at [1016, 387] on span "MoM" at bounding box center [1018, 388] width 31 height 13
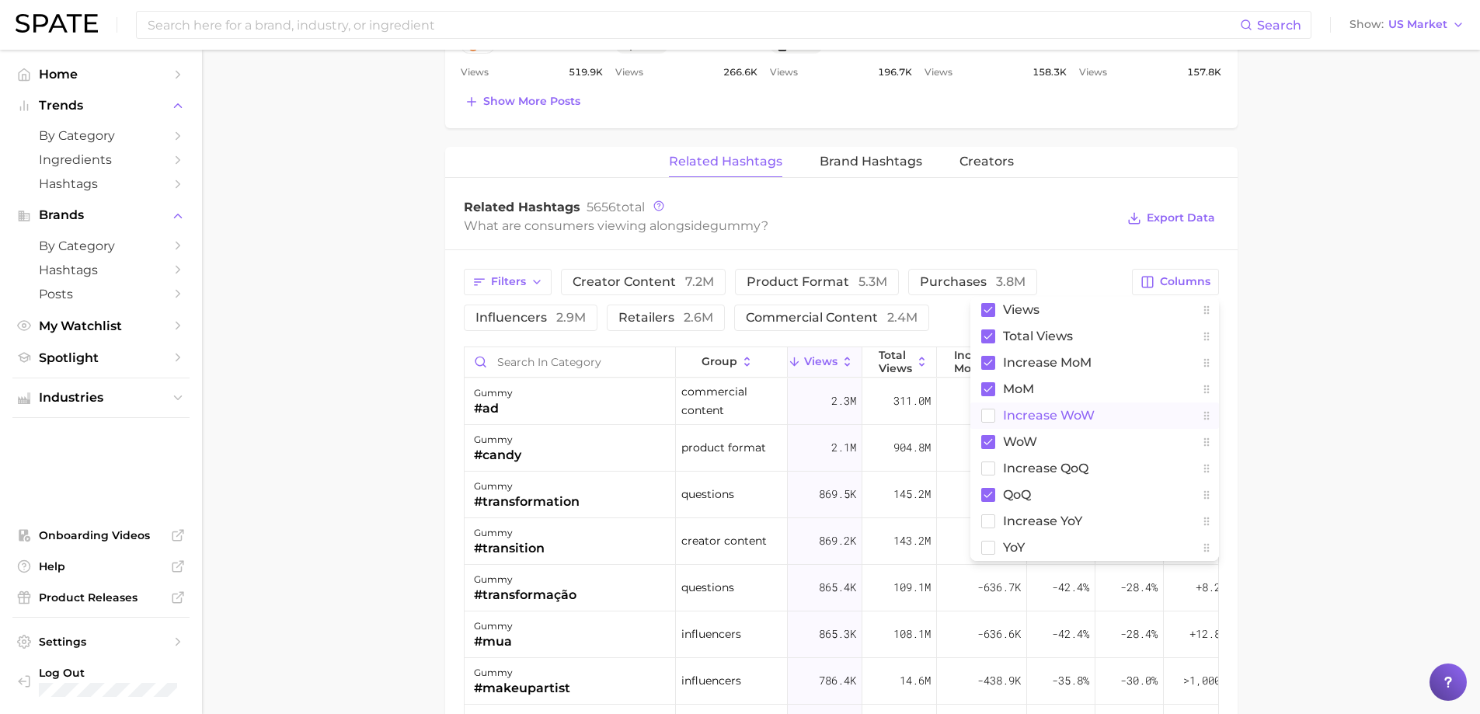
click at [1026, 416] on span "Increase WoW" at bounding box center [1049, 415] width 92 height 13
click at [1027, 472] on span "increase QoQ" at bounding box center [1045, 468] width 85 height 13
click at [1036, 522] on span "increase YoY" at bounding box center [1042, 520] width 79 height 13
click at [1007, 546] on span "YoY" at bounding box center [1014, 547] width 22 height 13
click at [1164, 218] on span "Export Data" at bounding box center [1181, 217] width 68 height 13
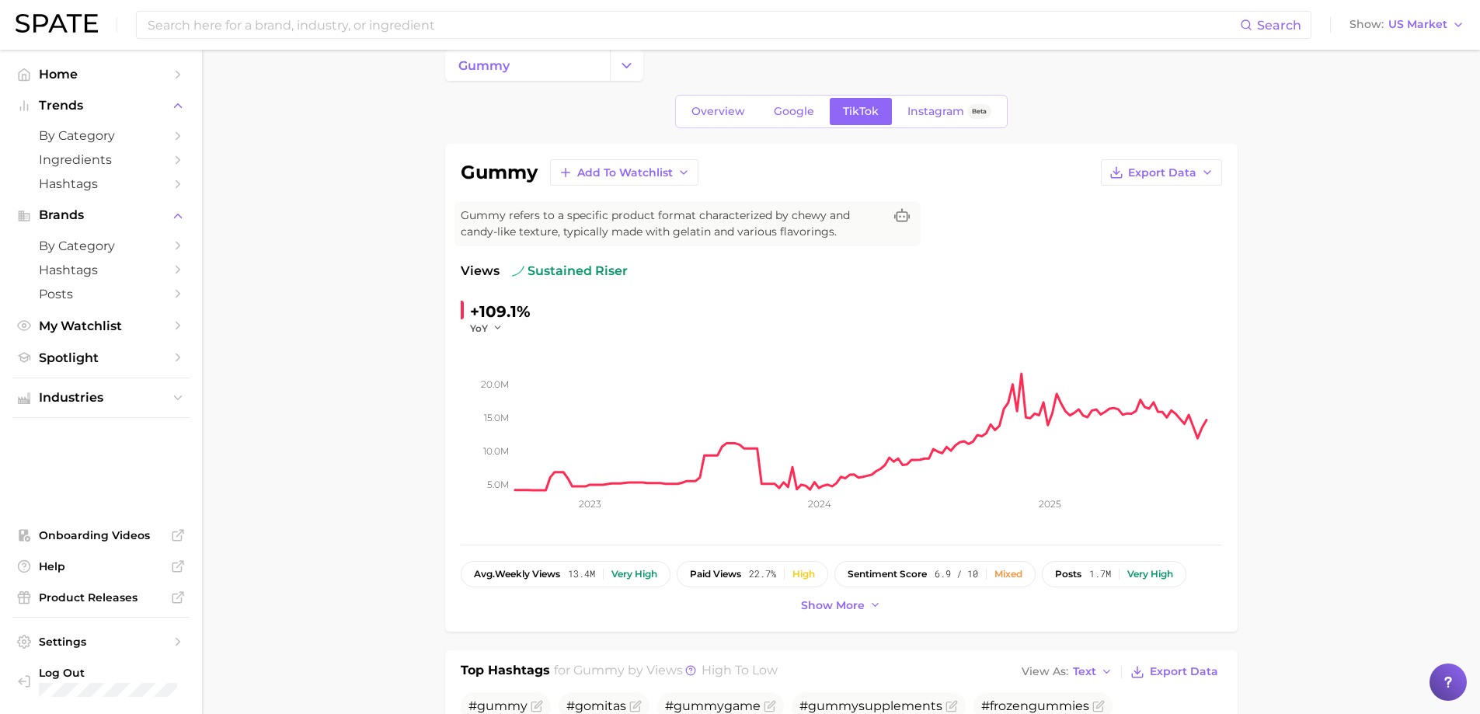
scroll to position [0, 0]
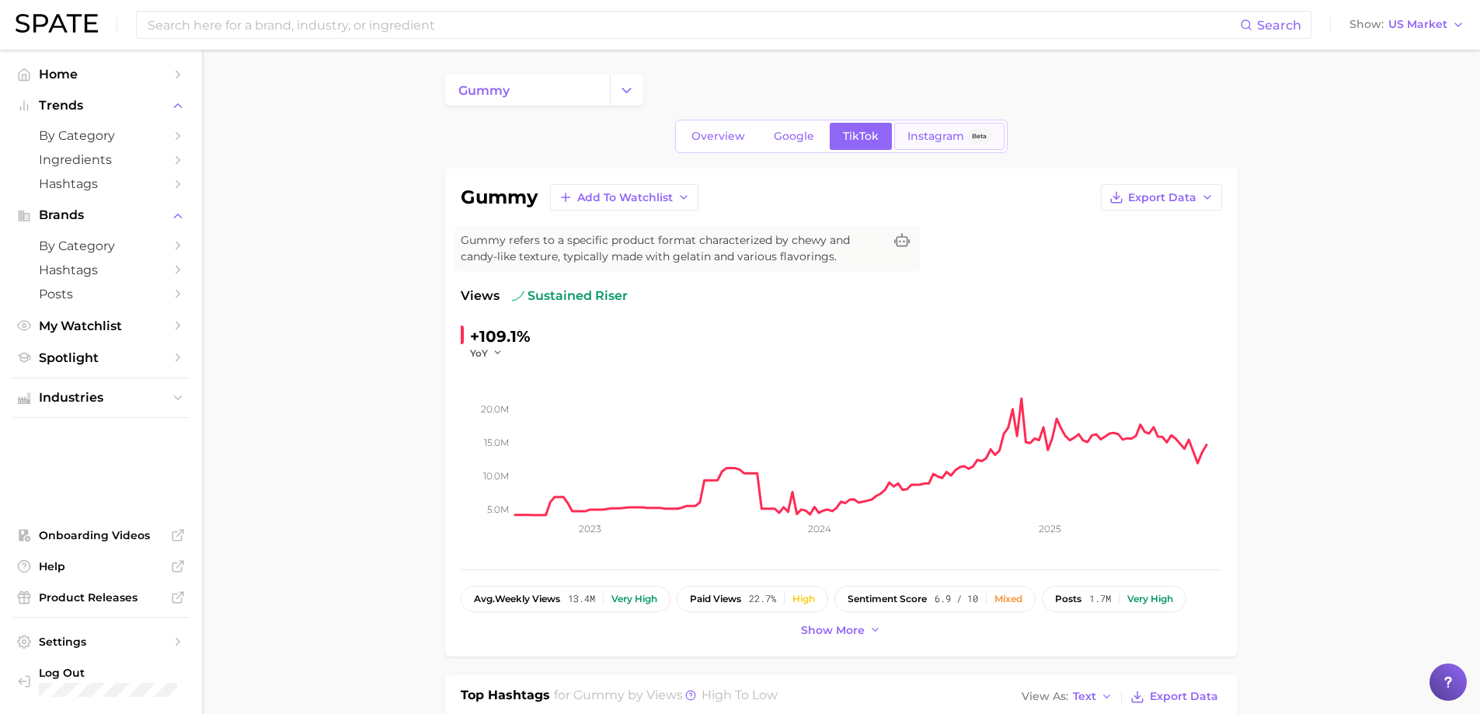
click at [943, 127] on link "Instagram Beta" at bounding box center [949, 136] width 110 height 27
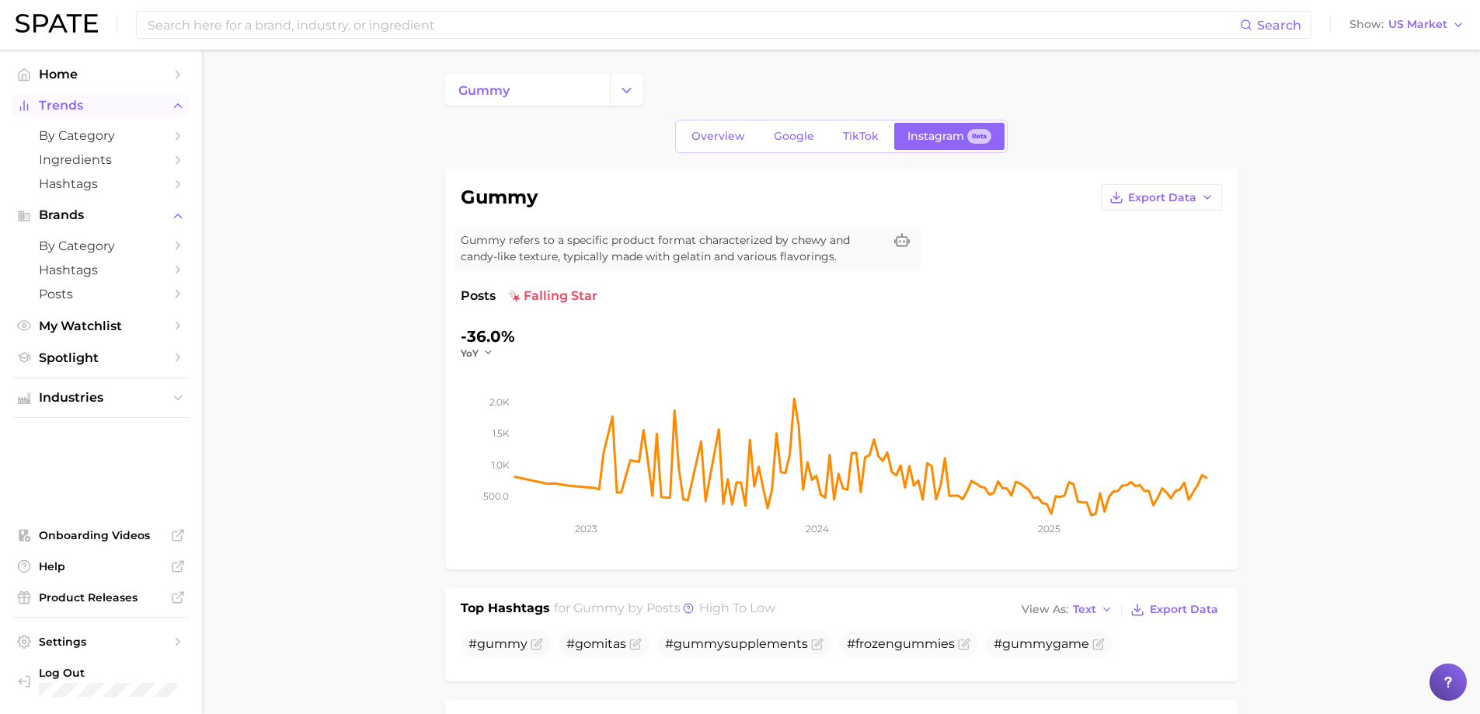
click at [88, 108] on span "Trends" at bounding box center [101, 106] width 124 height 14
click at [83, 138] on span "by Category" at bounding box center [101, 135] width 124 height 15
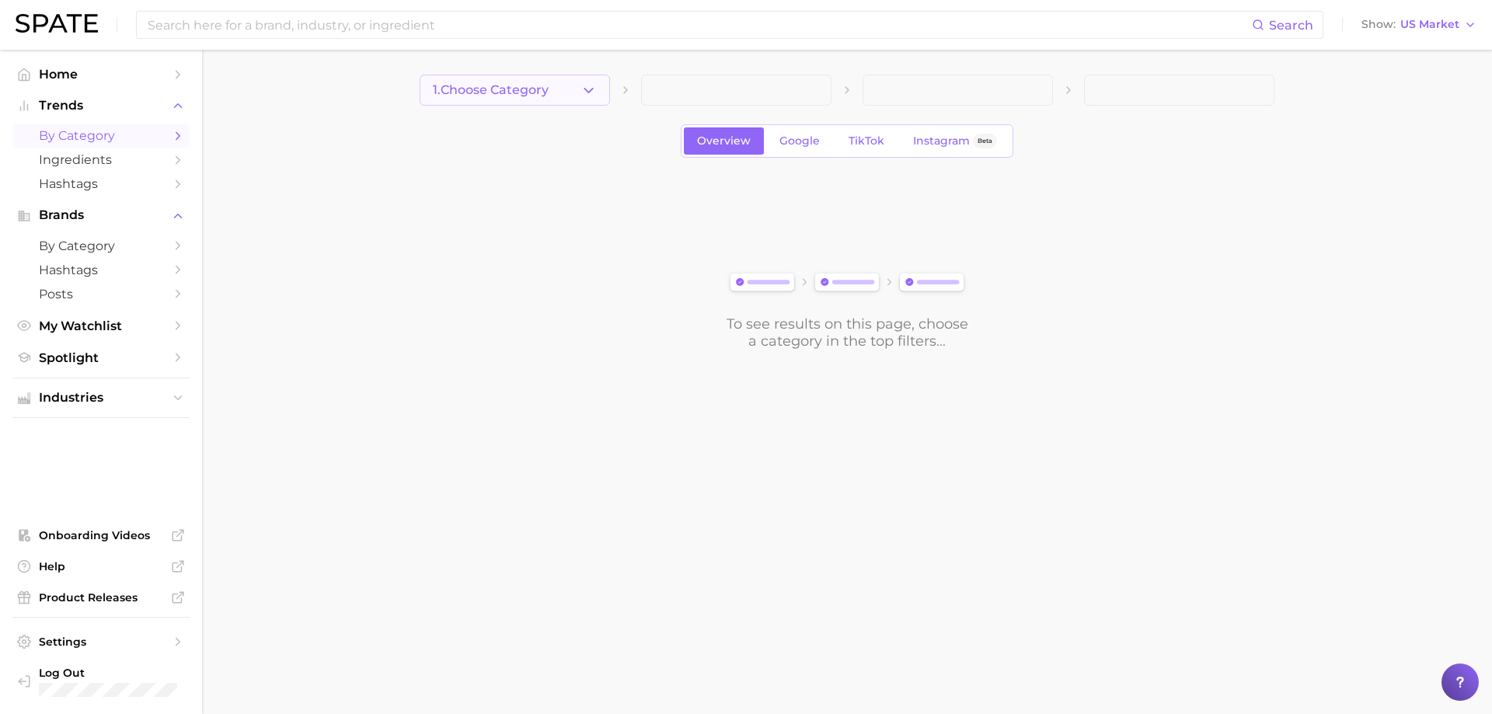
click at [586, 93] on icon "button" at bounding box center [589, 90] width 16 height 16
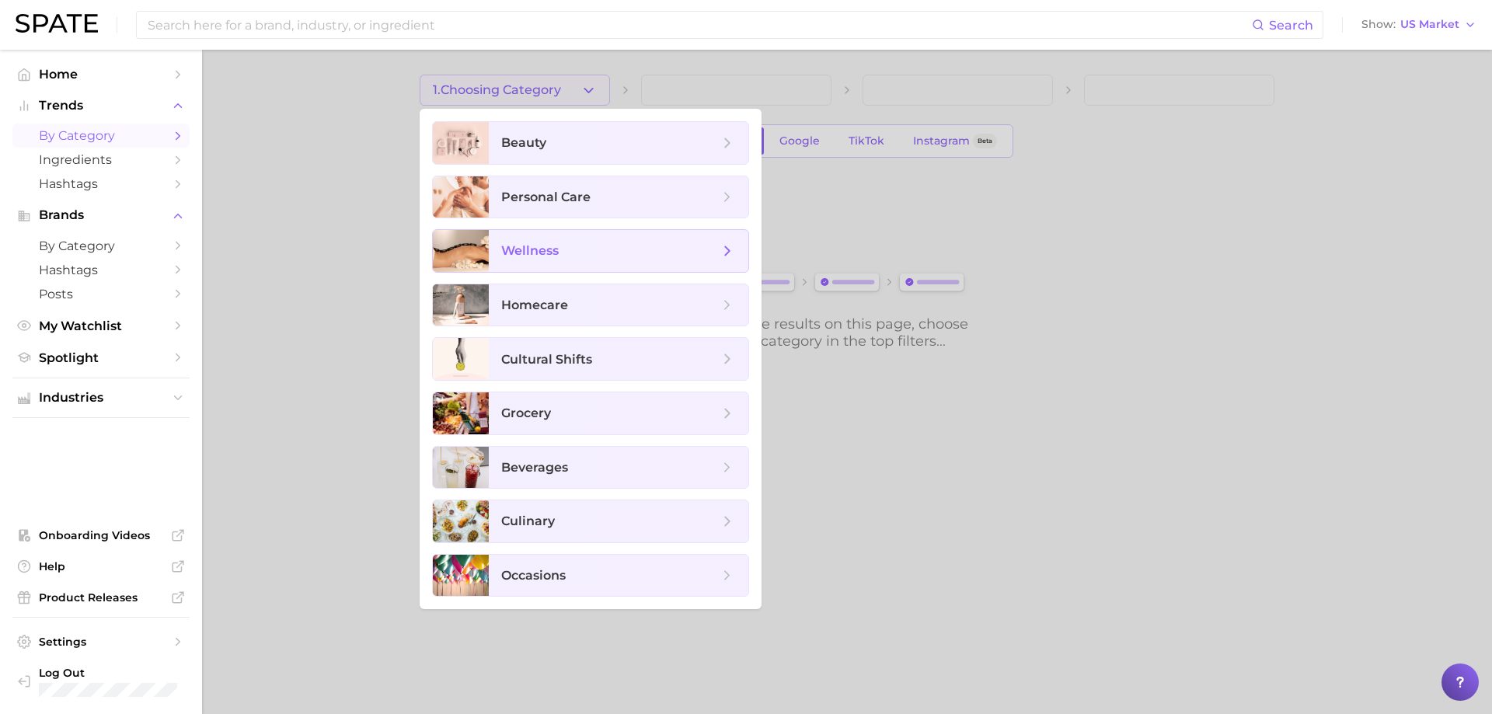
click at [557, 248] on span "wellness" at bounding box center [530, 250] width 58 height 15
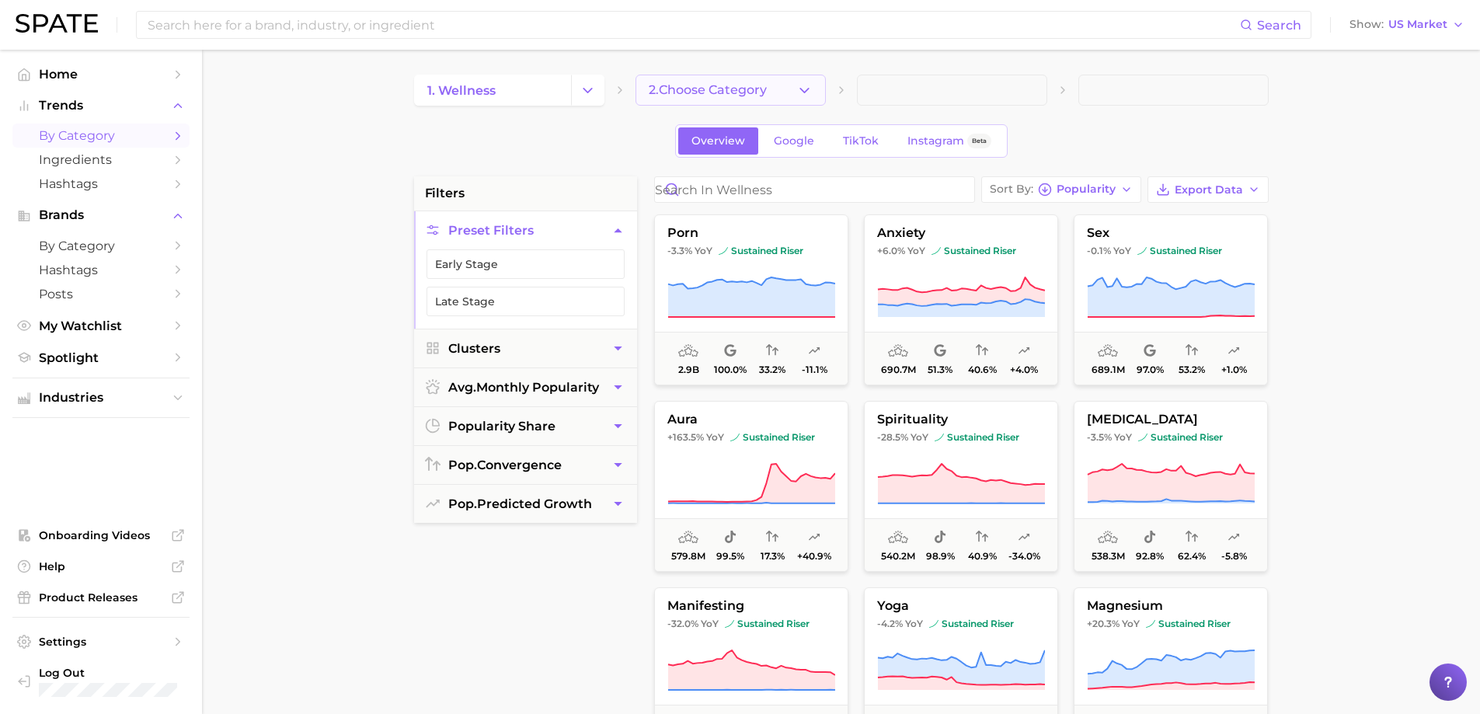
click at [804, 92] on polyline "button" at bounding box center [804, 90] width 9 height 4
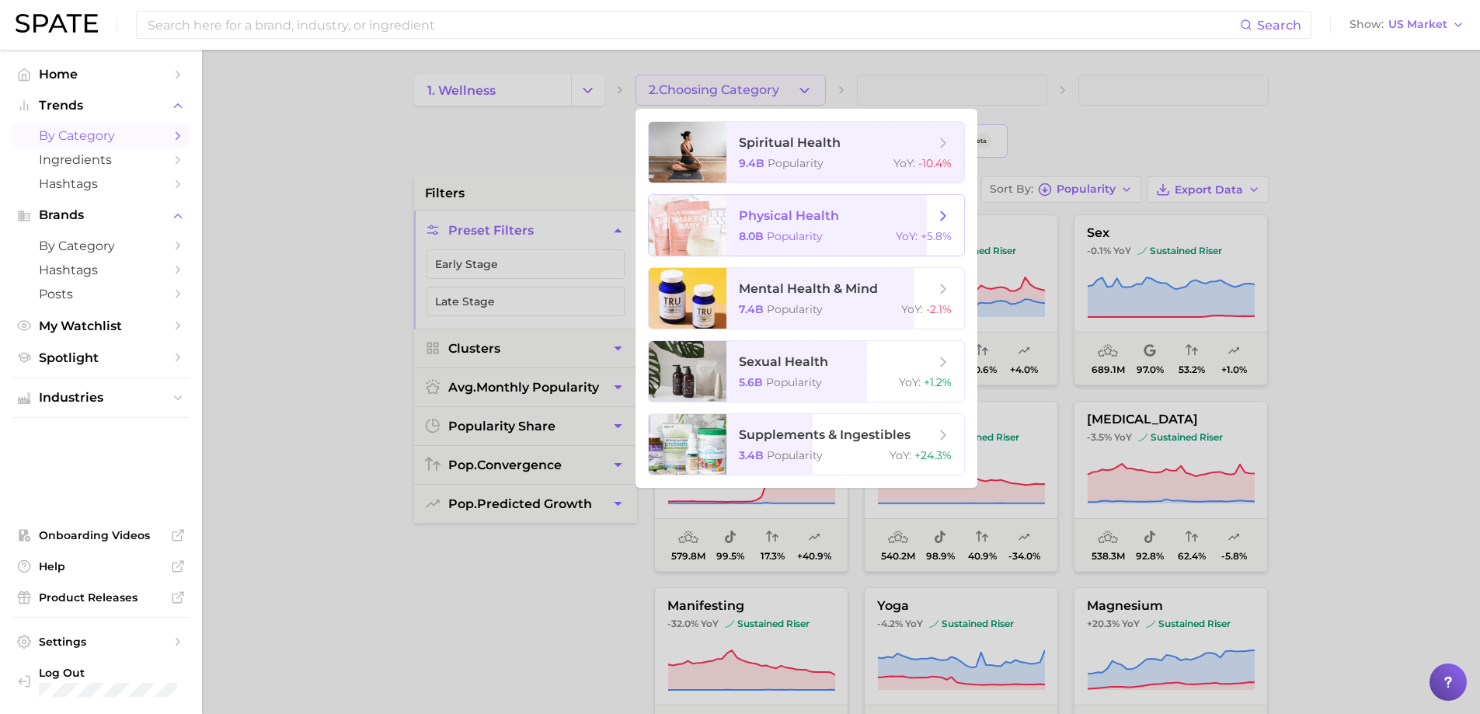
click at [769, 218] on span "physical health" at bounding box center [789, 215] width 100 height 15
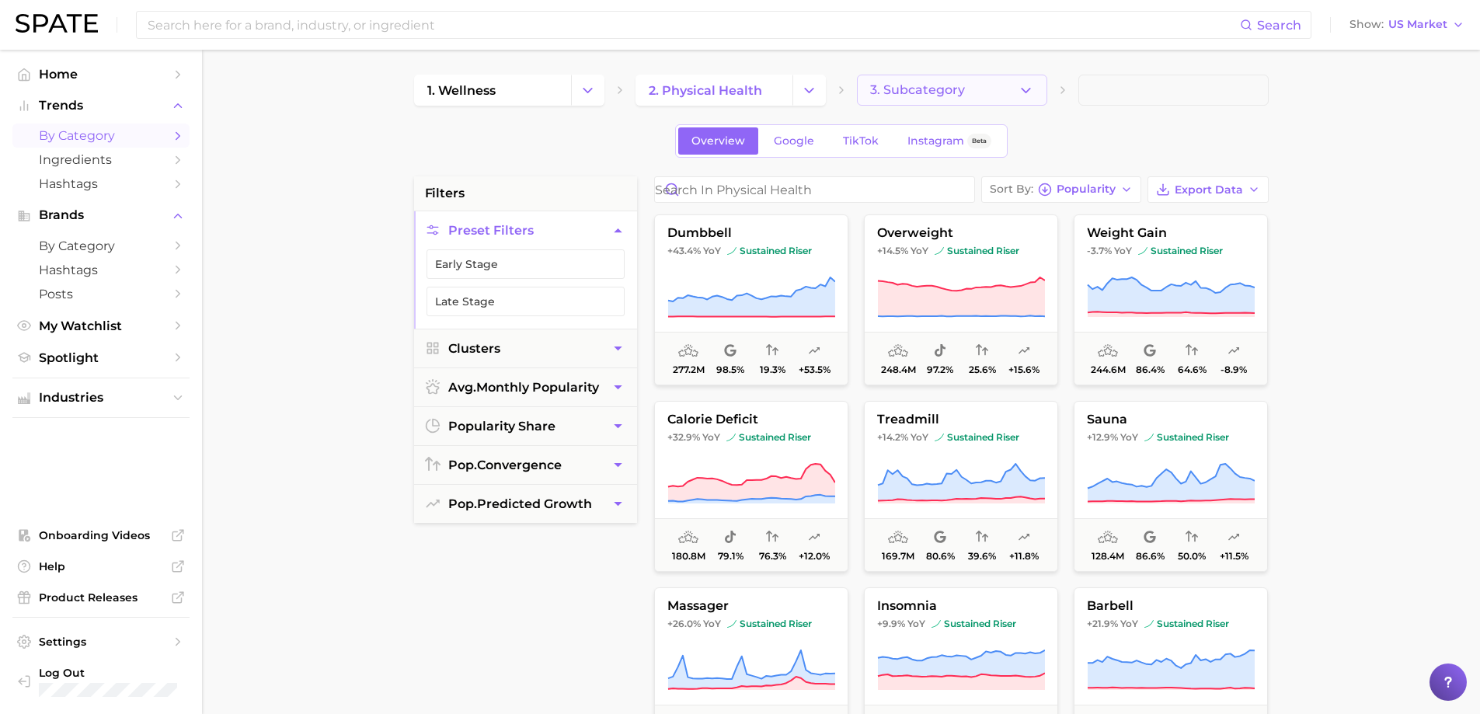
click at [940, 92] on span "3. Subcategory" at bounding box center [917, 90] width 95 height 14
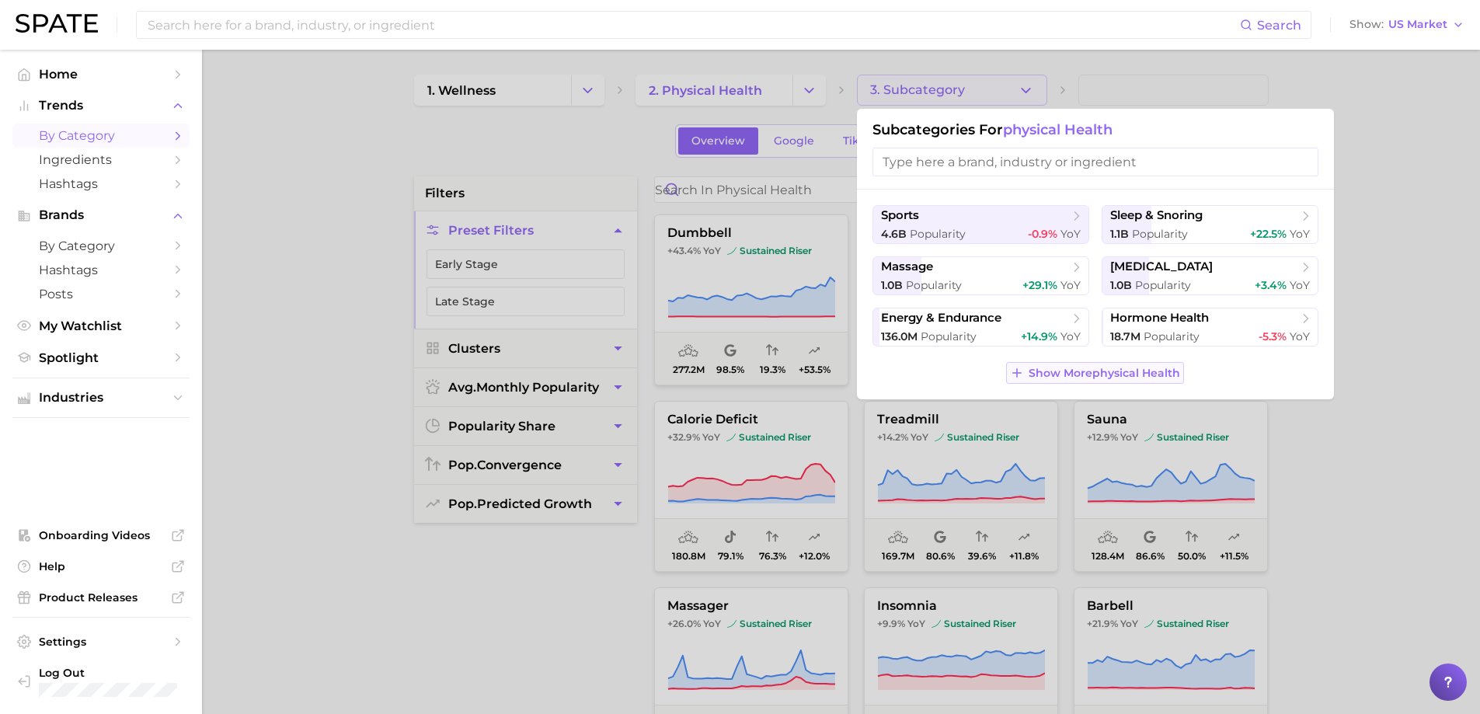
click at [1079, 375] on span "Show More physical health" at bounding box center [1105, 373] width 152 height 13
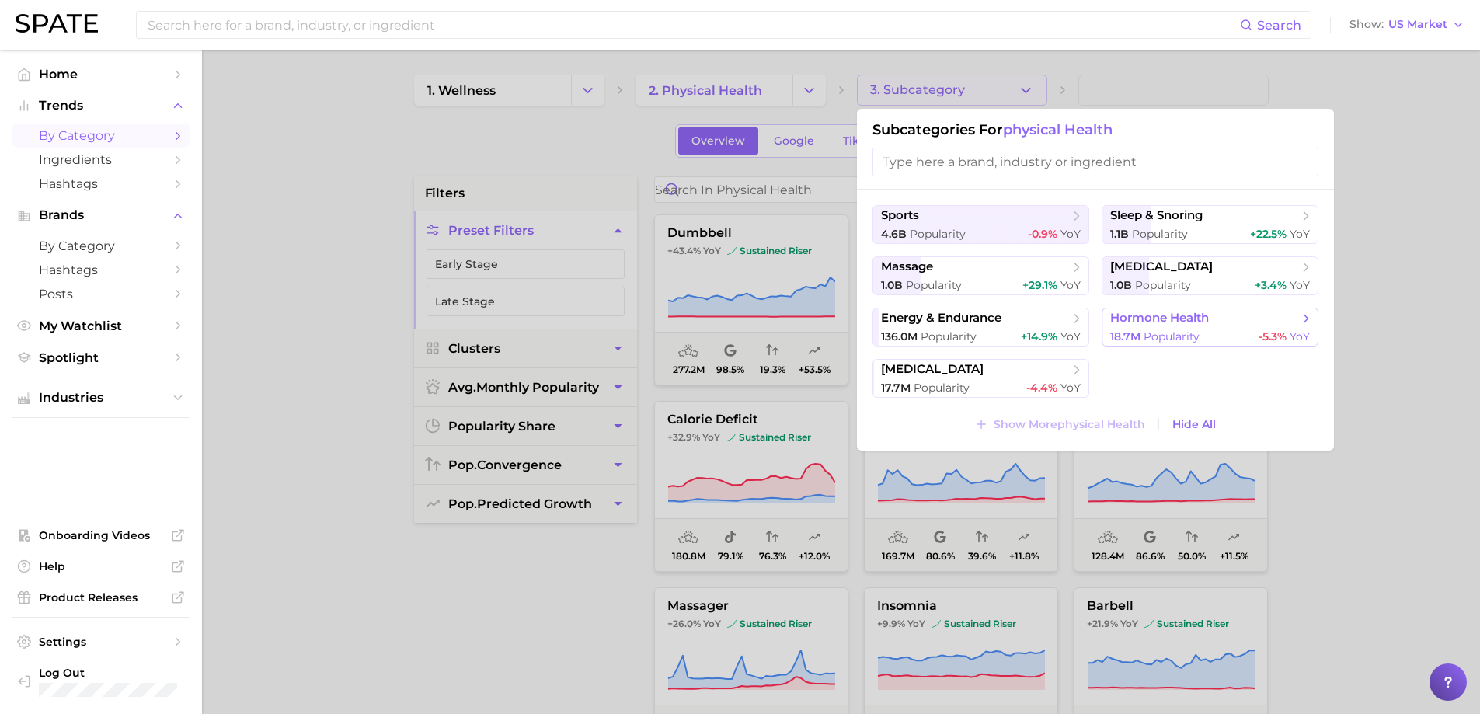
click at [1155, 326] on button "hormone health 18.7m Popularity -5.3% YoY" at bounding box center [1210, 327] width 217 height 39
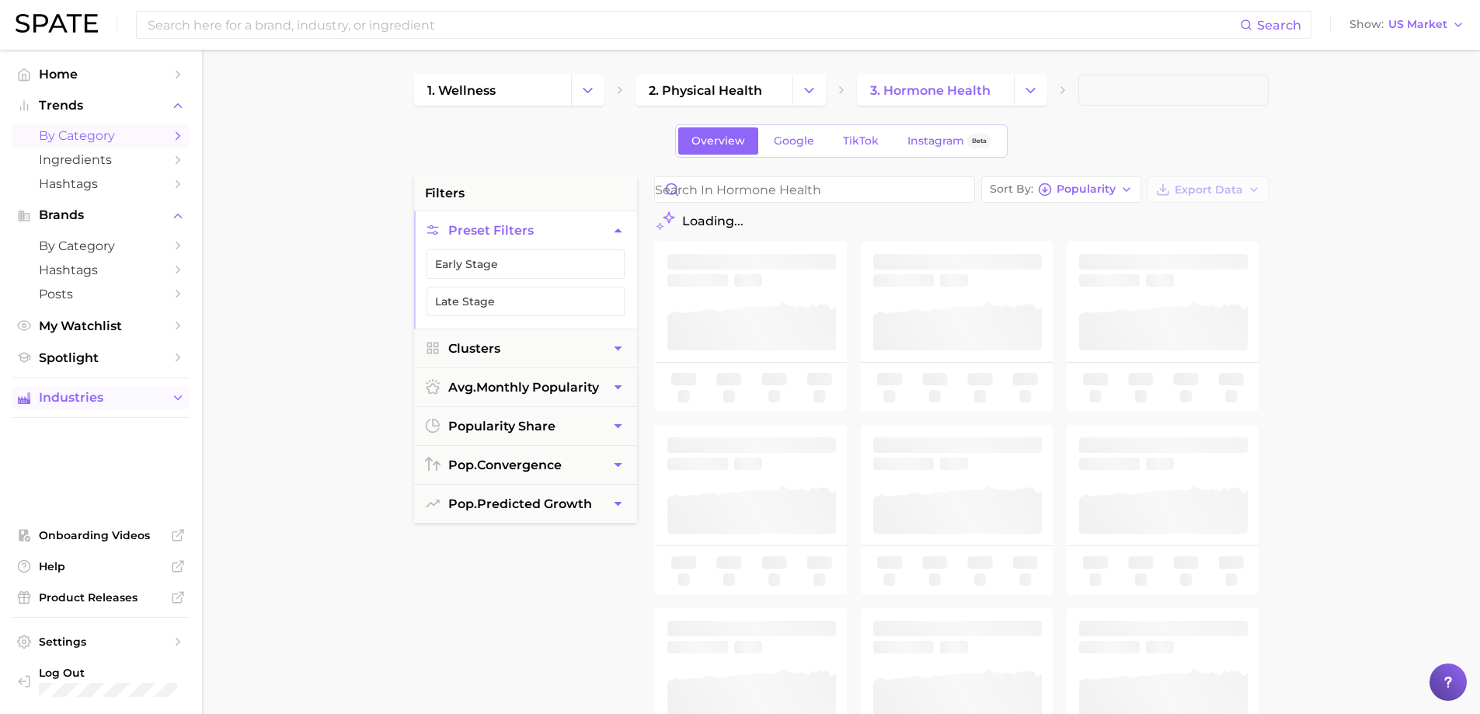
click at [171, 402] on icon "Sidebar" at bounding box center [178, 398] width 14 height 14
click at [82, 354] on span "Spotlight" at bounding box center [101, 357] width 124 height 15
